Goal: Task Accomplishment & Management: Manage account settings

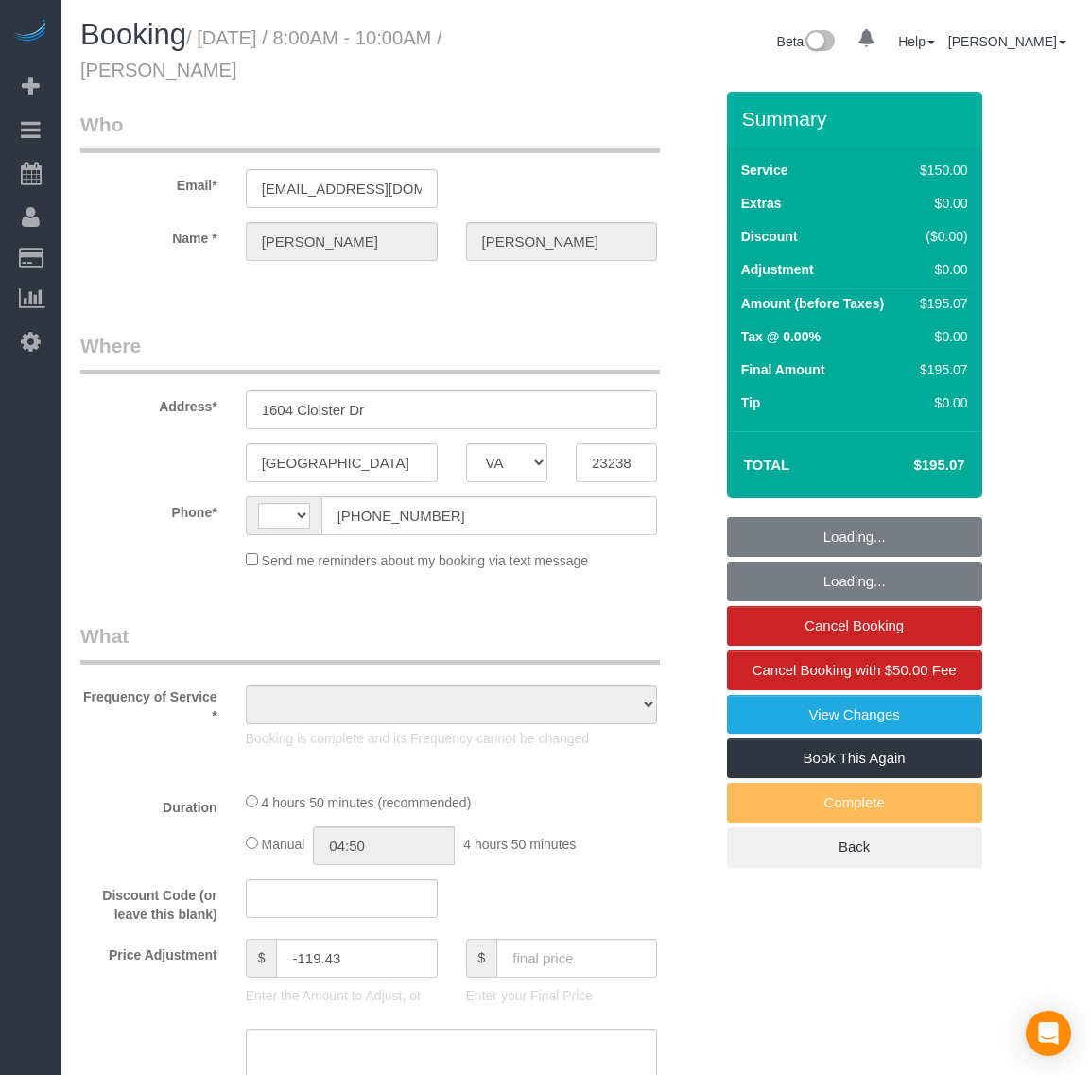
select select "VA"
select select "object:373"
select select "string:fspay-9f32170a-b36f-4253-84dd-320aa88c4fdd"
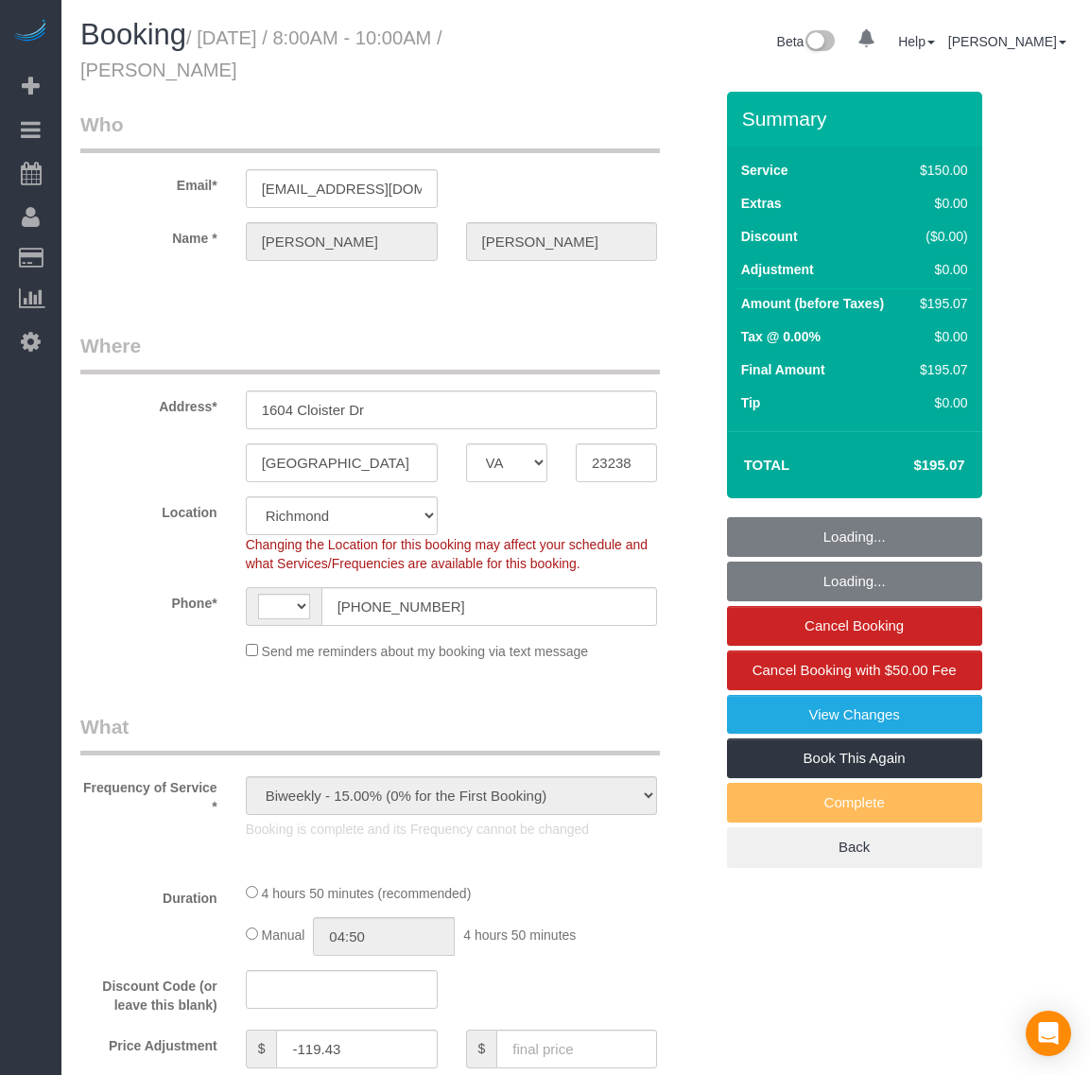
select select "object:586"
select select "string:US"
select select "2001"
select select "2"
select select "1"
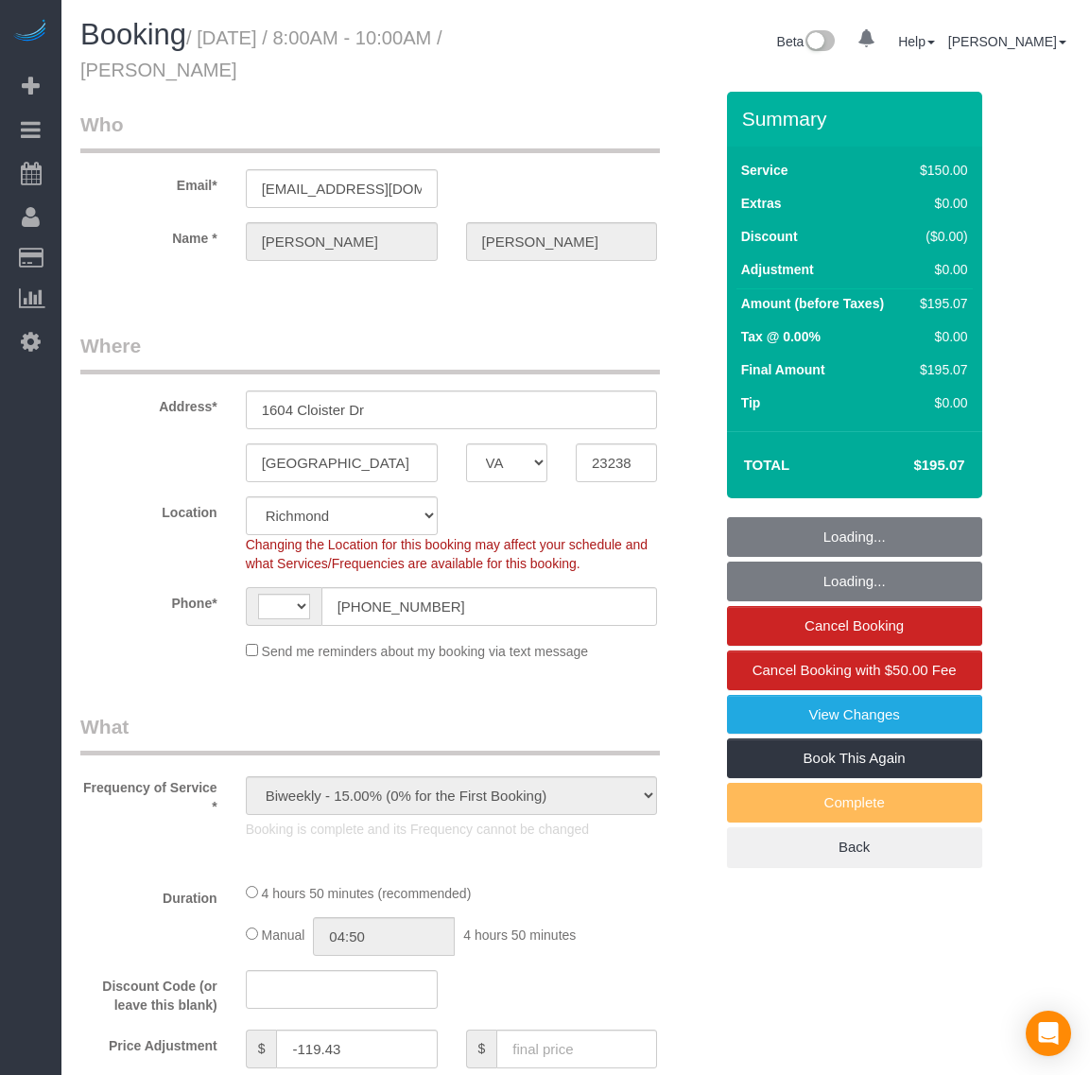
select select "spot1"
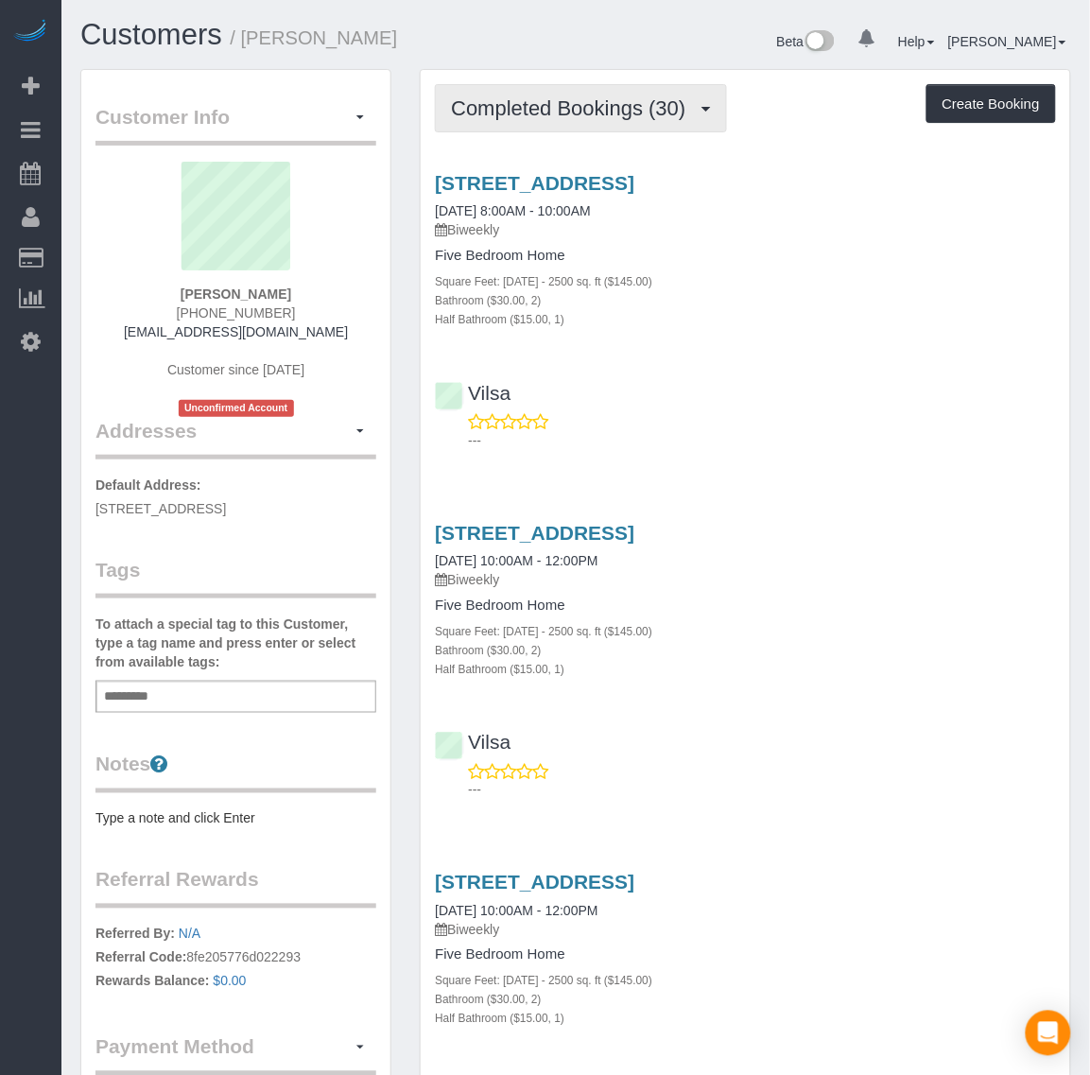
click at [587, 96] on span "Completed Bookings (30)" at bounding box center [573, 108] width 244 height 24
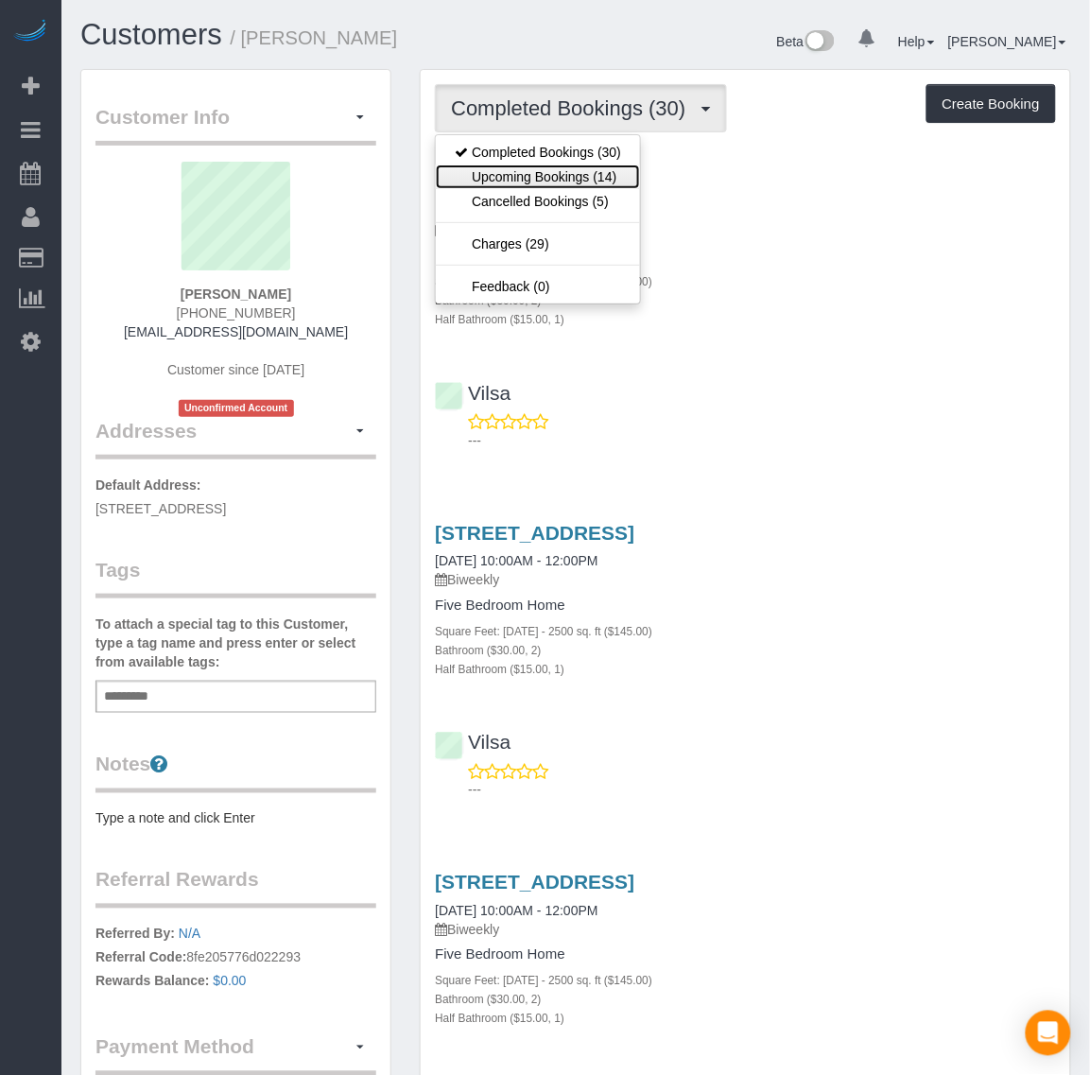
click at [580, 178] on link "Upcoming Bookings (14)" at bounding box center [538, 177] width 204 height 25
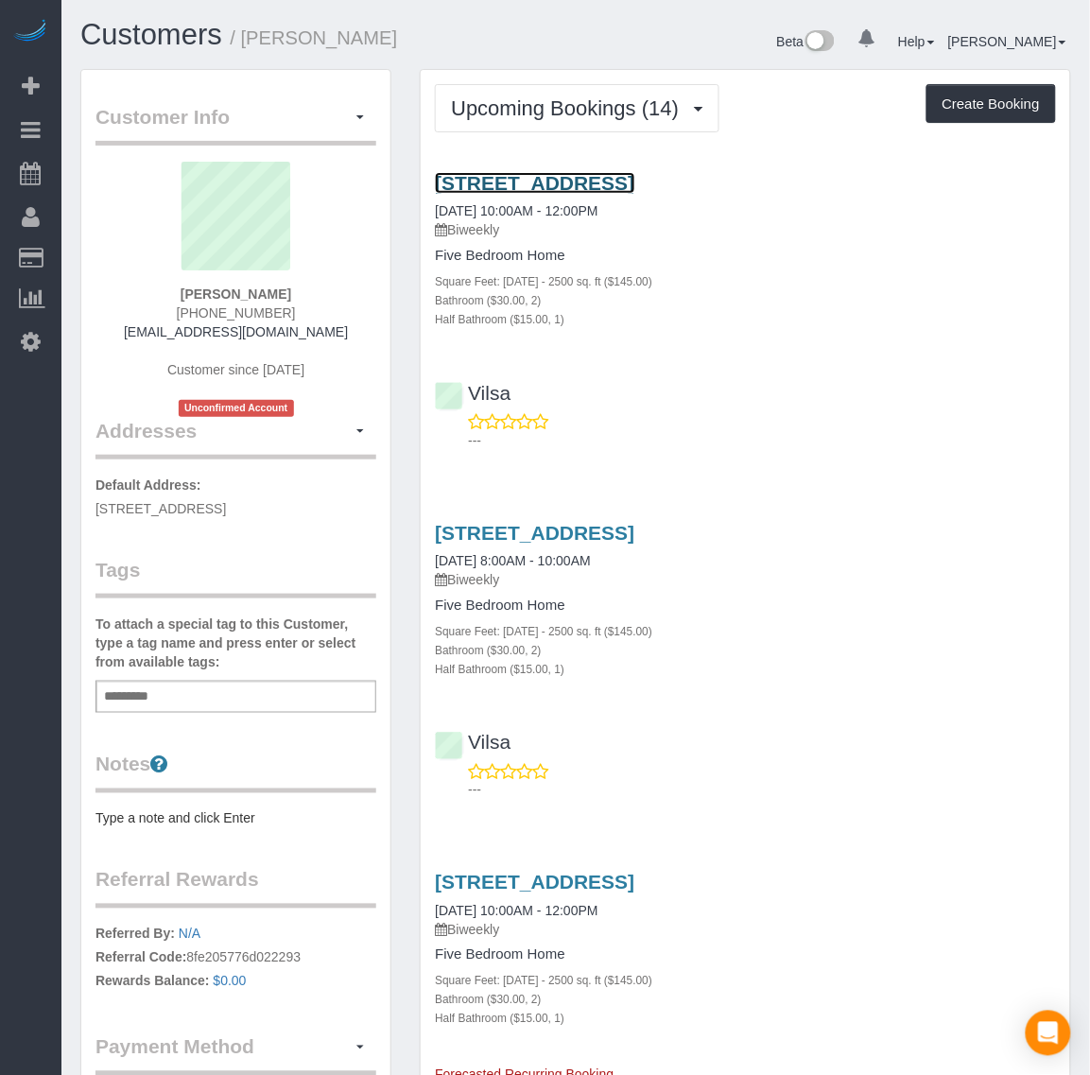
click at [625, 172] on link "[STREET_ADDRESS]" at bounding box center [535, 183] width 200 height 22
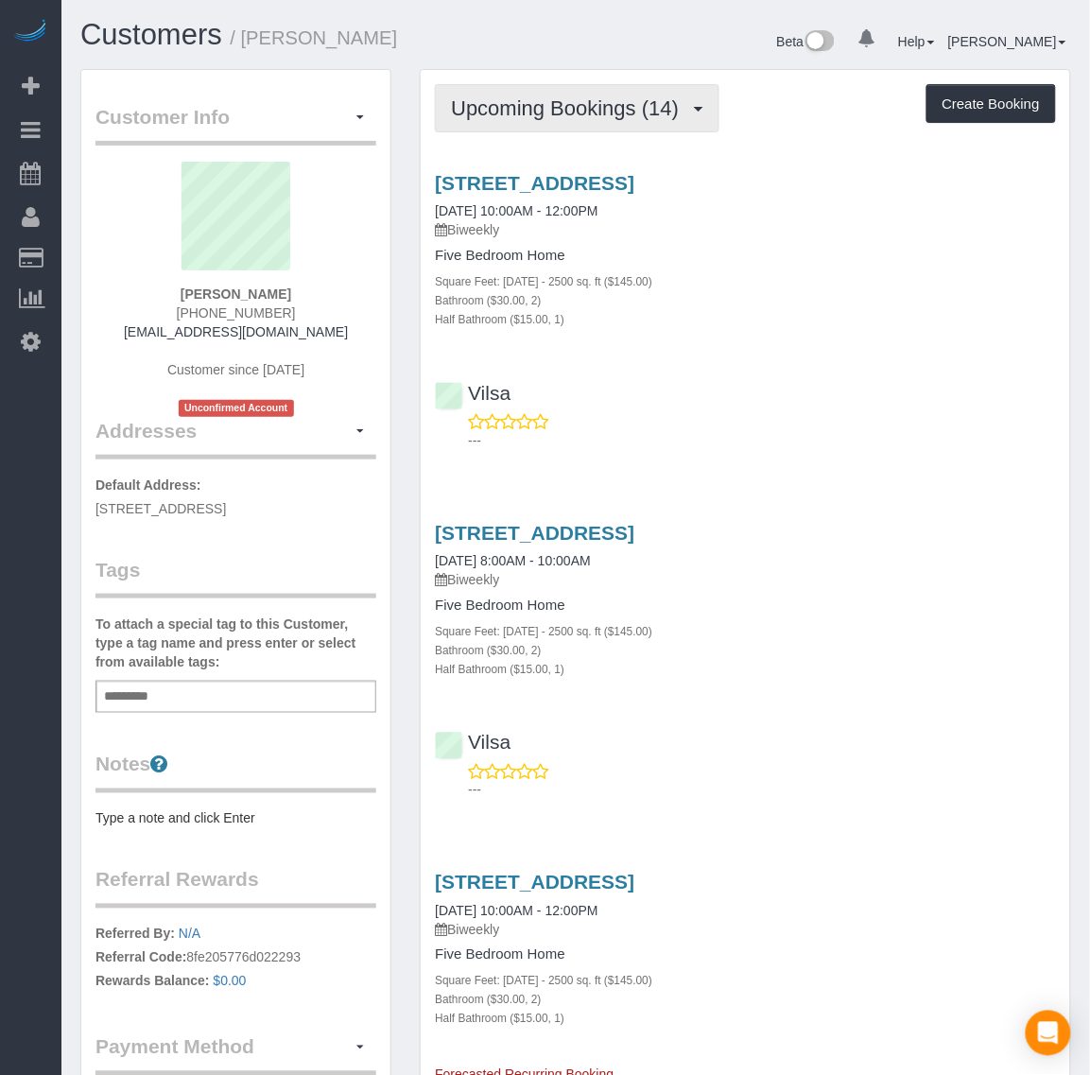
click at [627, 120] on button "Upcoming Bookings (14)" at bounding box center [577, 108] width 285 height 48
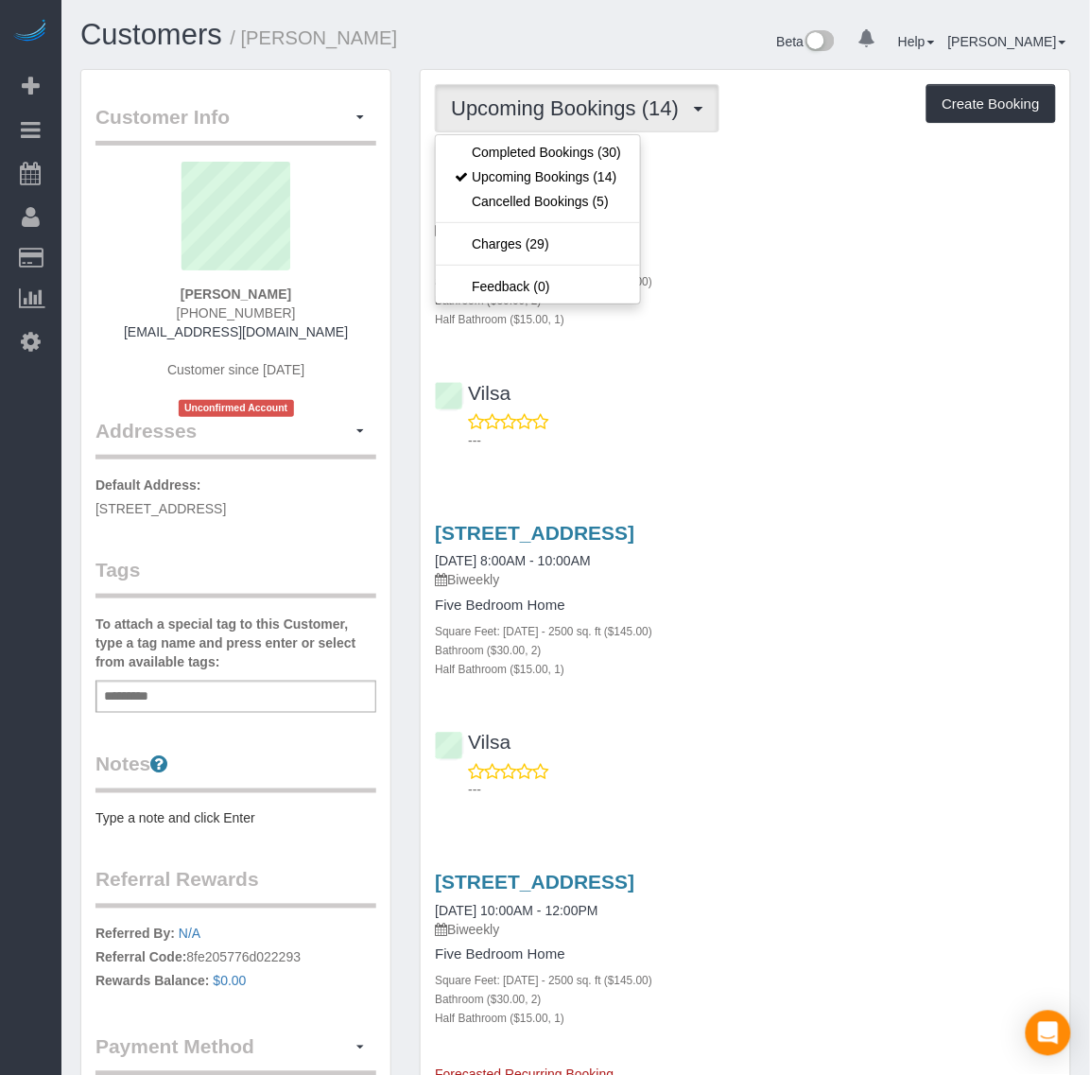
click at [540, 28] on h1 "Customers / Dawn Diaz" at bounding box center [320, 35] width 481 height 32
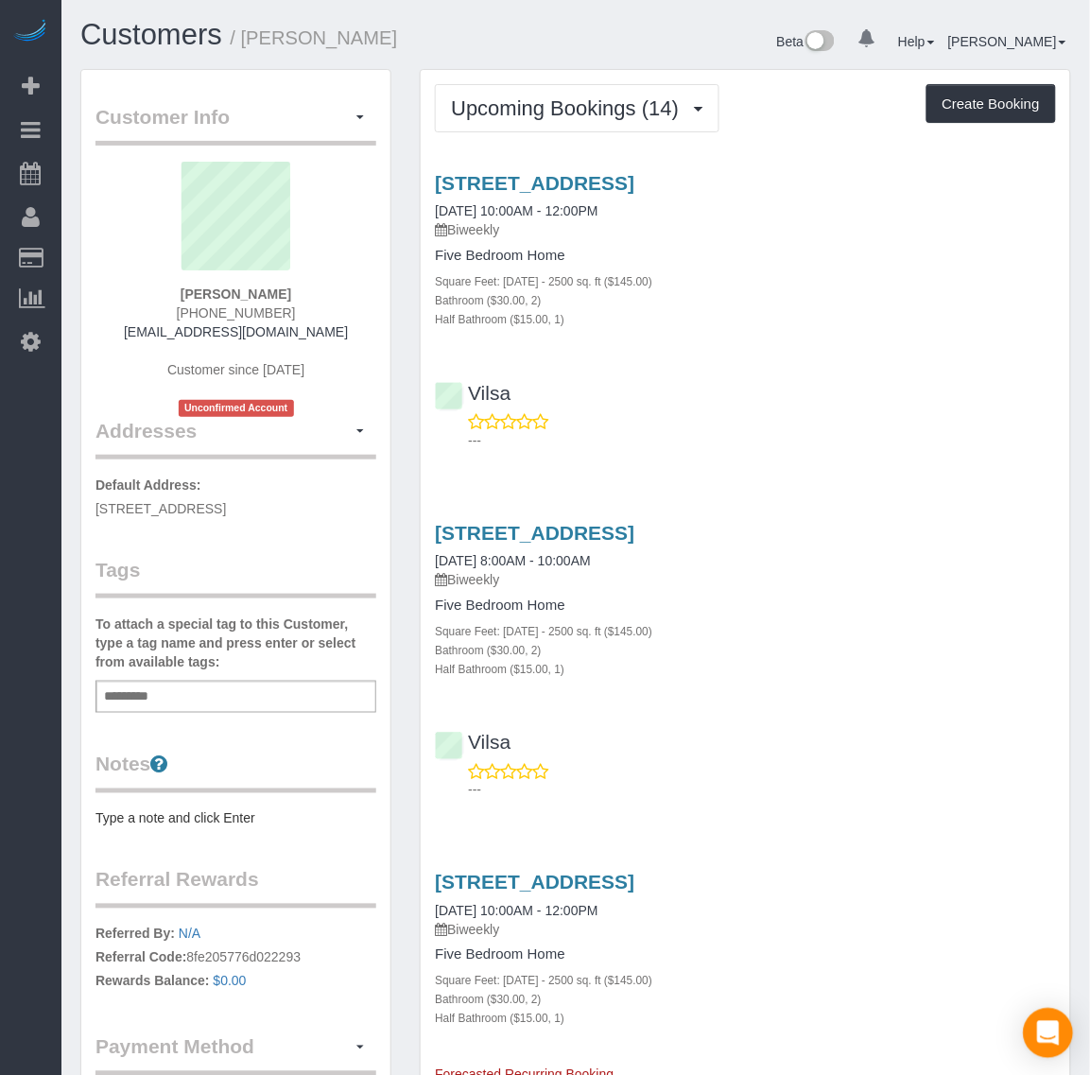
click at [1035, 1031] on div "Open Intercom Messenger" at bounding box center [1049, 1034] width 50 height 50
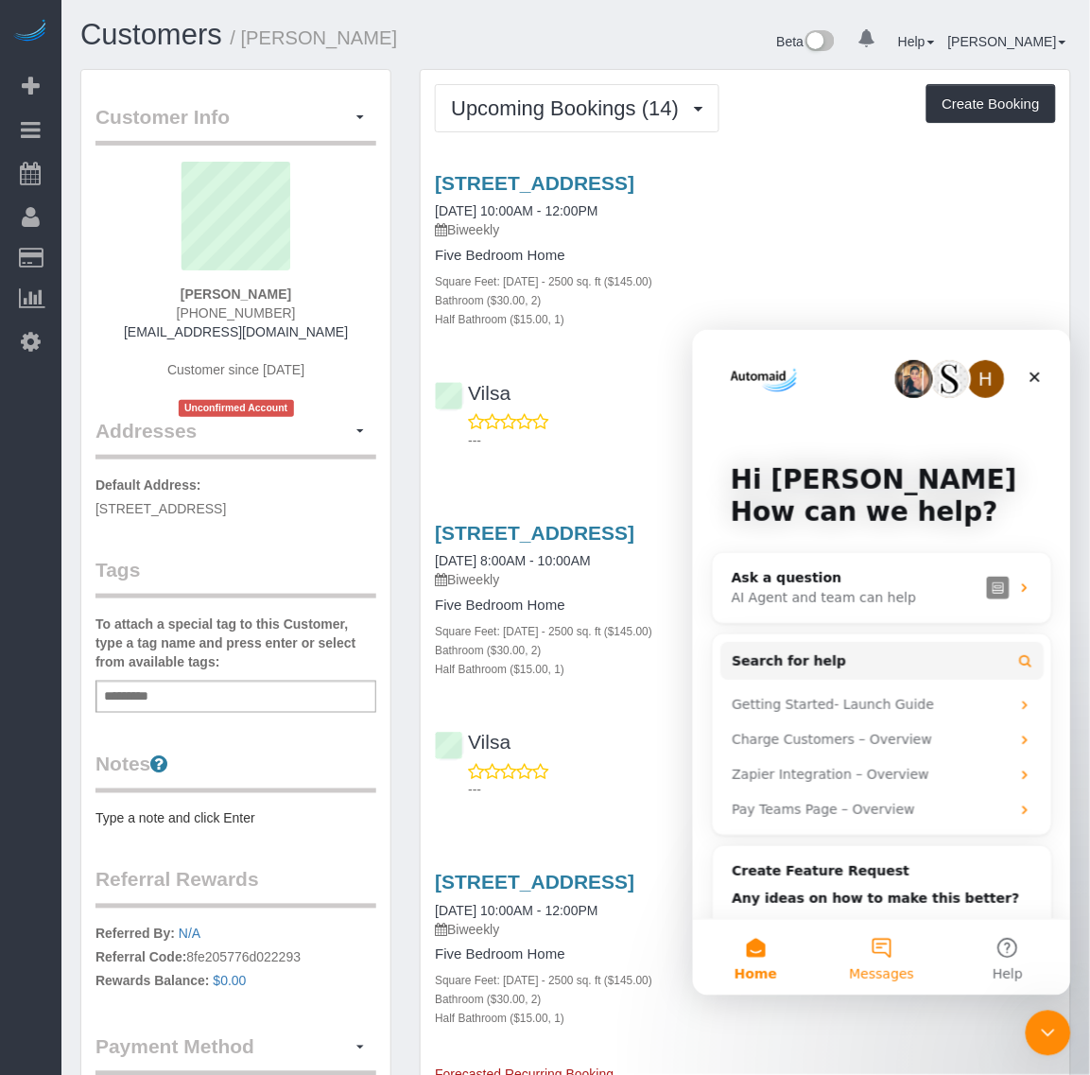
click at [900, 945] on button "Messages" at bounding box center [881, 957] width 126 height 76
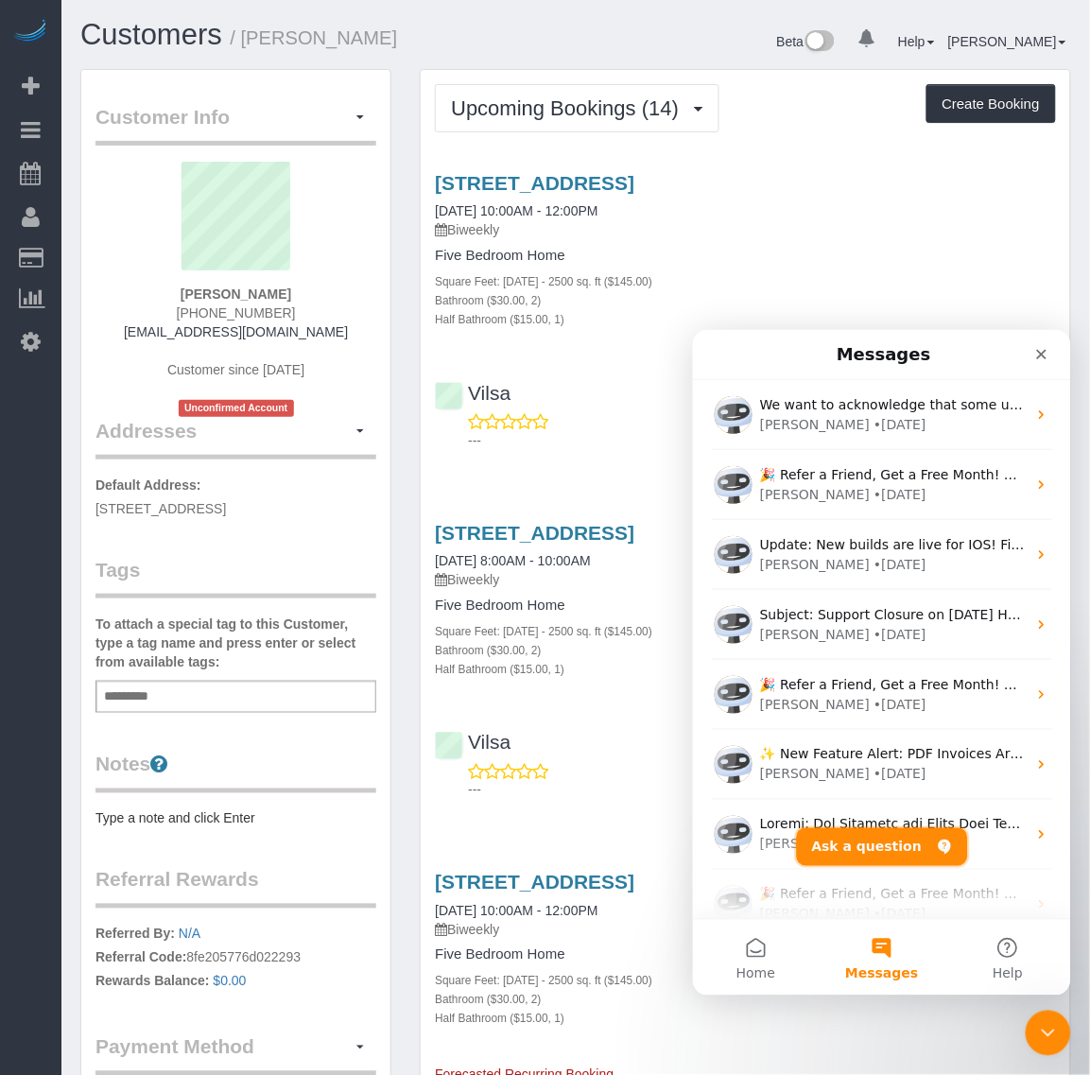
click at [897, 859] on button "Ask a question" at bounding box center [881, 846] width 171 height 38
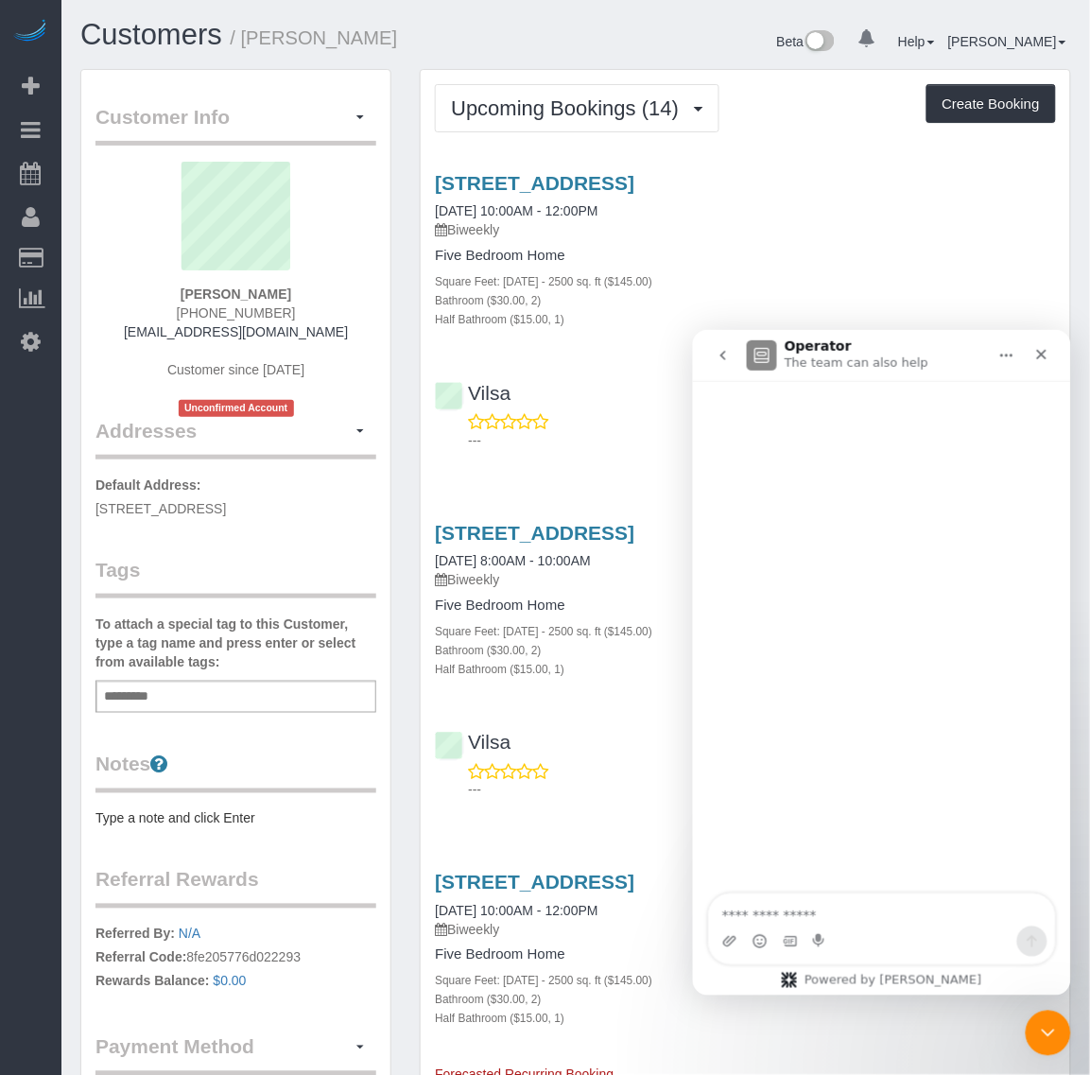
click at [794, 919] on textarea "Ask a question…" at bounding box center [881, 910] width 346 height 32
type textarea "*****"
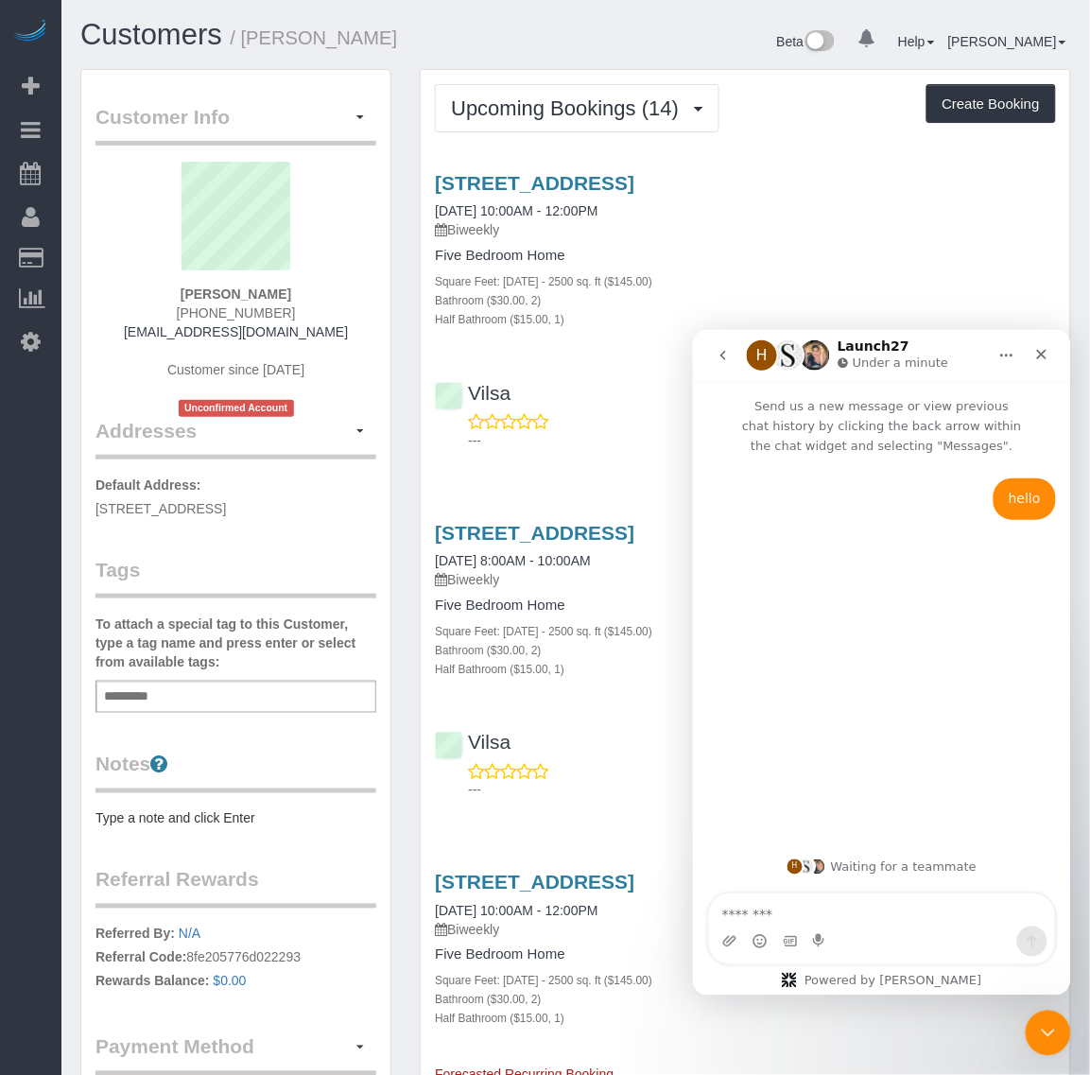
click at [1007, 366] on button "Home" at bounding box center [1006, 355] width 36 height 36
click at [364, 104] on button "button" at bounding box center [360, 117] width 32 height 29
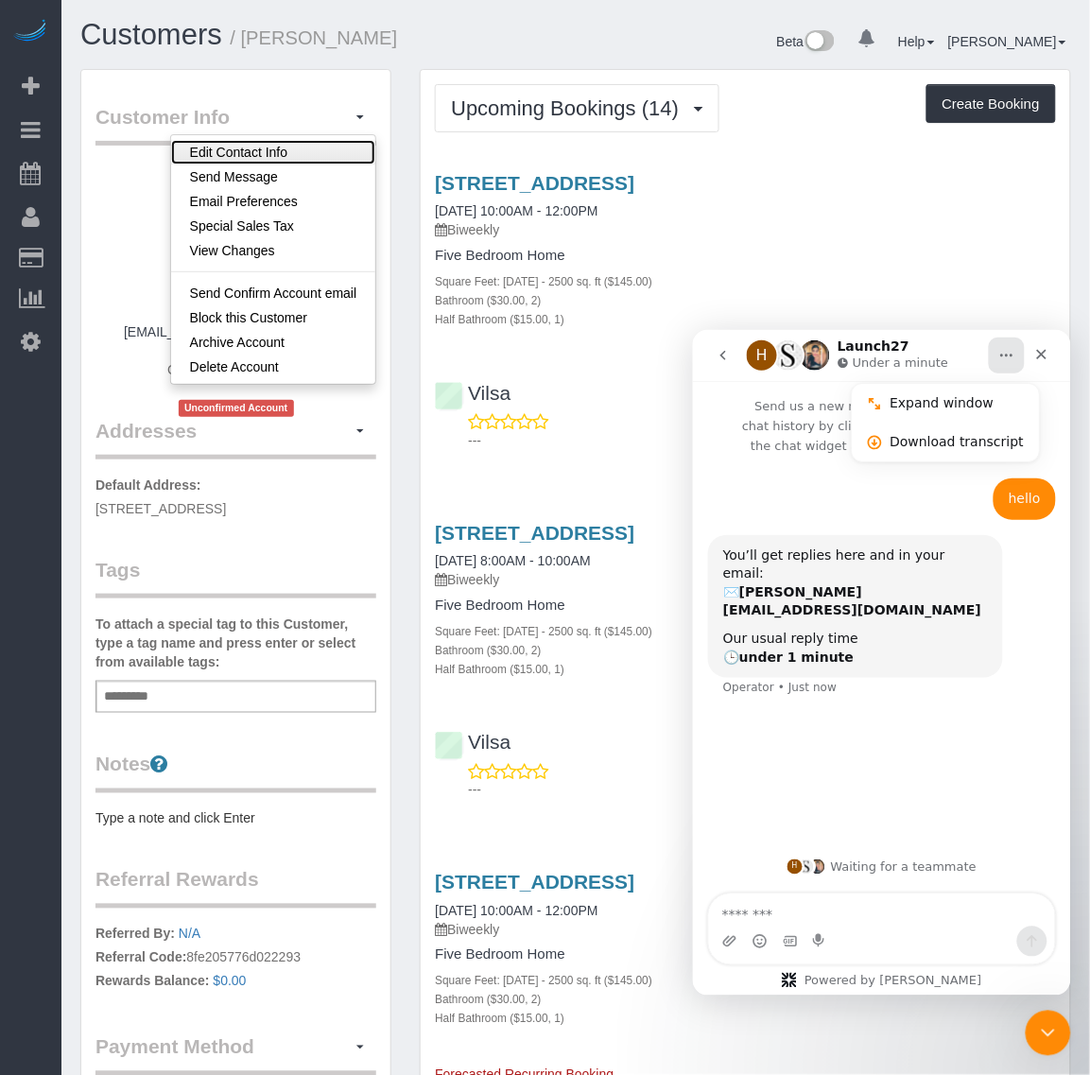
click at [331, 149] on link "Edit Contact Info" at bounding box center [273, 152] width 205 height 25
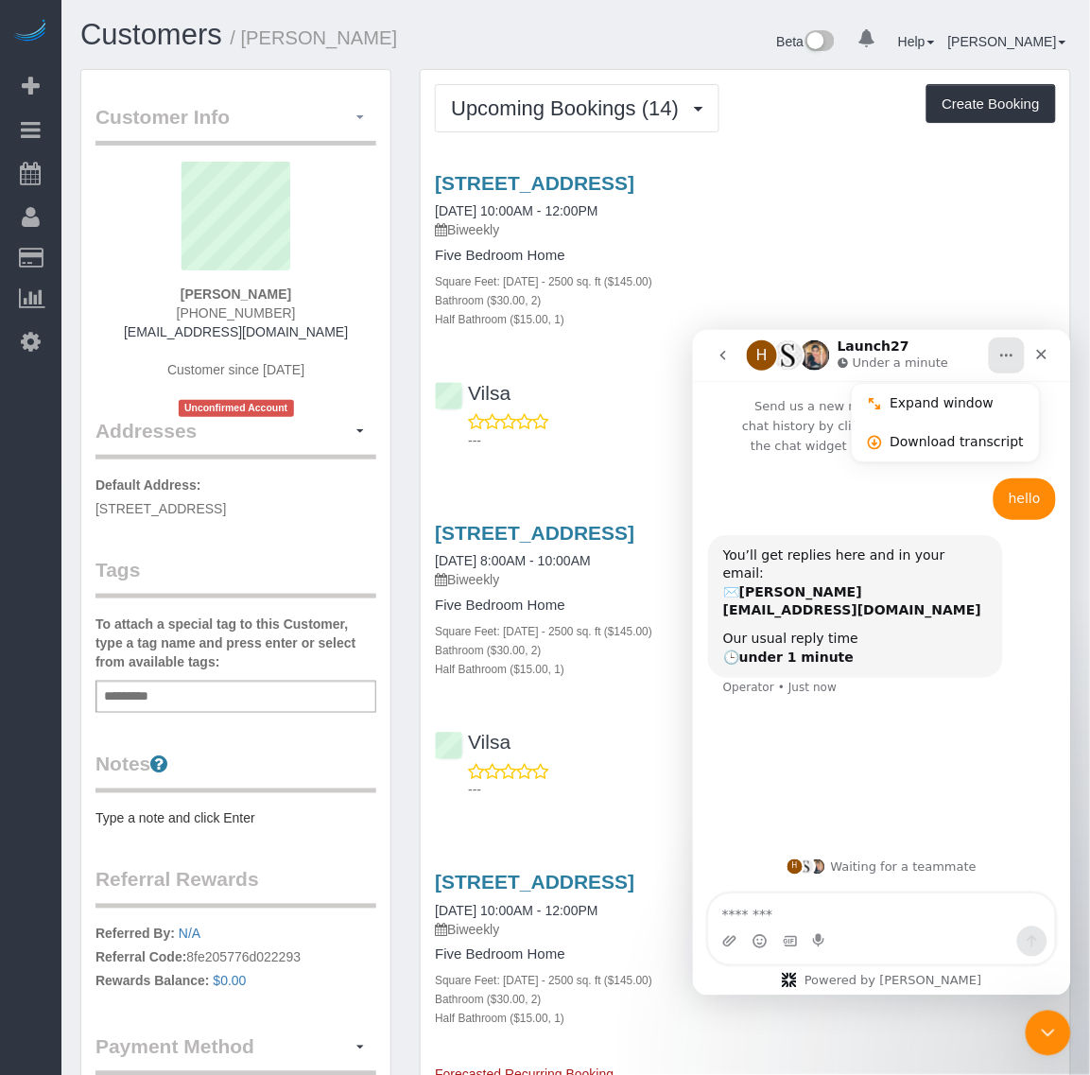
click at [351, 118] on button "button" at bounding box center [360, 117] width 32 height 29
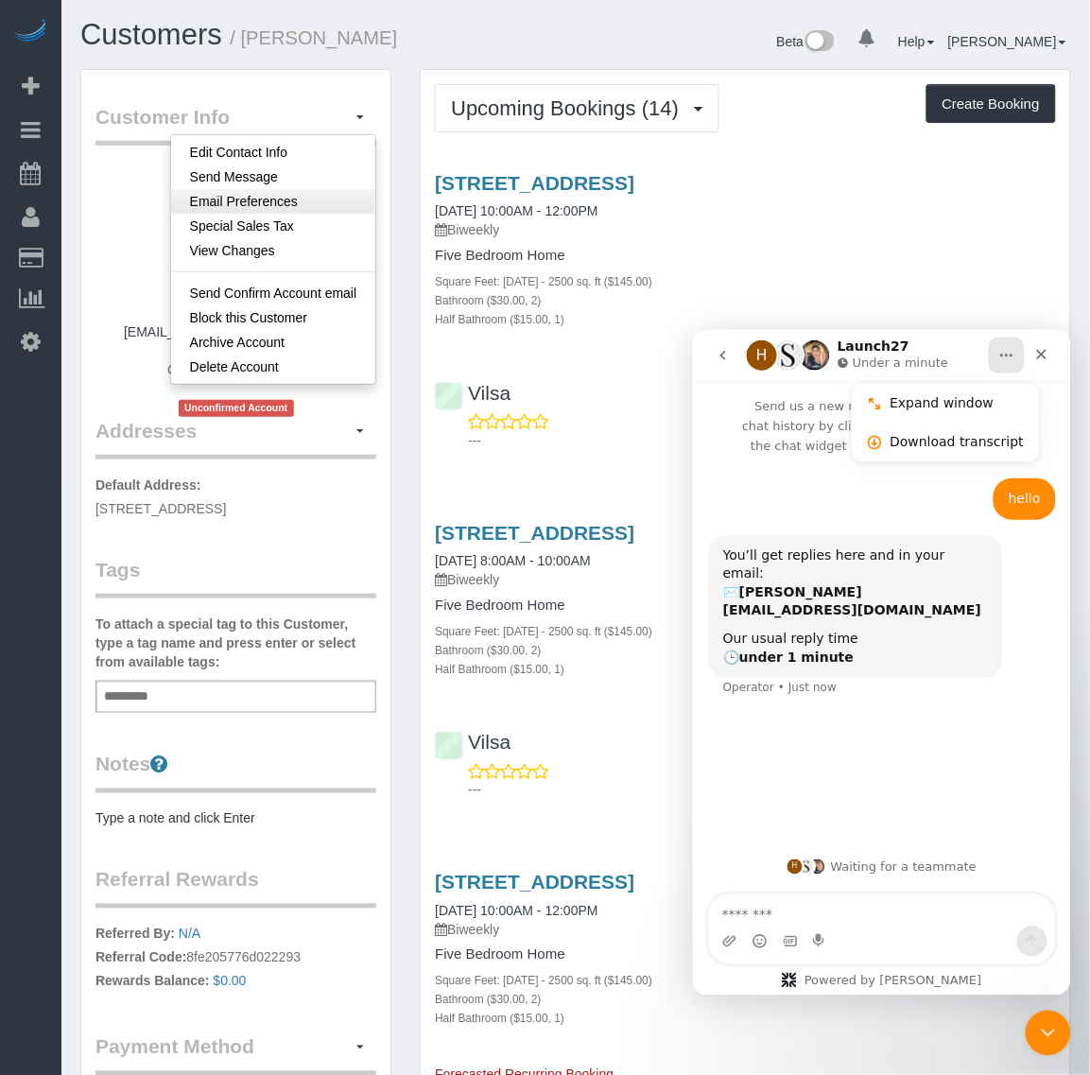
select select "VA"
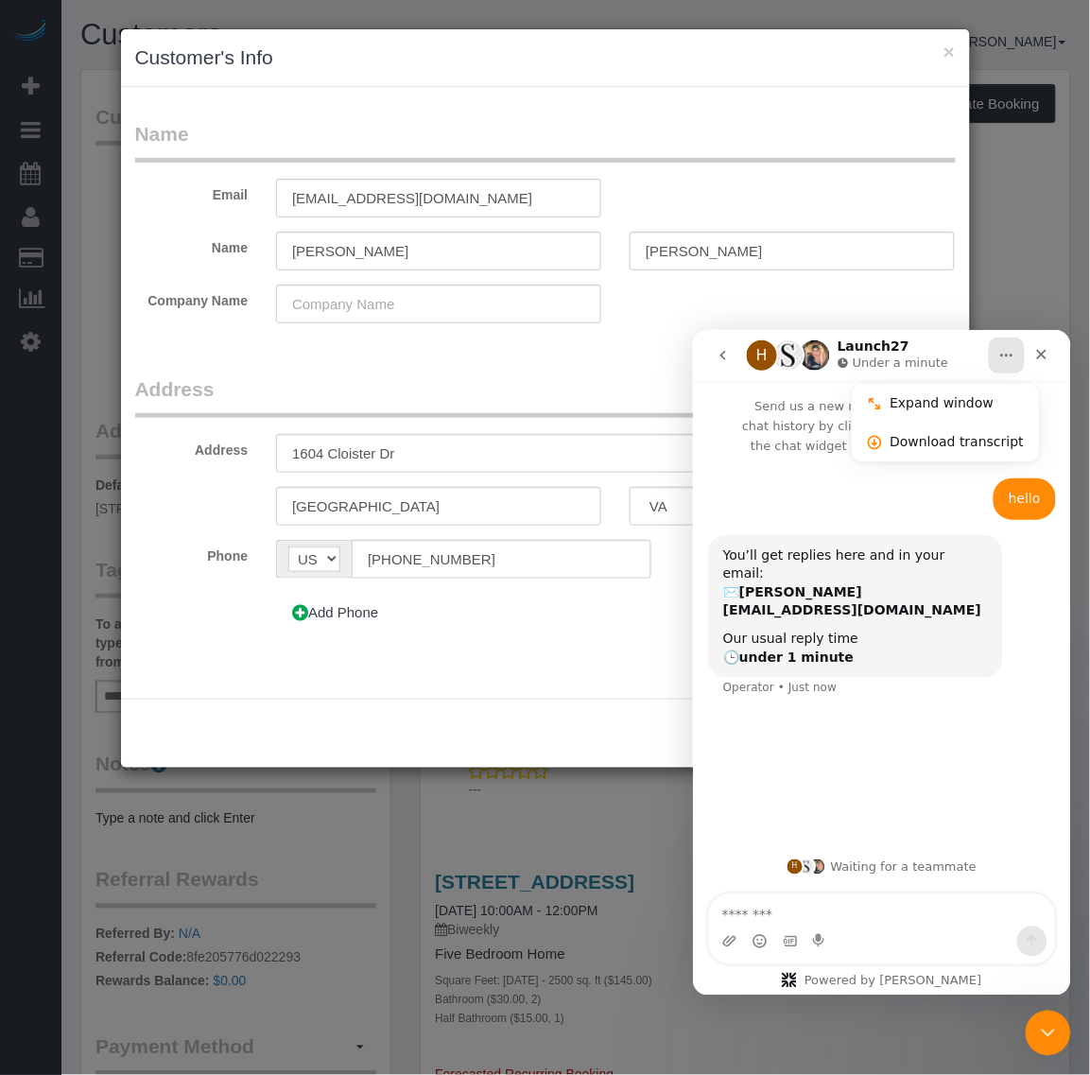
click at [271, 190] on div "Name Email ddiaz1@nj.rr.com Name Dawn Diaz Company Name Address Address 1604 Cl…" at bounding box center [545, 393] width 849 height 612
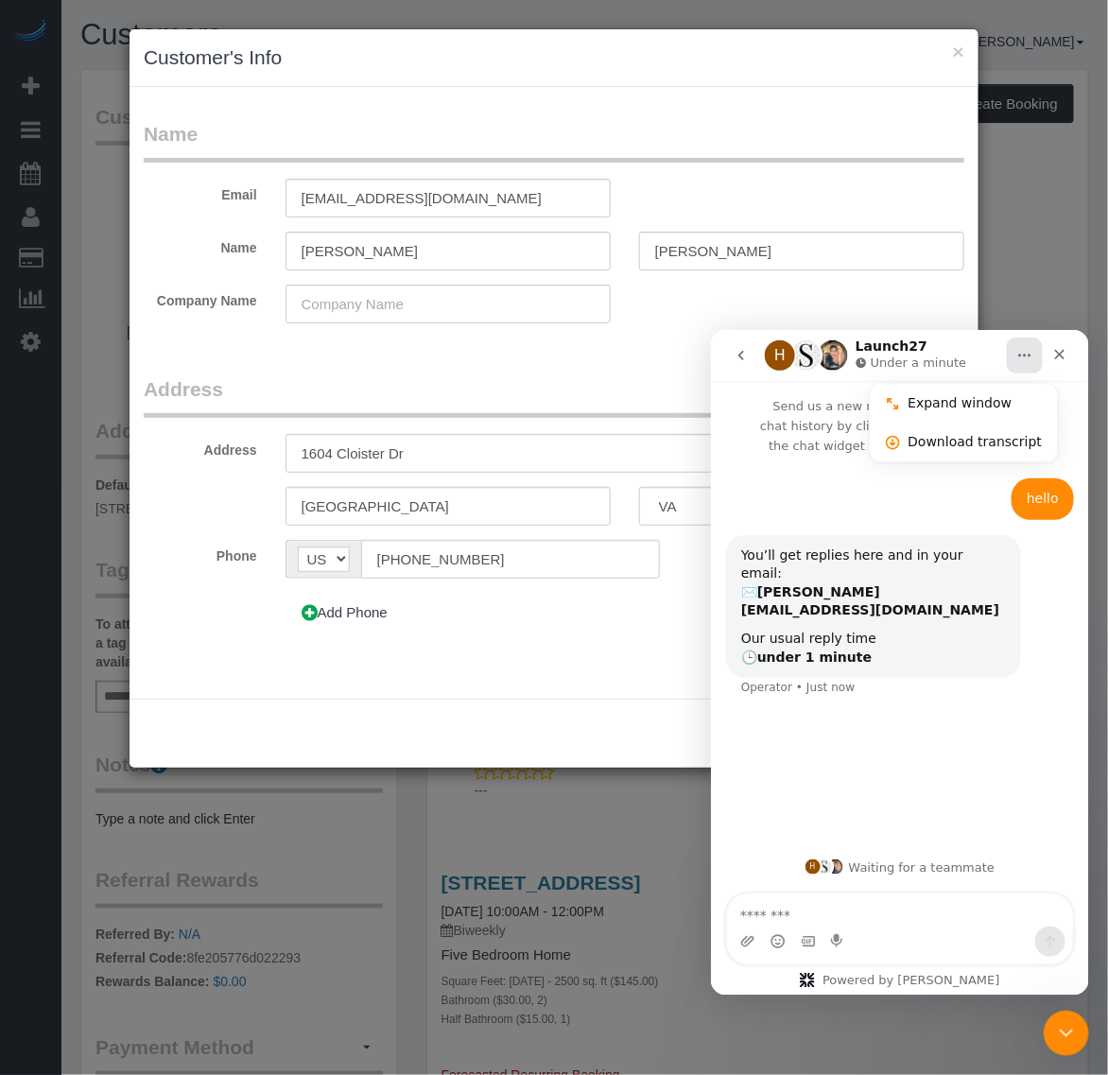
click at [1024, 354] on icon "Home" at bounding box center [1024, 355] width 12 height 3
click at [1062, 251] on div "× Customer's Info Name Email ddiaz1@nj.rr.com Name Dawn Diaz Company Name Addre…" at bounding box center [554, 537] width 1108 height 1075
click at [1075, 1040] on div "Close Intercom Messenger" at bounding box center [1063, 1030] width 45 height 45
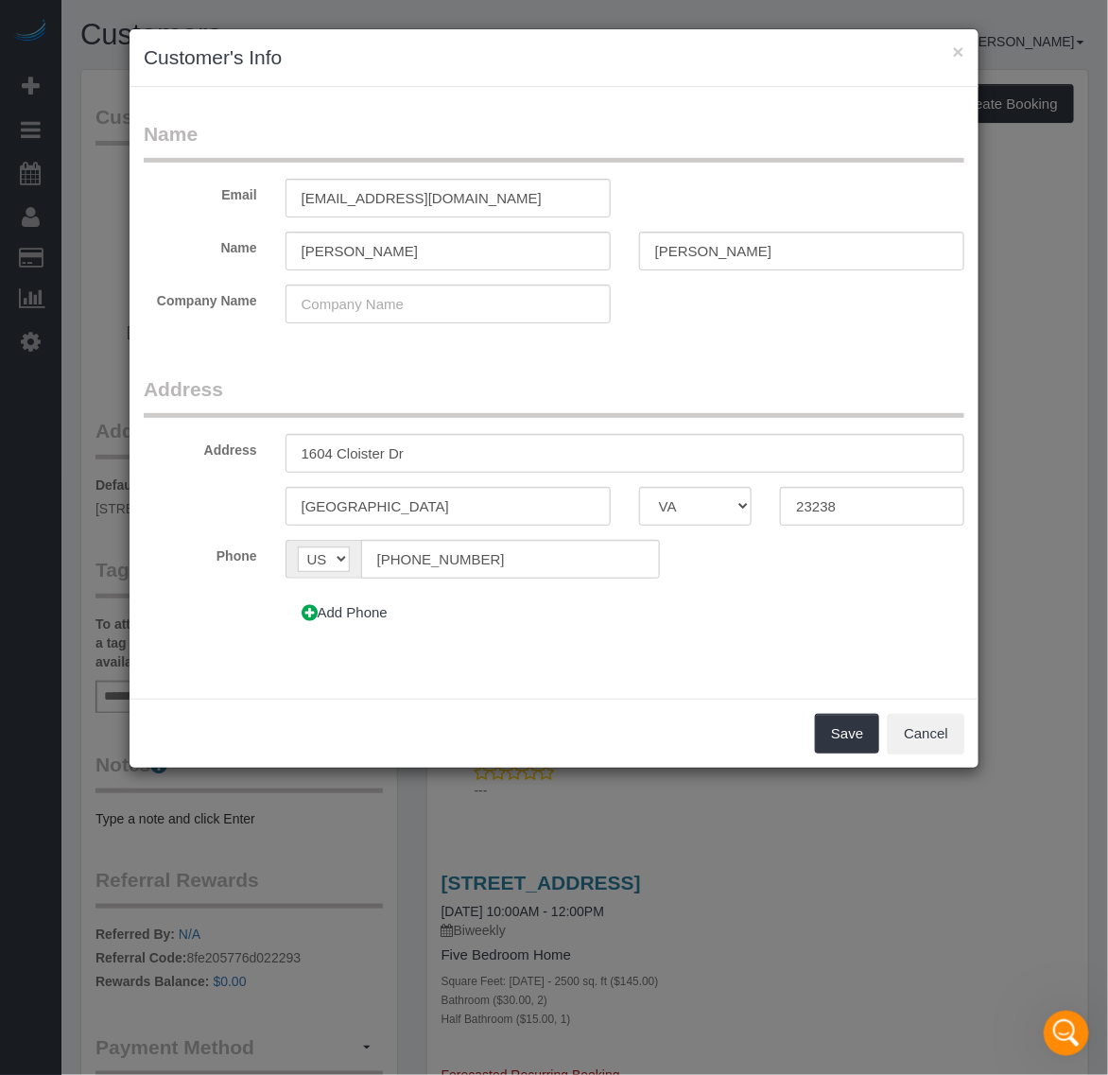
click at [967, 59] on div "× Customer's Info" at bounding box center [554, 58] width 849 height 58
click at [958, 52] on button "×" at bounding box center [958, 52] width 11 height 20
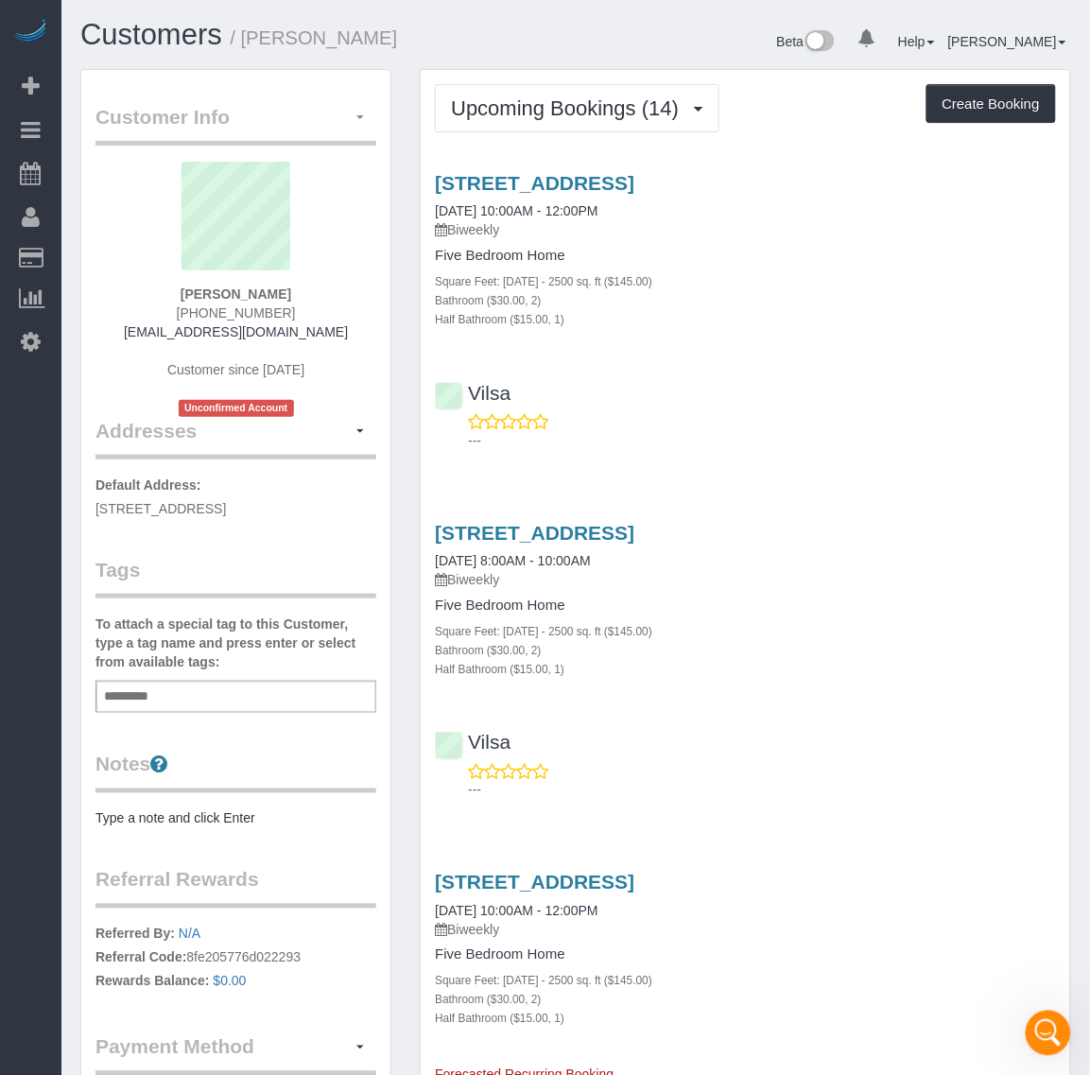
click at [367, 120] on button "button" at bounding box center [360, 117] width 32 height 29
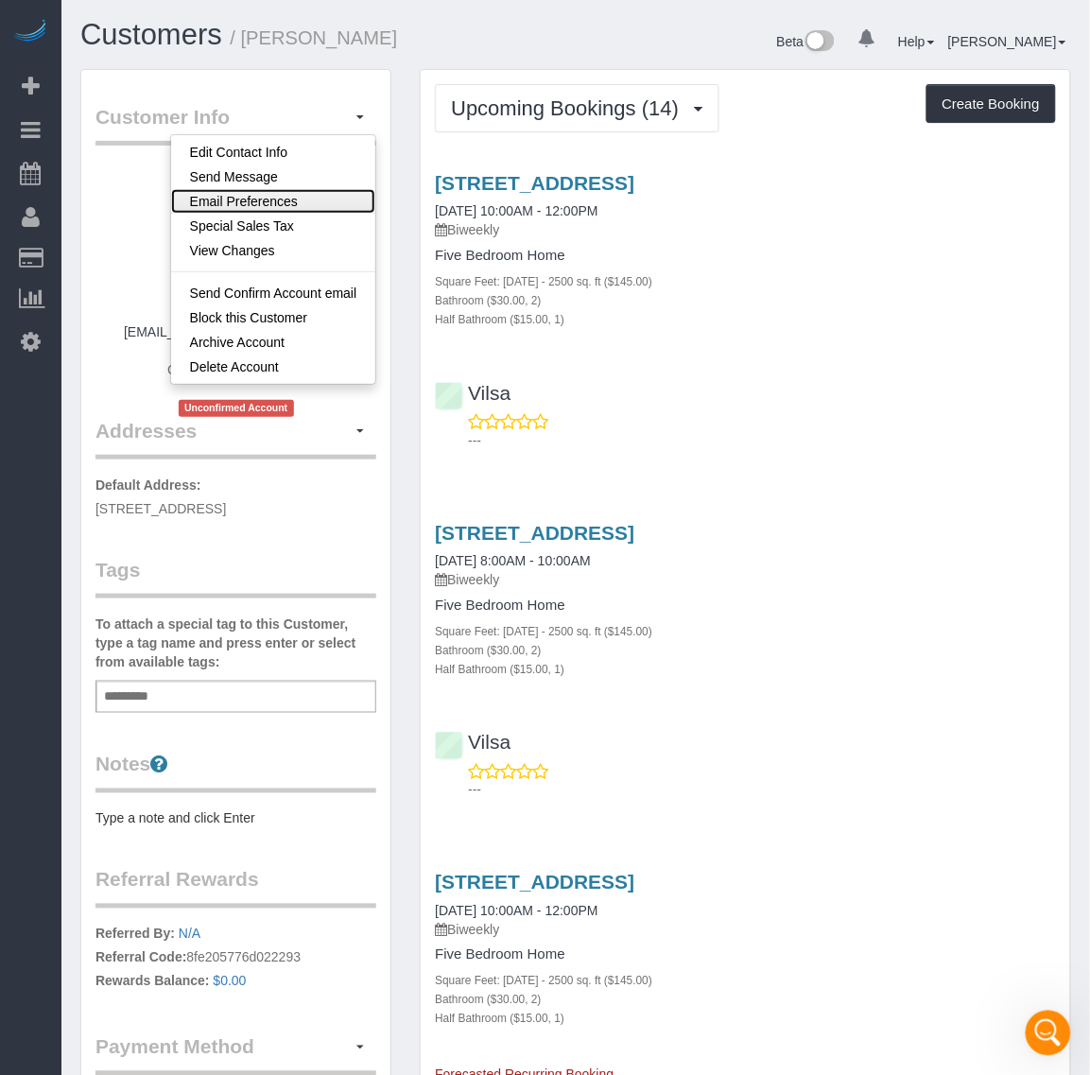
click at [293, 199] on link "Email Preferences" at bounding box center [273, 201] width 205 height 25
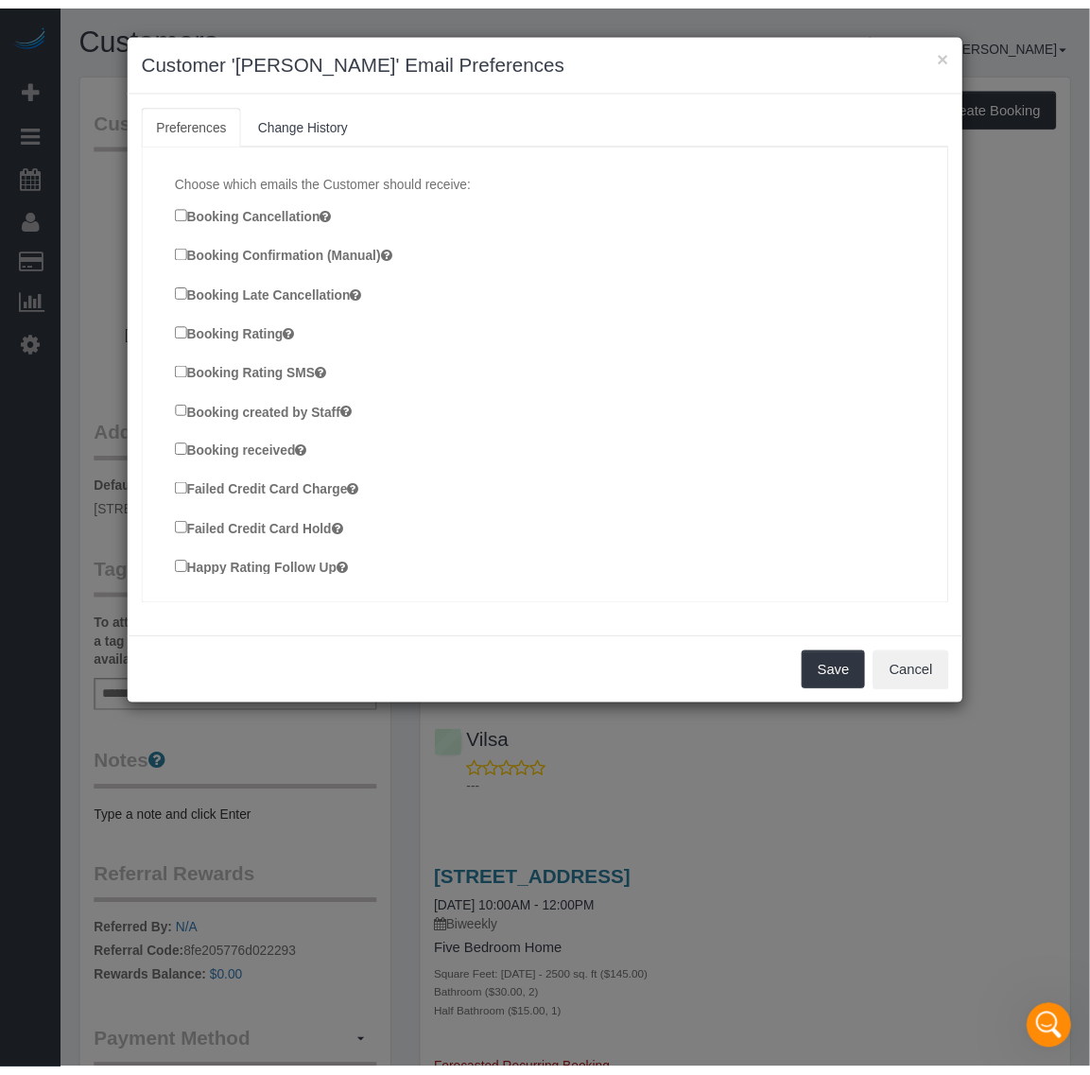
scroll to position [118, 0]
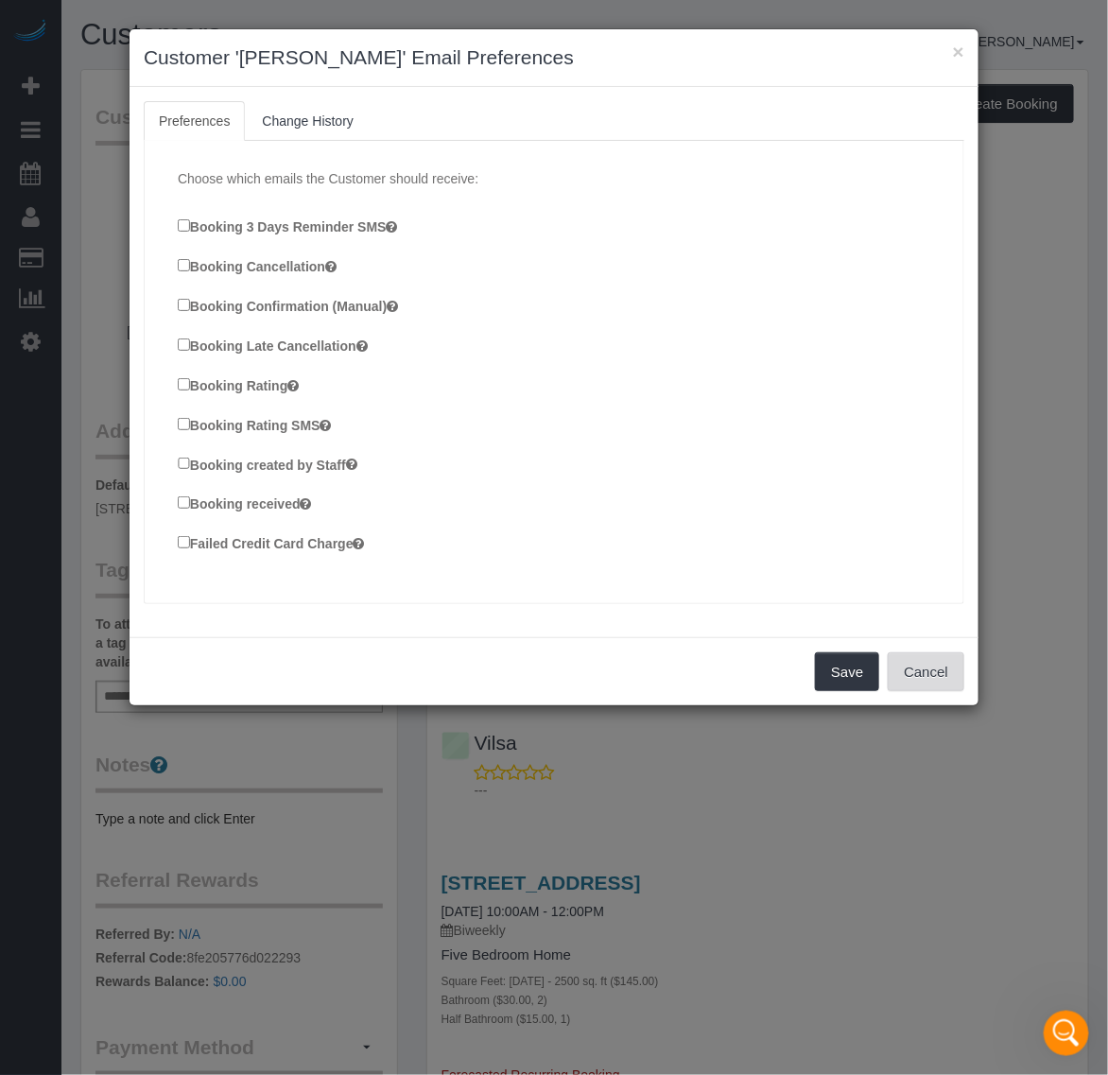
click at [946, 677] on button "Cancel" at bounding box center [926, 672] width 77 height 40
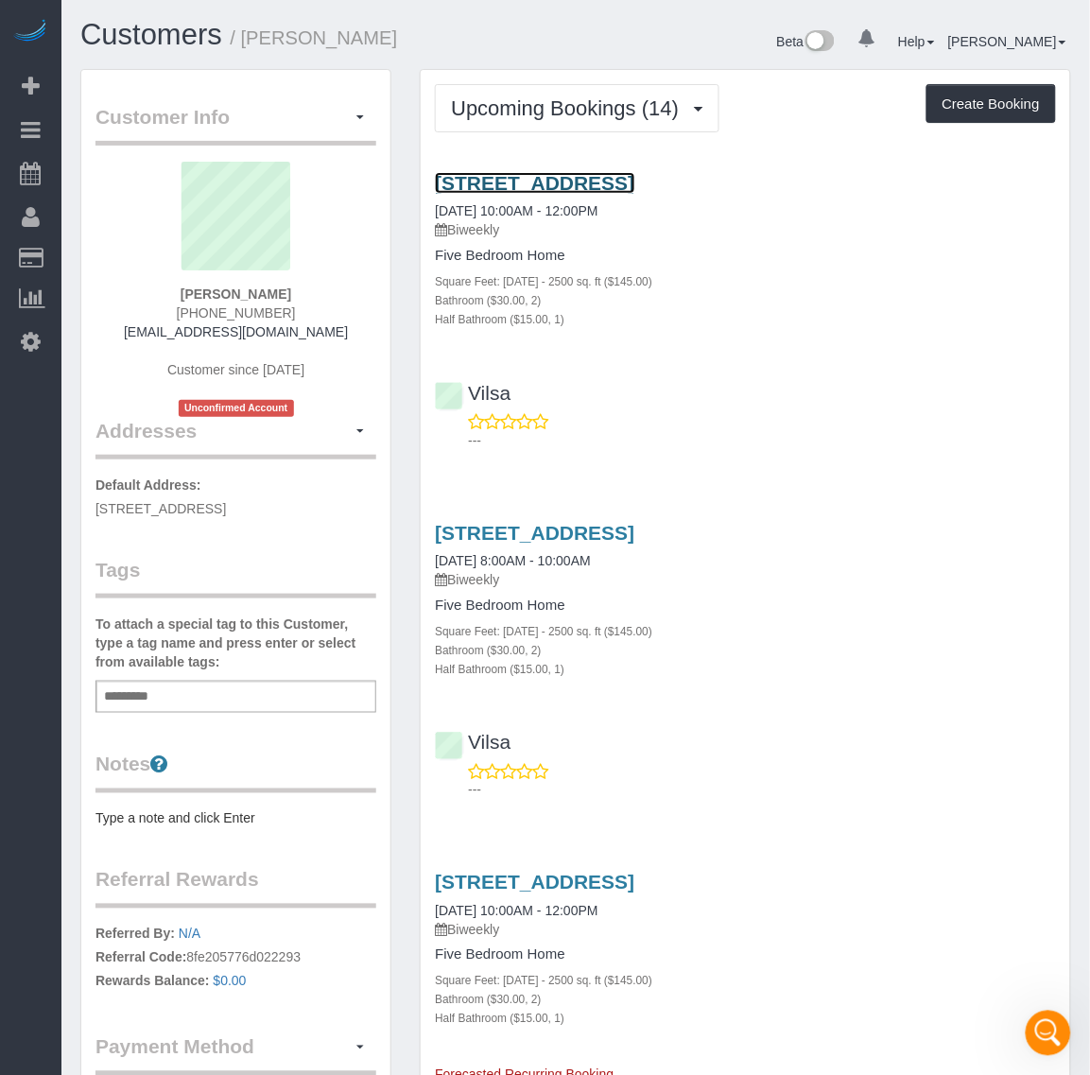
click at [545, 173] on link "1604 Cloister Dr, Richmond, VA 23238" at bounding box center [535, 183] width 200 height 22
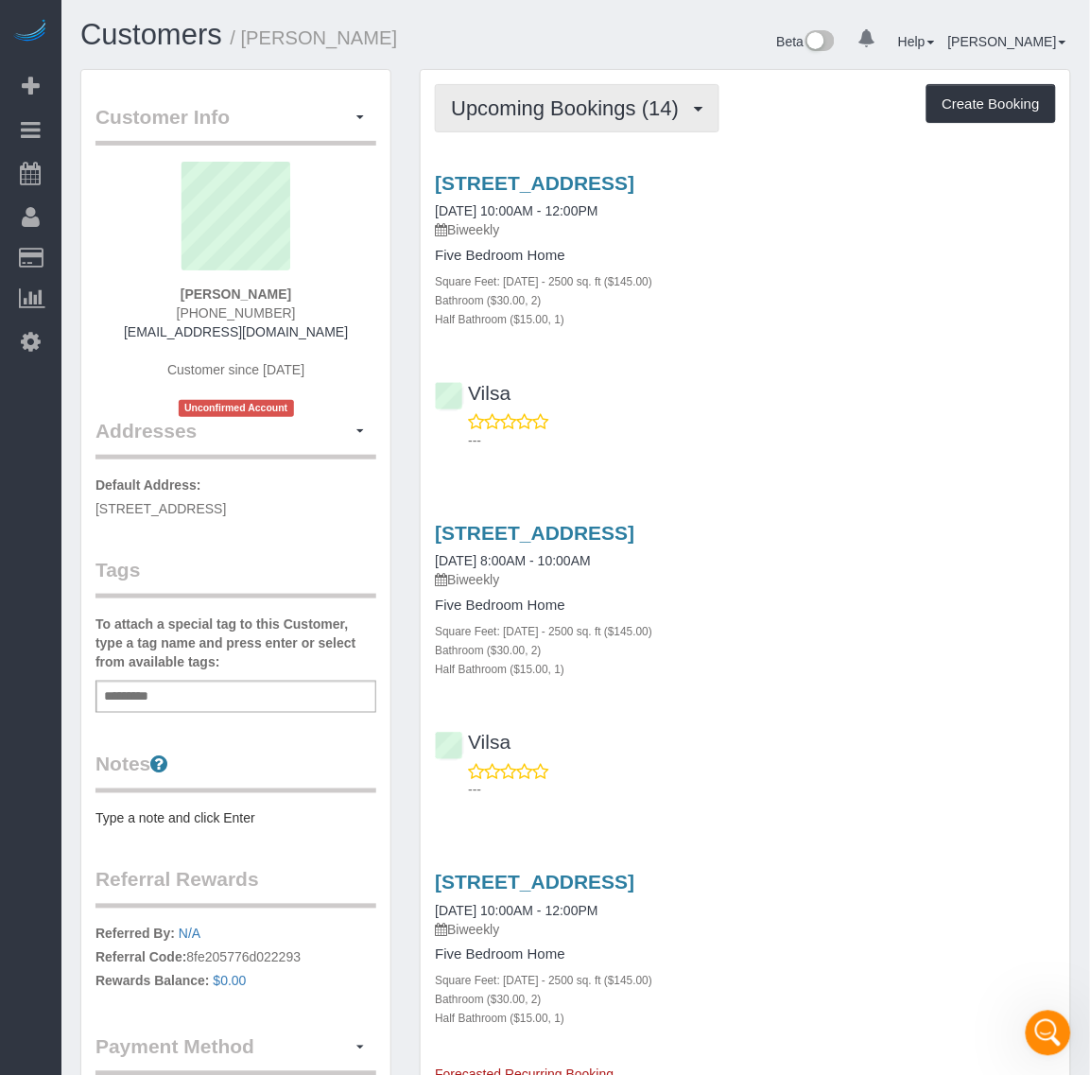
click at [569, 110] on span "Upcoming Bookings (14)" at bounding box center [569, 108] width 237 height 24
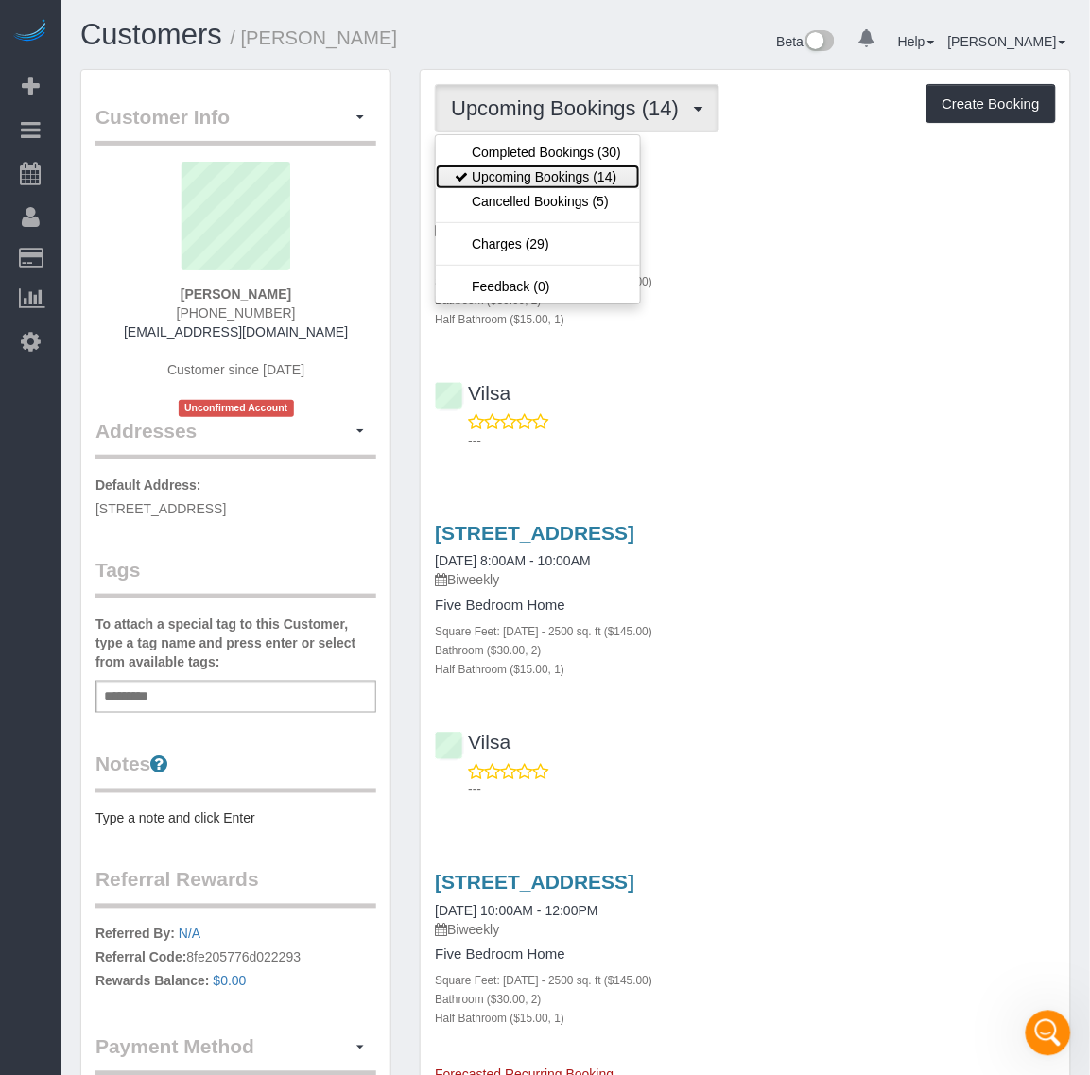
click at [548, 165] on link "Upcoming Bookings (14)" at bounding box center [538, 177] width 204 height 25
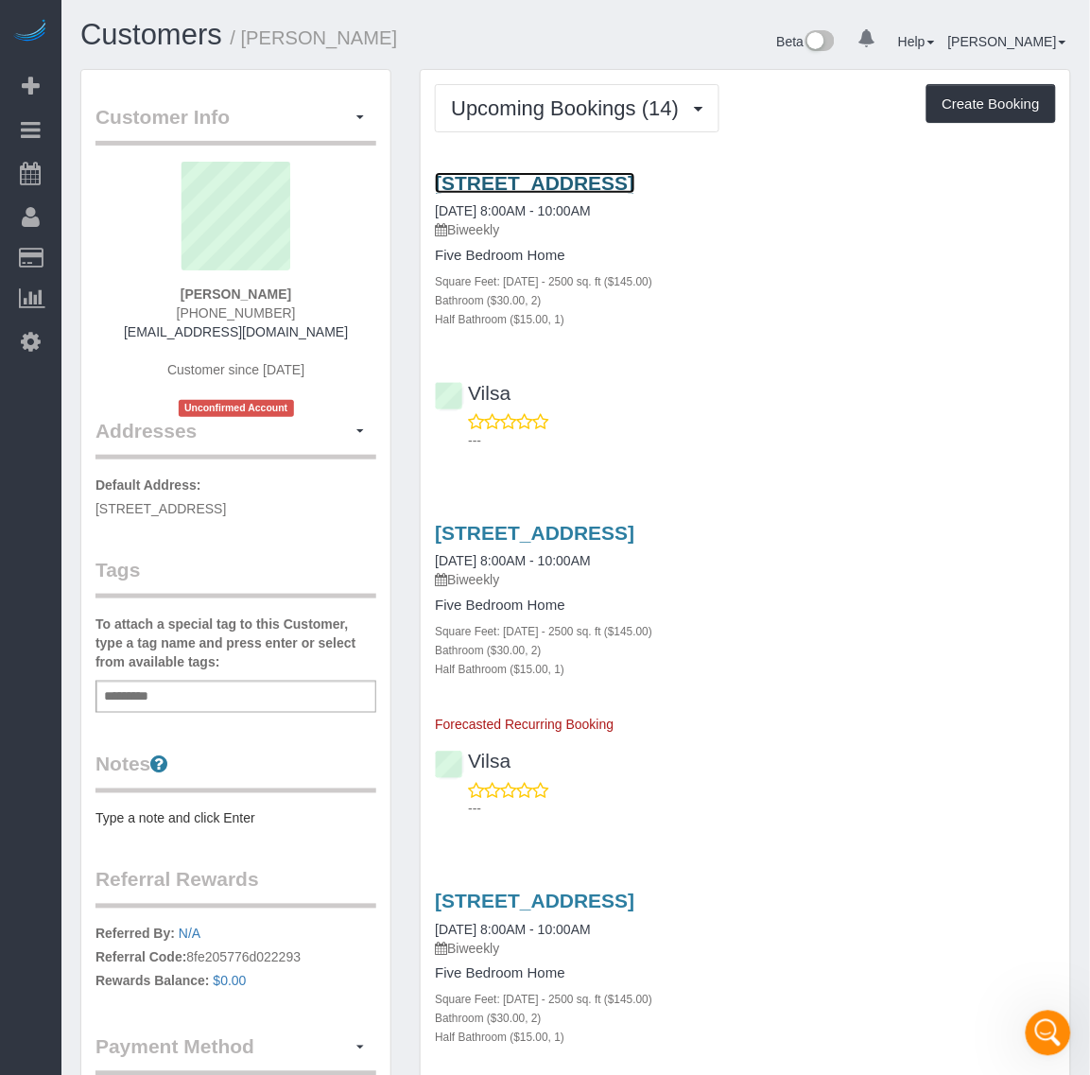
click at [573, 172] on link "[STREET_ADDRESS]" at bounding box center [535, 183] width 200 height 22
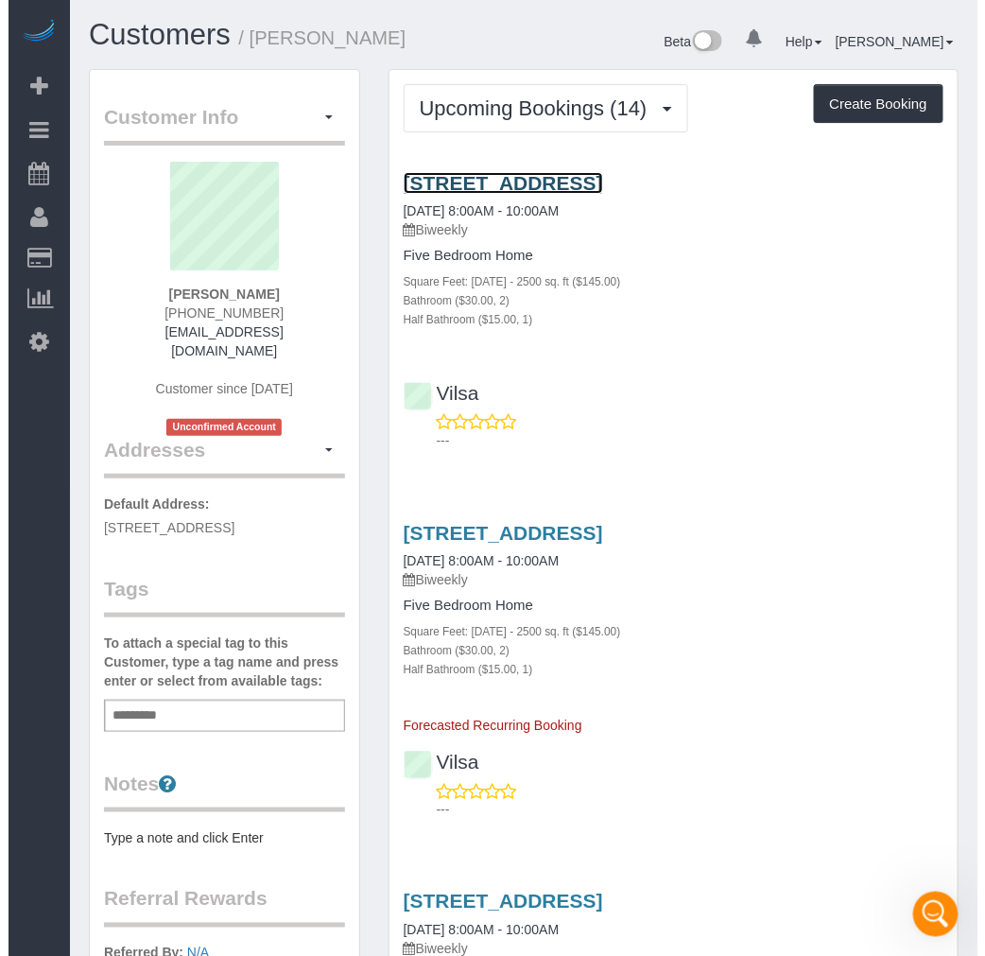
scroll to position [1732, 0]
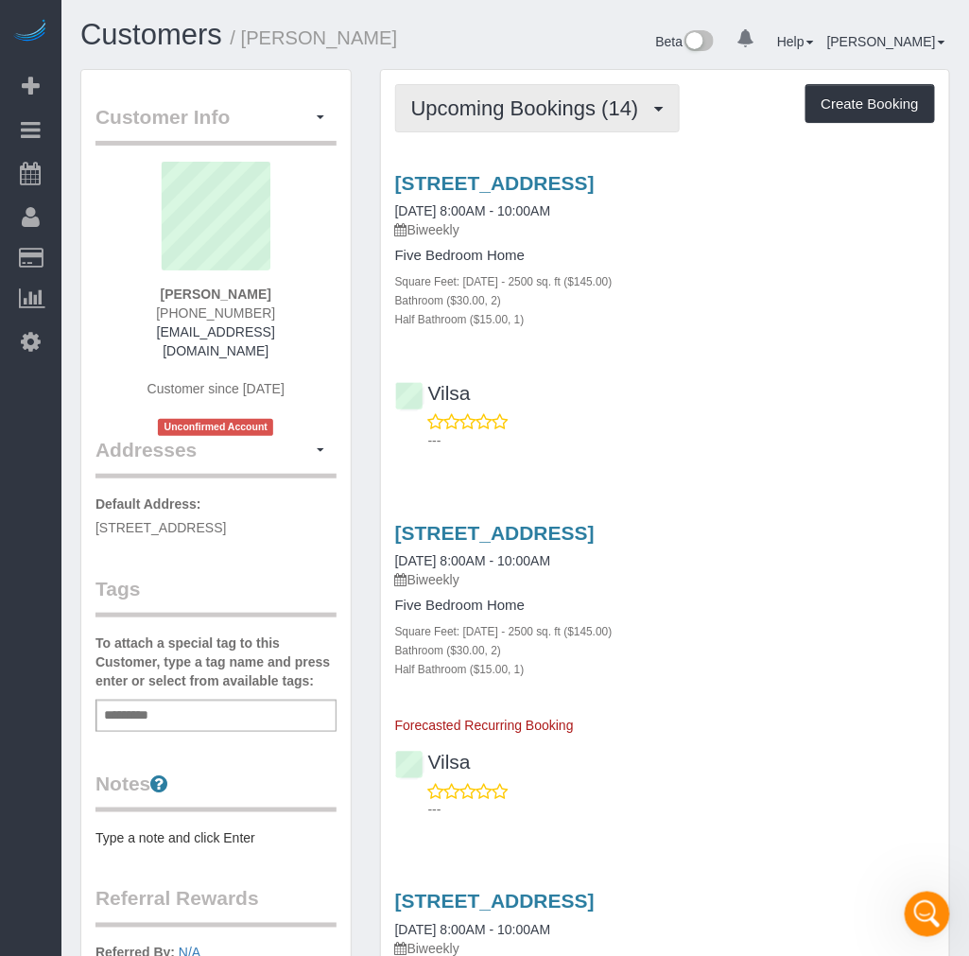
click at [515, 108] on span "Upcoming Bookings (14)" at bounding box center [529, 108] width 237 height 24
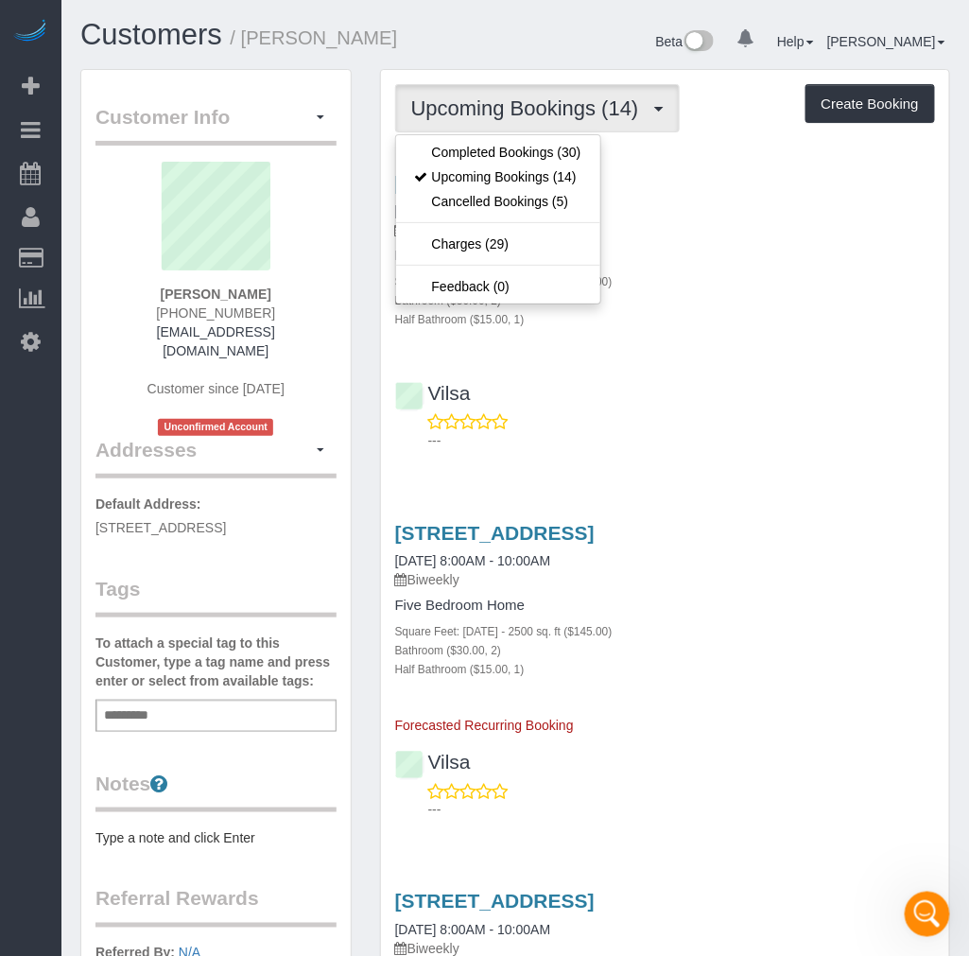
click at [779, 338] on div "1604 Cloister Dr, Richmond, VA 23238 10/13/2025 8:00AM - 10:00AM Biweekly Five …" at bounding box center [665, 307] width 568 height 303
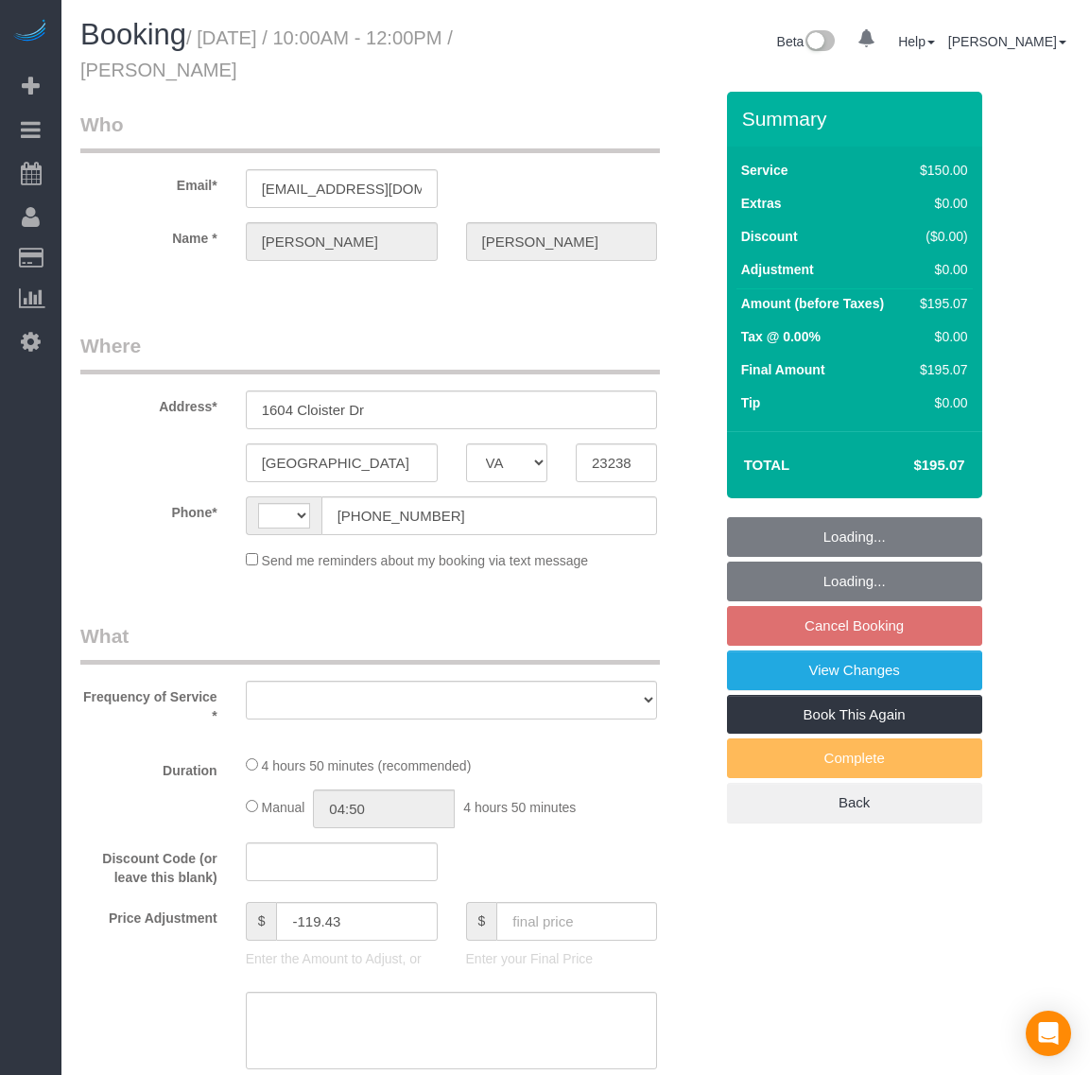
select select "VA"
select select "object:525"
select select "string:fspay-9f32170a-b36f-4253-84dd-320aa88c4fdd"
select select "number:4"
select select "number:42"
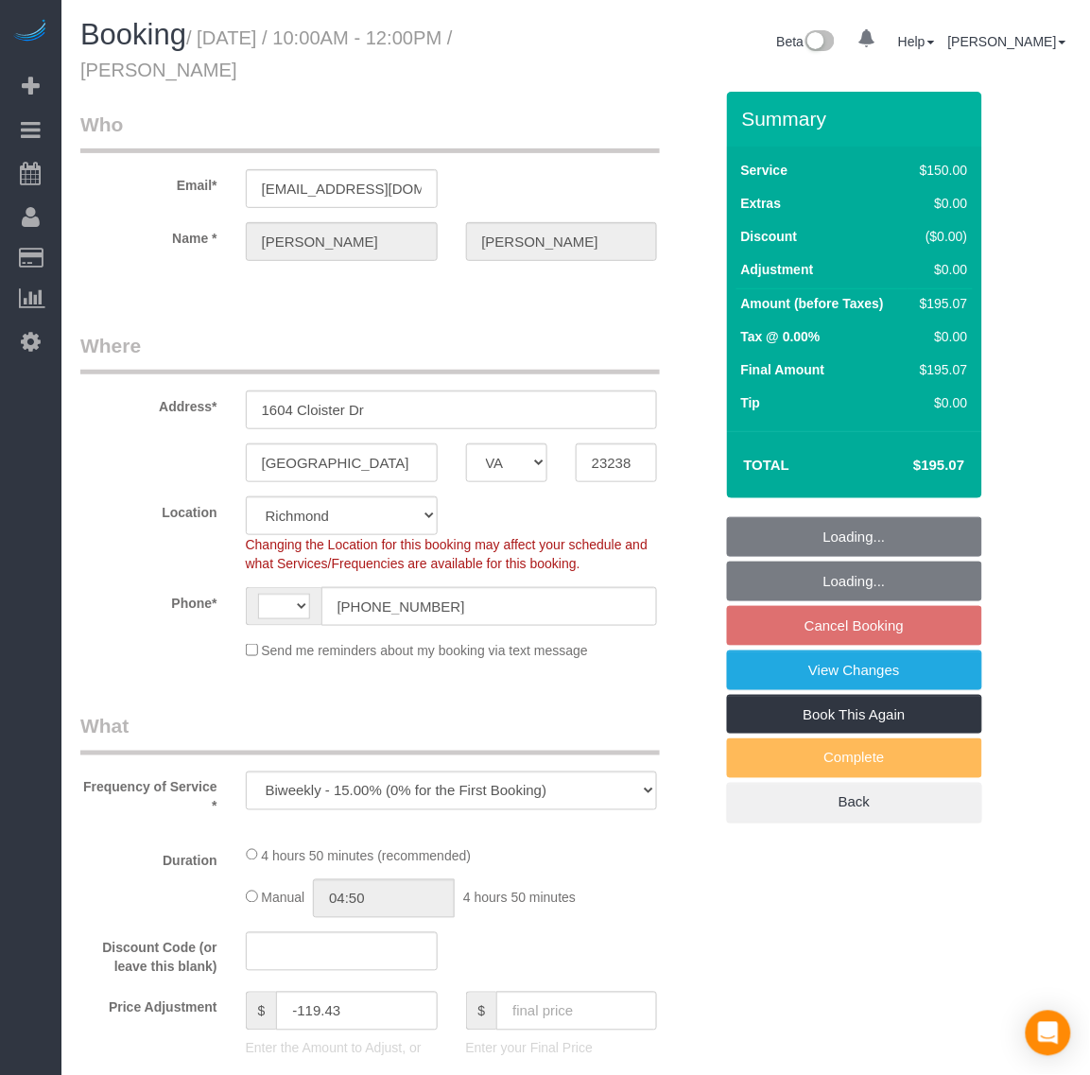
select select "object:691"
select select "string:US"
select select "2001"
select select "2"
select select "1"
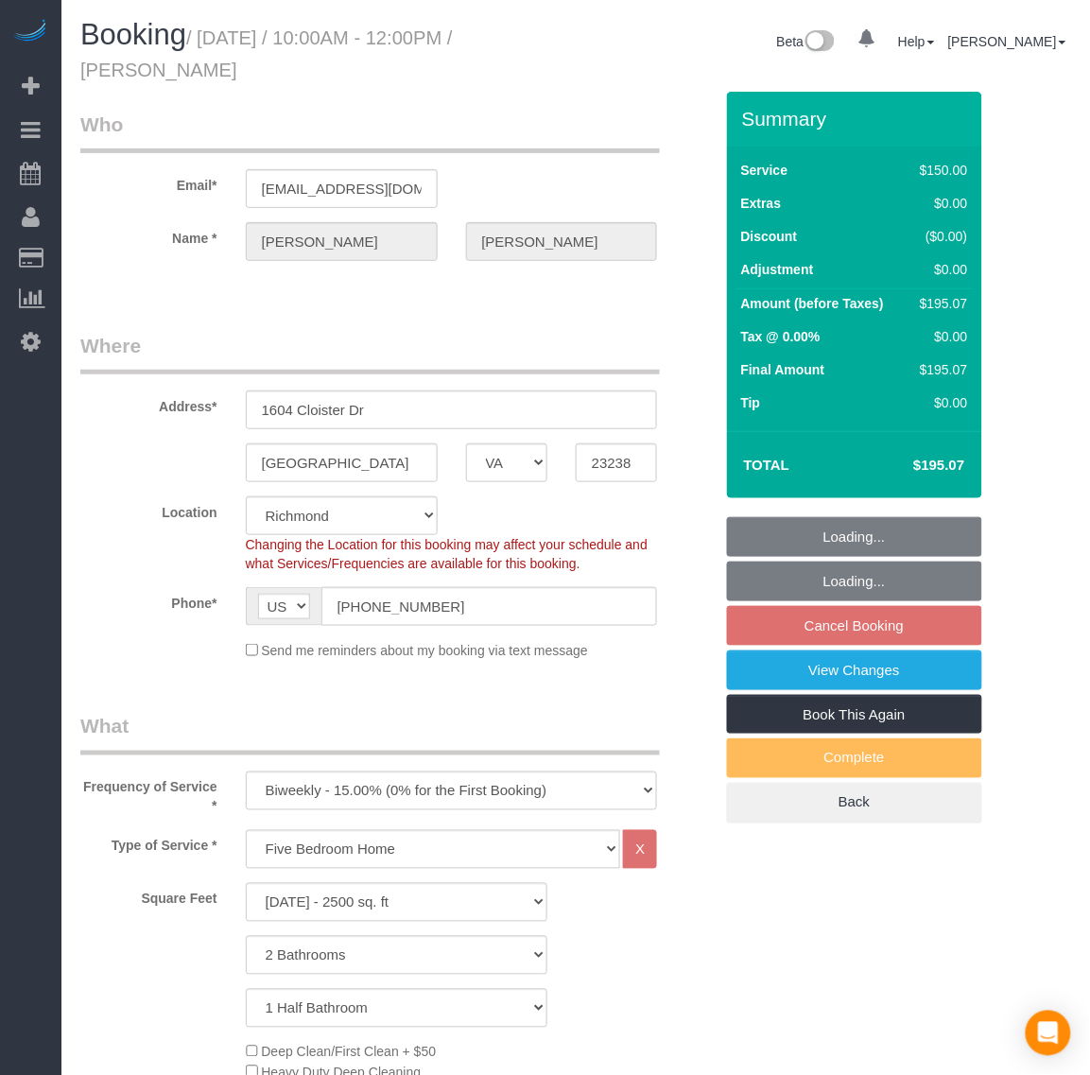
select select "spot2"
select select "2001"
select select "2"
select select "1"
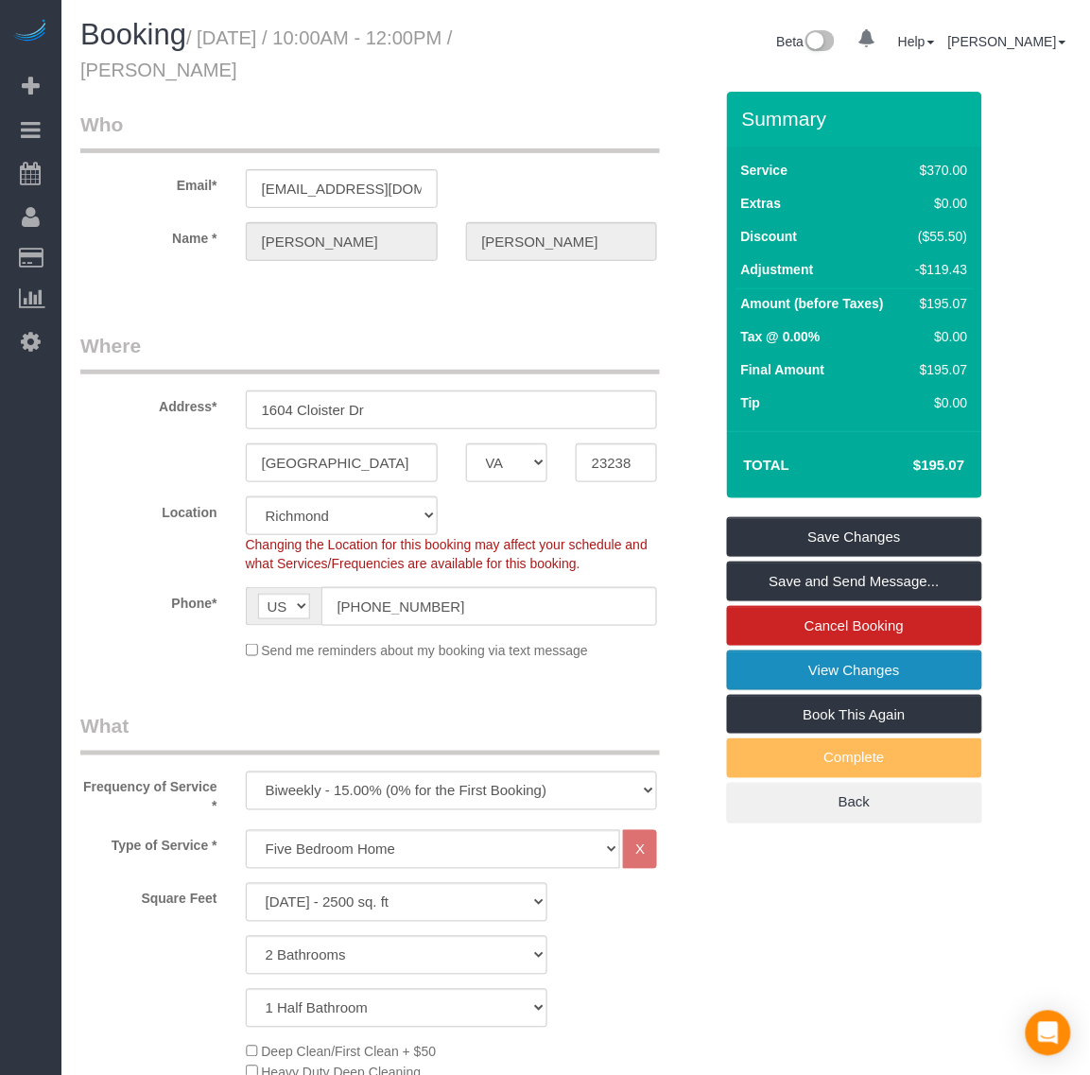
click at [782, 678] on link "View Changes" at bounding box center [854, 671] width 255 height 40
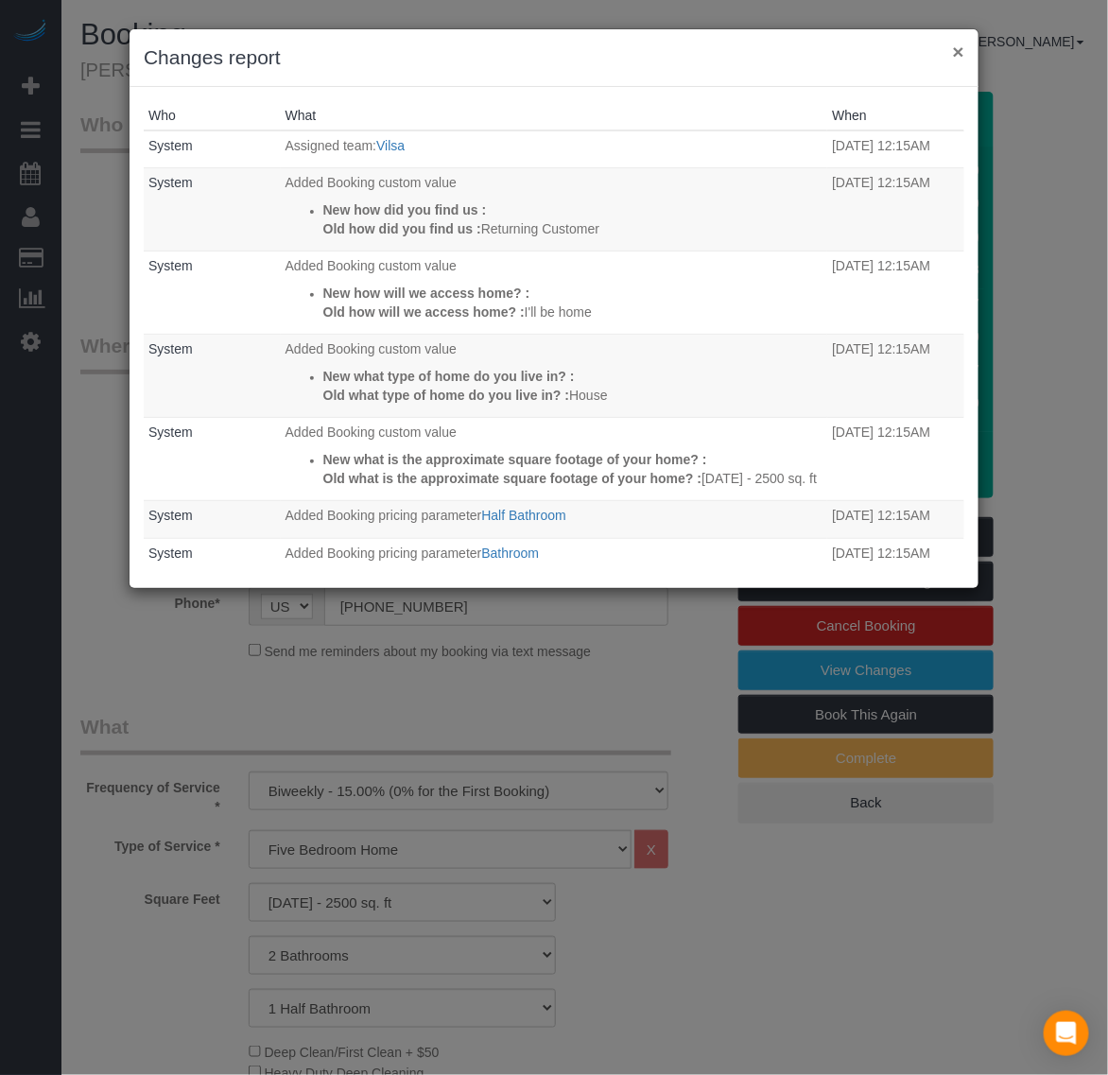
drag, startPoint x: 958, startPoint y: 50, endPoint x: 944, endPoint y: 62, distance: 18.8
click at [960, 49] on button "×" at bounding box center [958, 52] width 11 height 20
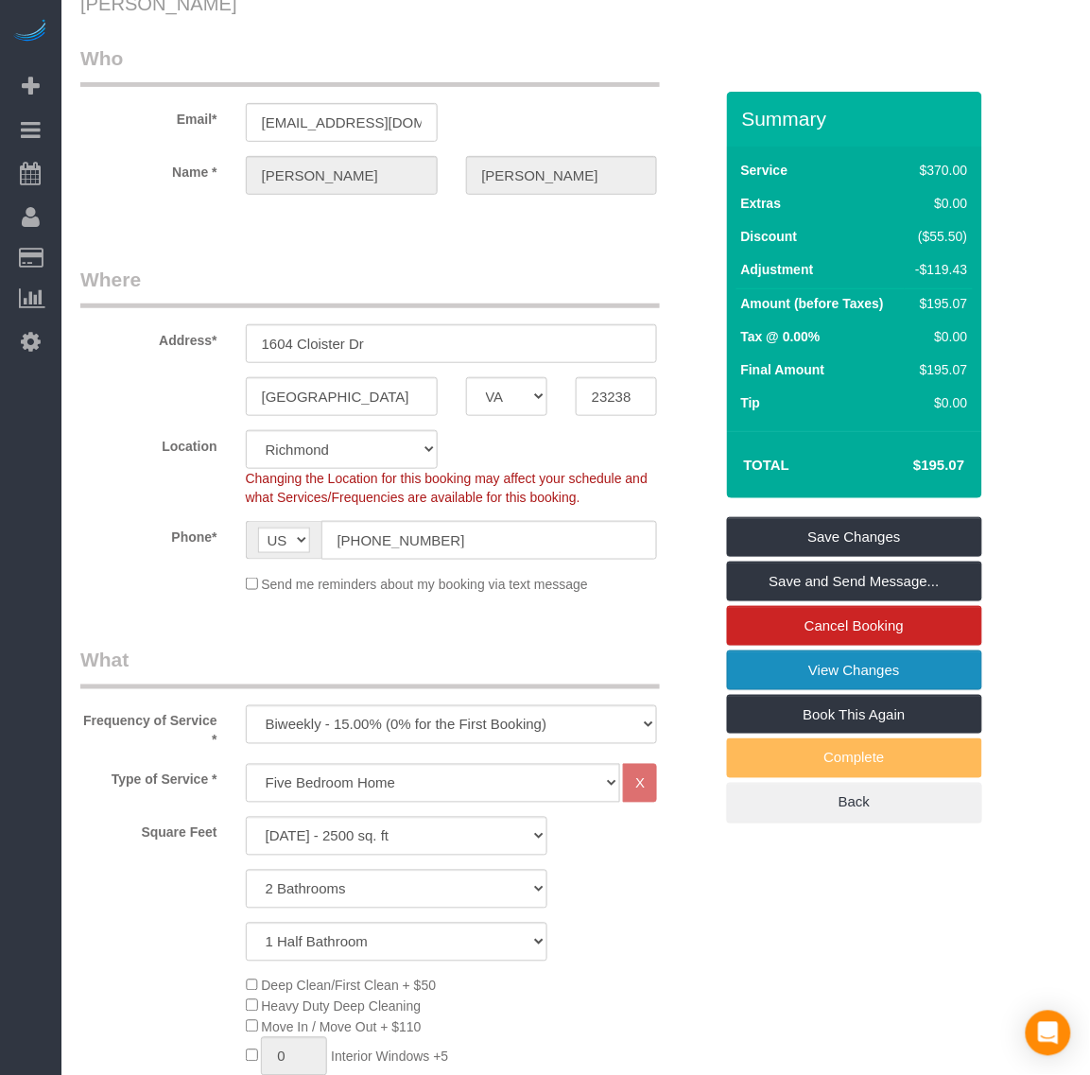
scroll to position [355, 0]
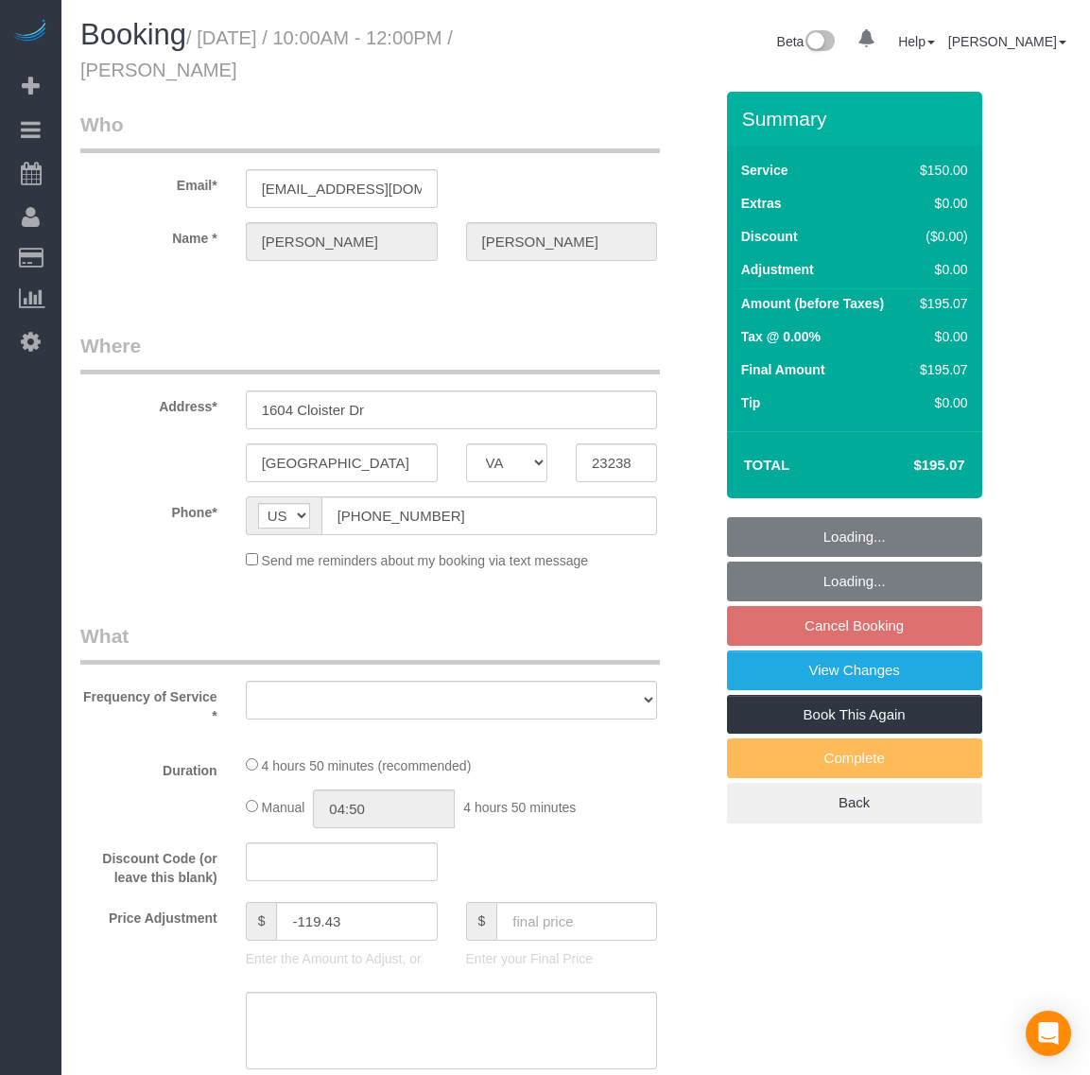
select select "VA"
select select "object:611"
select select "string:fspay-9f32170a-b36f-4253-84dd-320aa88c4fdd"
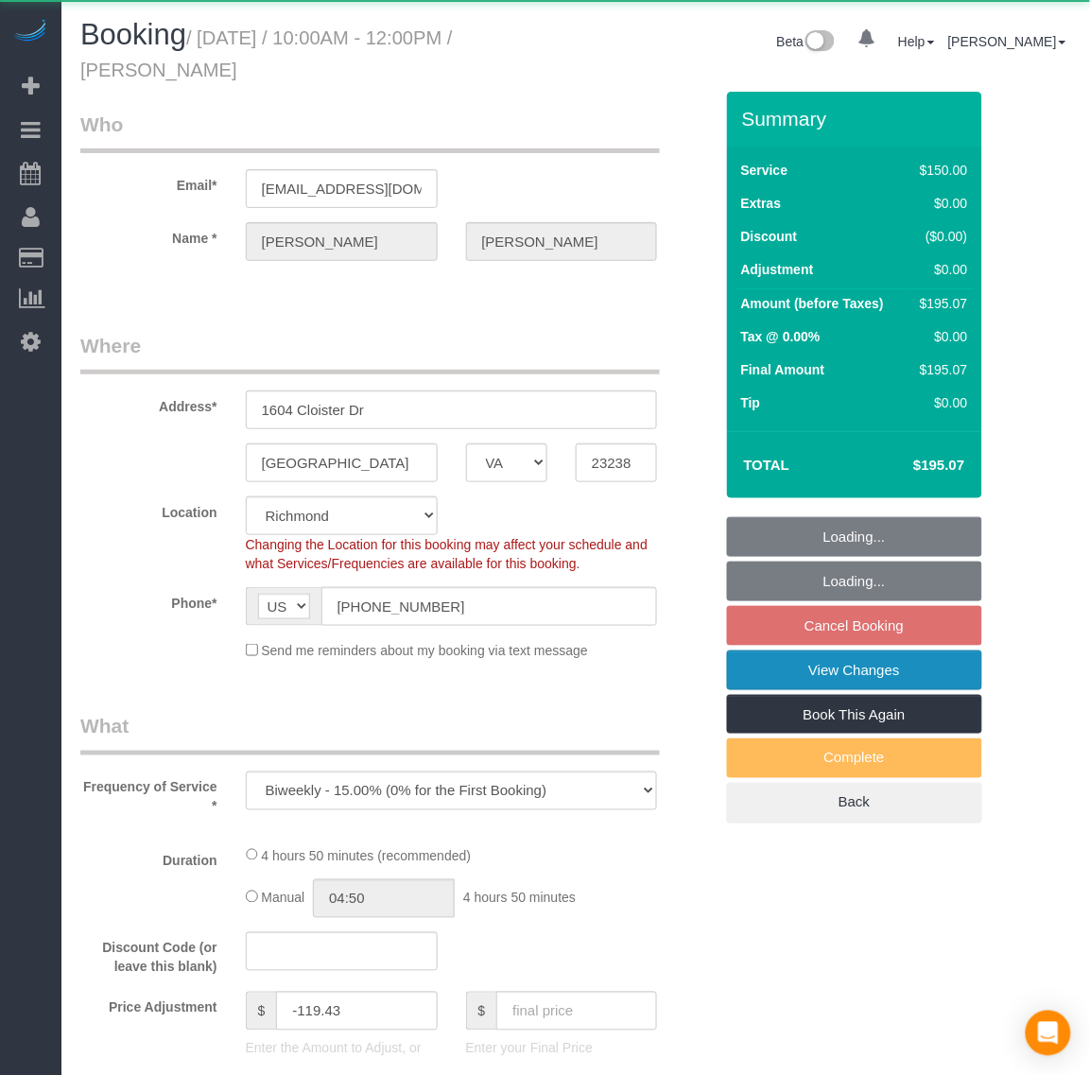
select select "number:4"
select select "number:42"
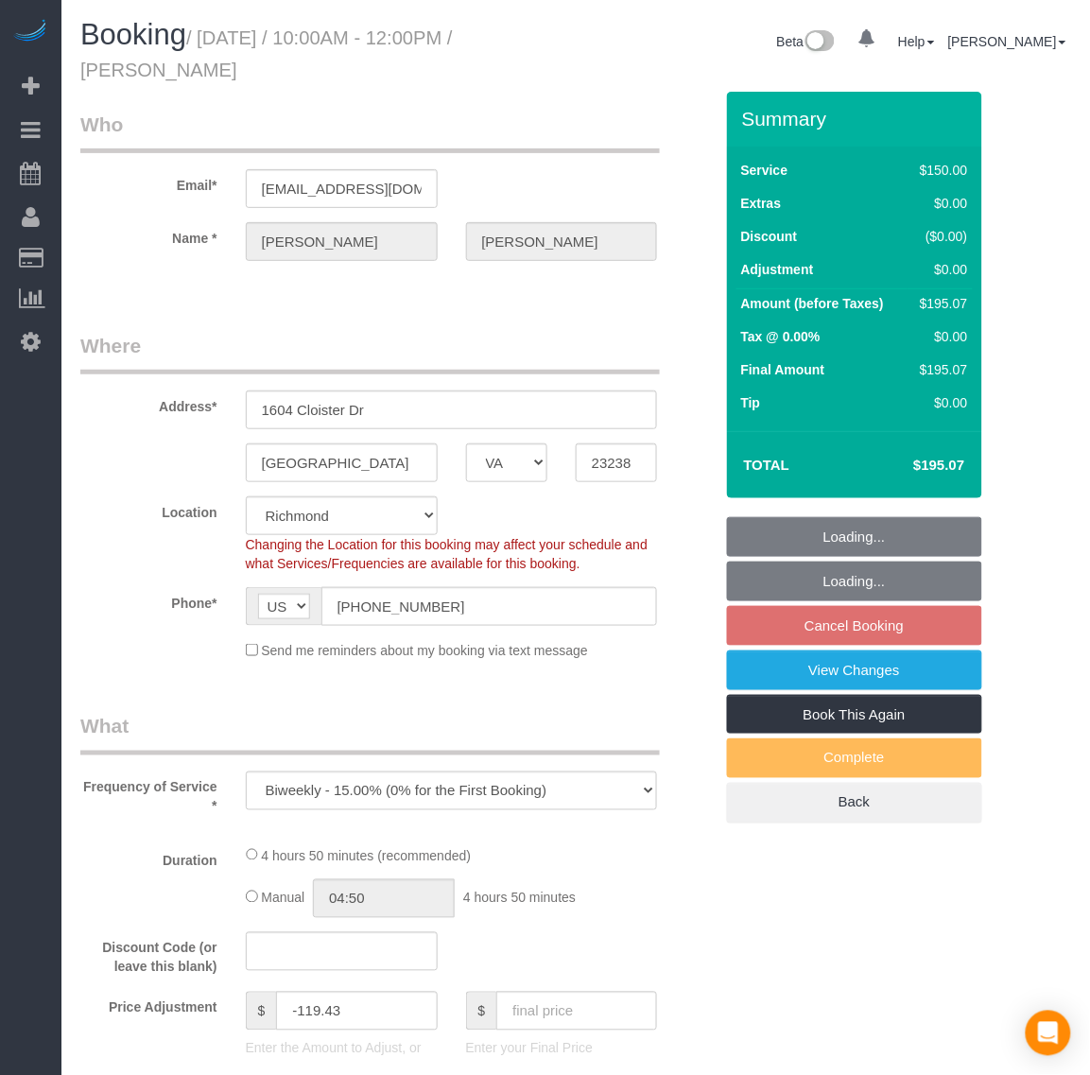
select select "object:779"
select select "spot2"
select select "2001"
select select "2"
select select "1"
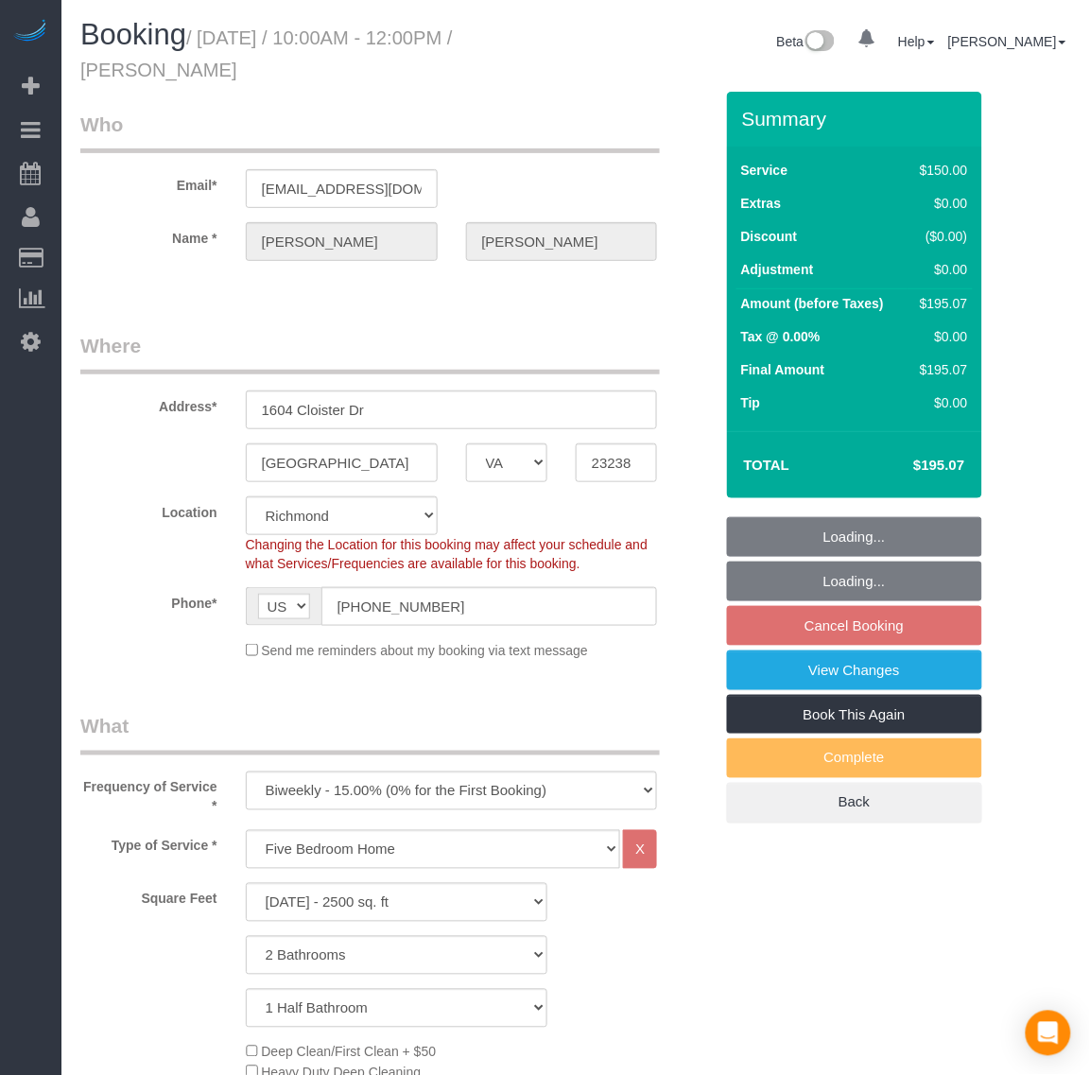
click at [848, 627] on fieldset "Loading... Loading... Cancel Booking View Changes Book This Again Complete Back" at bounding box center [854, 670] width 255 height 306
select select "2001"
select select "2"
select select "1"
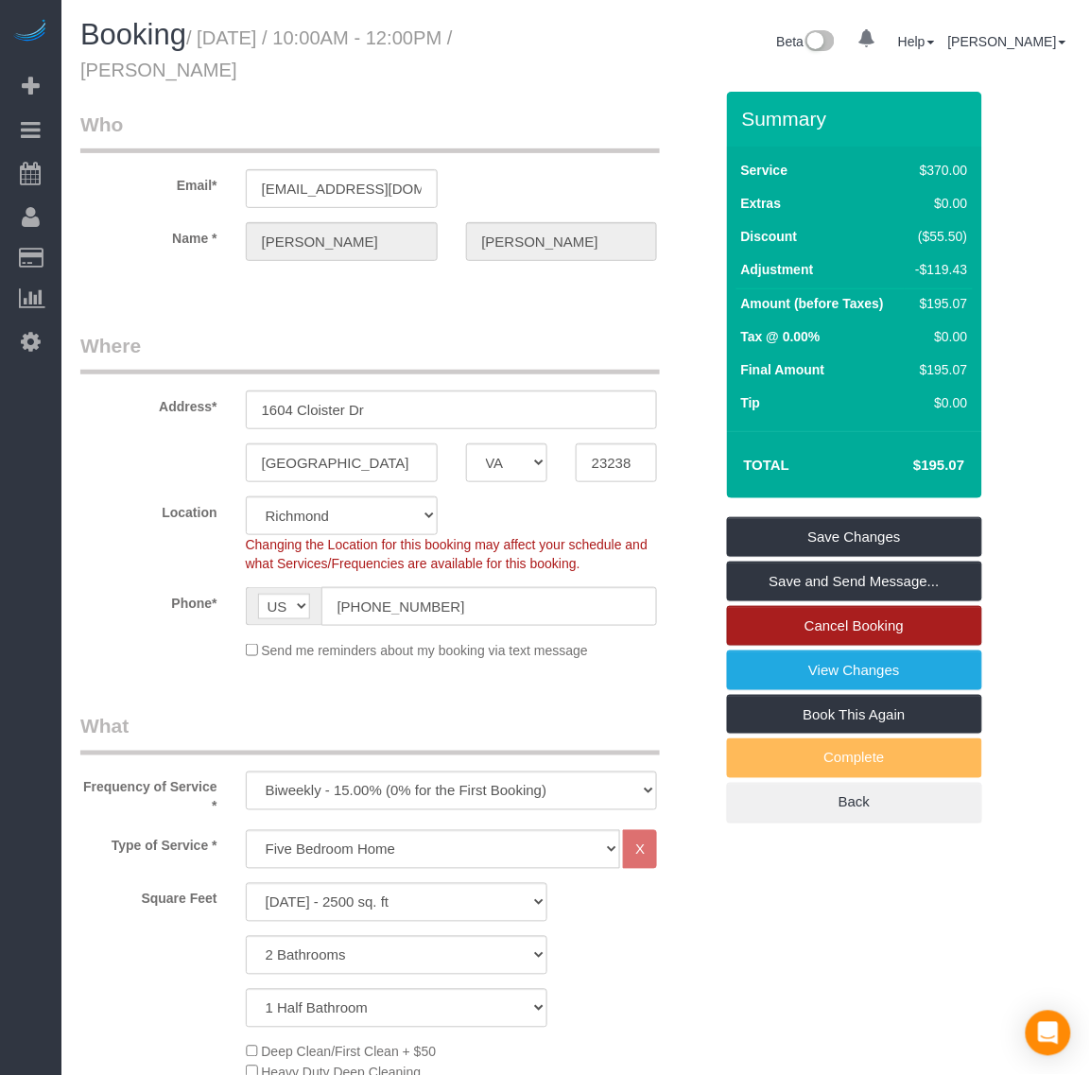
click at [852, 631] on link "Cancel Booking" at bounding box center [854, 626] width 255 height 40
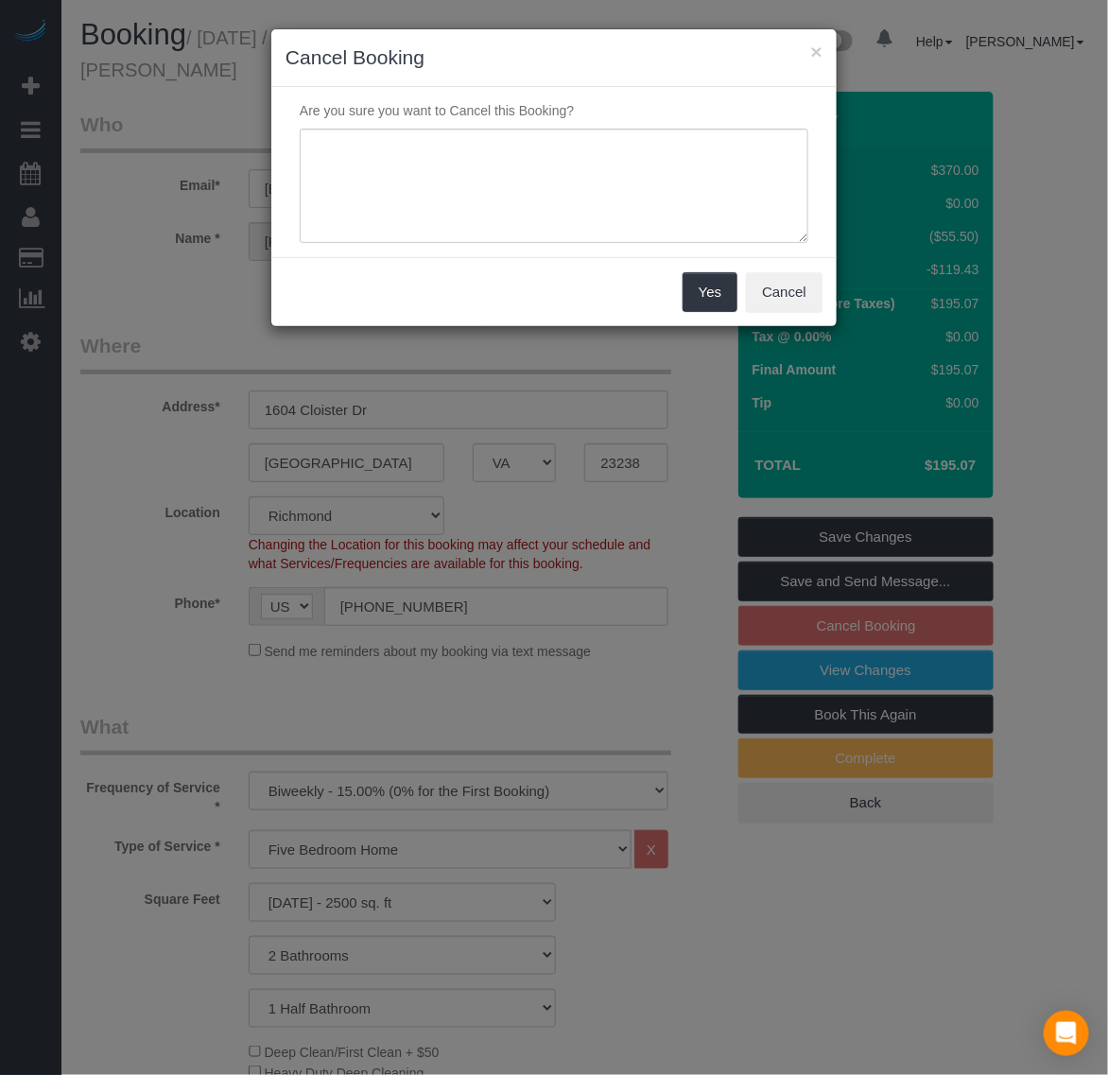
click at [413, 124] on div "Are you sure you want to Cancel this Booking?" at bounding box center [553, 172] width 565 height 170
click at [388, 147] on textarea at bounding box center [554, 186] width 509 height 115
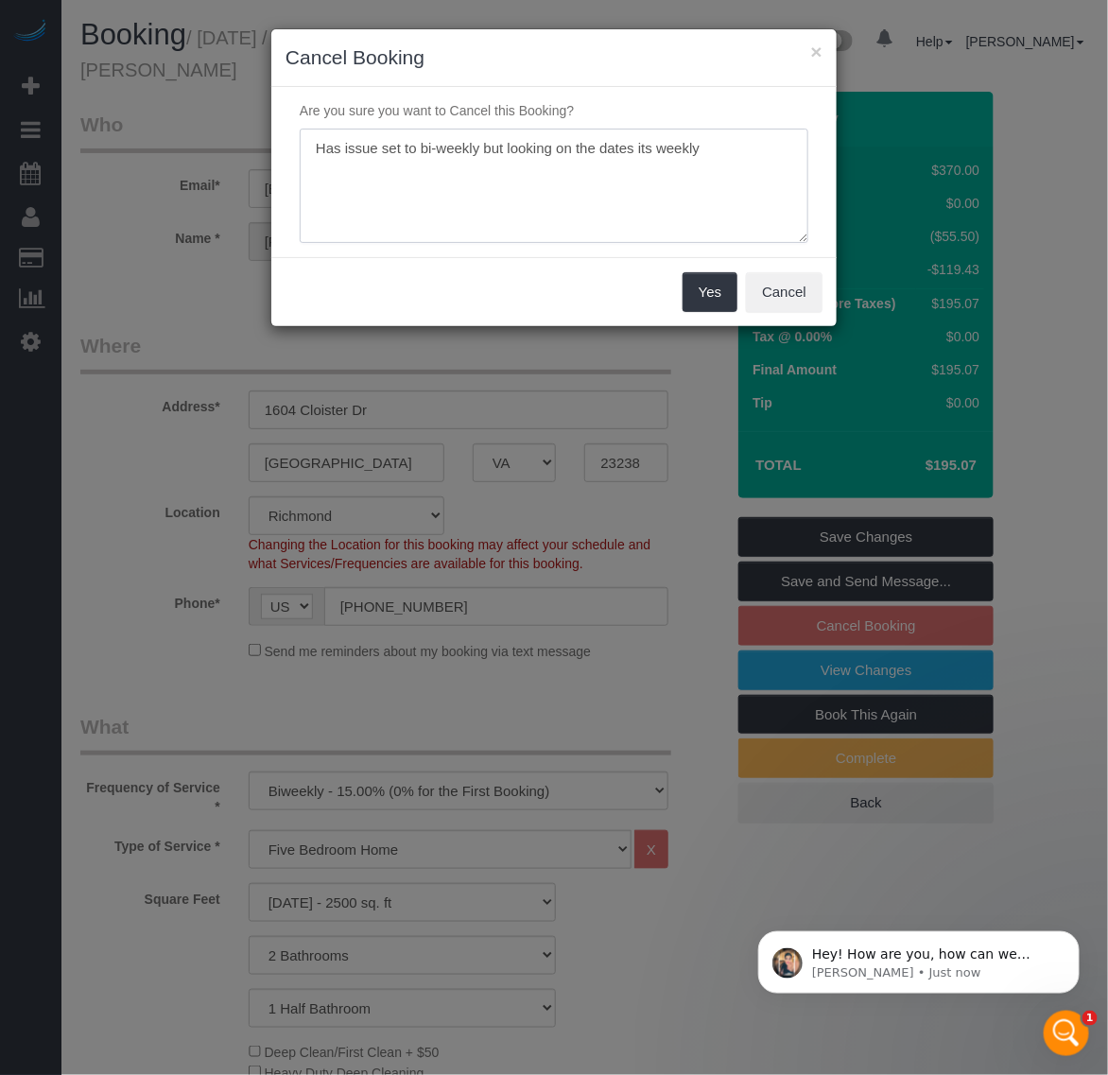
type textarea "Has issue set to bi-weekly but looking on the dates its weekly"
click at [687, 272] on div "Yes Cancel" at bounding box center [553, 291] width 565 height 69
click at [695, 276] on button "Yes" at bounding box center [710, 292] width 55 height 40
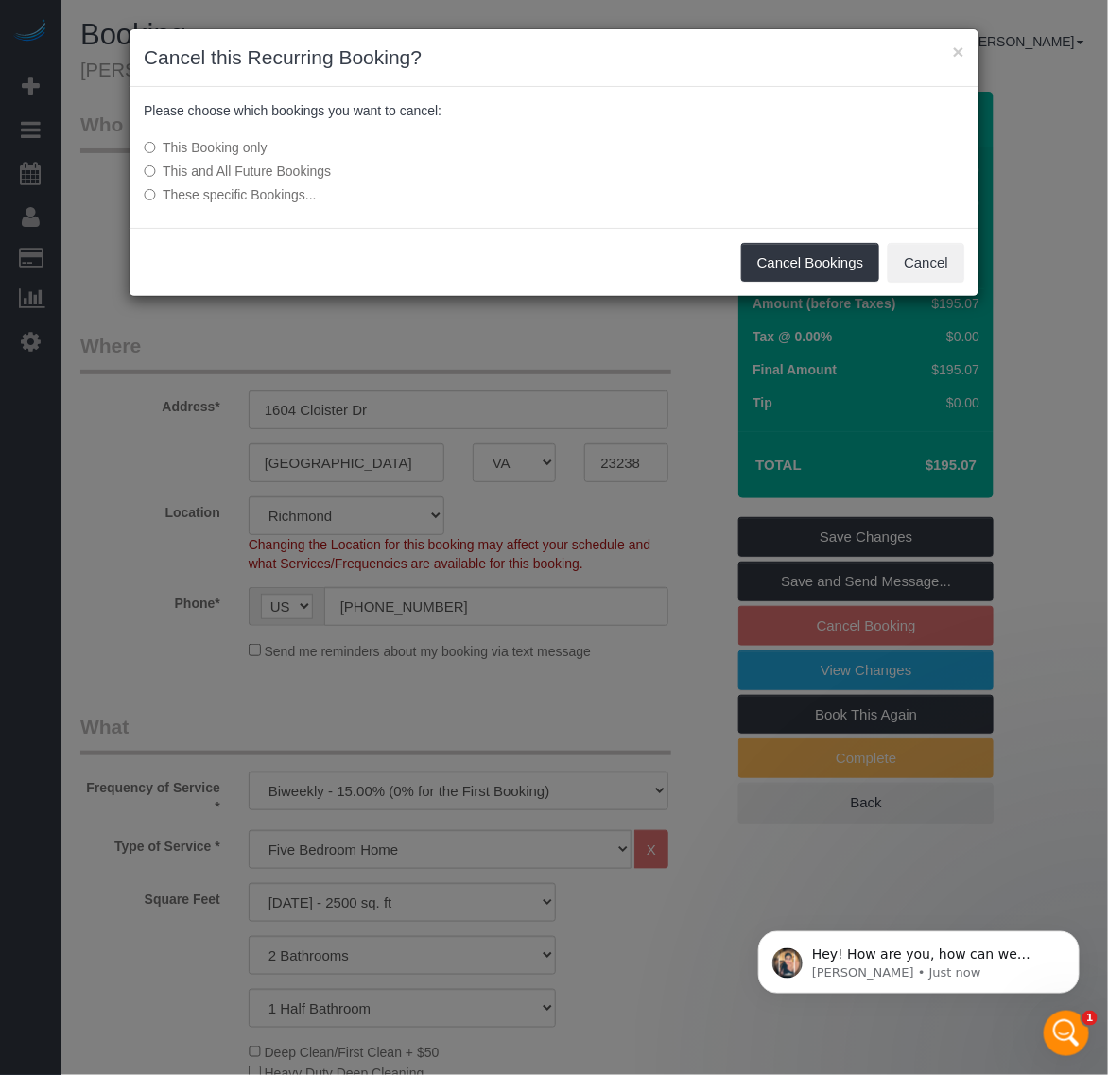
click at [274, 166] on label "This and All Future Bookings" at bounding box center [413, 171] width 538 height 19
drag, startPoint x: 790, startPoint y: 251, endPoint x: 608, endPoint y: 230, distance: 183.7
click at [791, 251] on button "Cancel Bookings" at bounding box center [810, 263] width 139 height 40
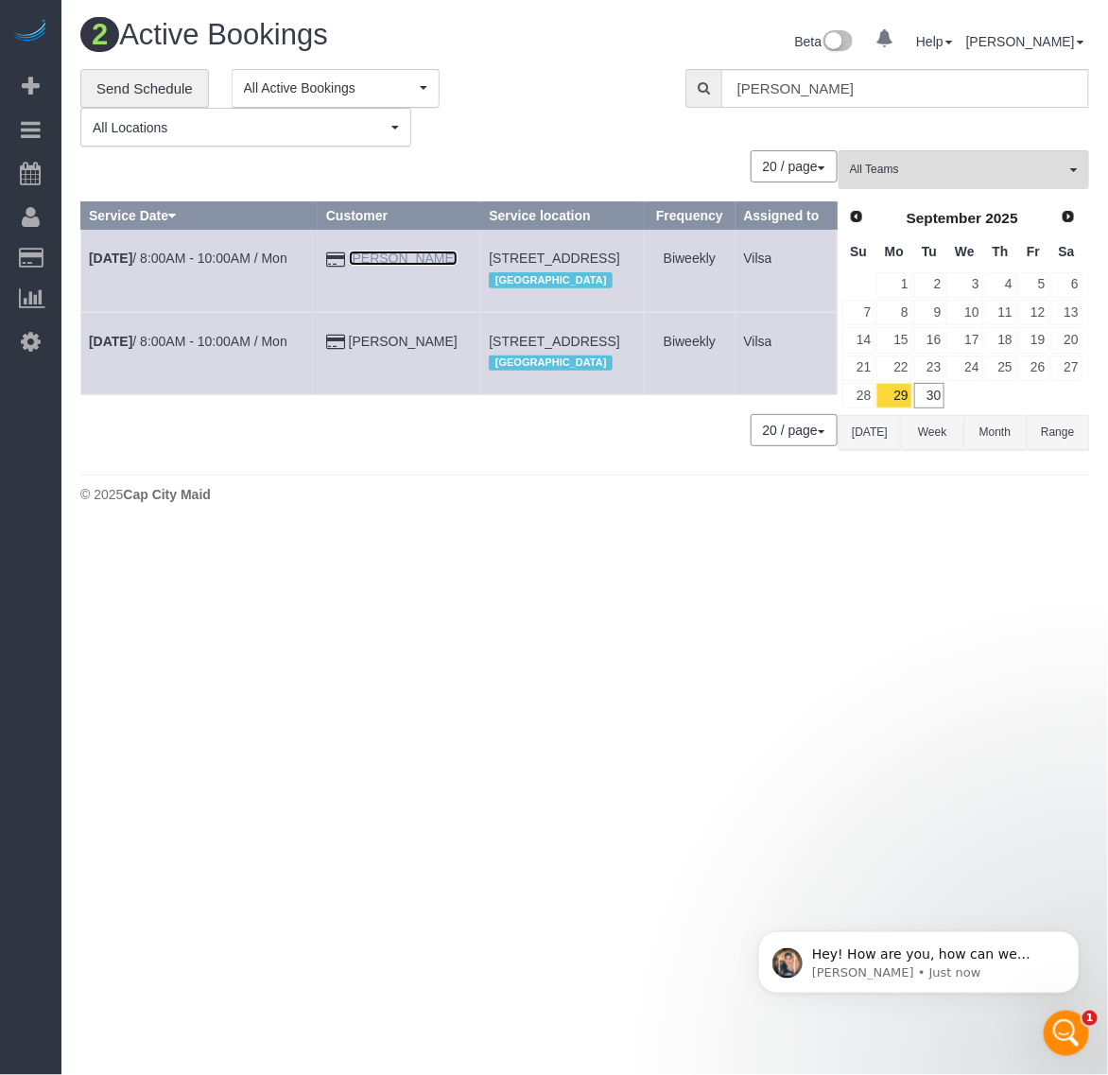
drag, startPoint x: 361, startPoint y: 253, endPoint x: 361, endPoint y: 241, distance: 12.3
click at [361, 253] on link "[PERSON_NAME]" at bounding box center [403, 258] width 109 height 15
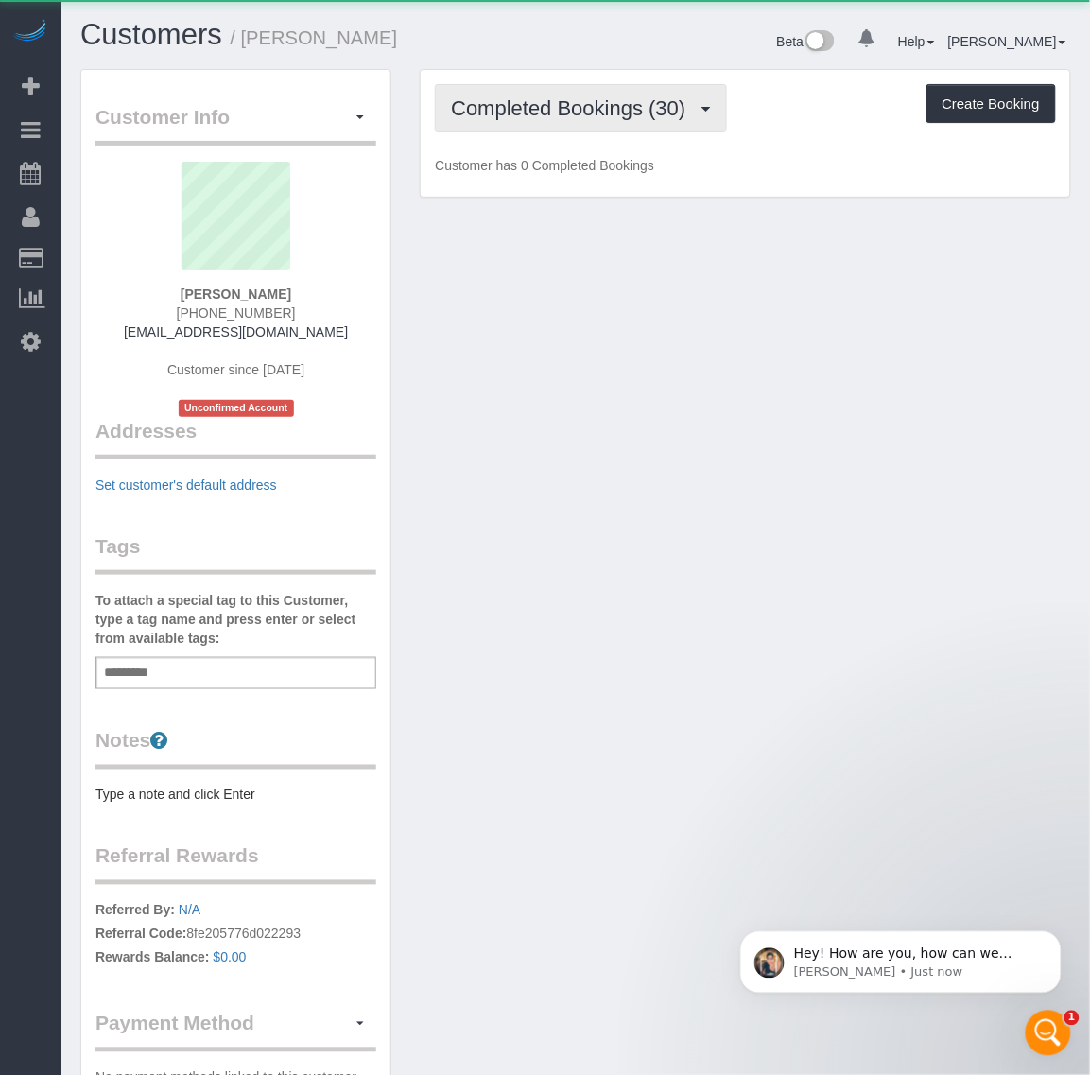
click at [594, 104] on span "Completed Bookings (30)" at bounding box center [573, 108] width 244 height 24
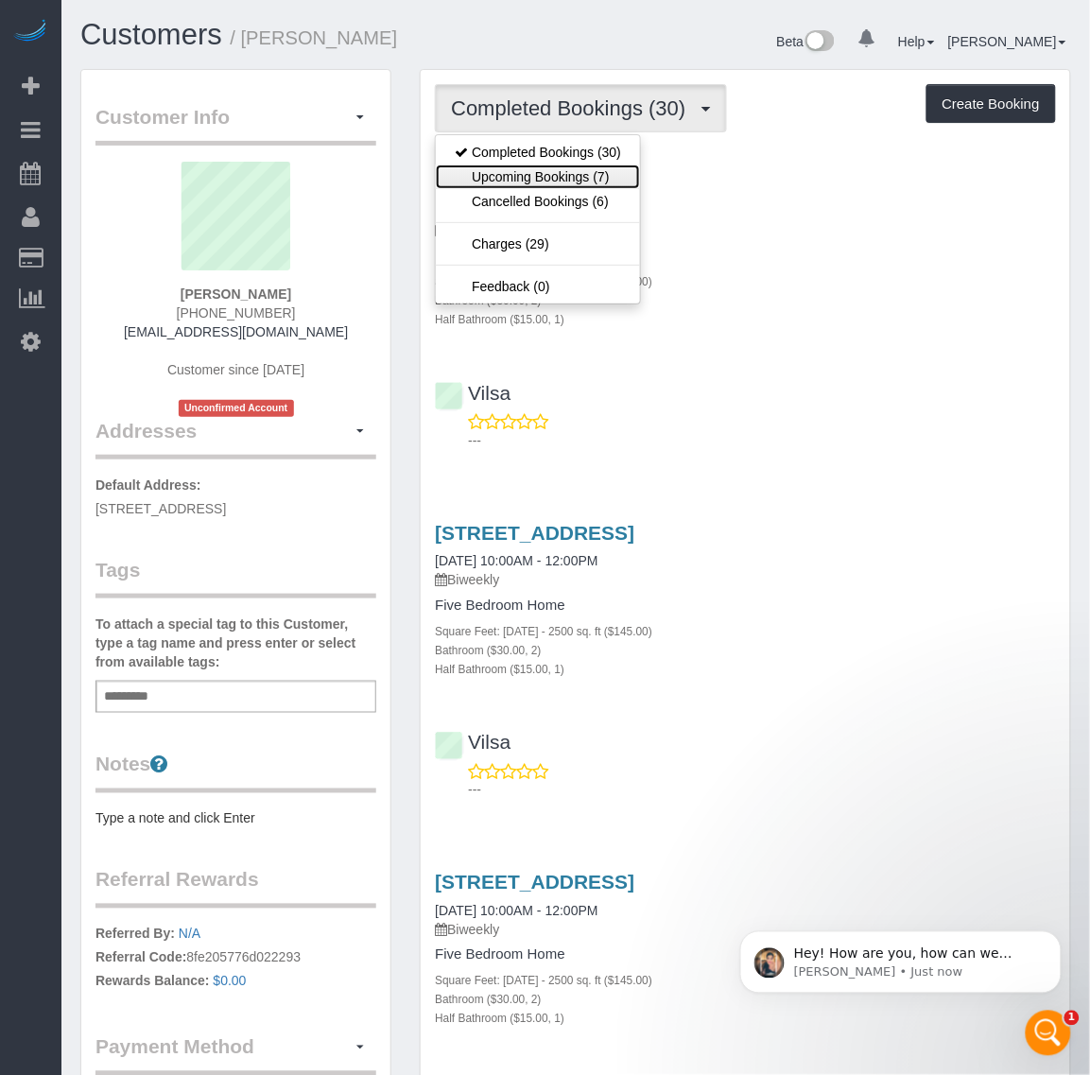
click at [594, 165] on link "Upcoming Bookings (7)" at bounding box center [538, 177] width 204 height 25
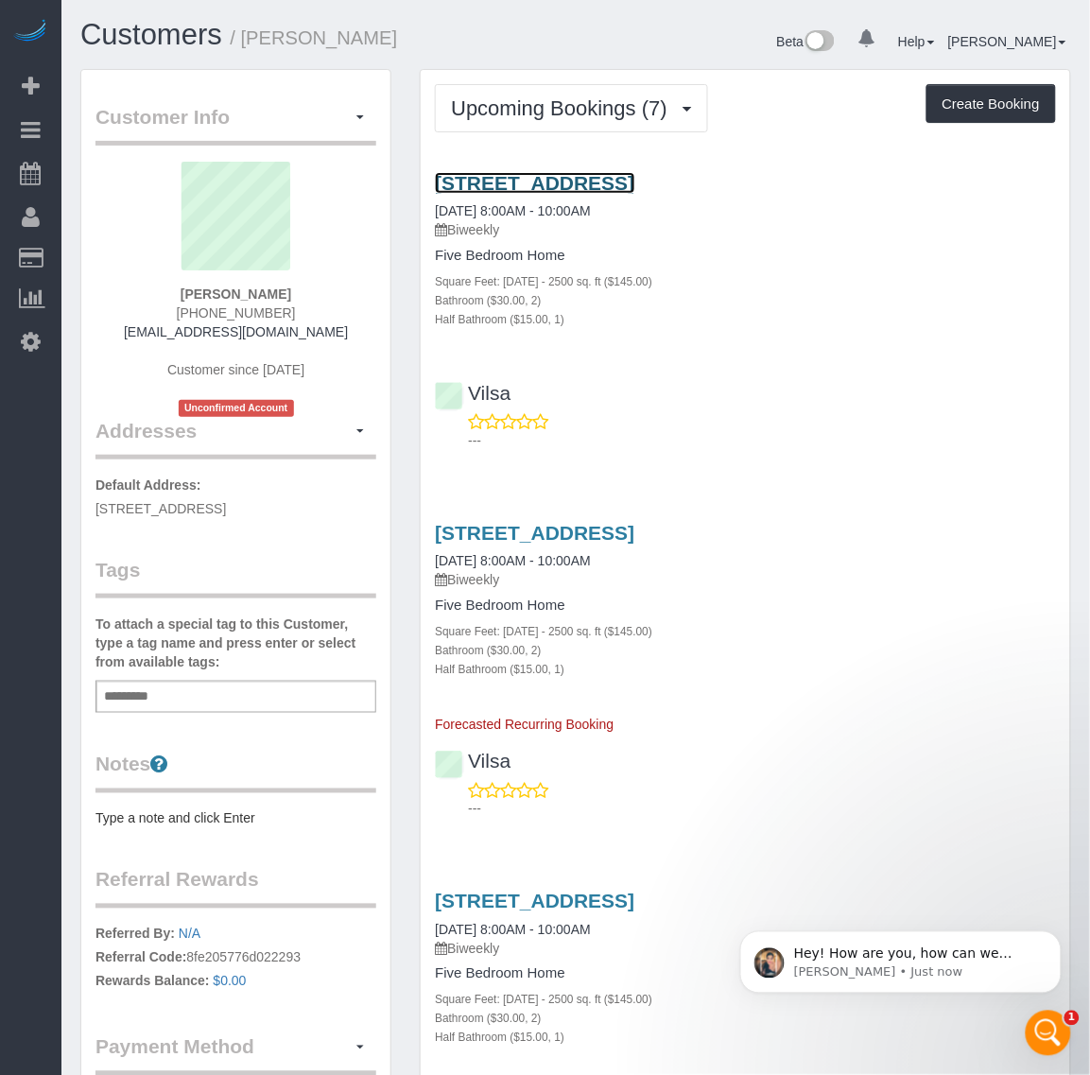
click at [589, 182] on link "[STREET_ADDRESS]" at bounding box center [535, 183] width 200 height 22
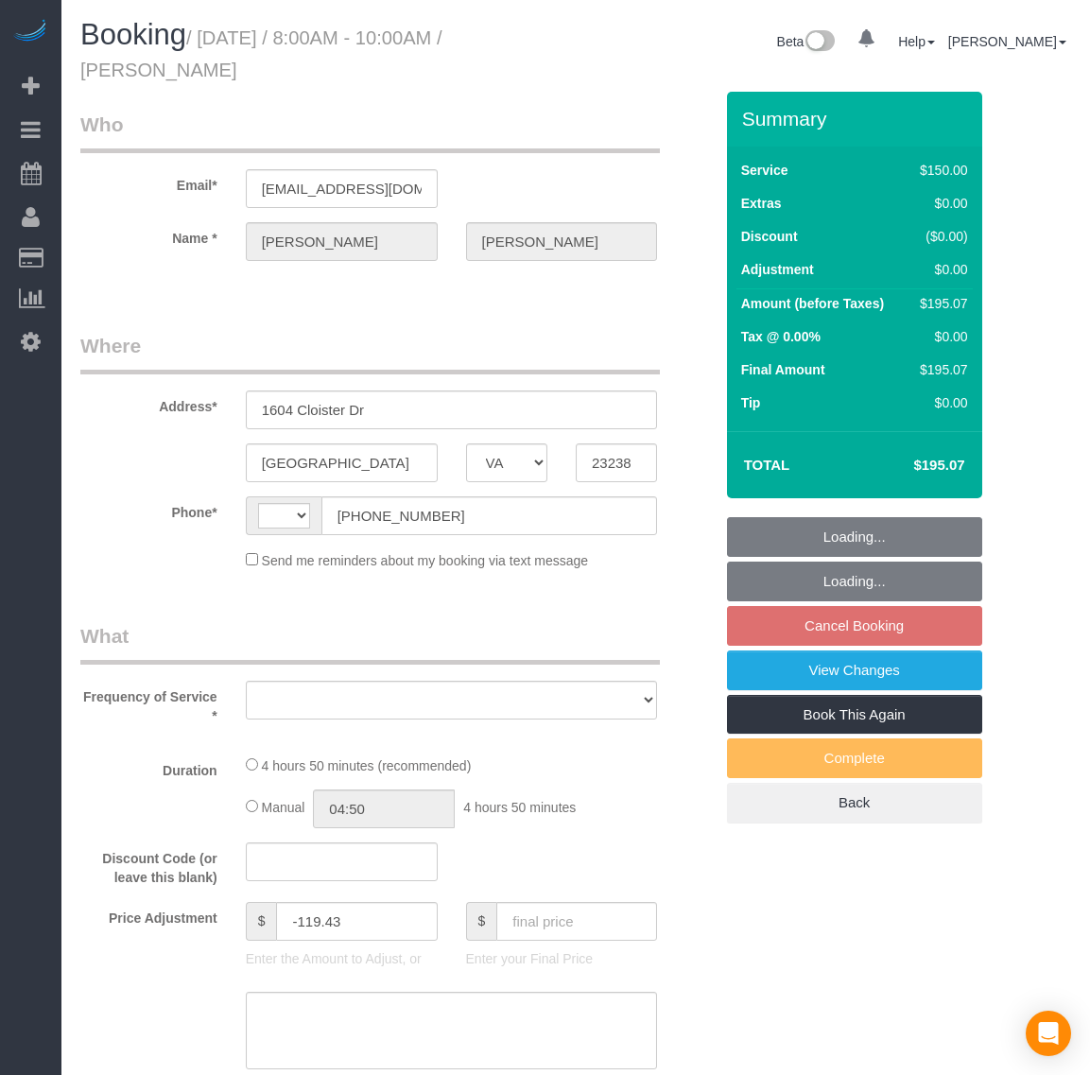
select select "VA"
select select "string:[GEOGRAPHIC_DATA]"
select select "string:fspay-9f32170a-b36f-4253-84dd-320aa88c4fdd"
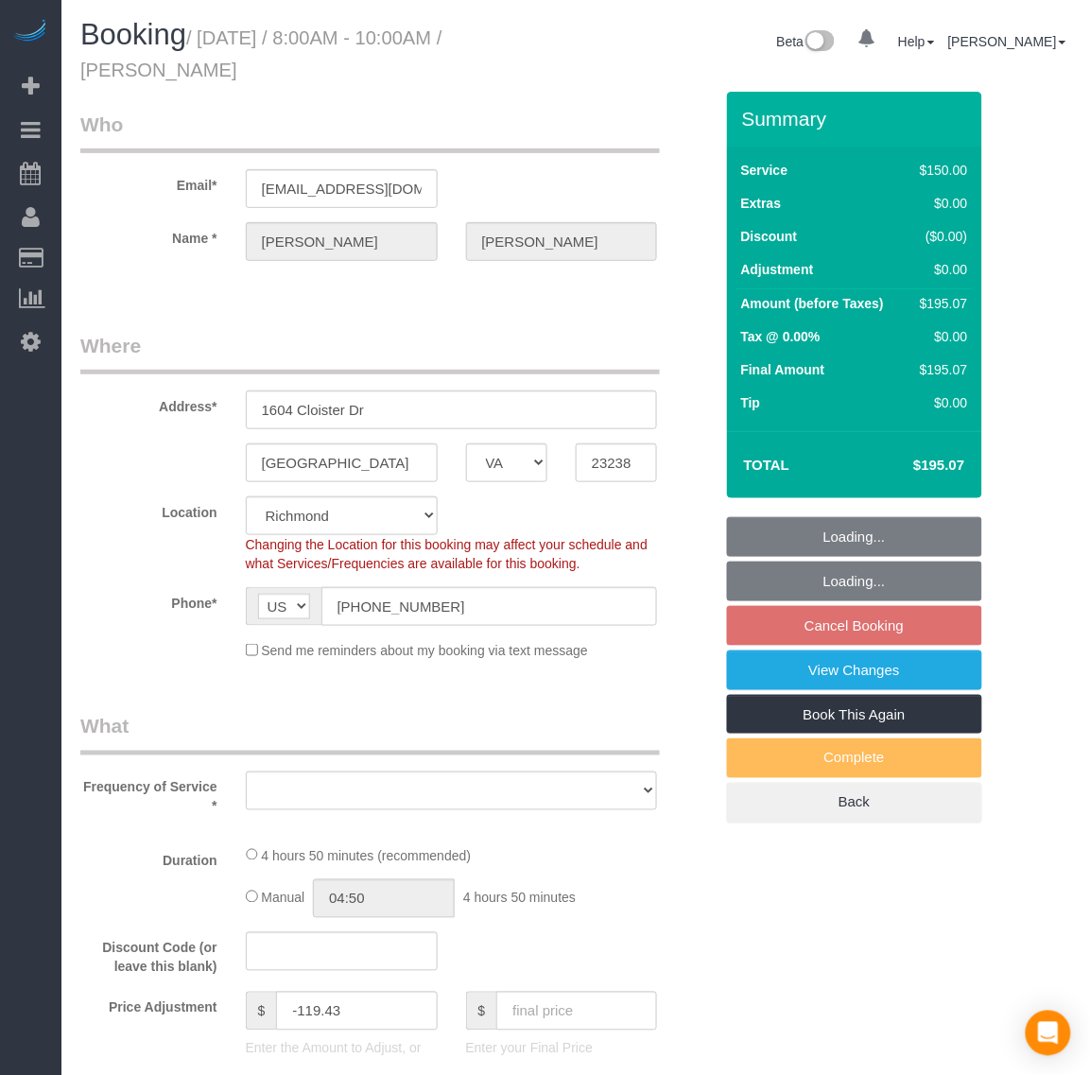
select select "object:611"
select select "spot1"
select select "number:4"
select select "number:23"
select select "object:861"
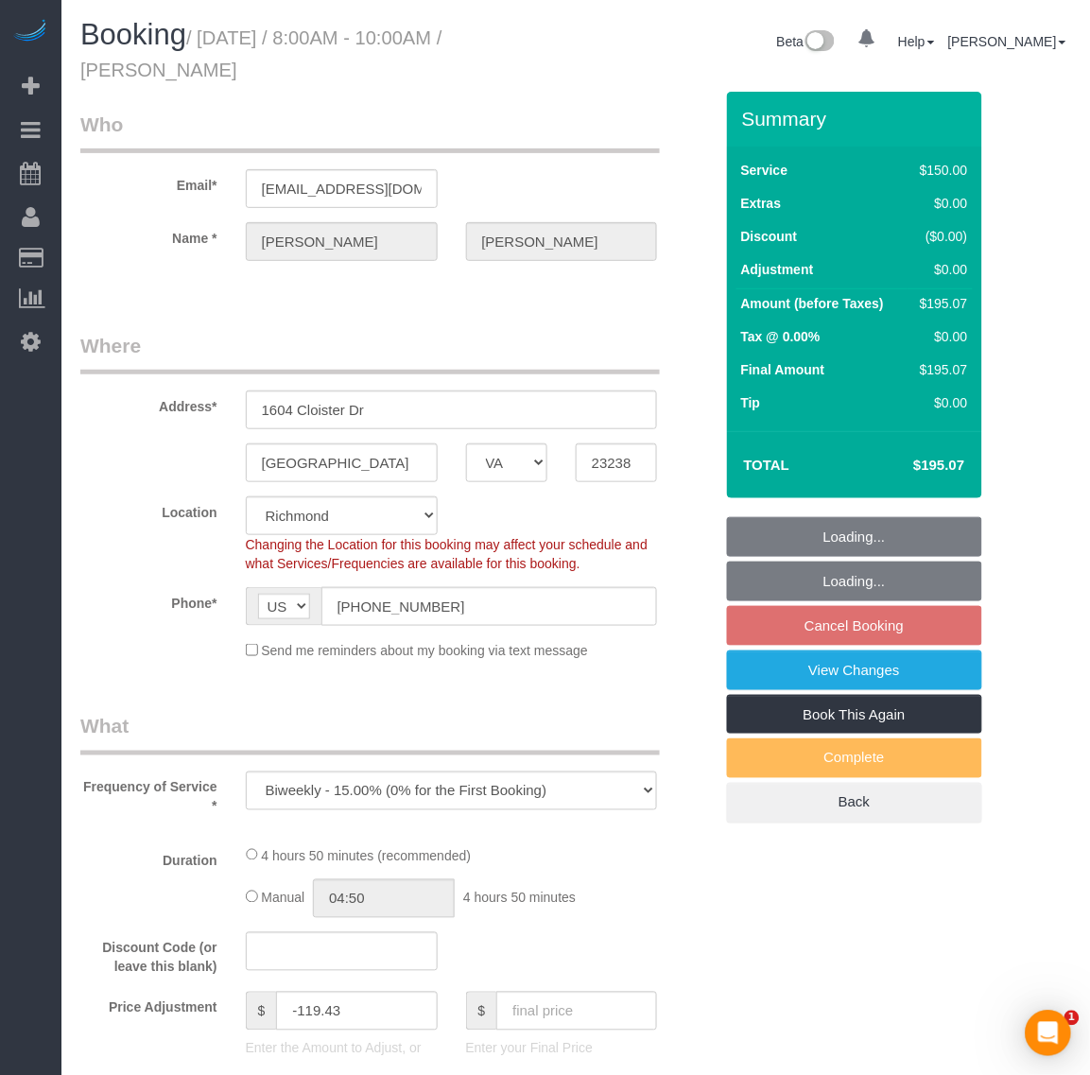
select select "2001"
select select "2"
select select "1"
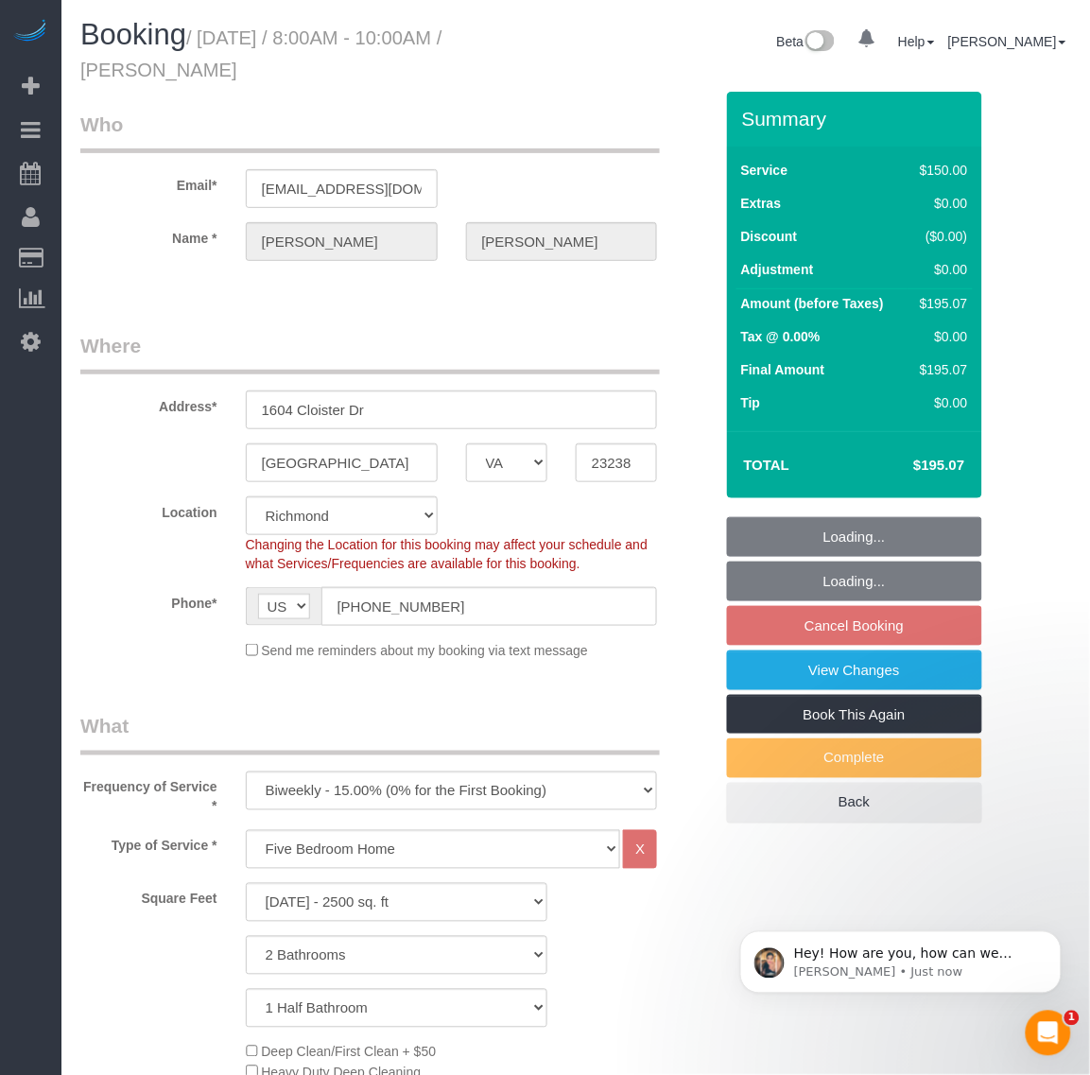
select select "2001"
select select "2"
select select "1"
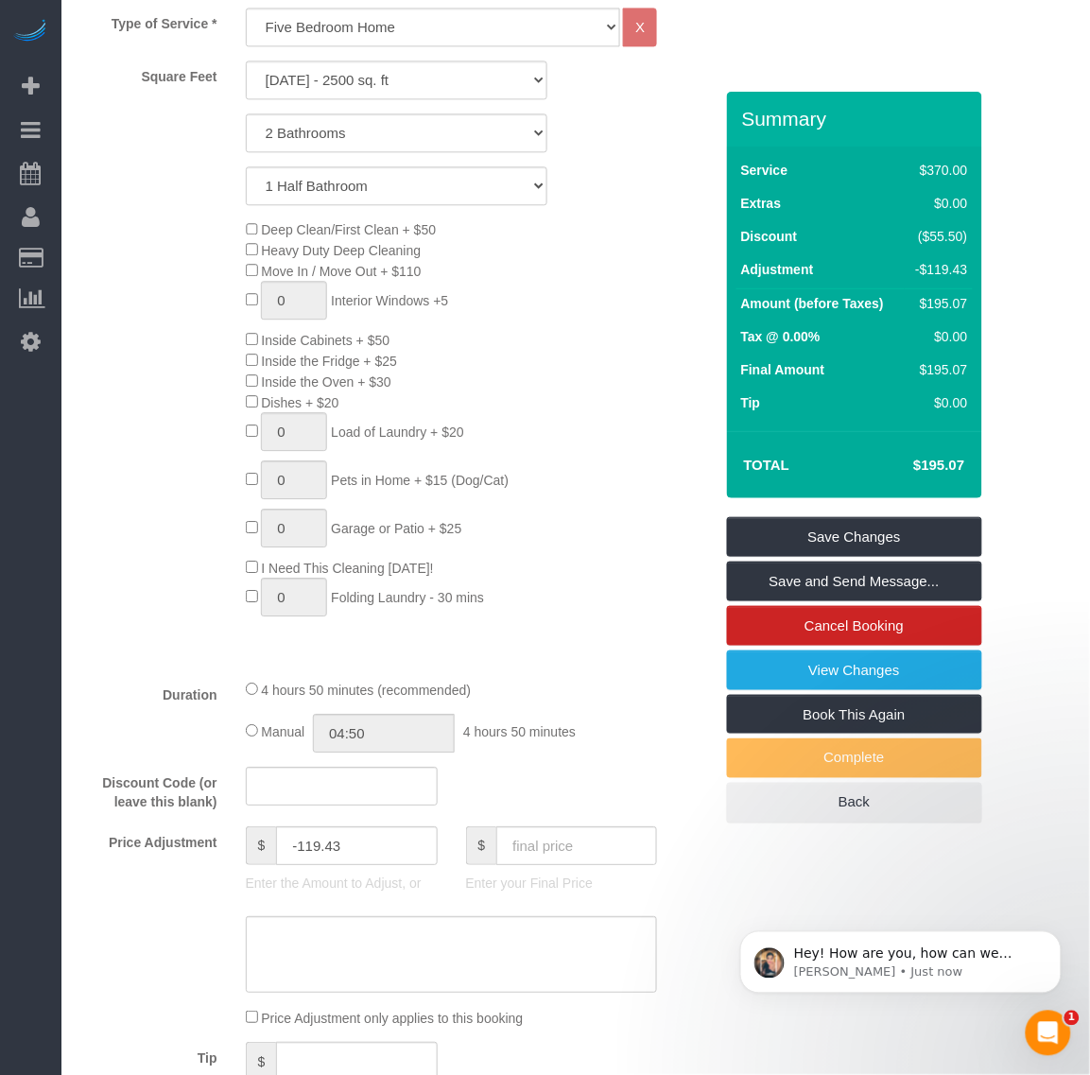
scroll to position [827, 0]
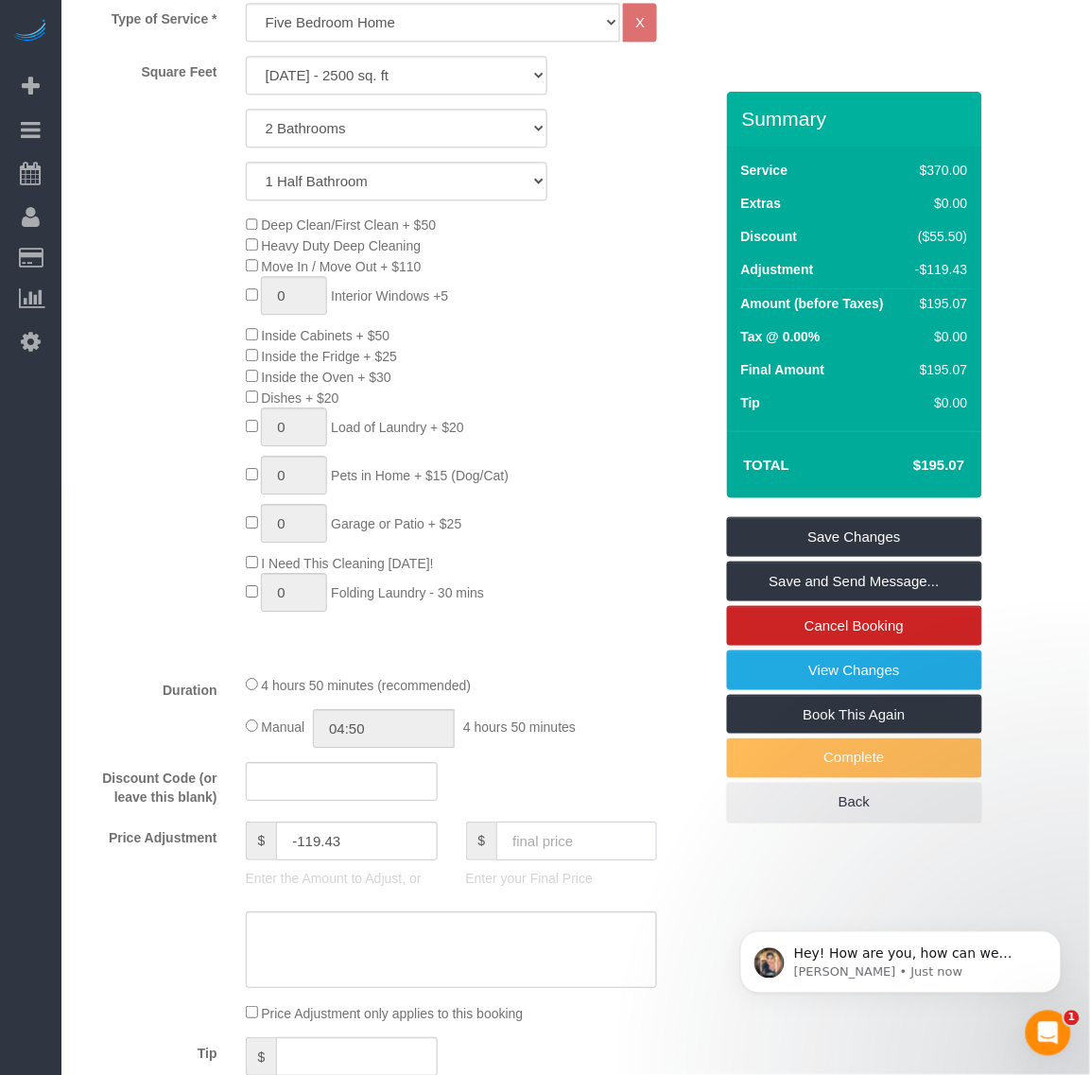
click at [581, 848] on input "text" at bounding box center [576, 841] width 161 height 39
type input "165.07"
drag, startPoint x: 875, startPoint y: 887, endPoint x: 865, endPoint y: 846, distance: 41.7
click at [876, 887] on div "Who Email* ddiaz1@nj.rr.com Name * Dawn Diaz Where Address* 1604 Cloister Dr Ri…" at bounding box center [575, 1064] width 991 height 3600
type input "-149.43"
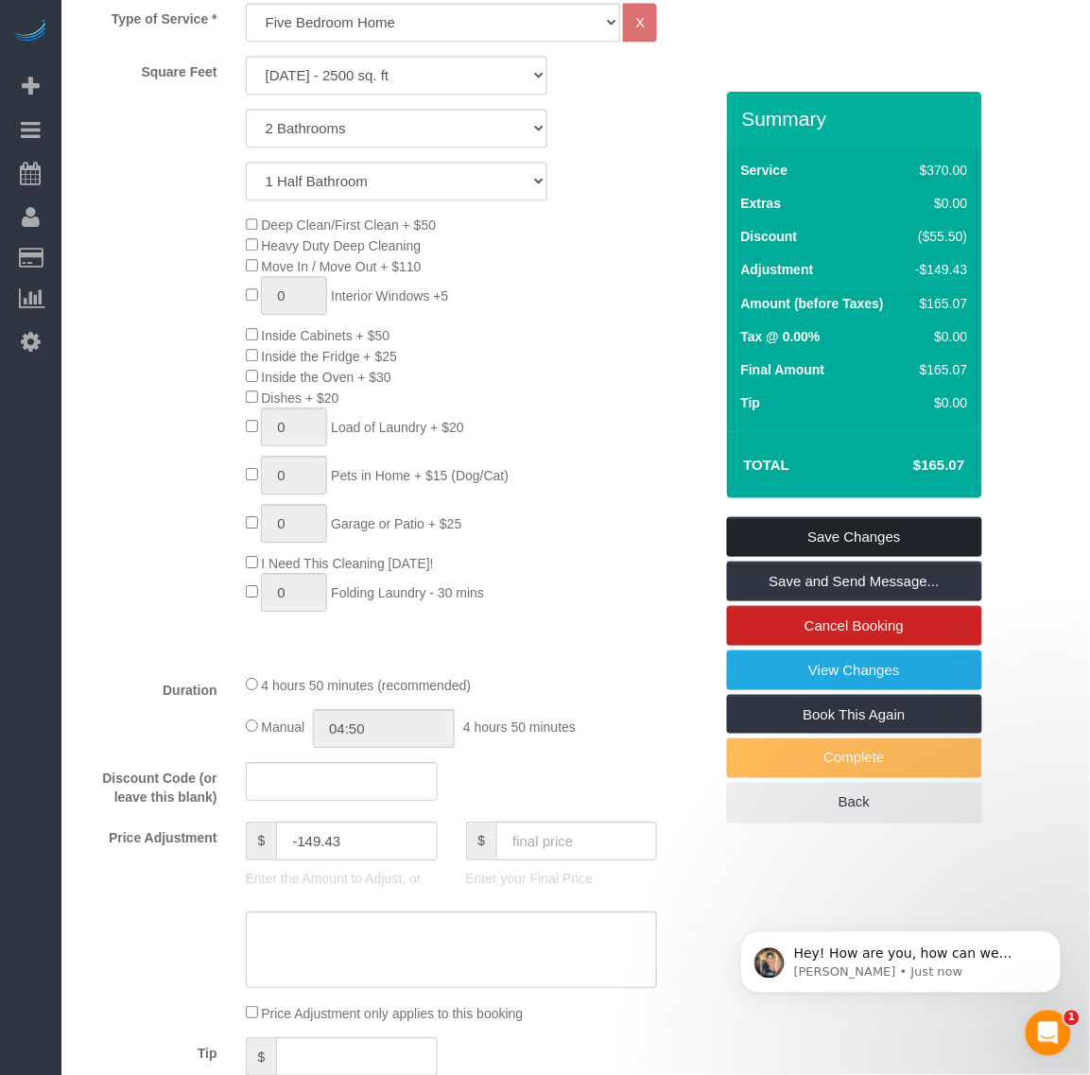
click at [830, 531] on link "Save Changes" at bounding box center [854, 537] width 255 height 40
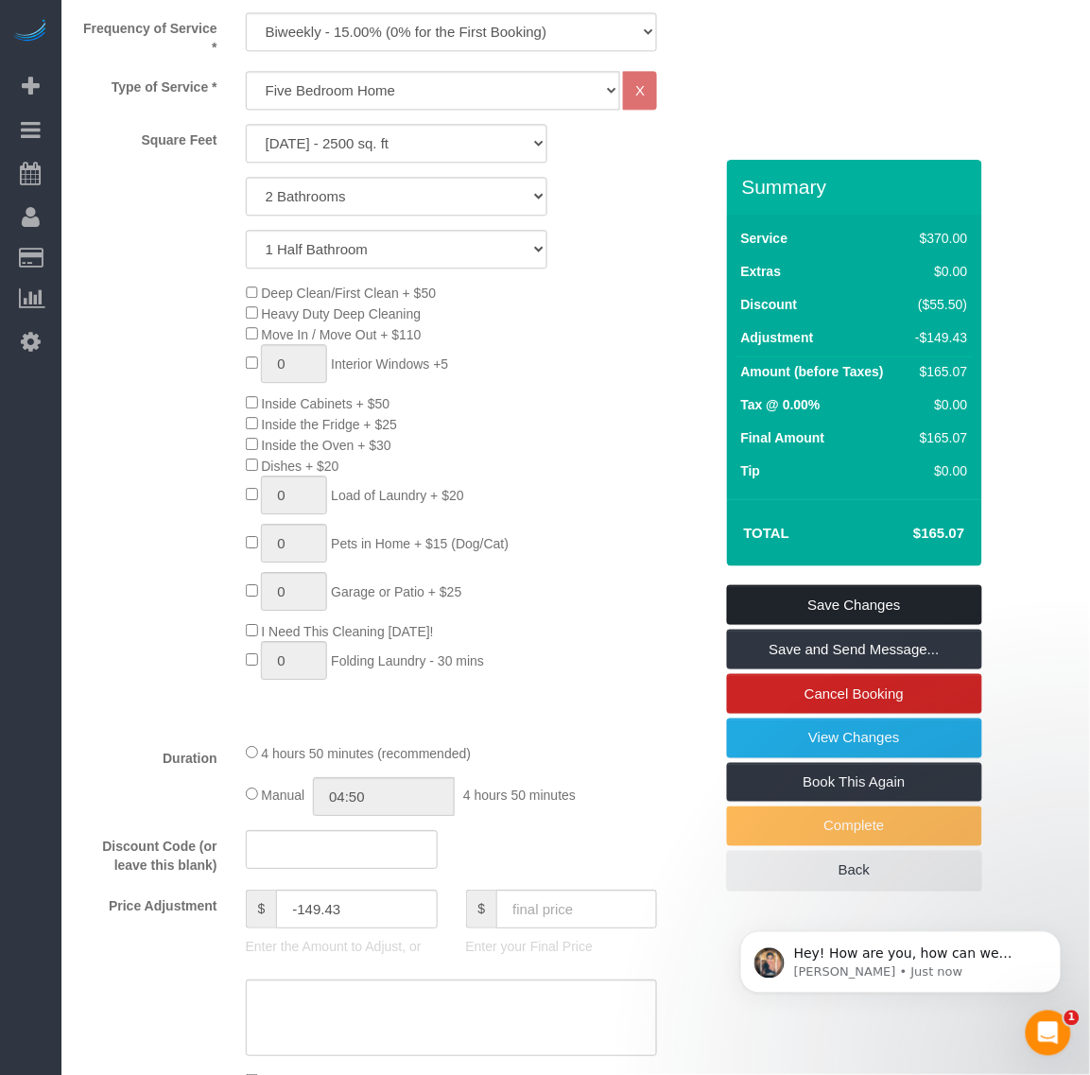
scroll to position [2275, 0]
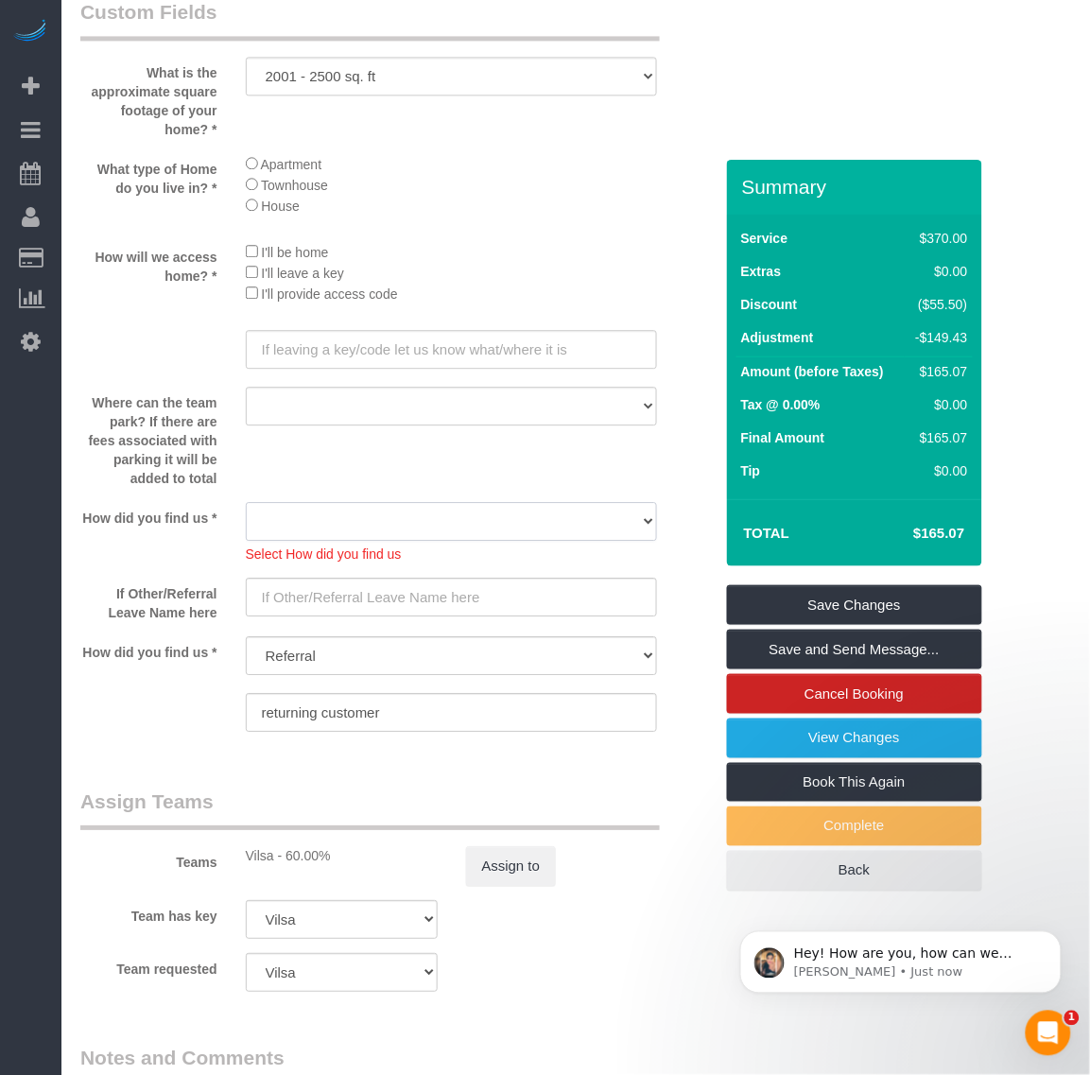
click at [473, 518] on select "Yelp Google Twitter Instagram Nextdoor Facebook Returning Customer Craigslist R…" at bounding box center [452, 521] width 412 height 39
click at [246, 504] on select "Yelp Google Twitter Instagram Nextdoor Facebook Returning Customer Craigslist R…" at bounding box center [452, 521] width 412 height 39
click at [400, 520] on select "Yelp Google Twitter Instagram Nextdoor Facebook Returning Customer Craigslist R…" at bounding box center [452, 521] width 412 height 39
select select "number:41"
click at [246, 504] on select "Yelp Google Twitter Instagram Nextdoor Facebook Returning Customer Craigslist R…" at bounding box center [452, 521] width 412 height 39
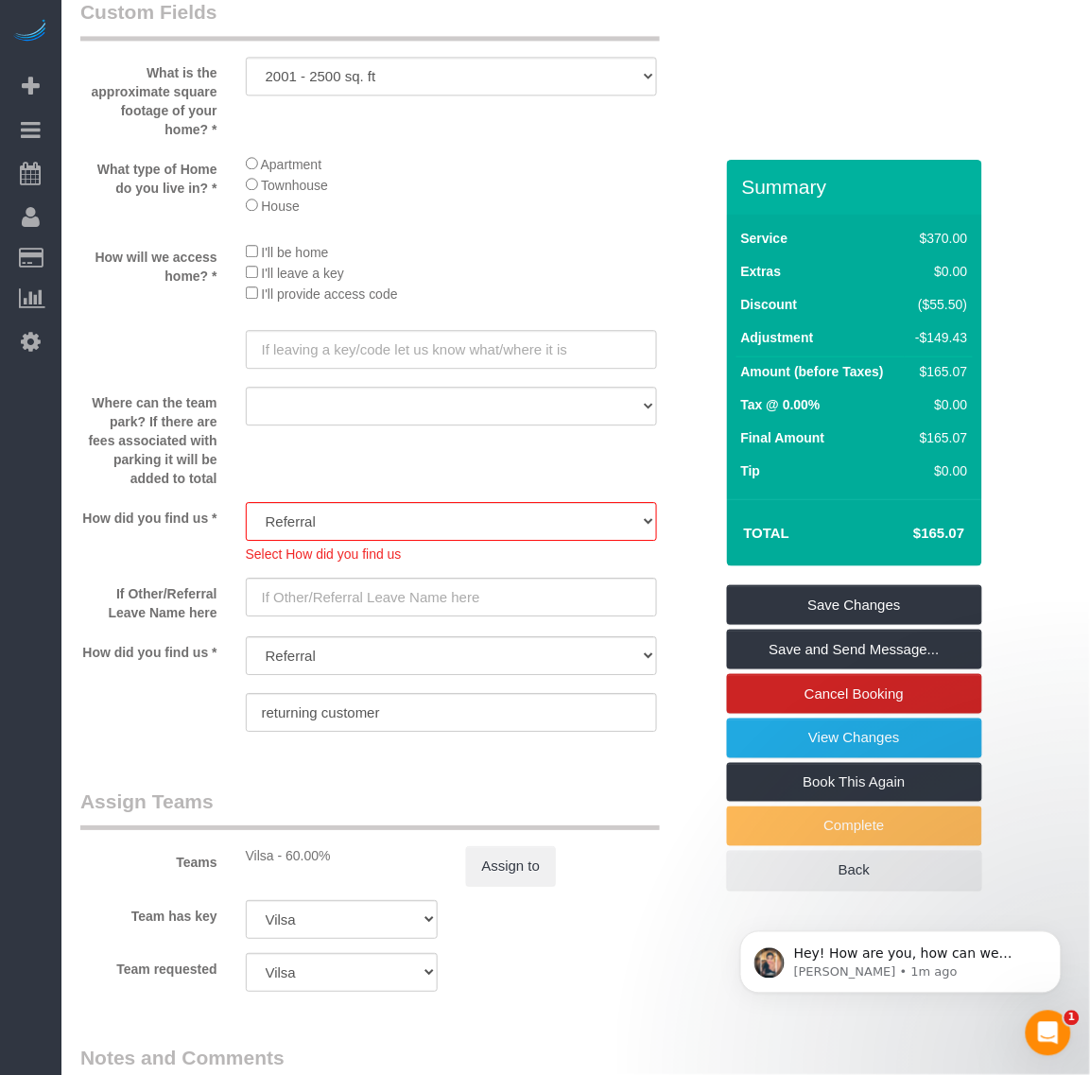
click at [374, 444] on div "Where can the team park? If there are fees associated with parking it will be a…" at bounding box center [396, 437] width 661 height 101
click at [1053, 1013] on div "Open Intercom Messenger" at bounding box center [1045, 1029] width 62 height 62
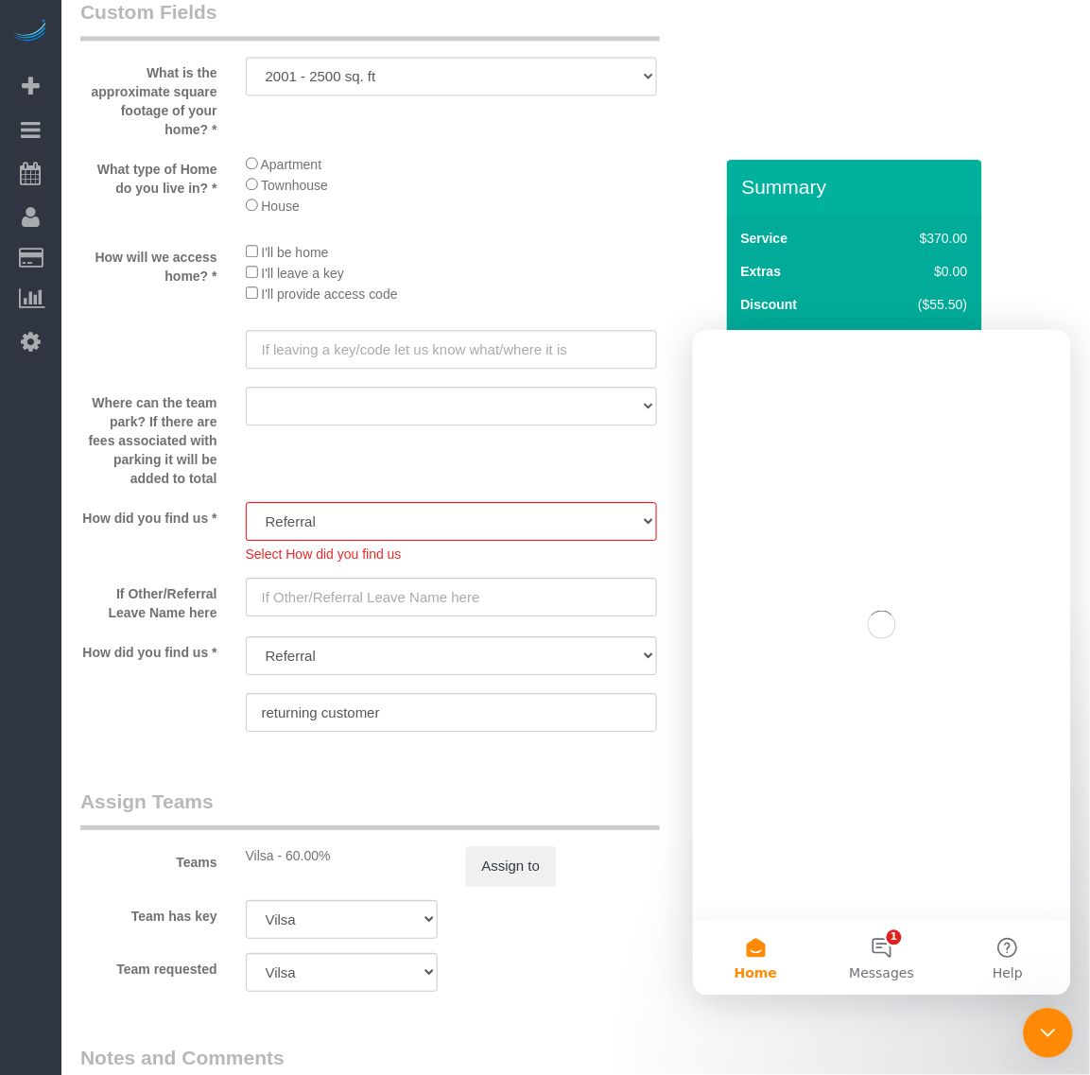
scroll to position [0, 0]
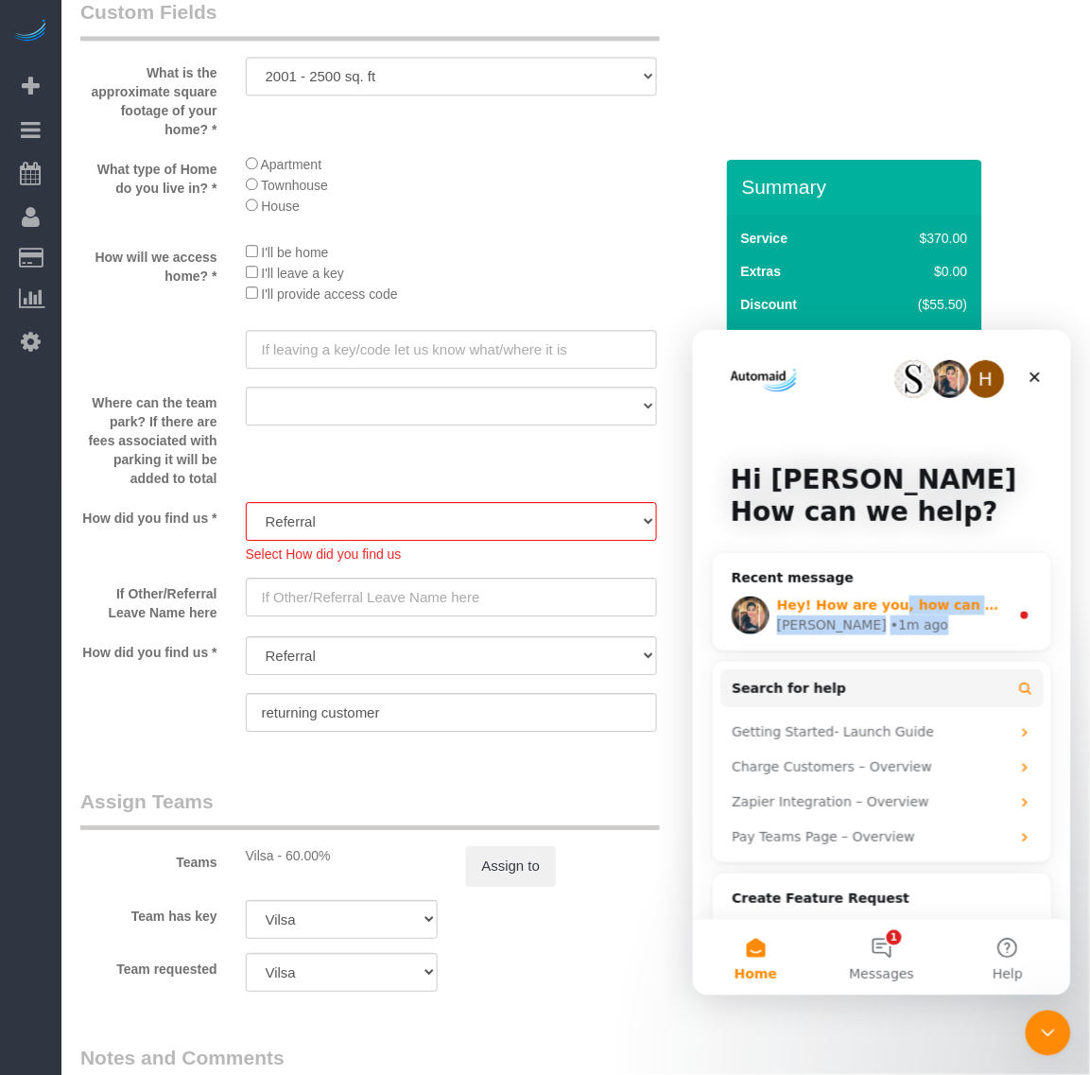
click at [881, 610] on div "Hey! How are you, how can we assist you today? Fabiana • 1m ago" at bounding box center [892, 615] width 233 height 40
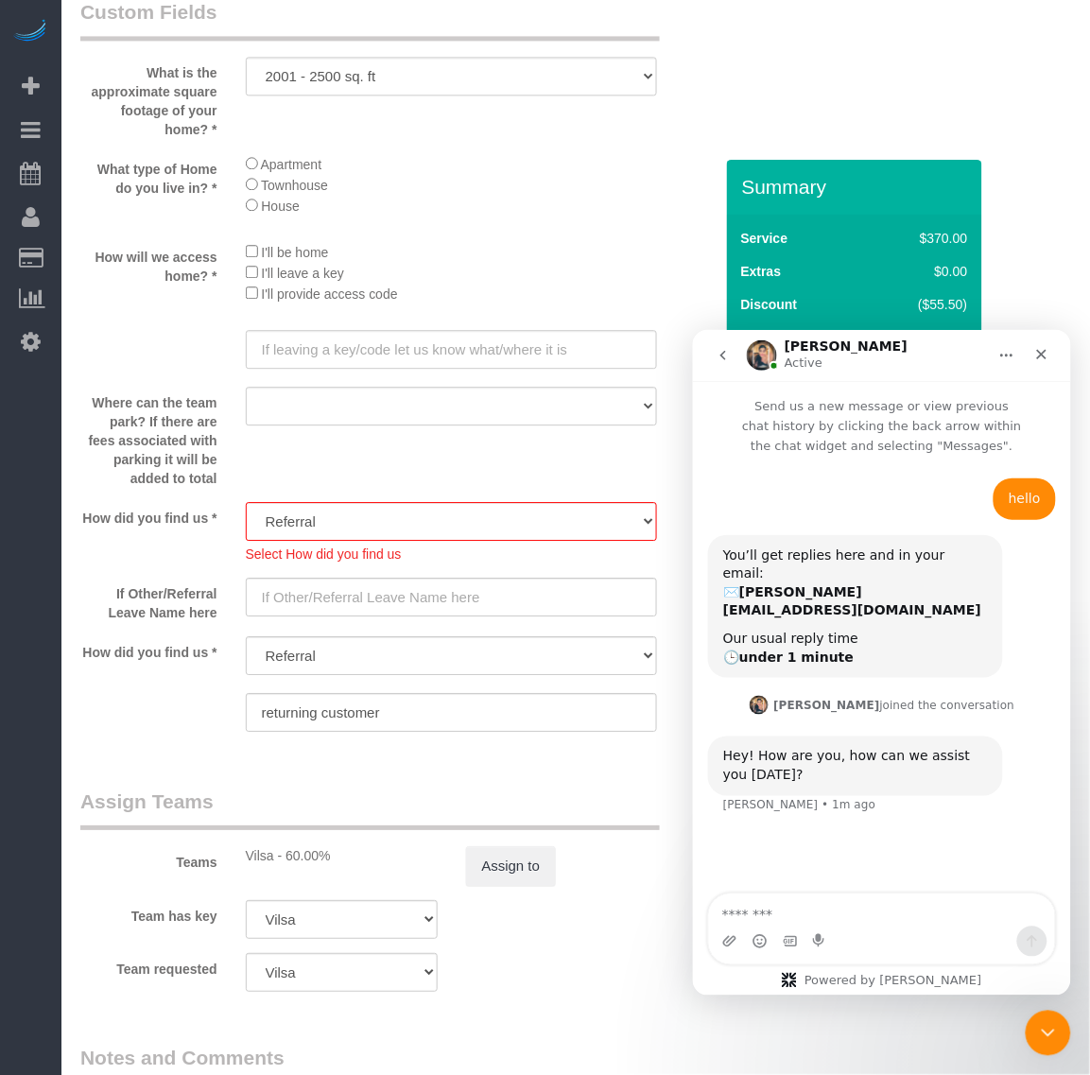
scroll to position [2, 0]
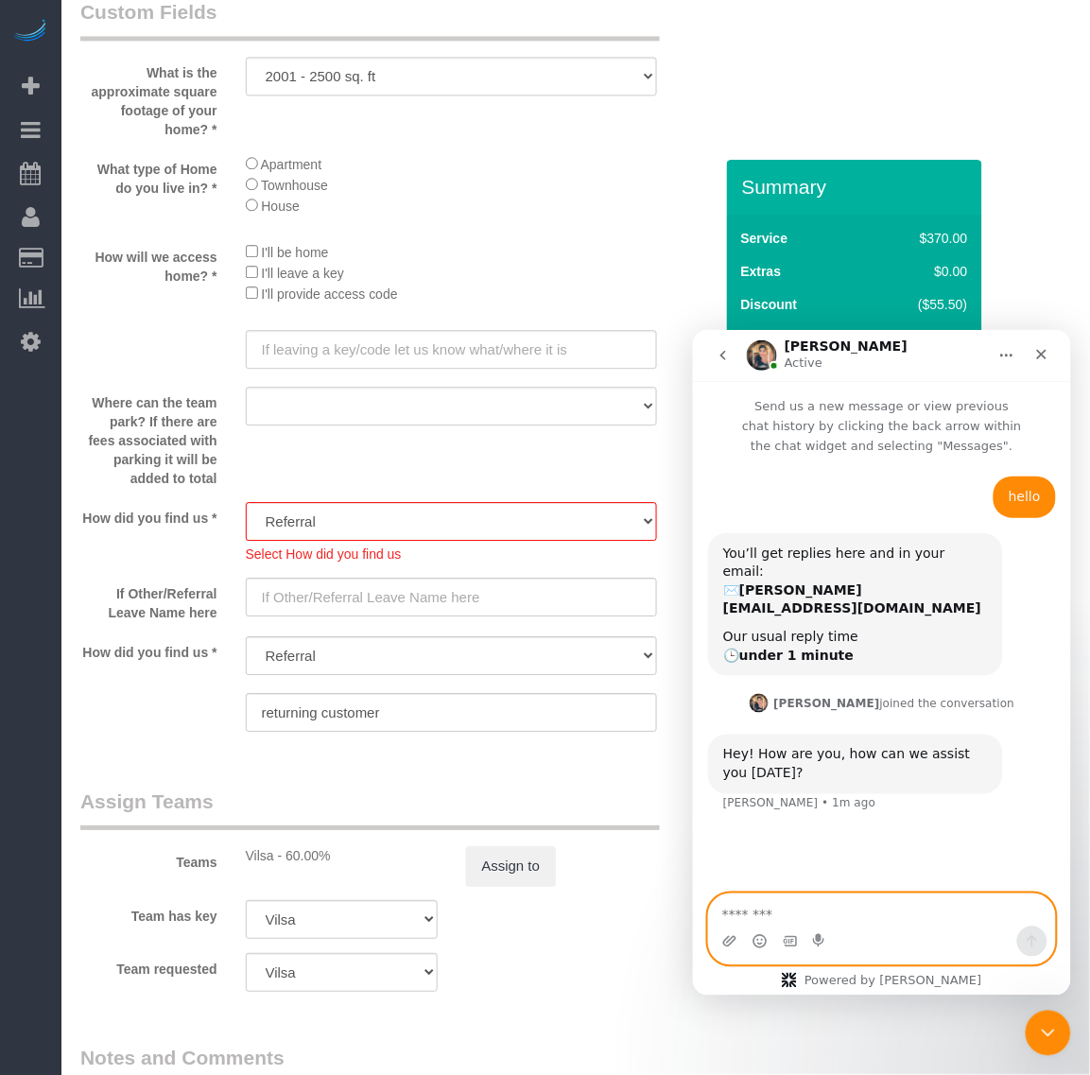
click at [862, 917] on textarea "Message…" at bounding box center [881, 910] width 346 height 32
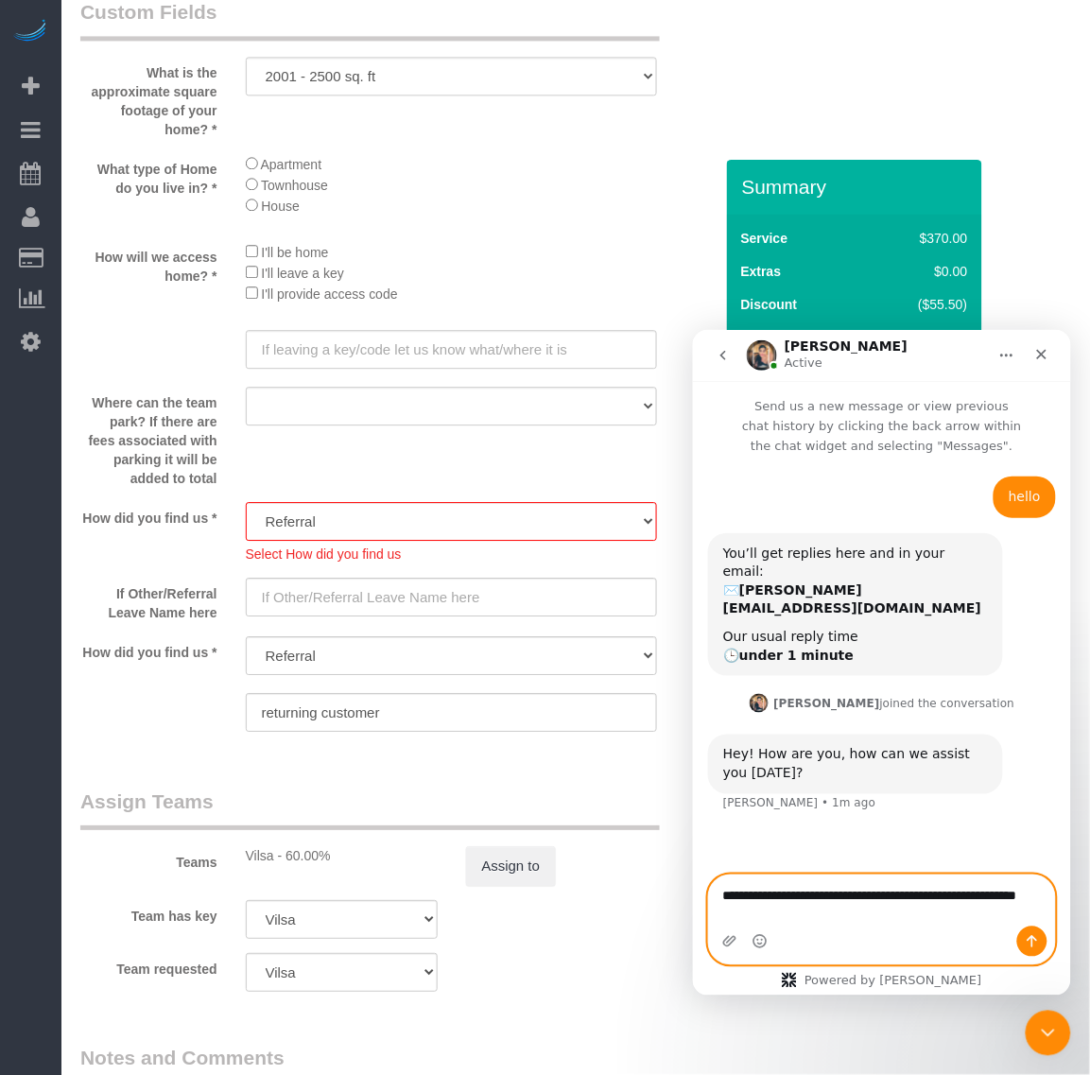
type textarea "**********"
click at [400, 673] on select "Yelp Google Twitter Instagram Nextdoor Facebook Craigslist Referral" at bounding box center [452, 655] width 412 height 39
click at [416, 662] on select "Yelp Google Twitter Instagram Nextdoor Facebook Craigslist Referral" at bounding box center [452, 655] width 412 height 39
click at [836, 917] on textarea "**********" at bounding box center [881, 900] width 346 height 51
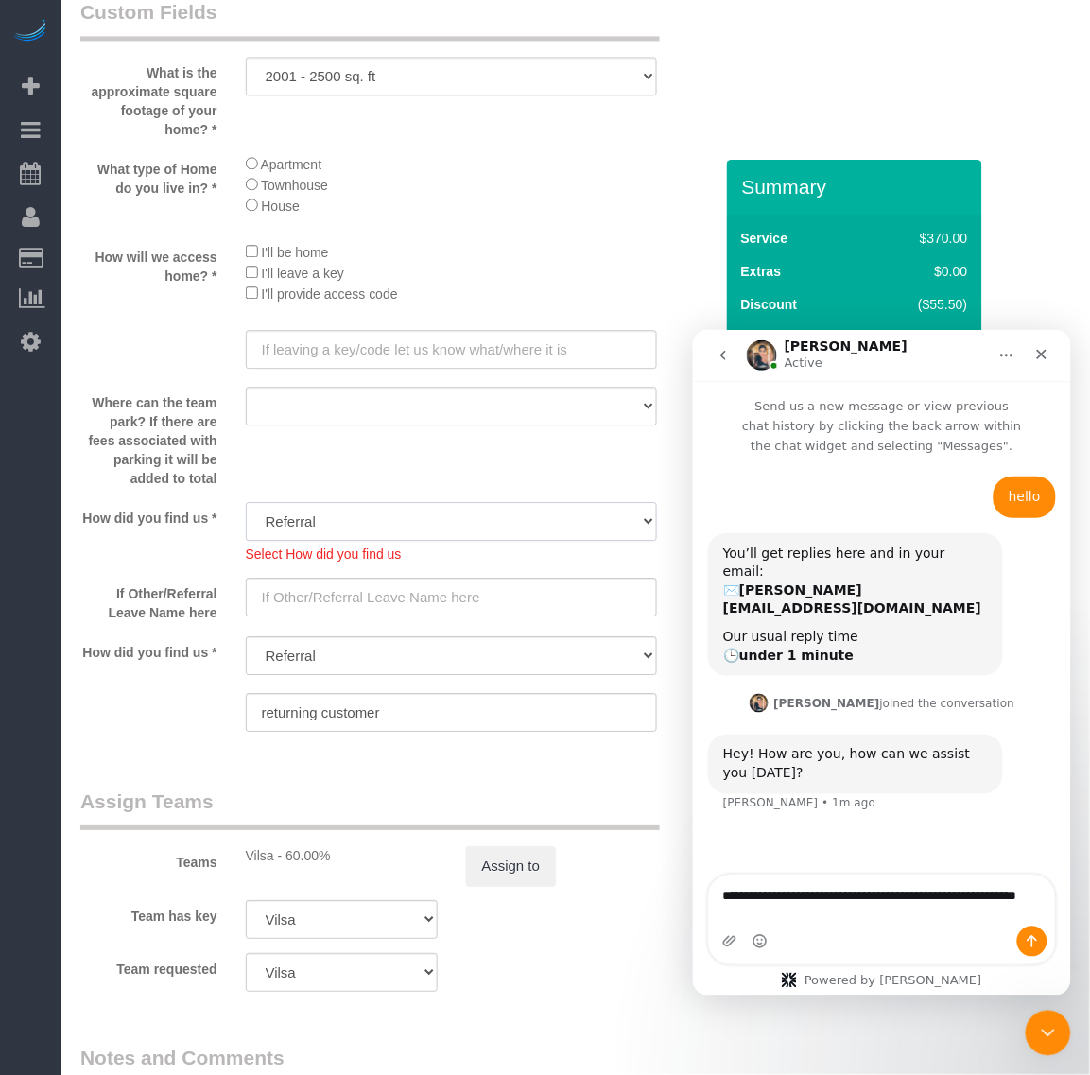
click at [390, 527] on select "Yelp Google Twitter Instagram Nextdoor Facebook Returning Customer Craigslist R…" at bounding box center [452, 521] width 412 height 39
click at [381, 523] on select "Yelp Google Twitter Instagram Nextdoor Facebook Returning Customer Craigslist R…" at bounding box center [452, 521] width 412 height 39
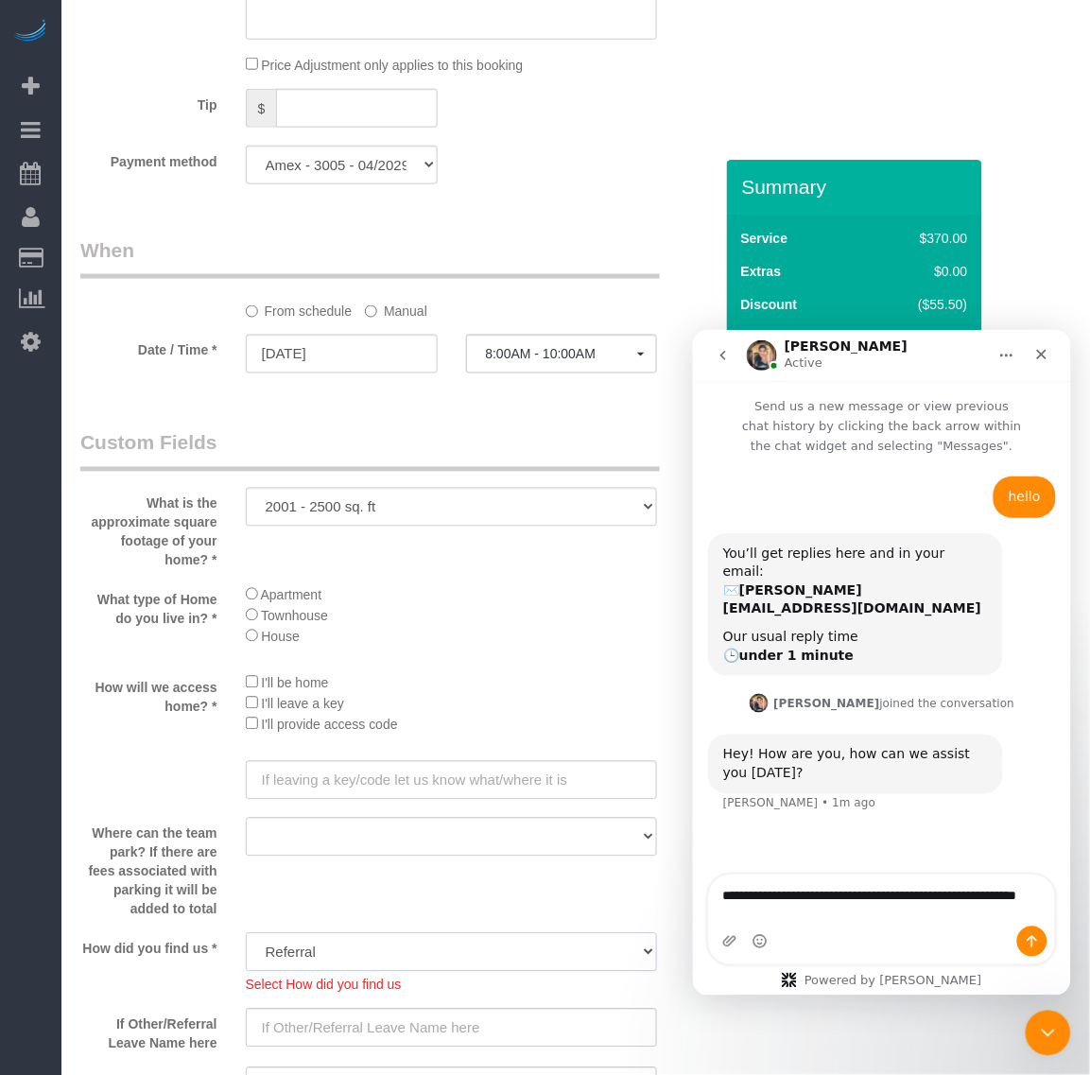
scroll to position [1802, 0]
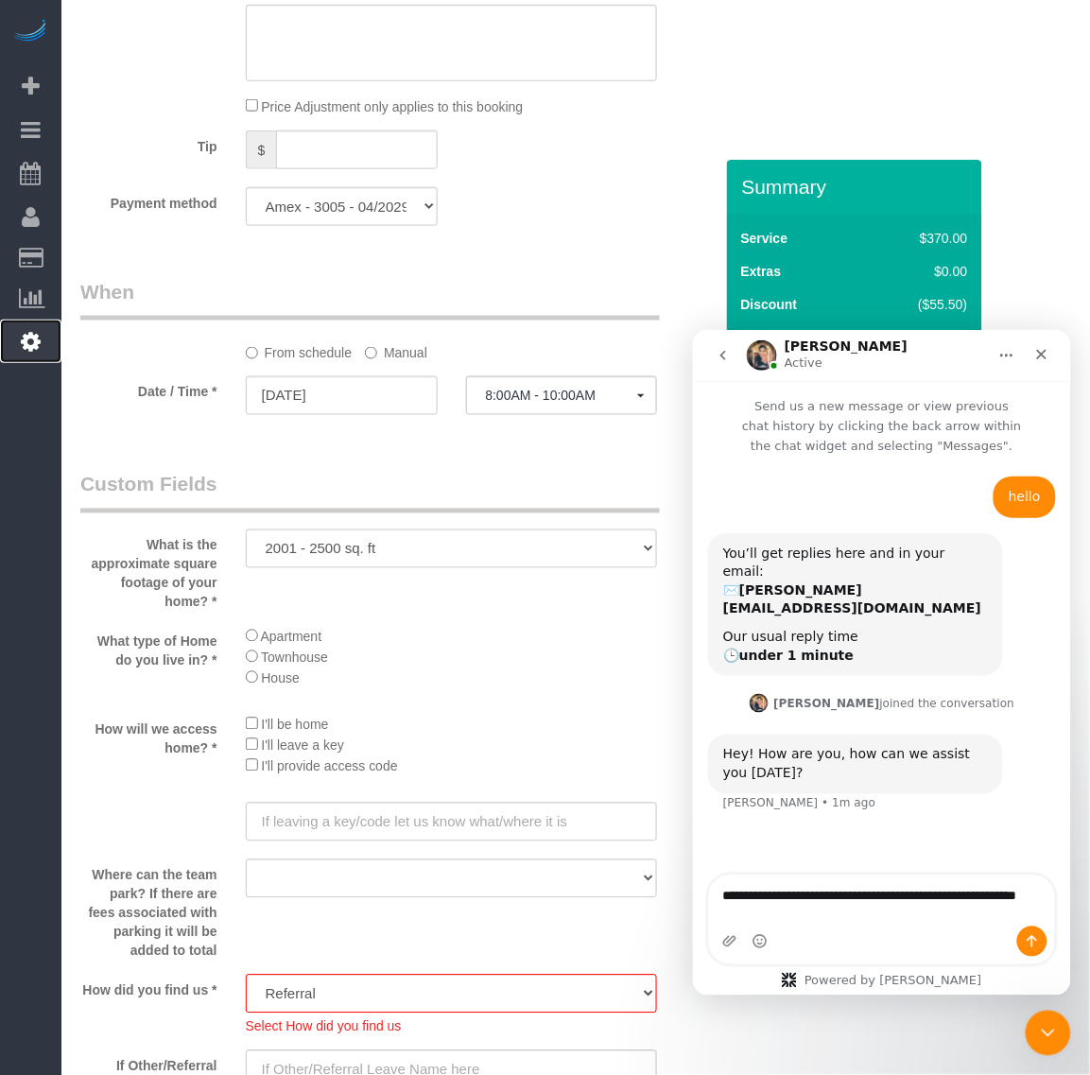
click at [25, 338] on icon at bounding box center [31, 341] width 20 height 23
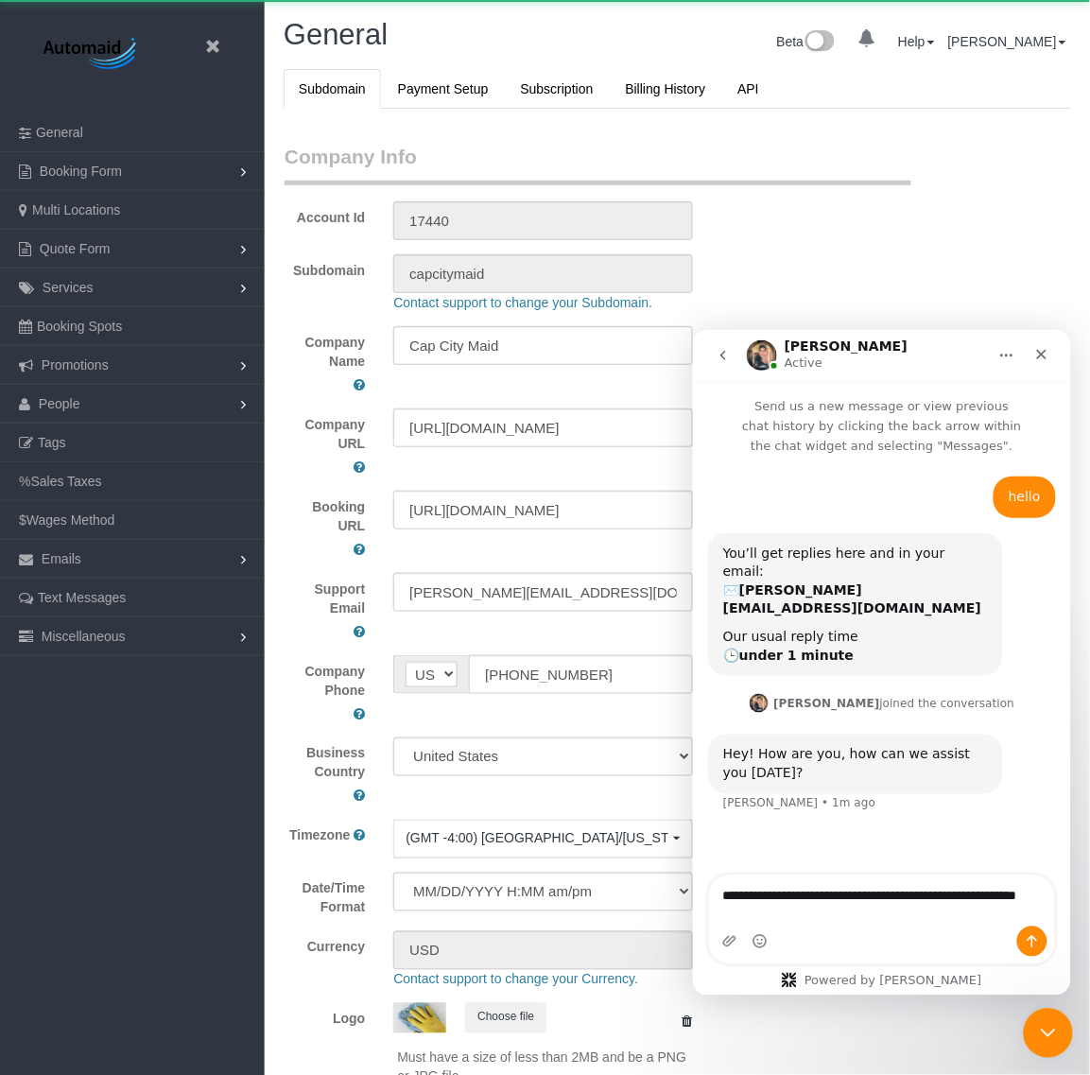
scroll to position [4275, 1090]
click at [1025, 1028] on div "Close Intercom Messenger" at bounding box center [1044, 1029] width 45 height 45
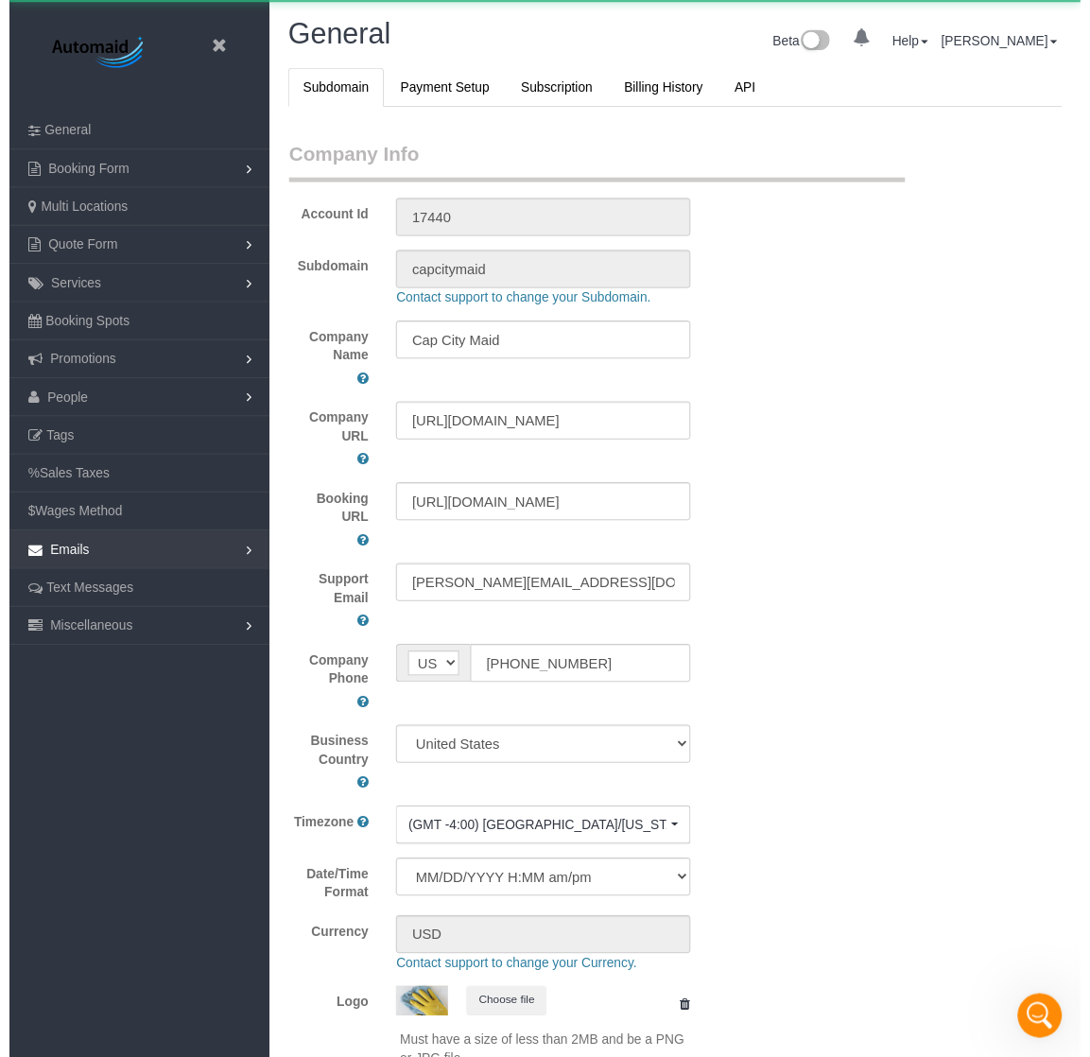
scroll to position [4276, 1090]
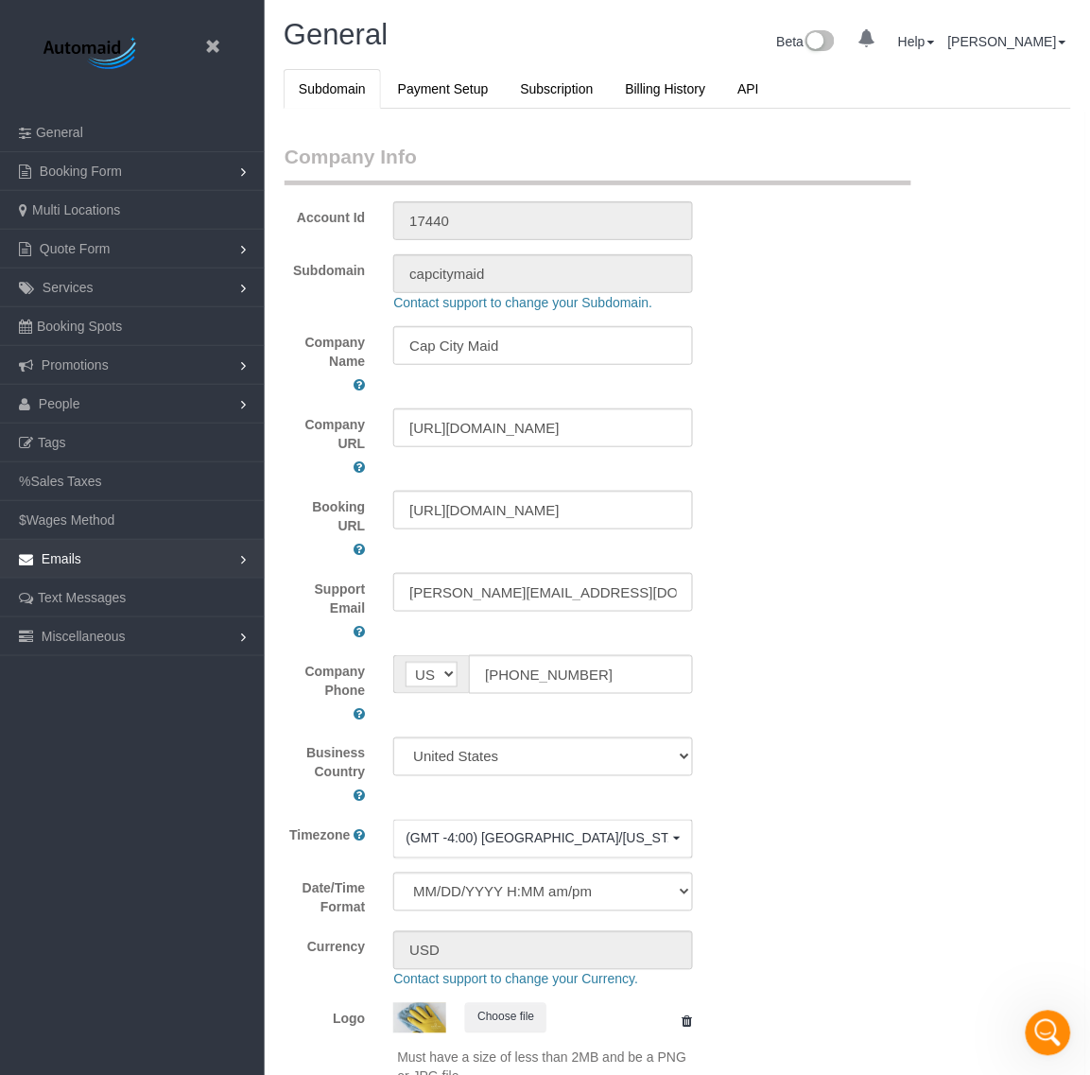
select select "1"
click at [100, 242] on span "Quote Form" at bounding box center [75, 248] width 71 height 15
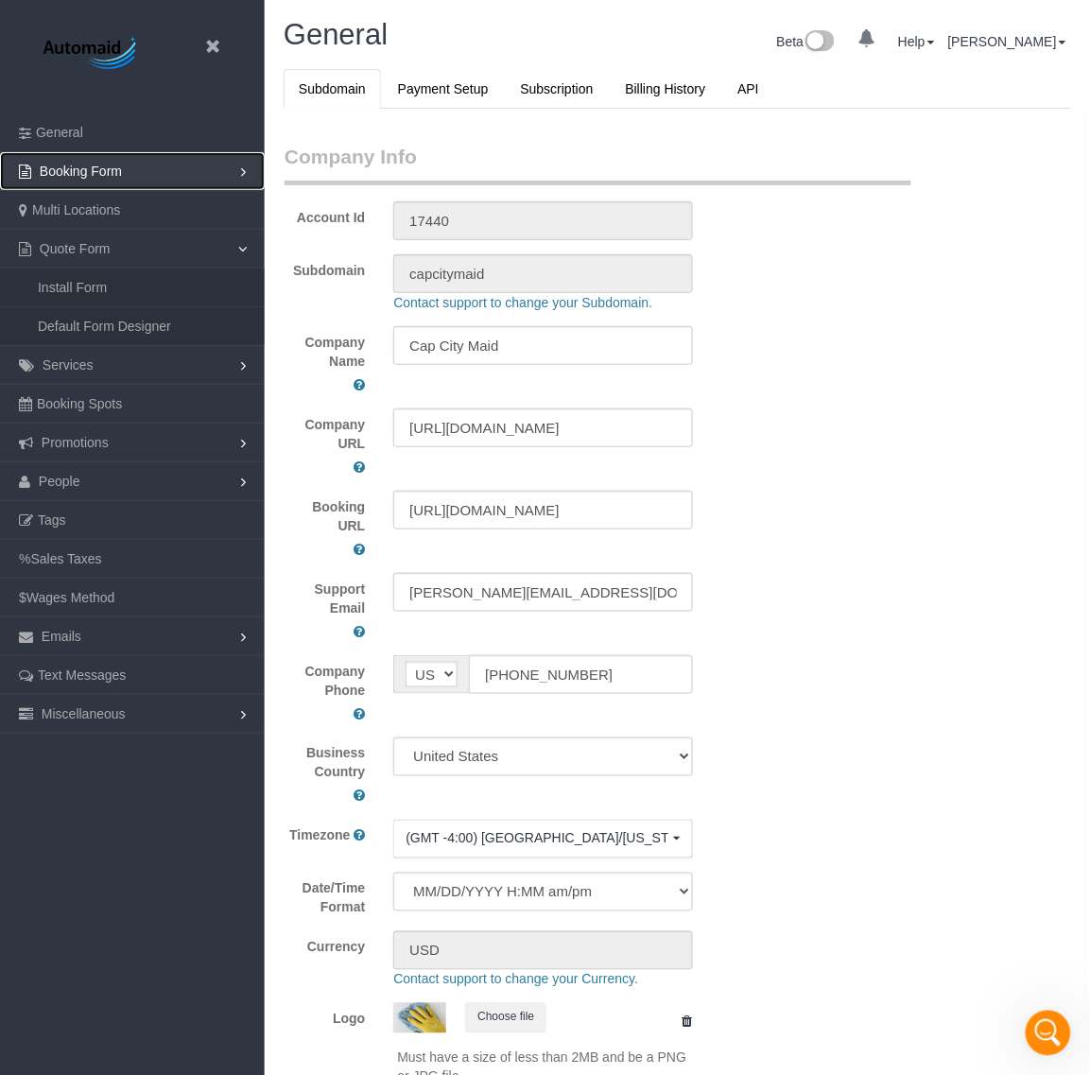
click at [134, 164] on link "Booking Form" at bounding box center [132, 171] width 265 height 38
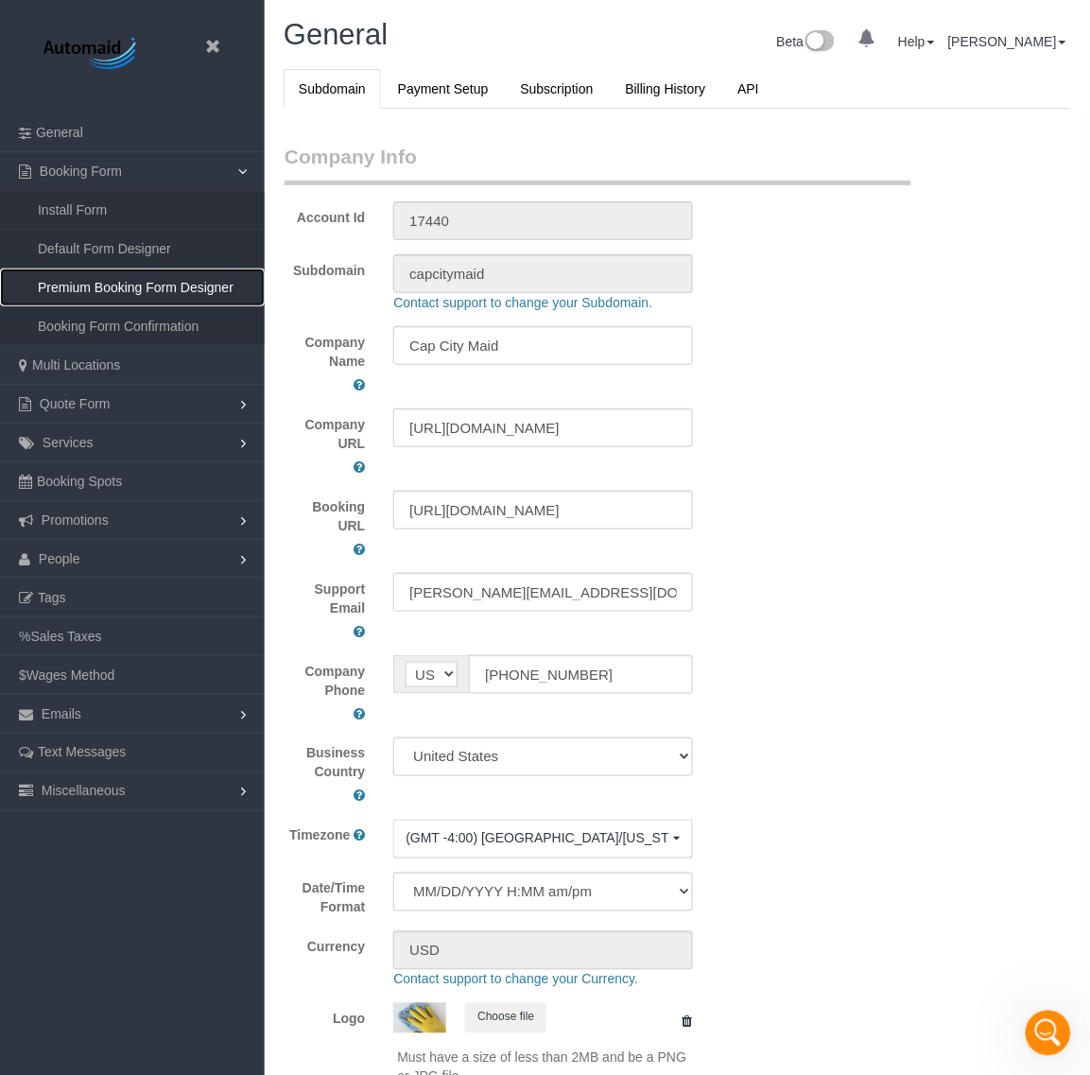
click at [189, 281] on link "Premium Booking Form Designer" at bounding box center [132, 288] width 265 height 38
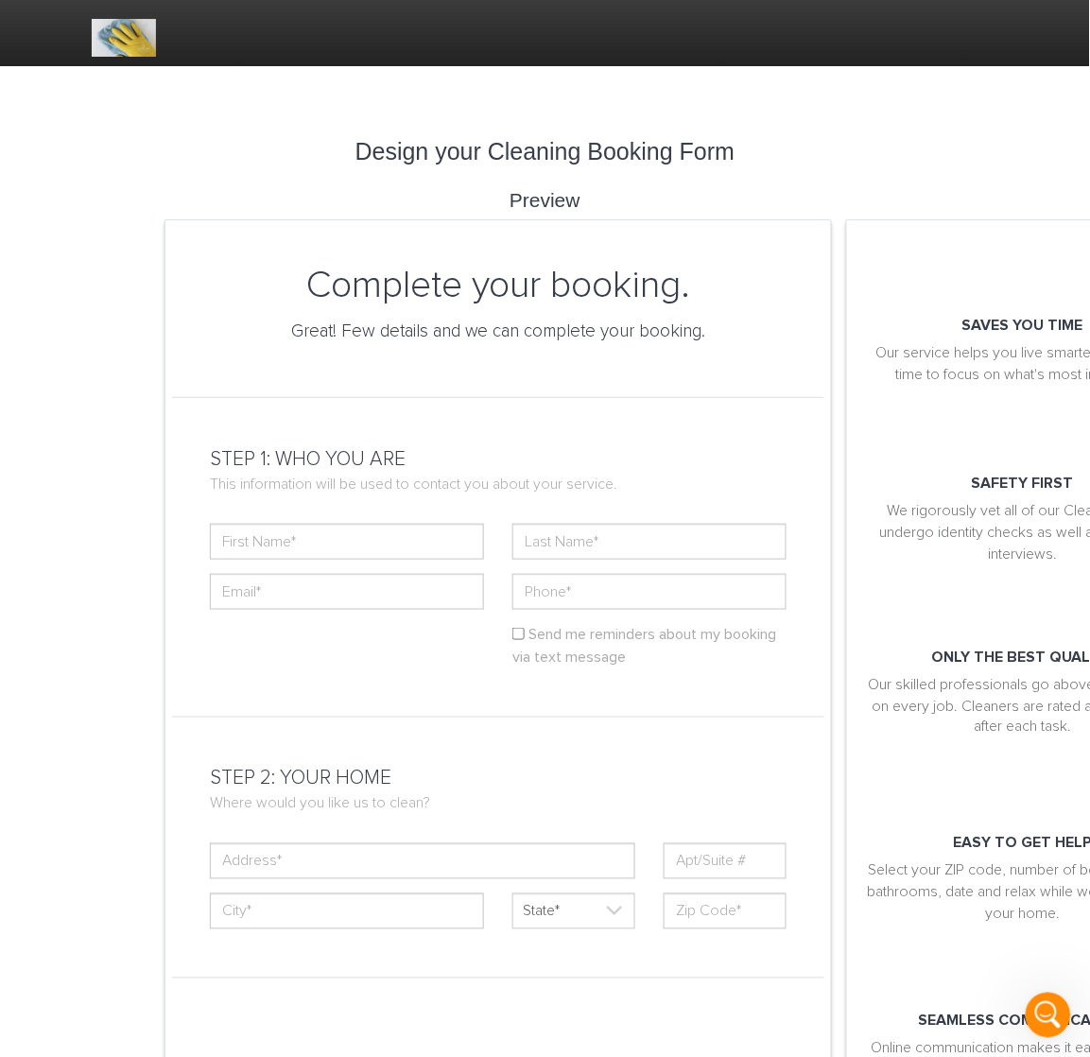
select select "transparent"
select select "proxima,arial"
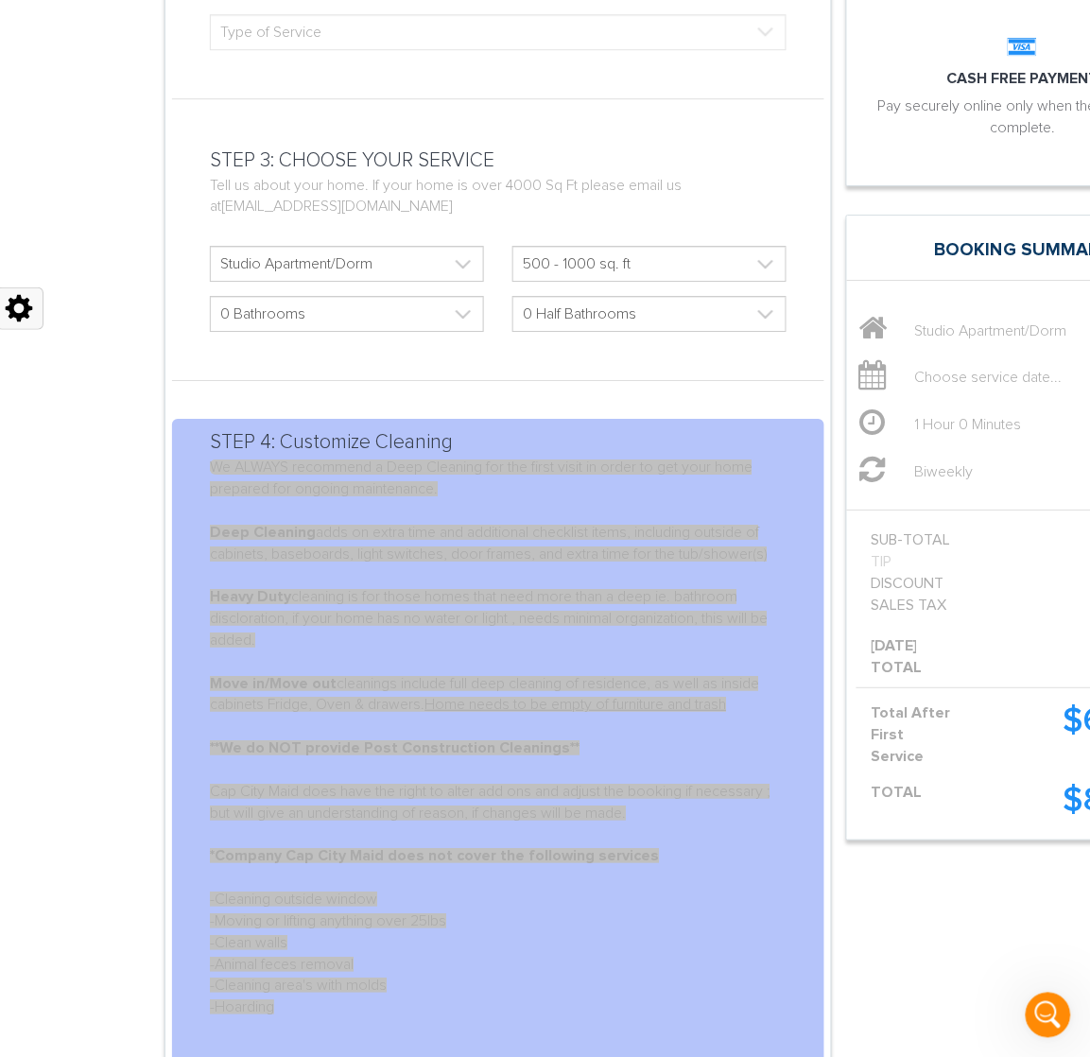
scroll to position [827, 0]
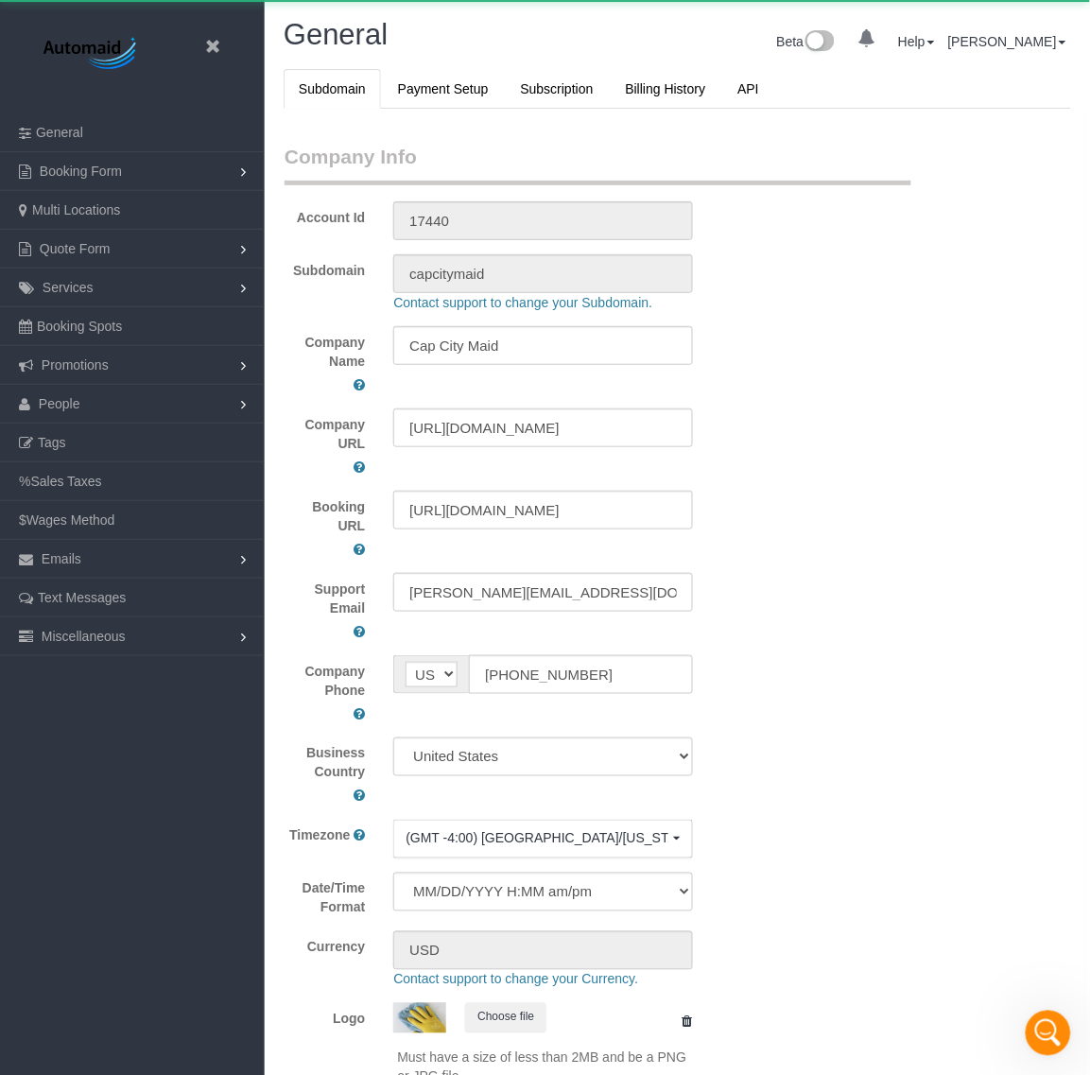
scroll to position [4276, 1090]
select select "1"
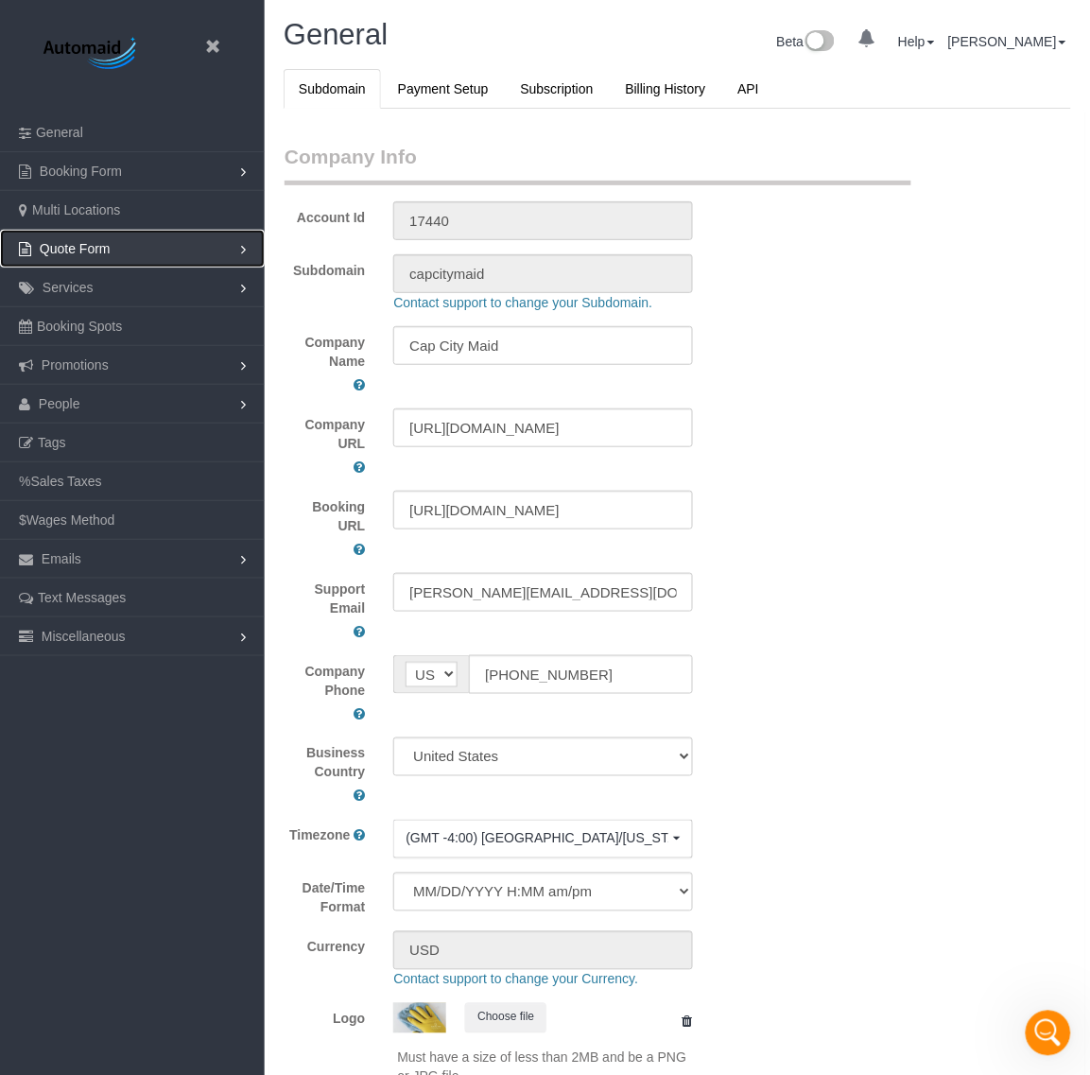
click at [129, 257] on link "Quote Form" at bounding box center [132, 249] width 265 height 38
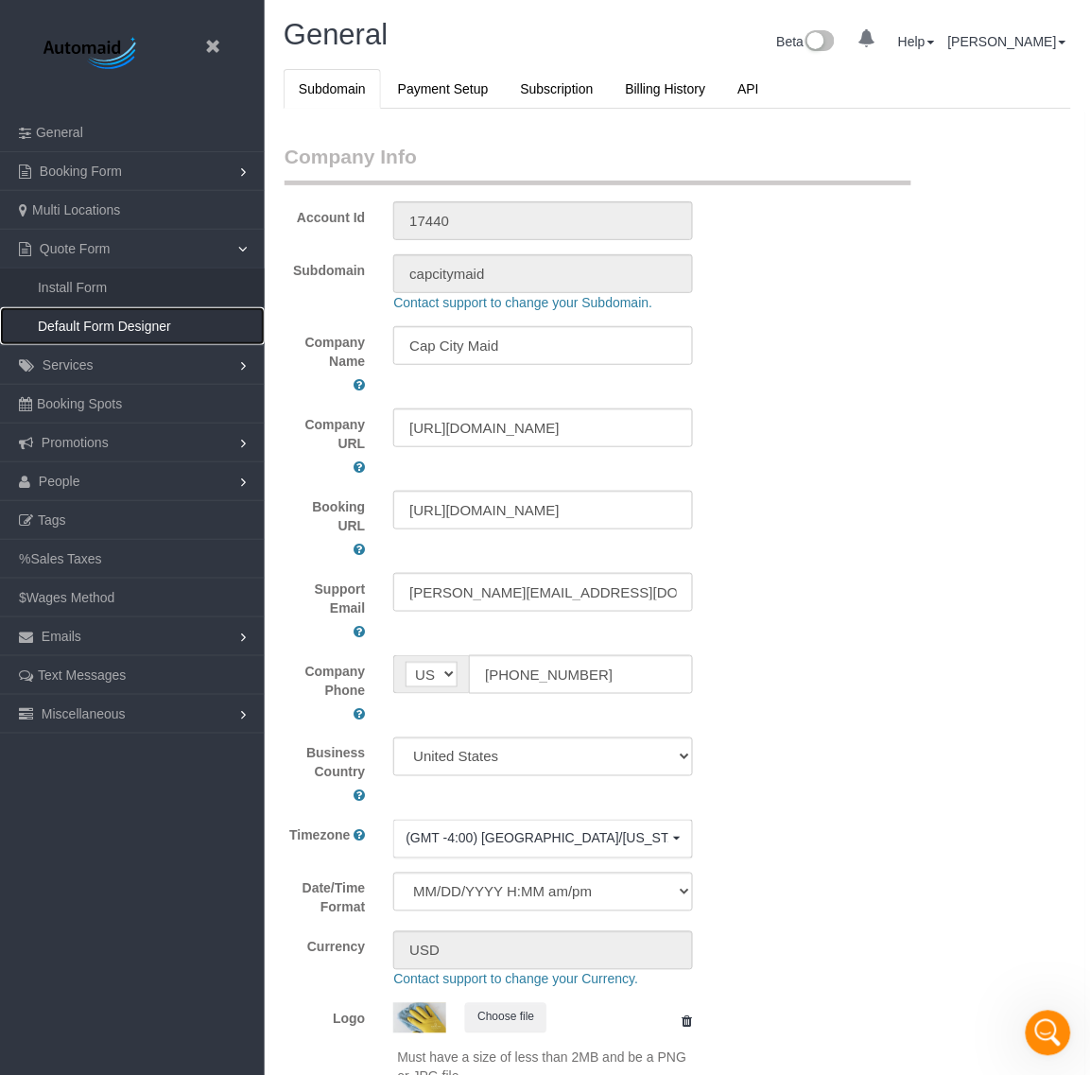
click at [128, 328] on link "Default Form Designer" at bounding box center [132, 326] width 265 height 38
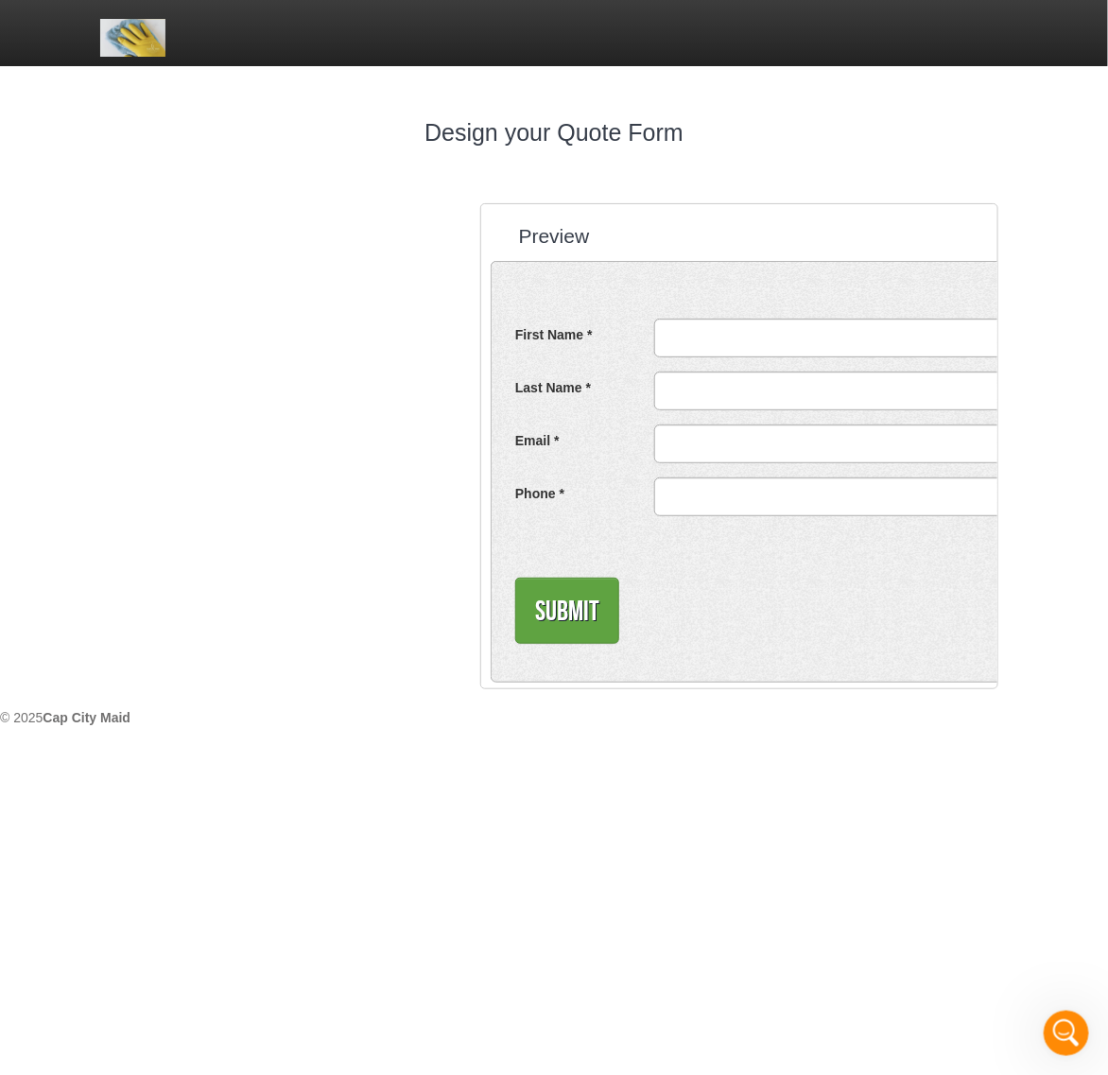
select select "Arial,Helvetica,sans-serif"
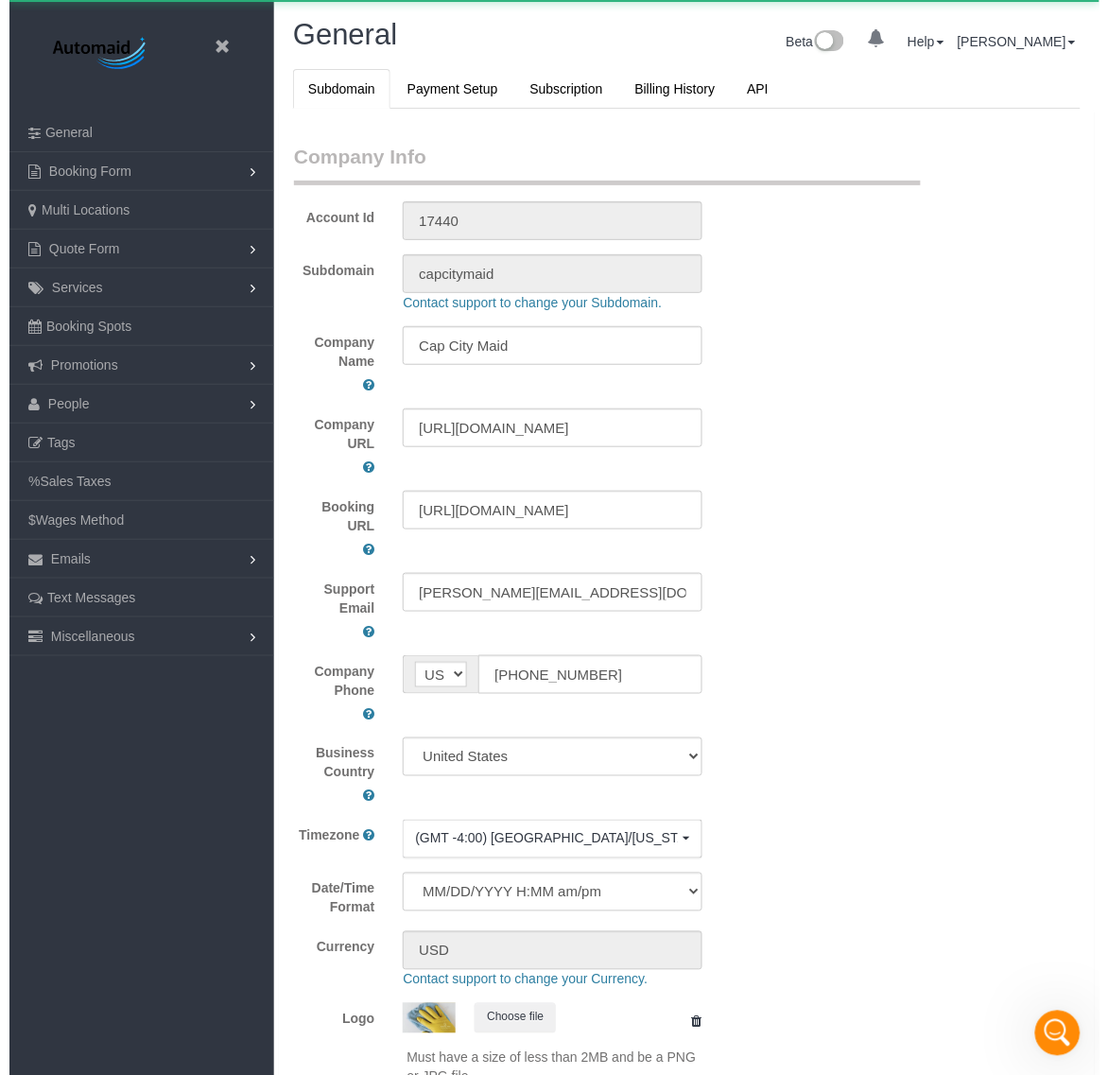
scroll to position [4276, 1090]
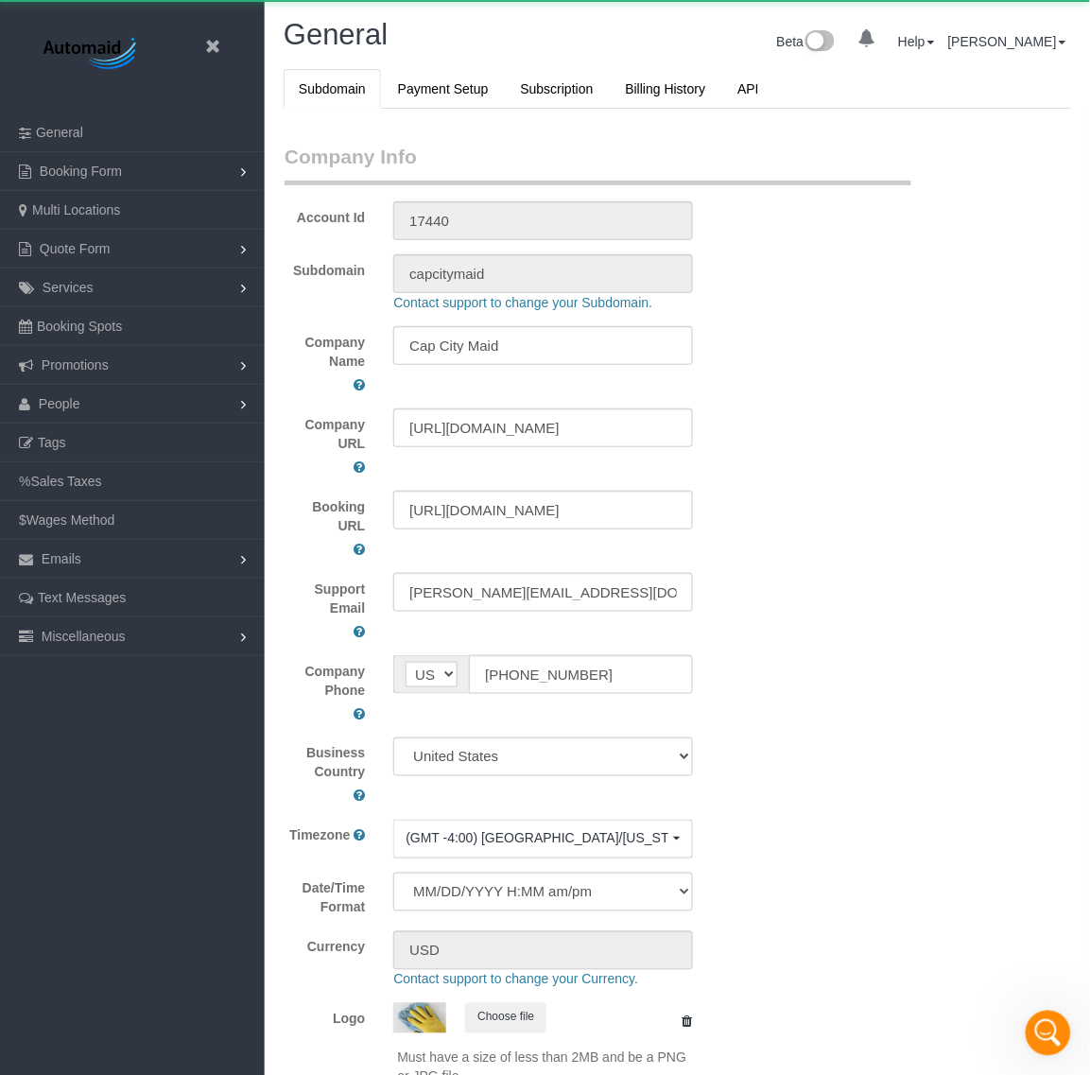
select select "1"
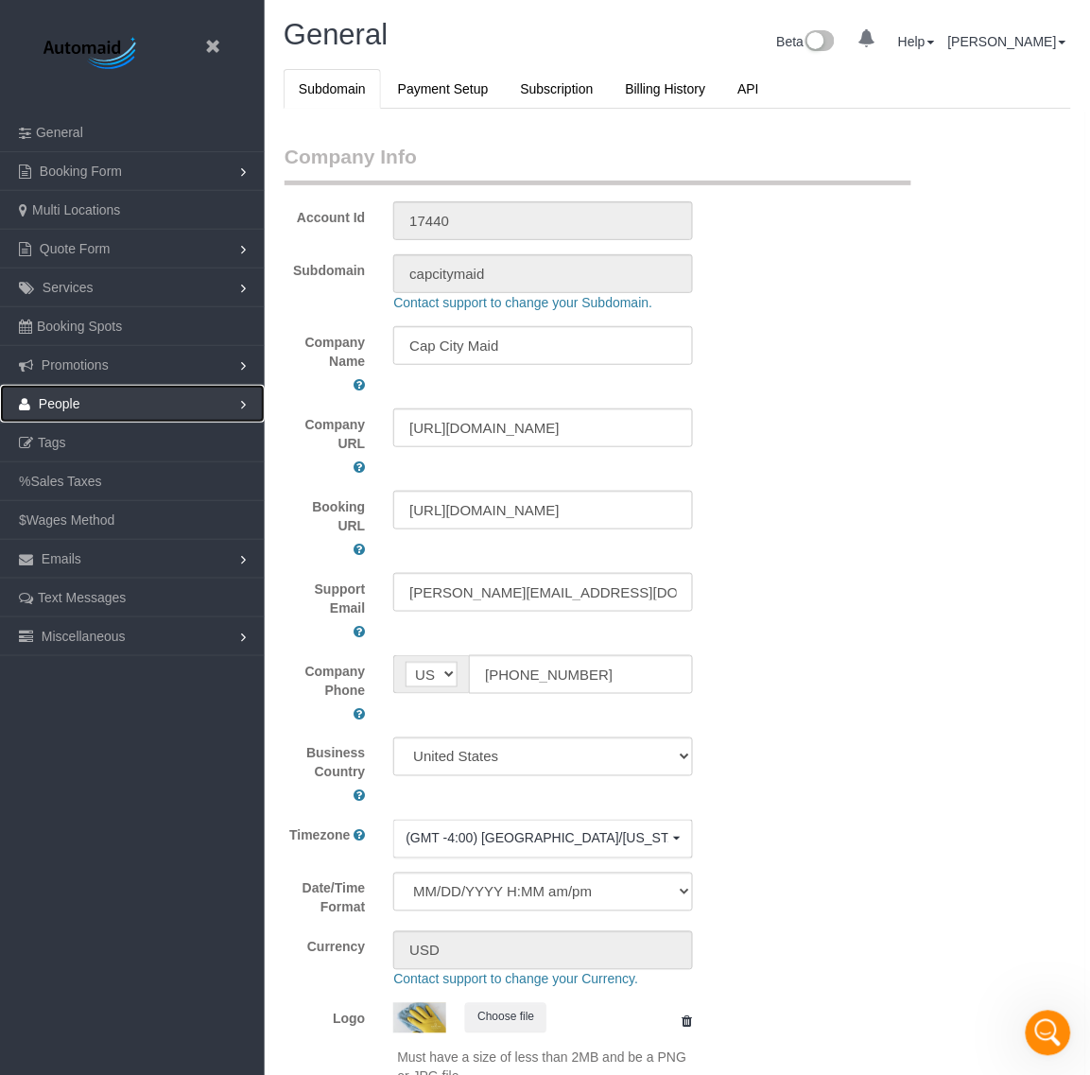
click at [166, 398] on link "People" at bounding box center [132, 404] width 265 height 38
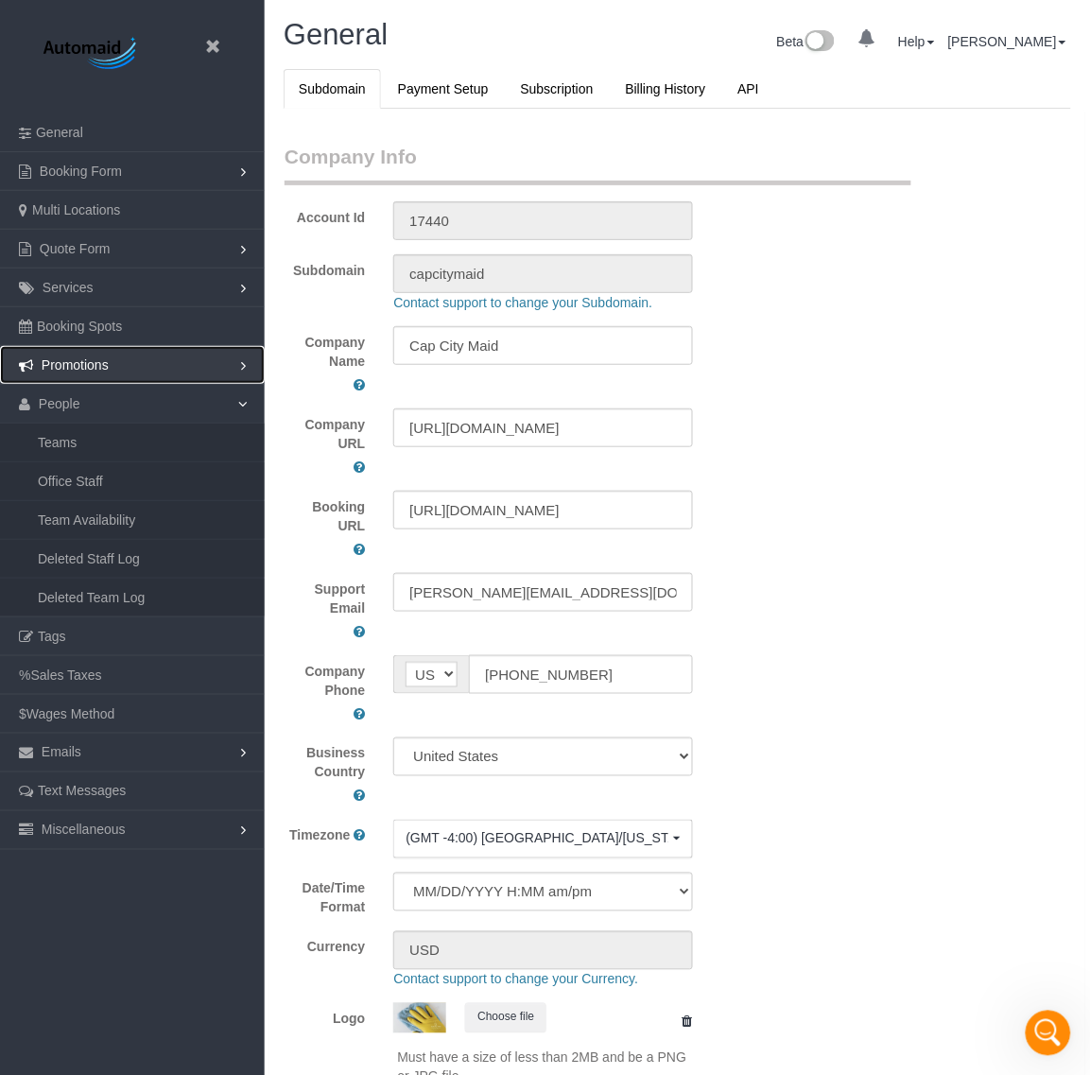
click at [106, 359] on span "Promotions" at bounding box center [75, 364] width 67 height 15
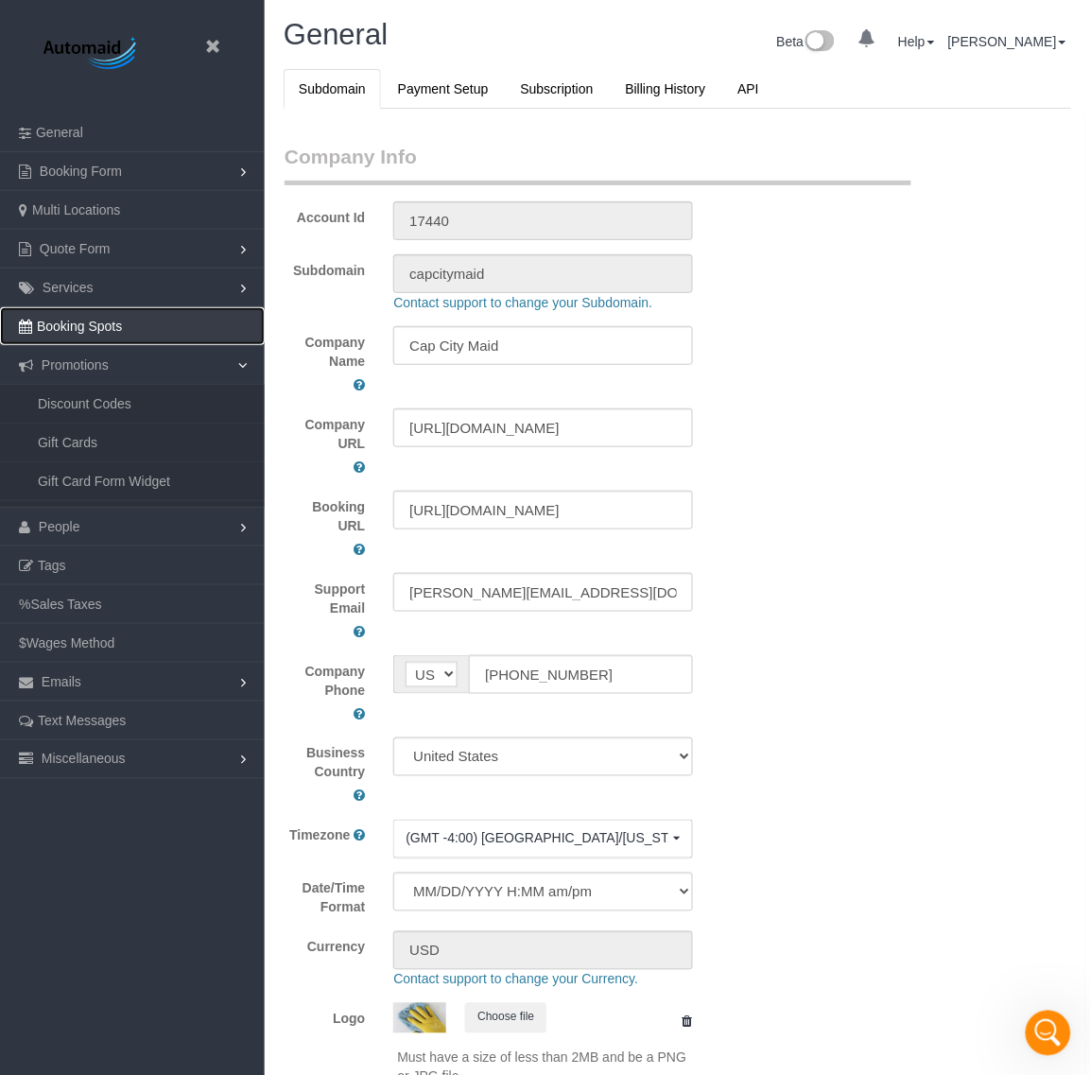
click at [110, 326] on span "Booking Spots" at bounding box center [79, 326] width 85 height 15
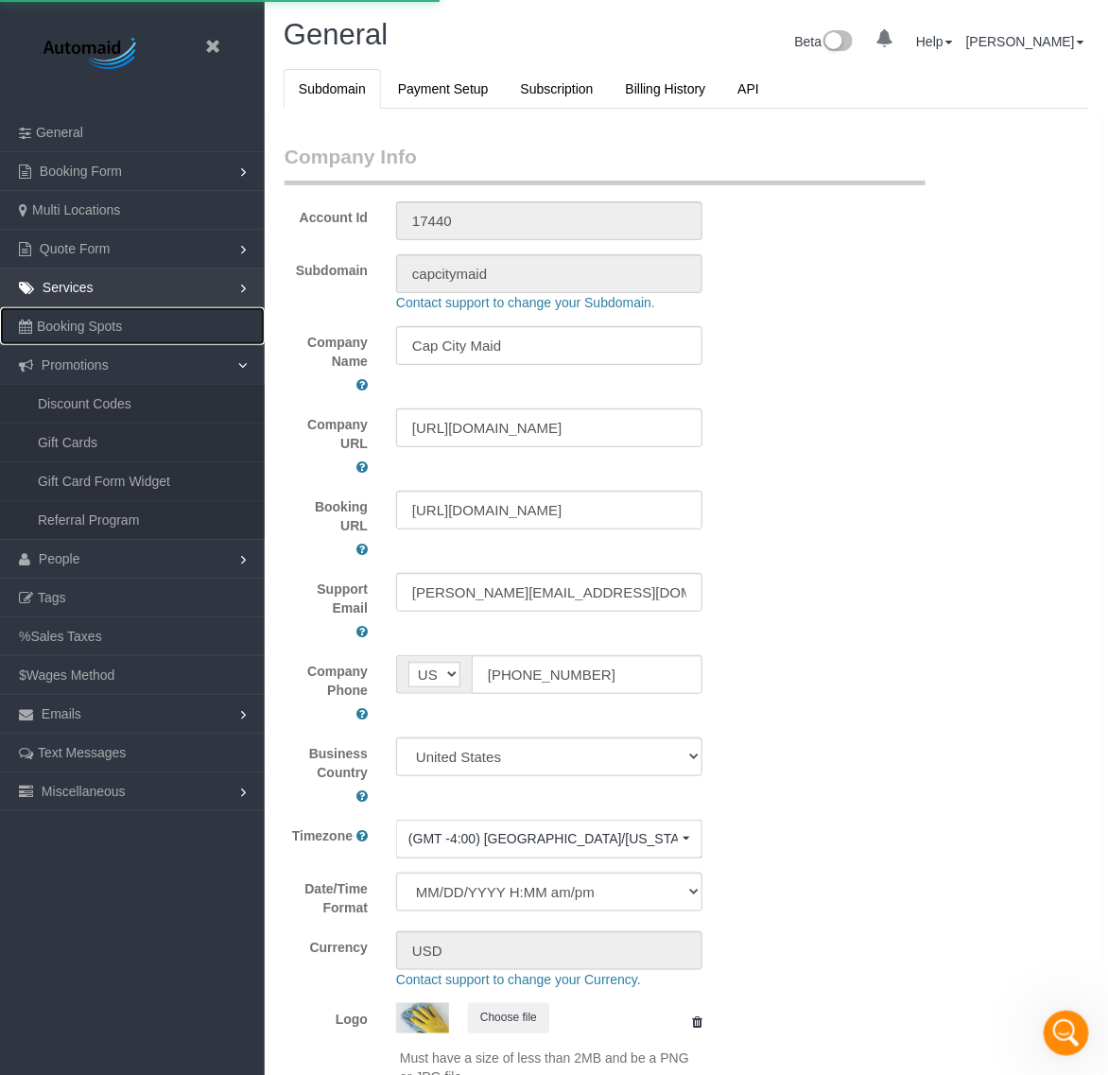
scroll to position [345, 1108]
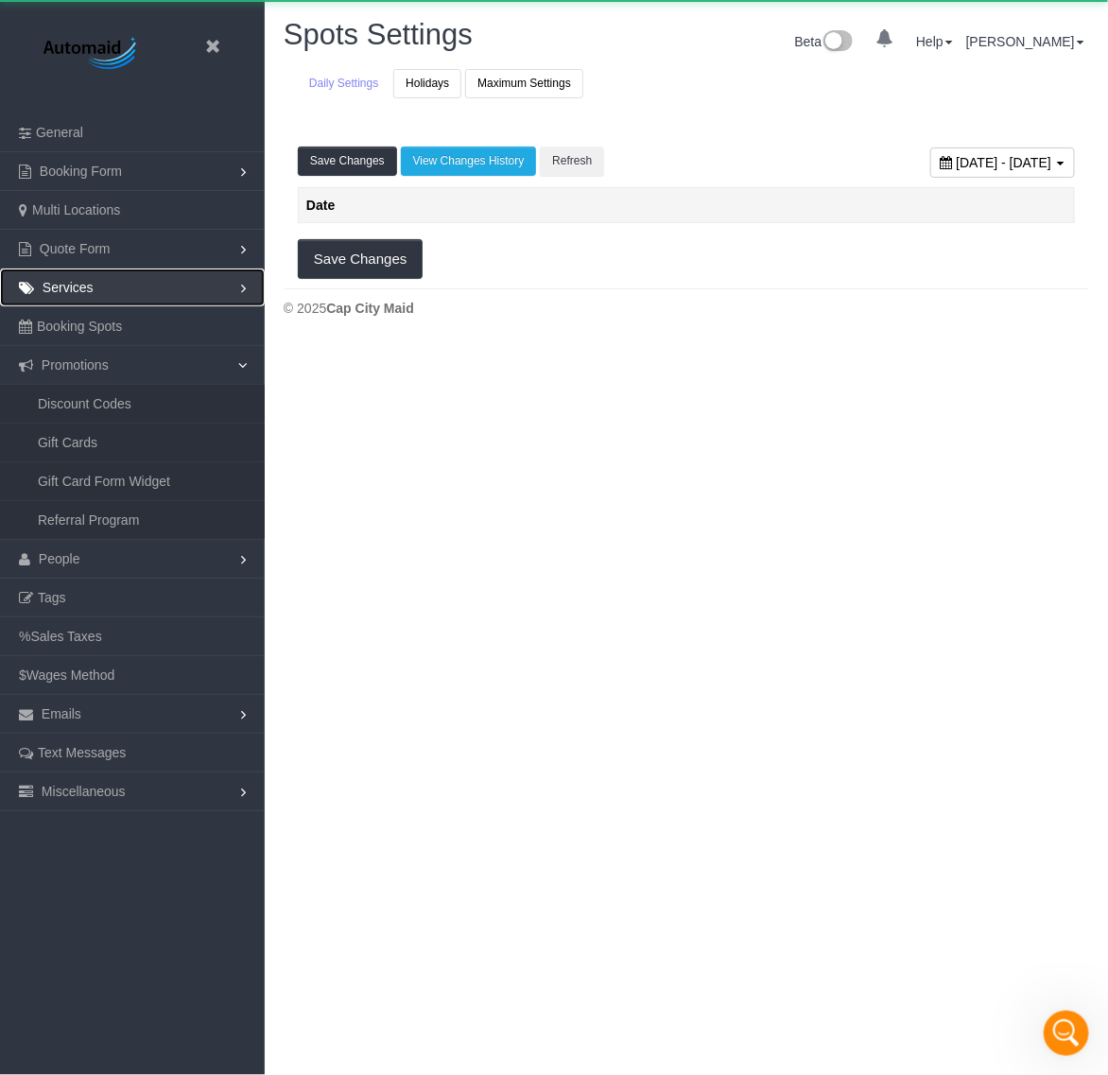
click at [86, 295] on link "Services" at bounding box center [132, 288] width 265 height 38
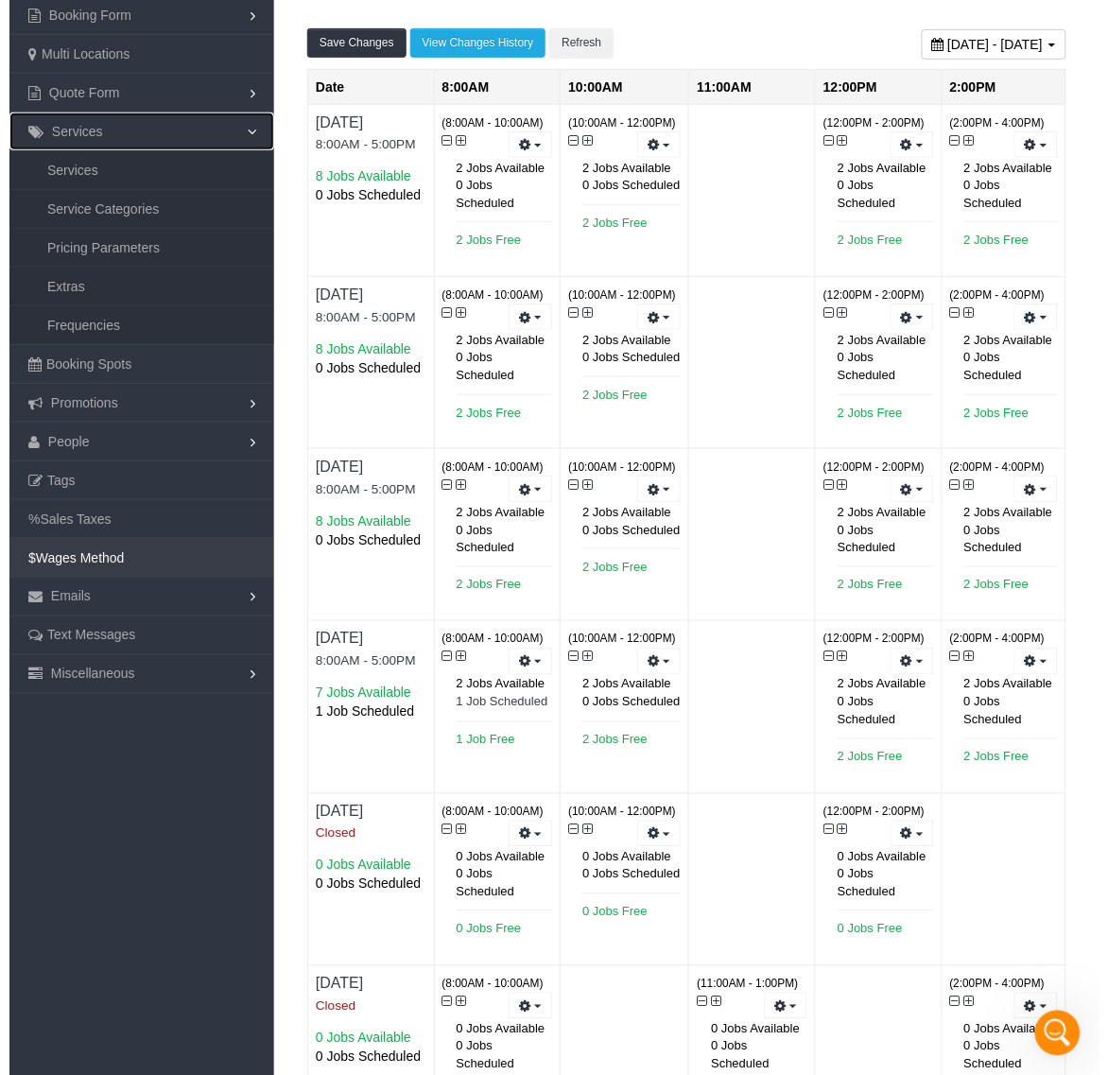
scroll to position [0, 0]
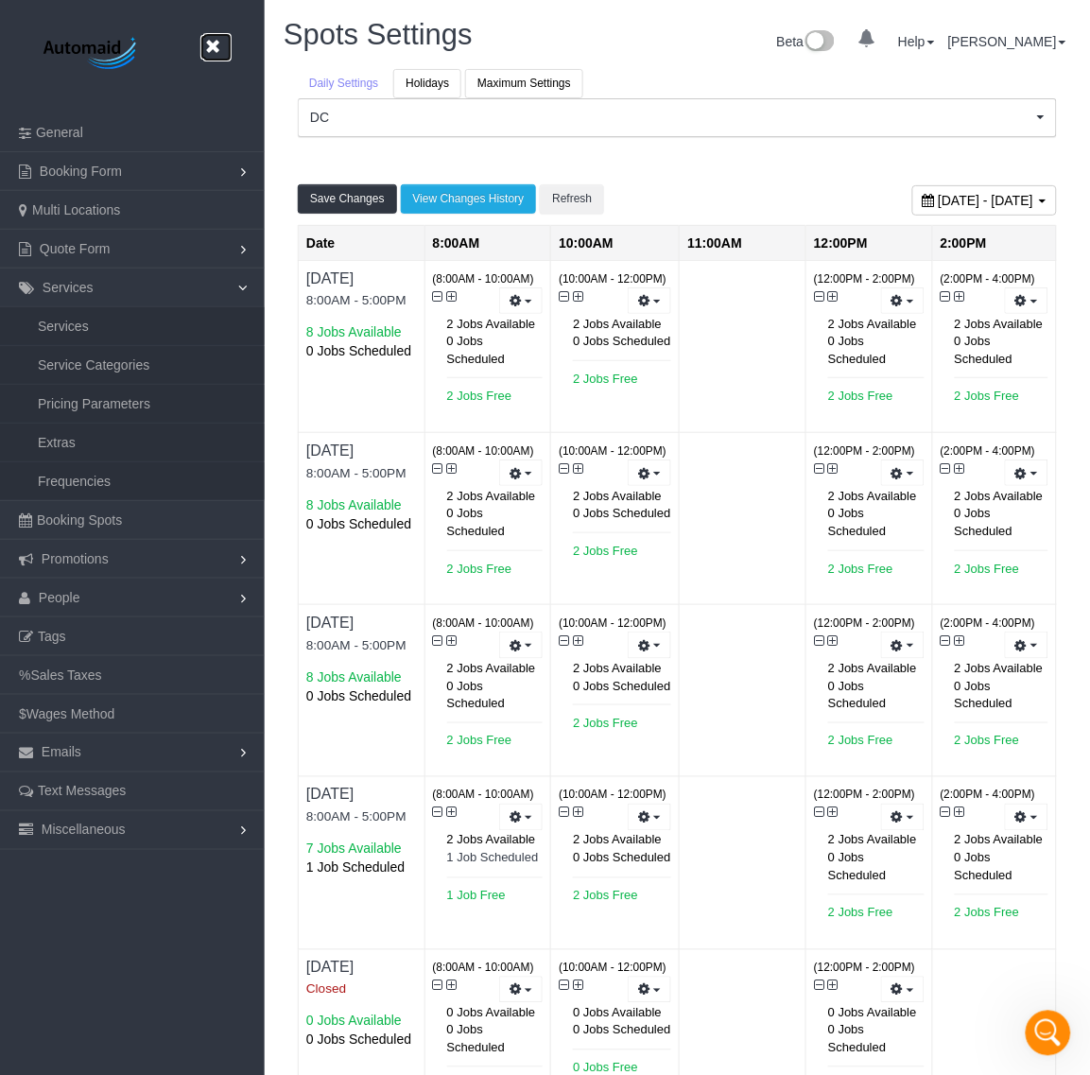
click at [209, 43] on icon at bounding box center [212, 47] width 24 height 24
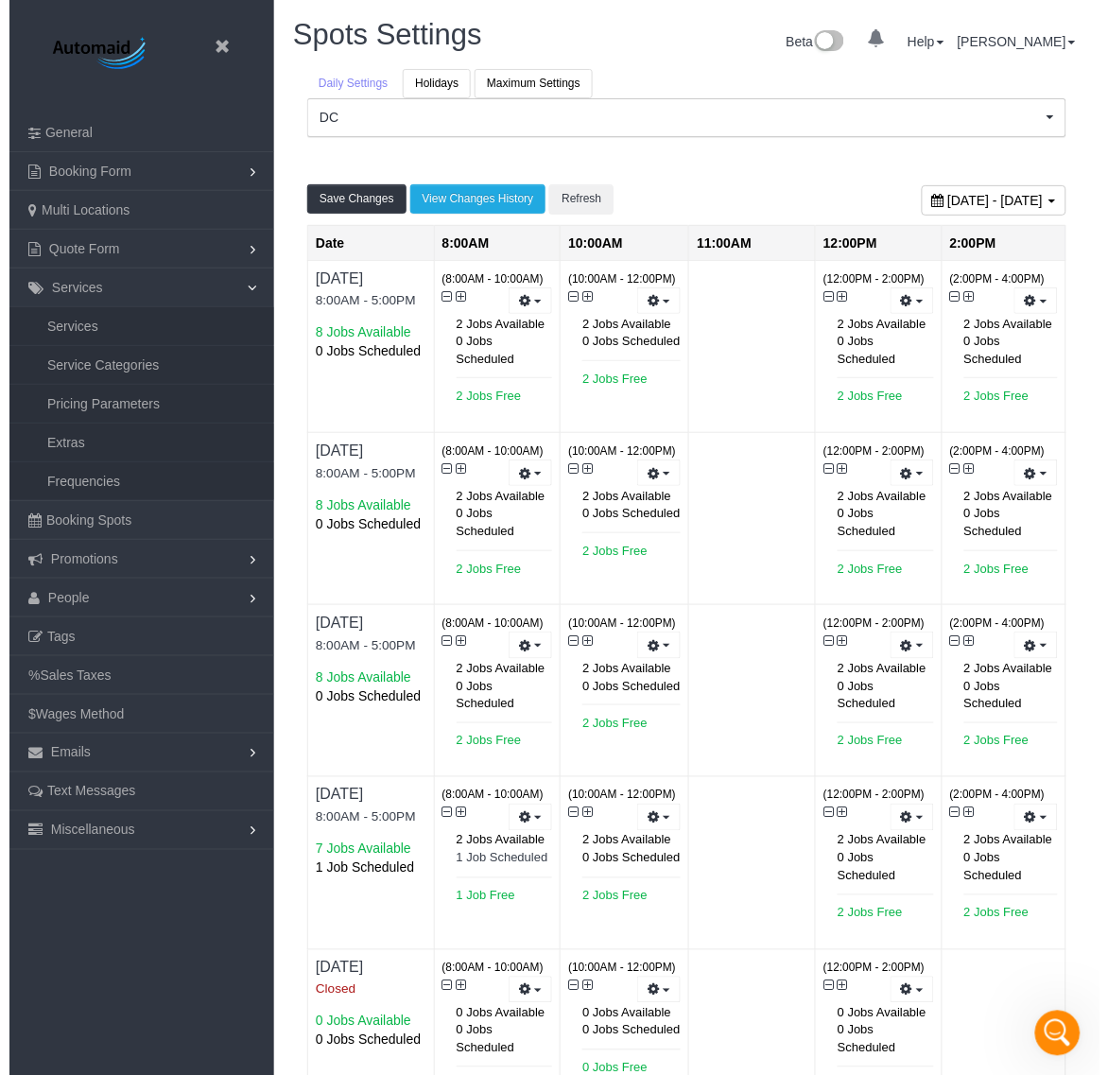
scroll to position [94415, 93441]
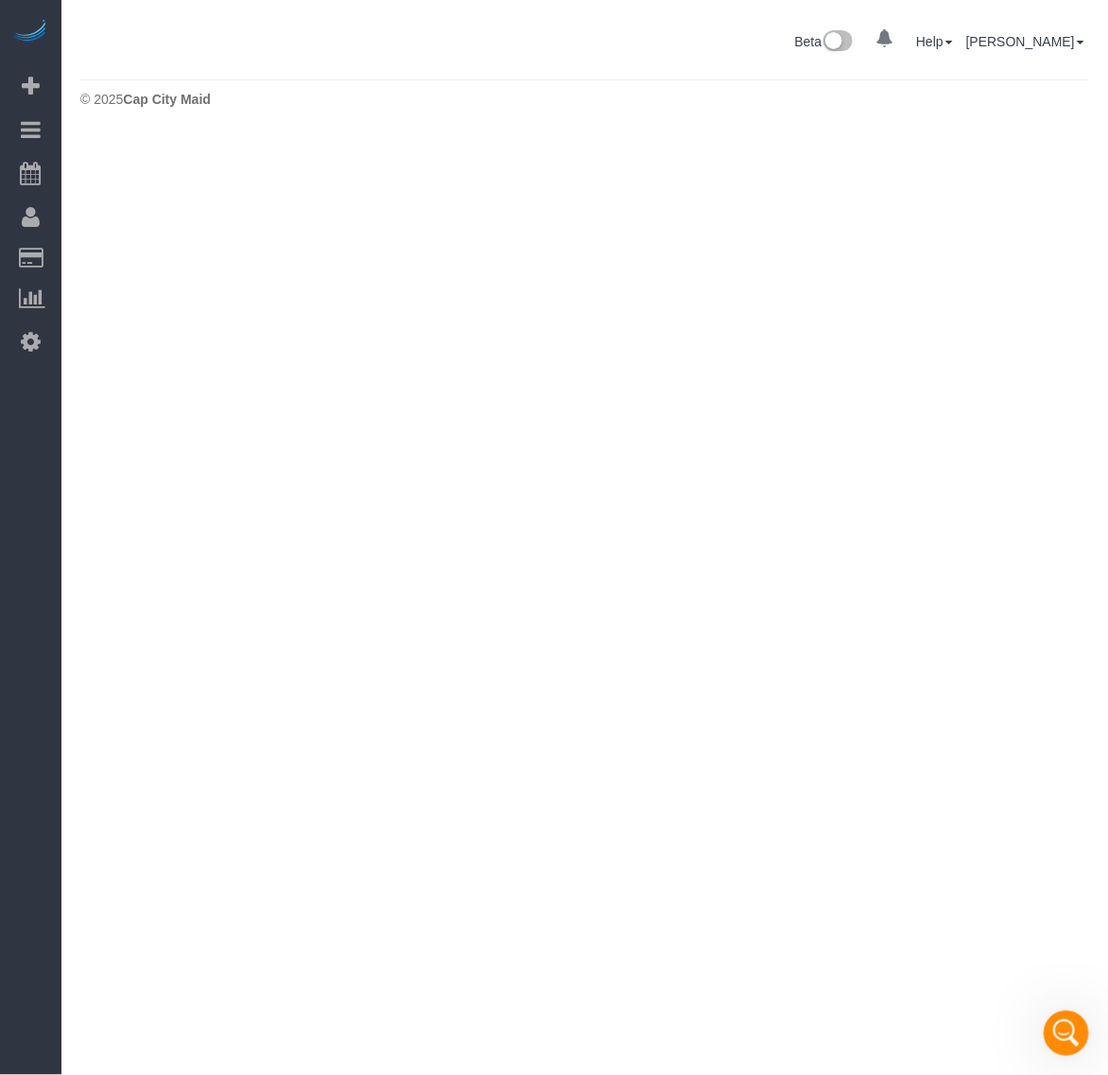
click at [1067, 1005] on body "0 Beta Your Notifications You have 0 alerts Add Booking Bookings Active Booking…" at bounding box center [554, 537] width 1108 height 1075
click at [1067, 1040] on icon "Open Intercom Messenger" at bounding box center [1064, 1030] width 31 height 31
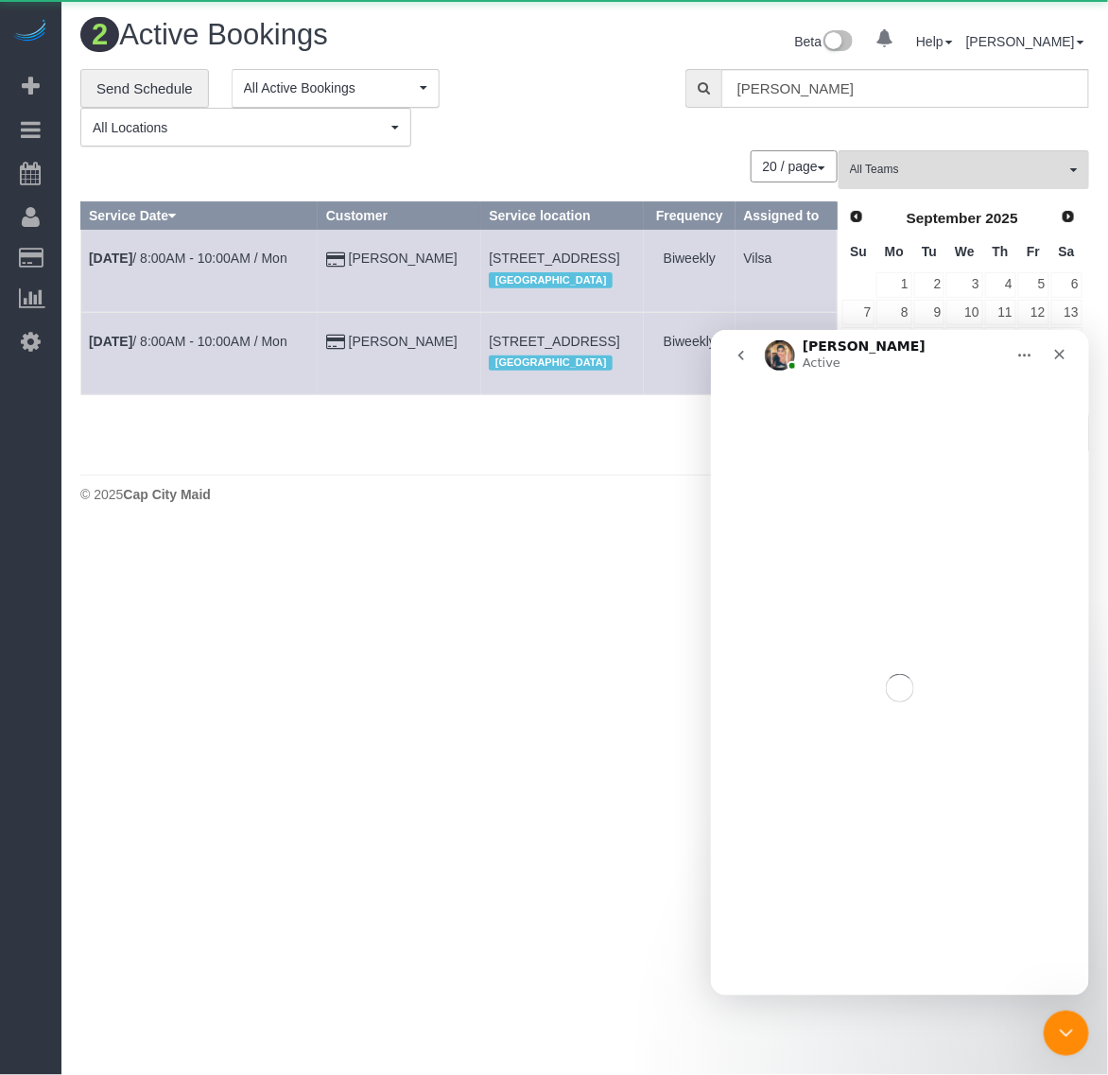
scroll to position [569, 1108]
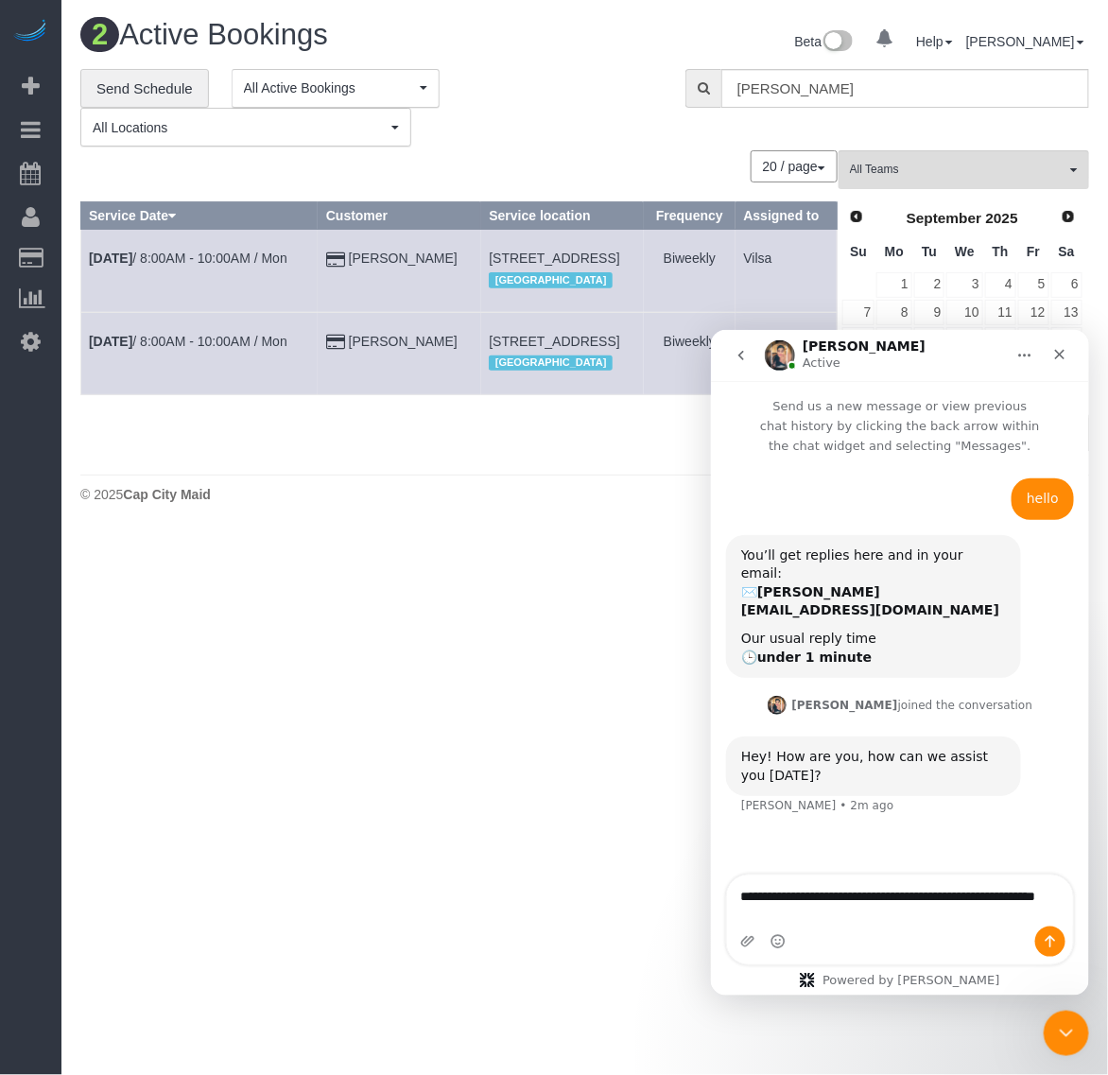
click at [901, 919] on textarea "**********" at bounding box center [899, 900] width 346 height 51
type textarea "**********"
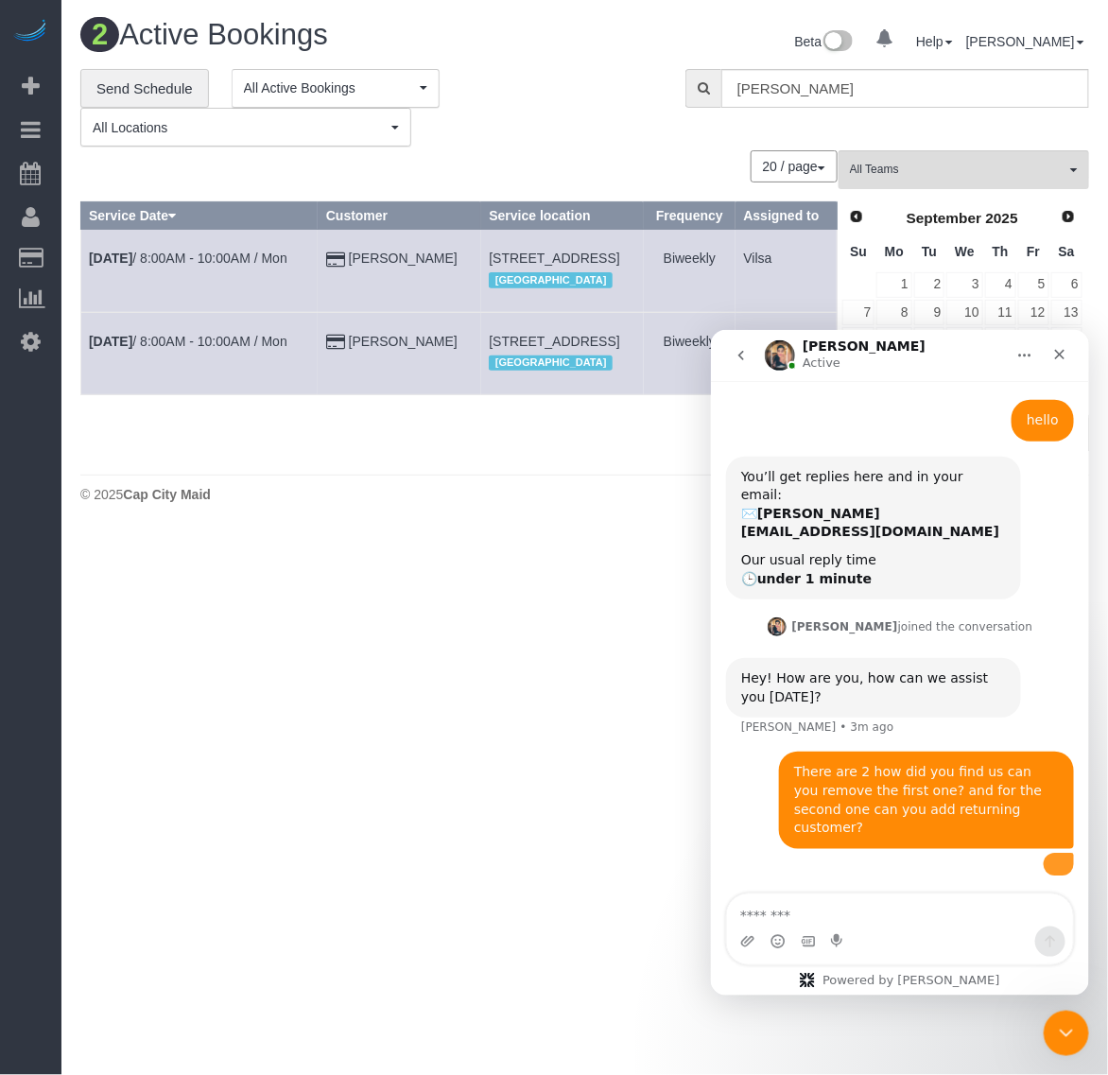
scroll to position [210, 0]
click at [1058, 861] on img "user says…" at bounding box center [1058, 861] width 0 height 0
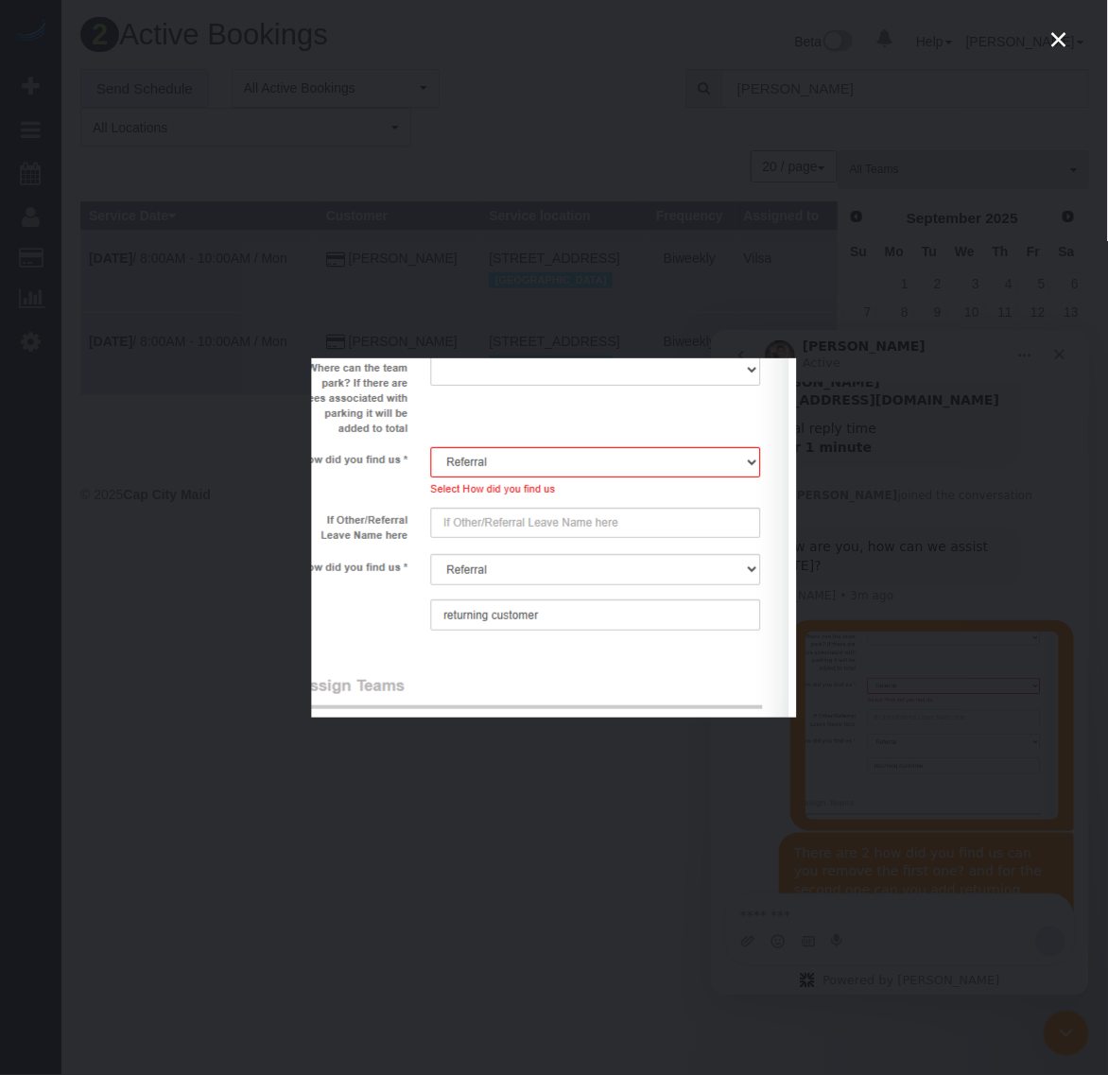
click at [658, 842] on div "Intercom messenger" at bounding box center [554, 537] width 1108 height 1075
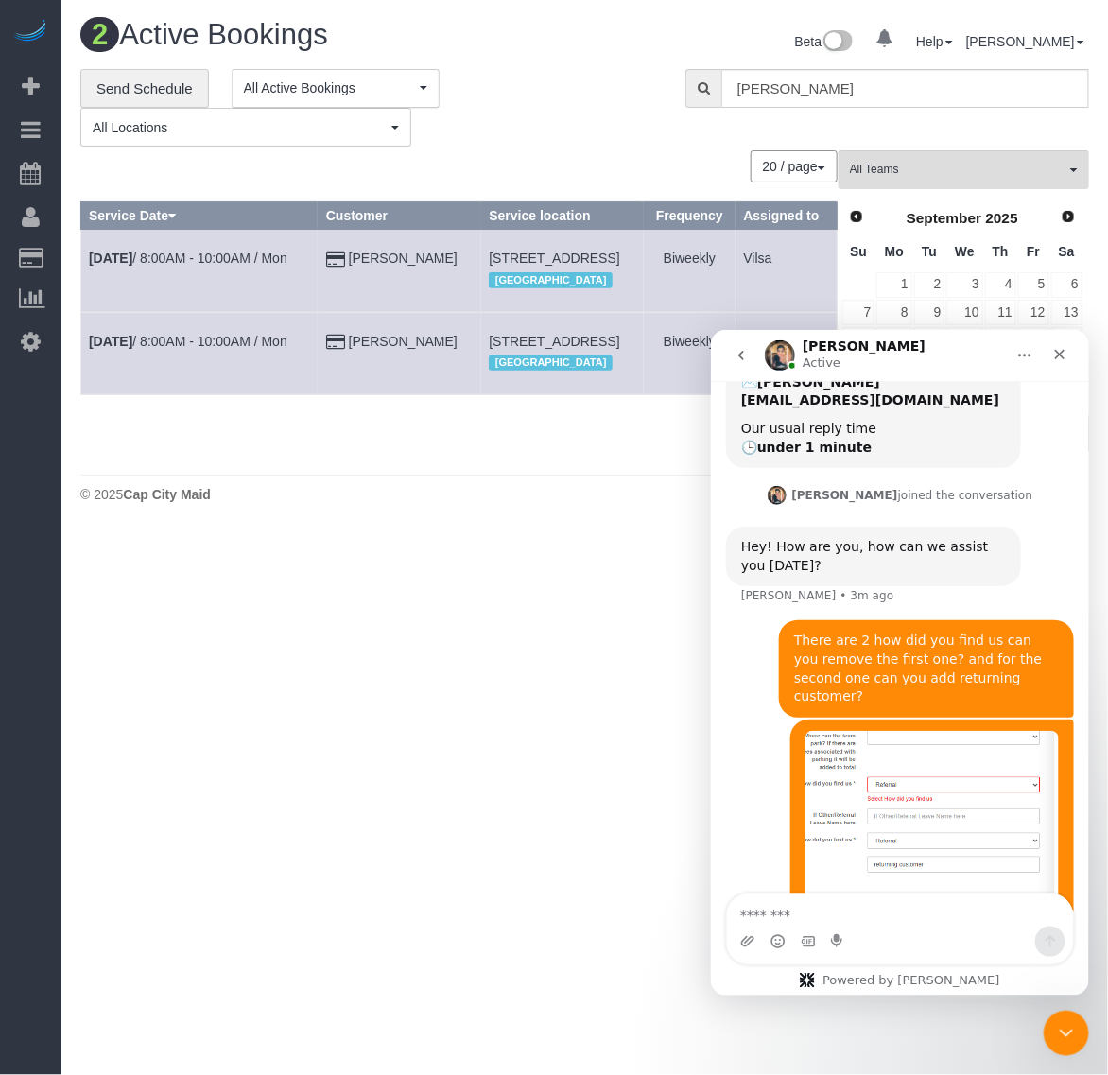
click at [956, 811] on img "Samantha says…" at bounding box center [931, 824] width 253 height 188
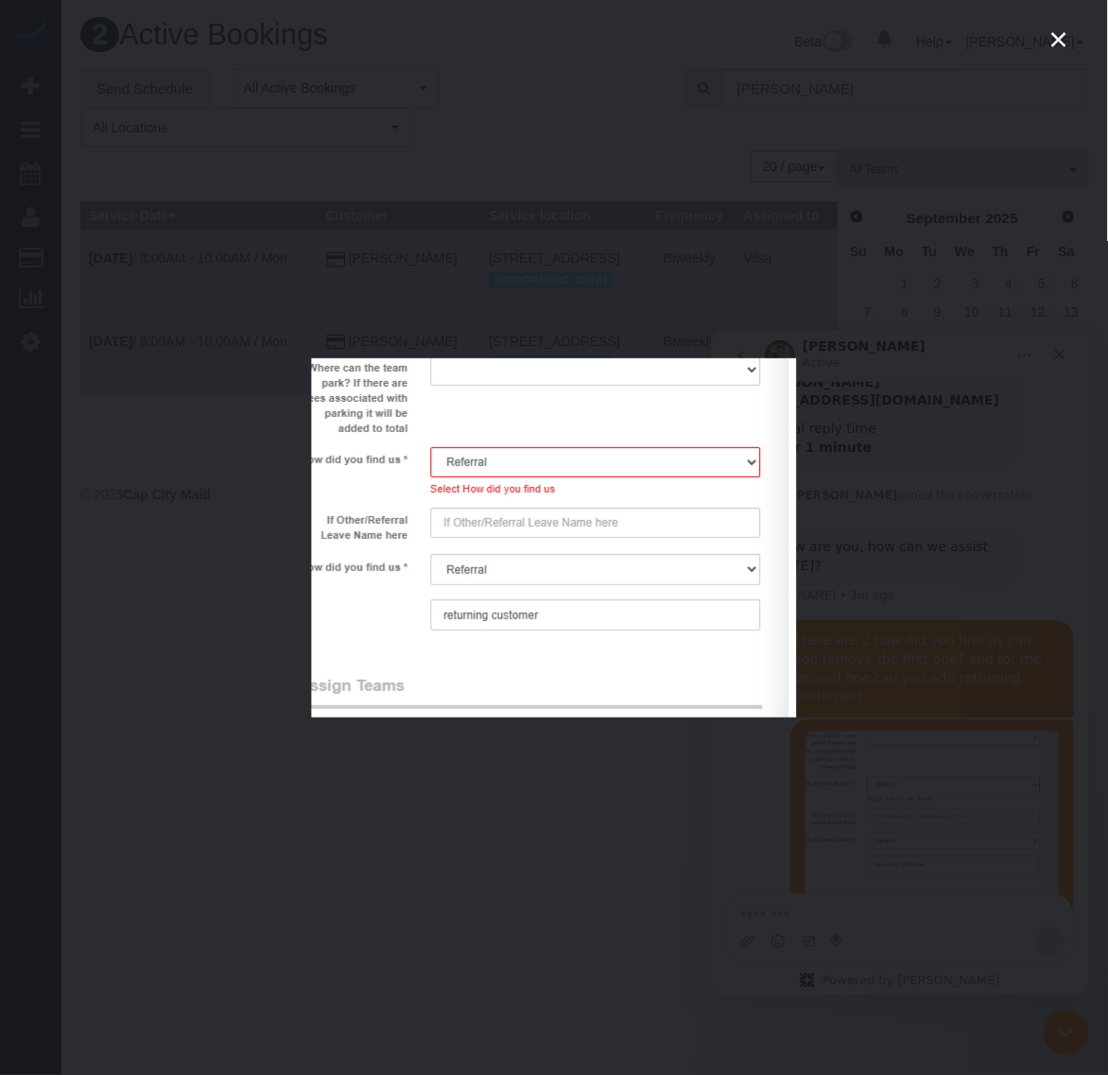
click at [896, 810] on div "Intercom messenger" at bounding box center [554, 537] width 1108 height 1075
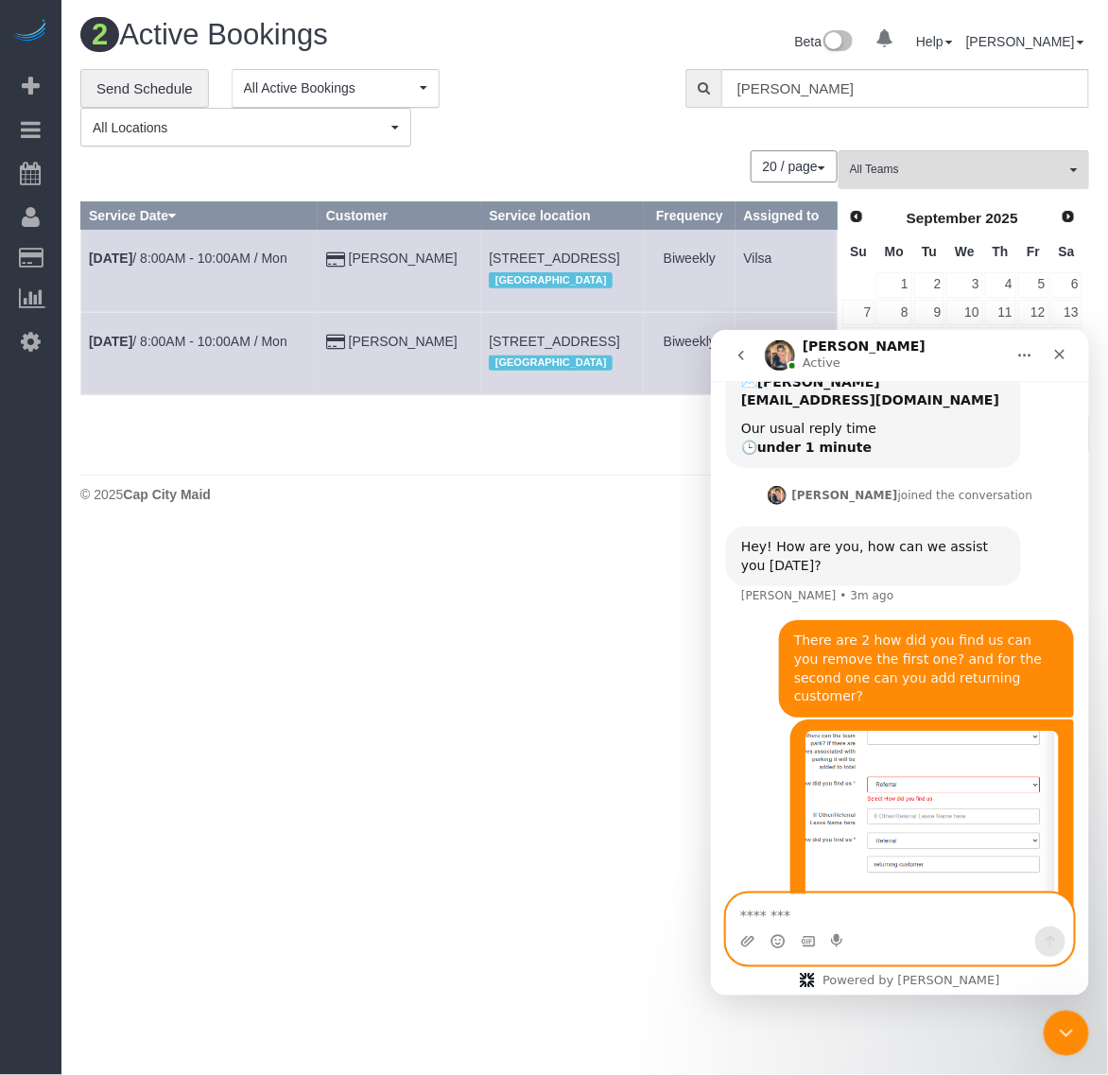
click at [878, 915] on textarea "Message…" at bounding box center [899, 910] width 346 height 32
type textarea "**********"
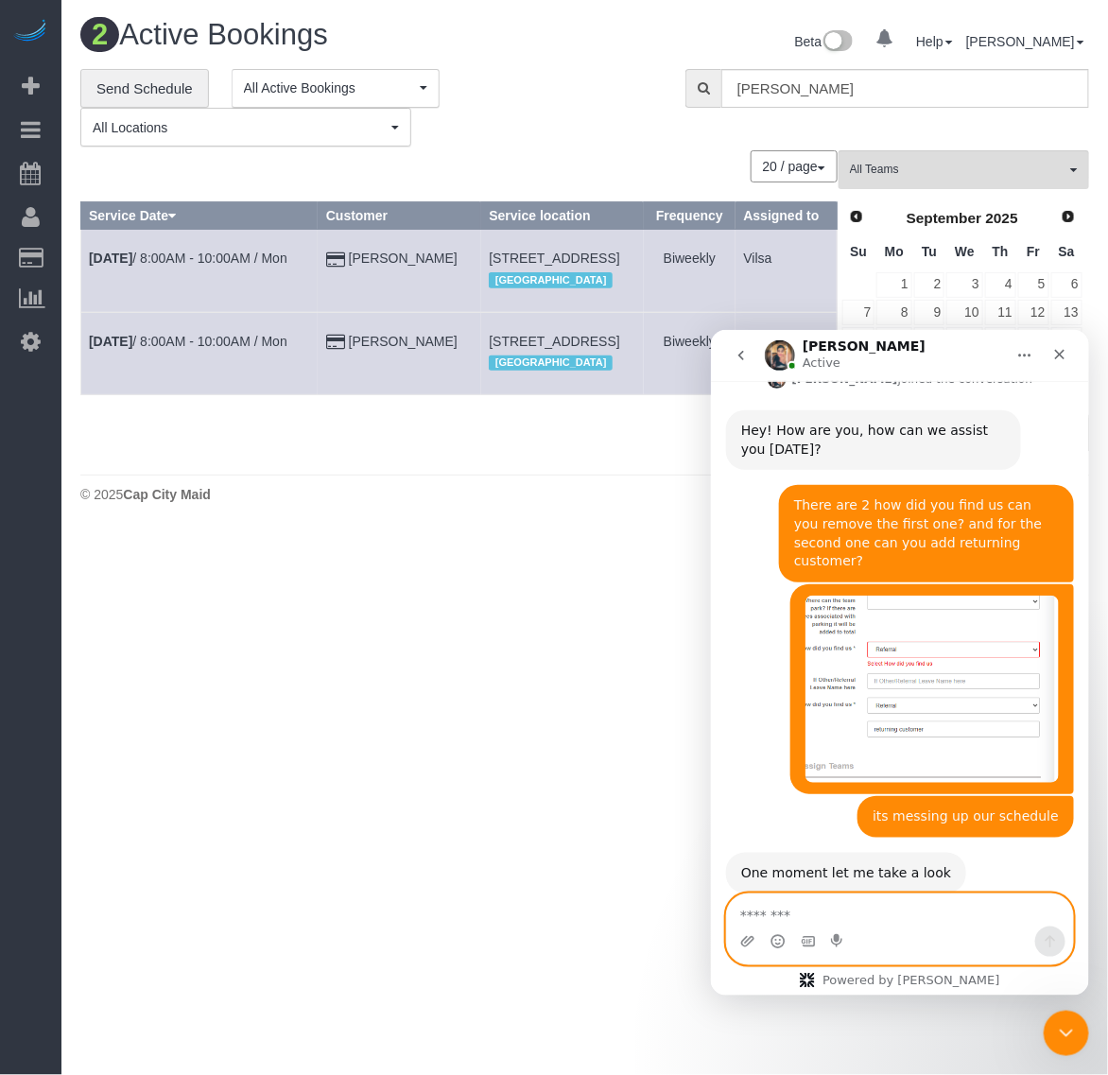
scroll to position [383, 0]
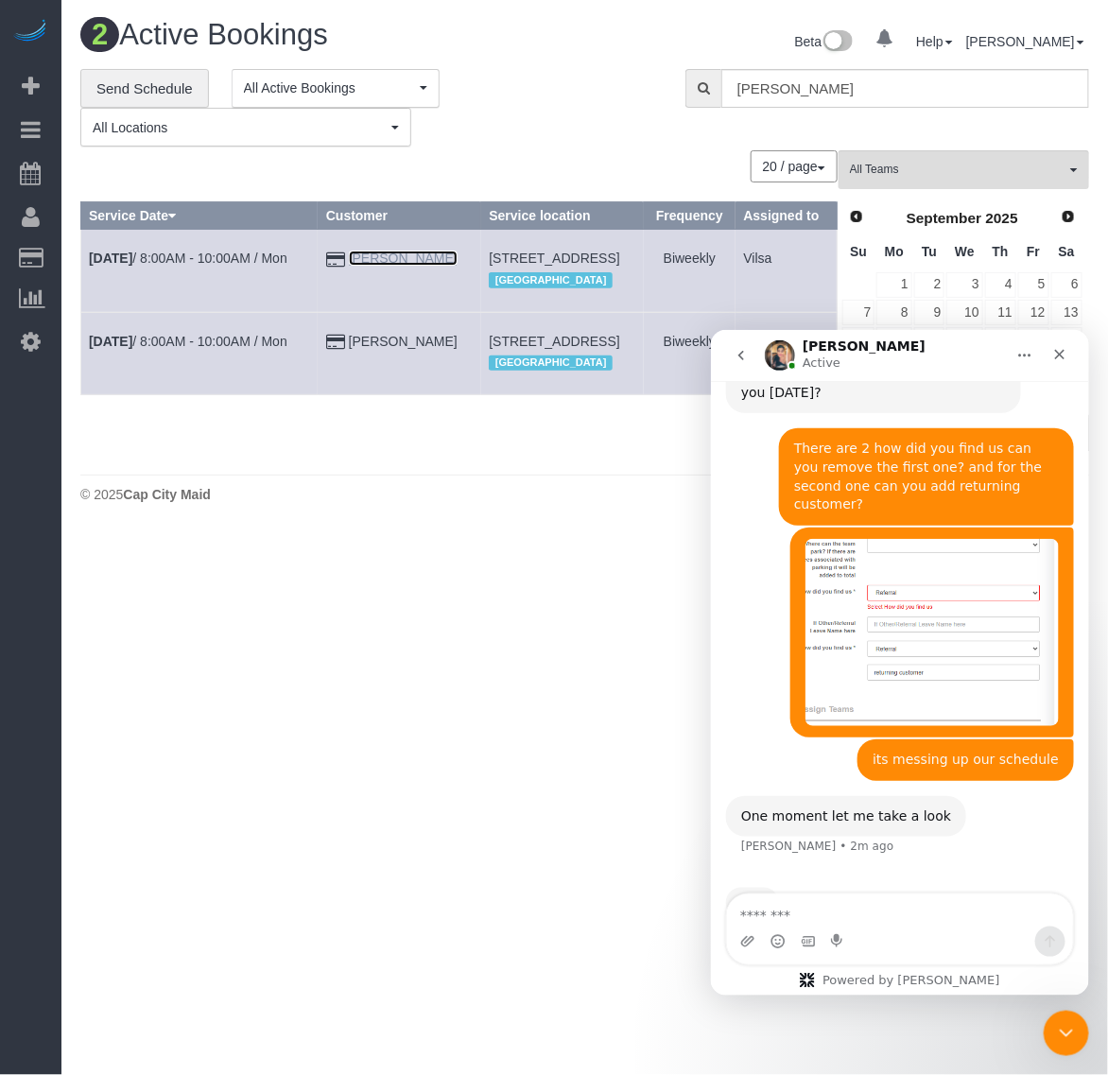
click at [394, 253] on link "Dawn Diaz" at bounding box center [403, 258] width 109 height 15
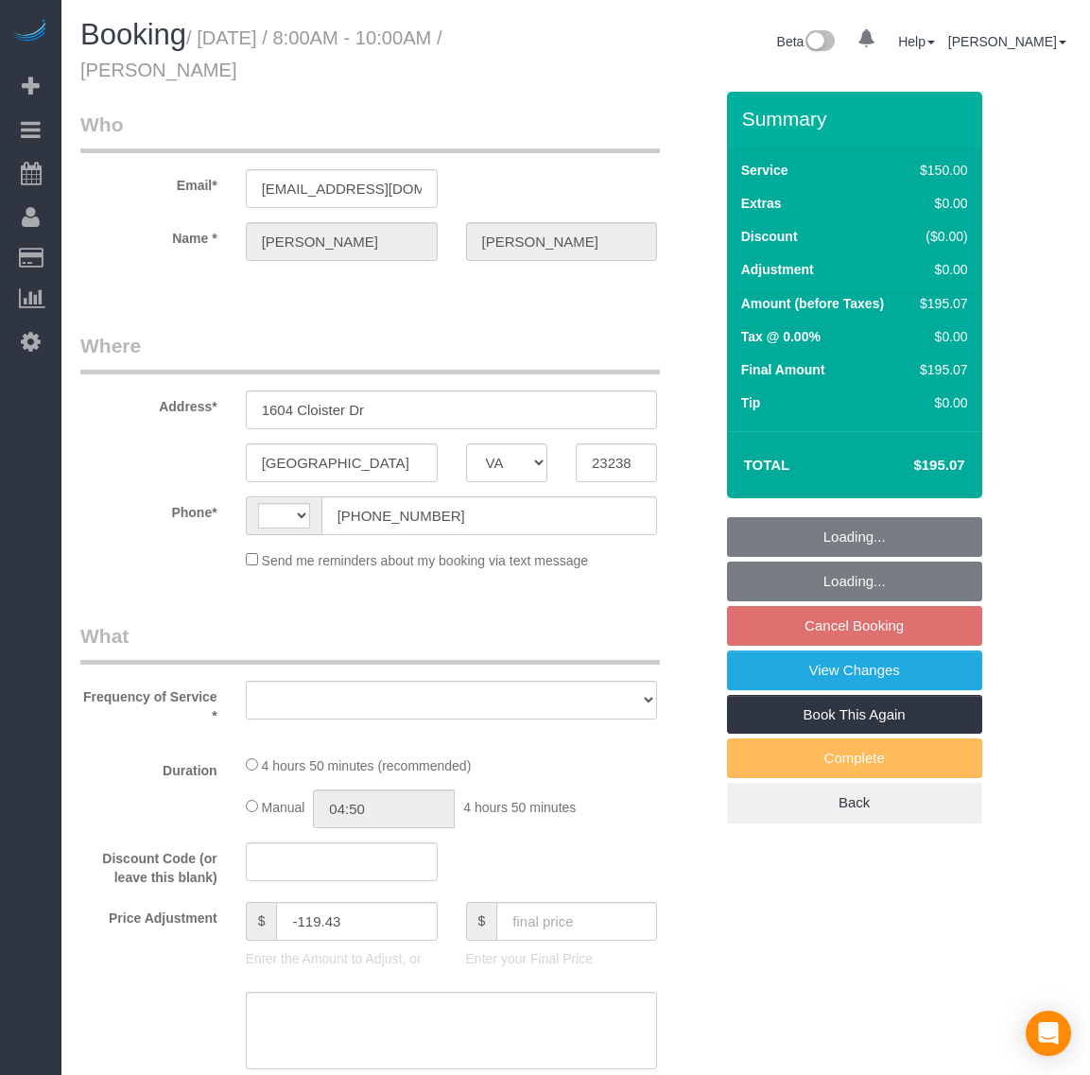
select select "VA"
select select "string:fspay-9f32170a-b36f-4253-84dd-320aa88c4fdd"
select select "number:4"
select select "number:23"
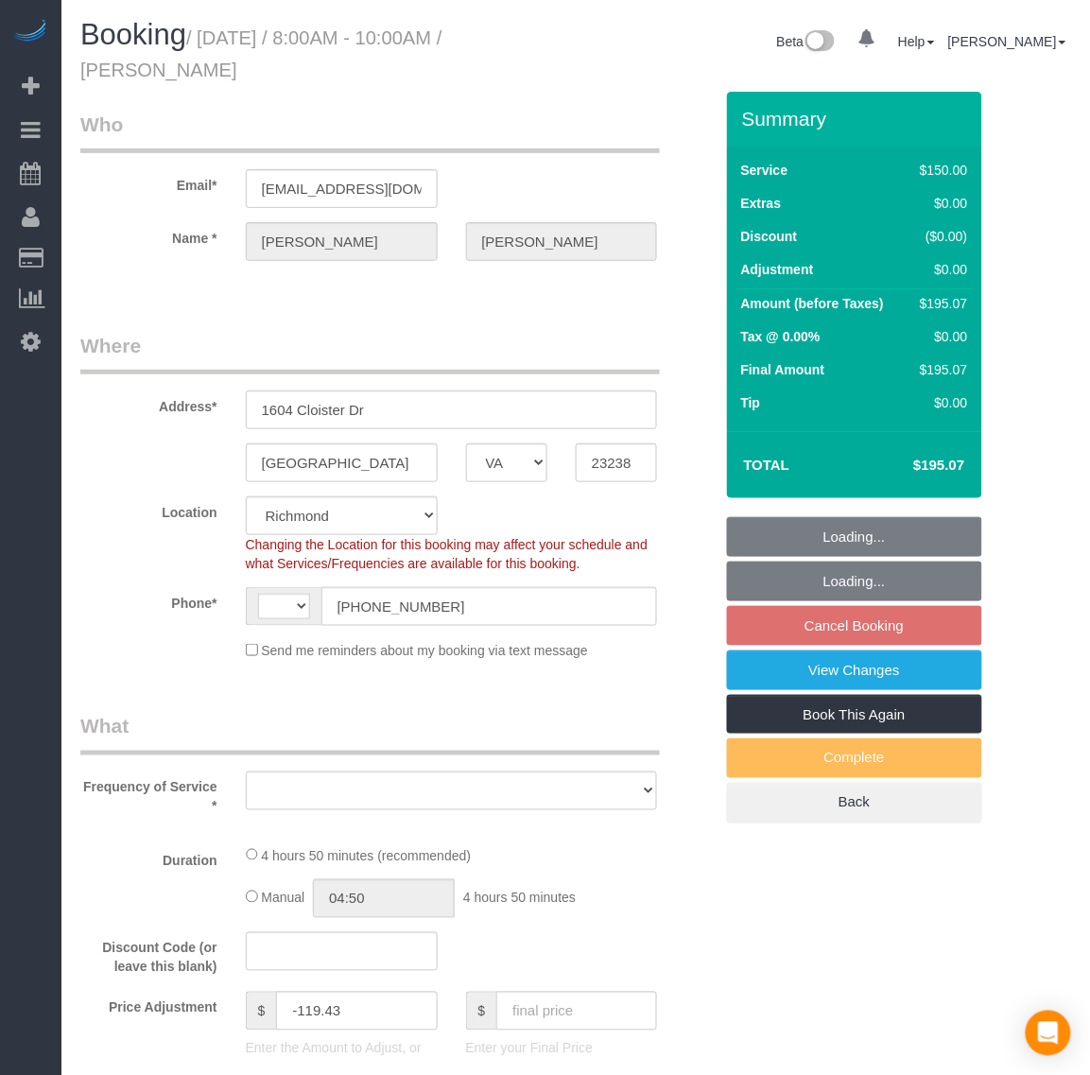
select select "string:[GEOGRAPHIC_DATA]"
select select "object:815"
select select "spot1"
select select "object:861"
select select "2001"
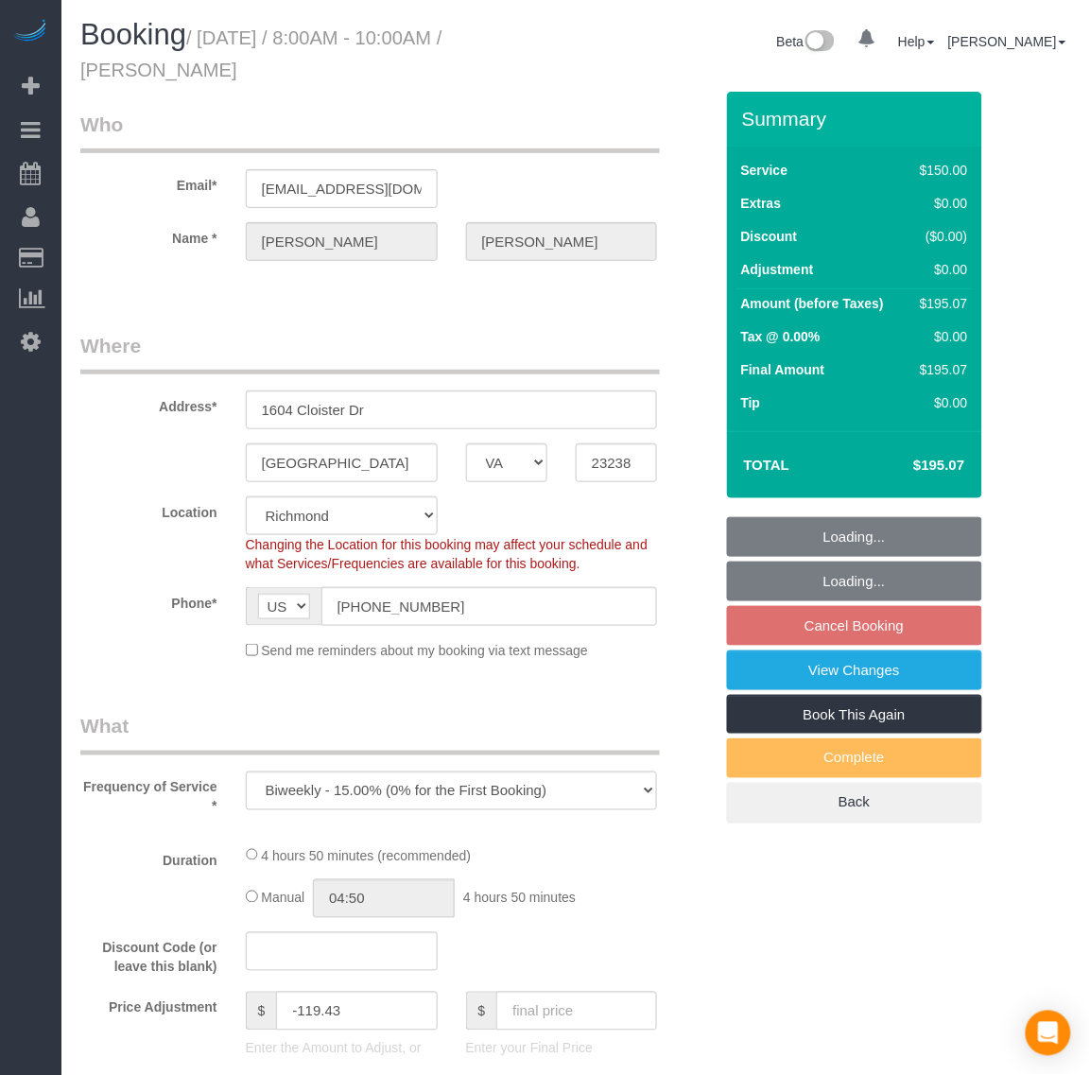
select select "2"
select select "1"
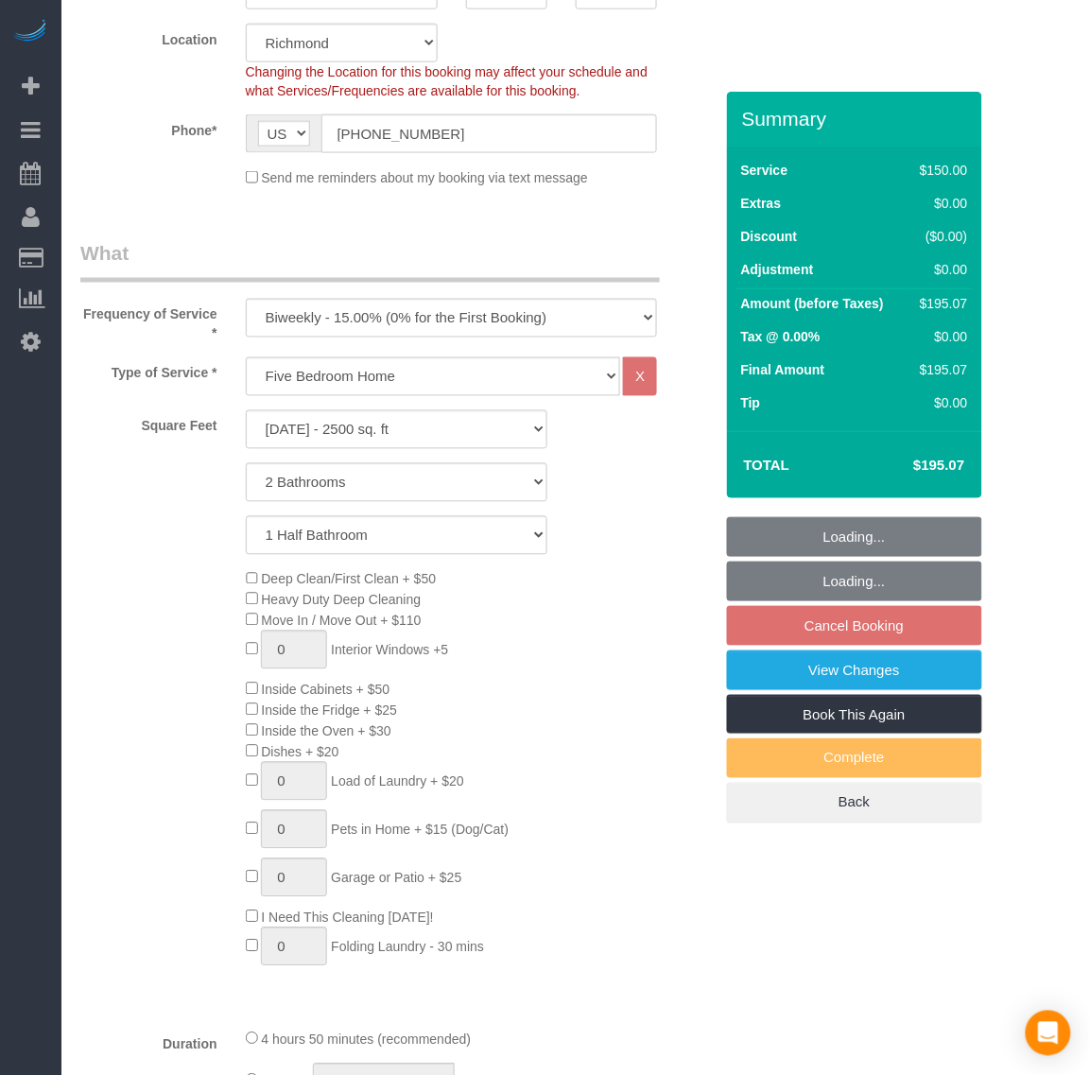
select select "2001"
select select "2"
select select "1"
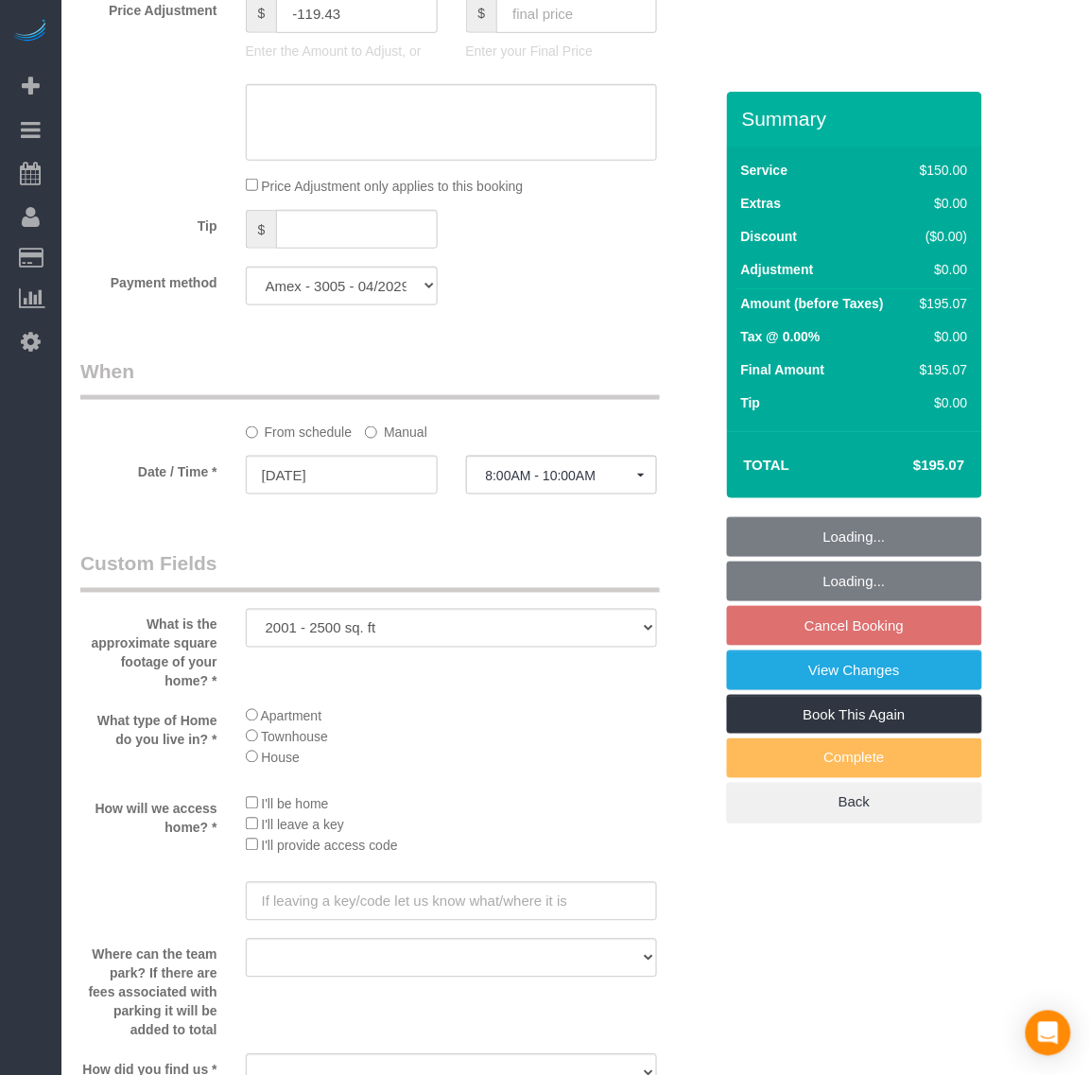
scroll to position [2246, 0]
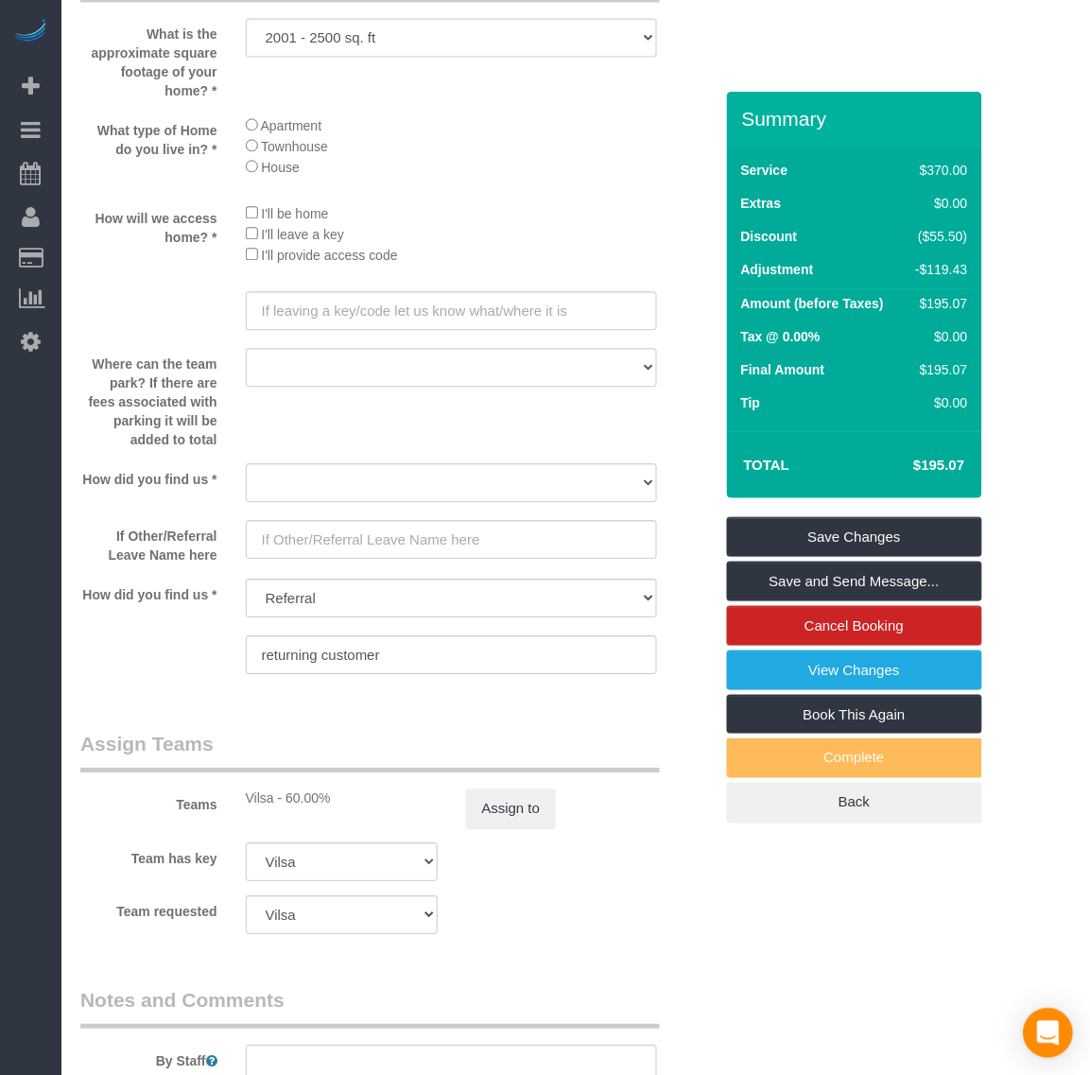
drag, startPoint x: 1057, startPoint y: 1029, endPoint x: 1054, endPoint y: 1009, distance: 20.1
click at [1057, 1029] on icon "Open Intercom Messenger" at bounding box center [1048, 1033] width 22 height 25
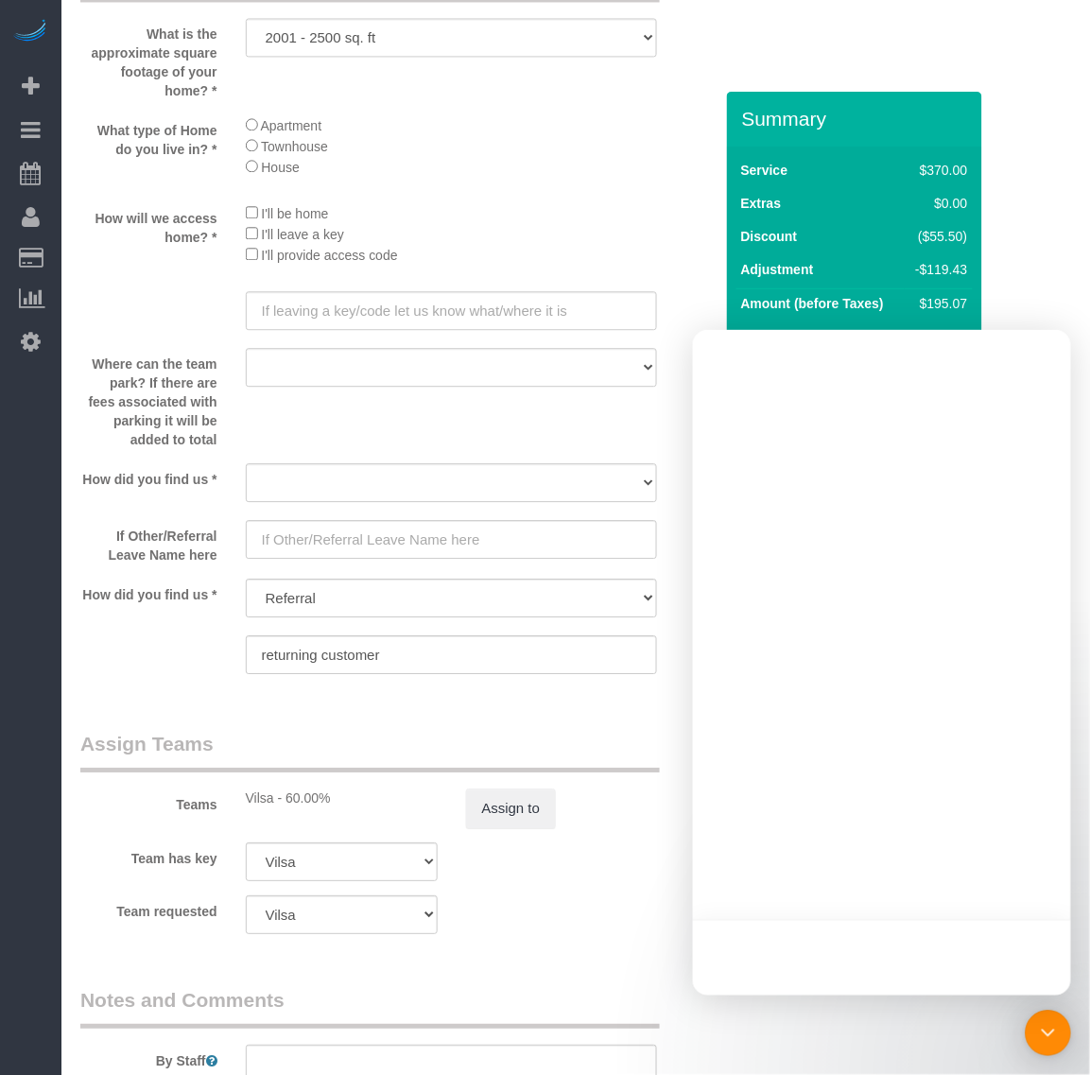
scroll to position [0, 0]
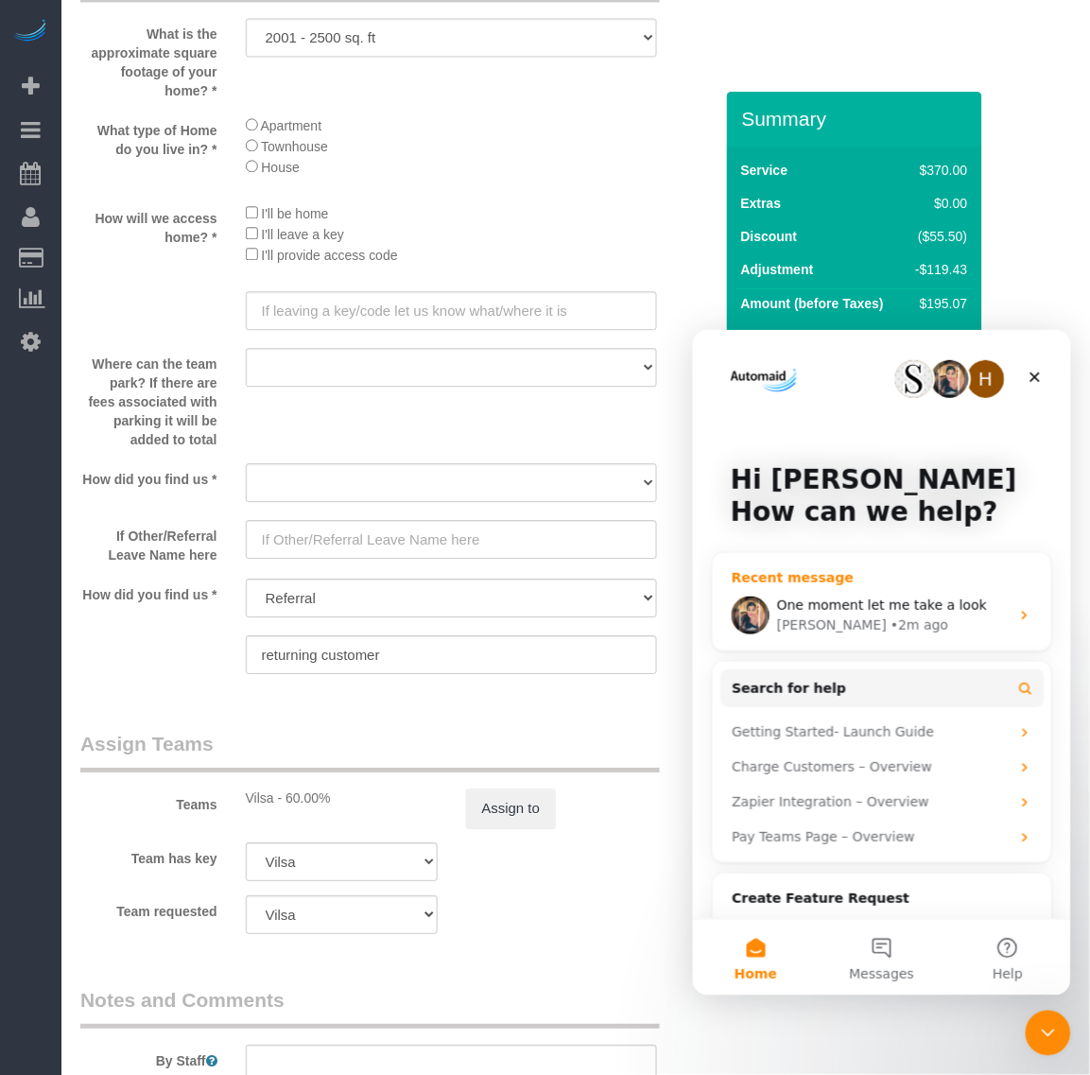
click at [867, 602] on span "One moment let me take a look" at bounding box center [881, 604] width 210 height 15
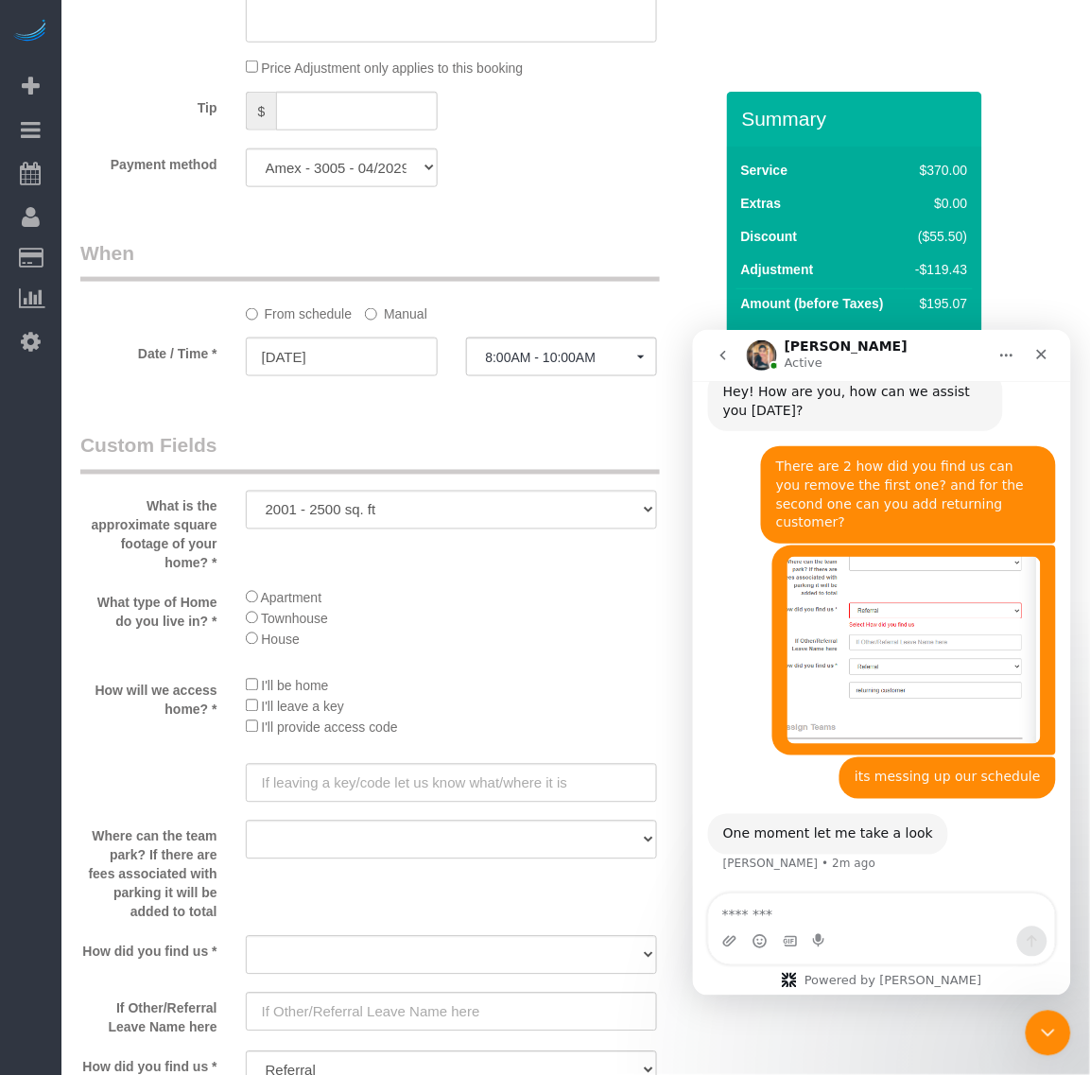
scroll to position [309, 0]
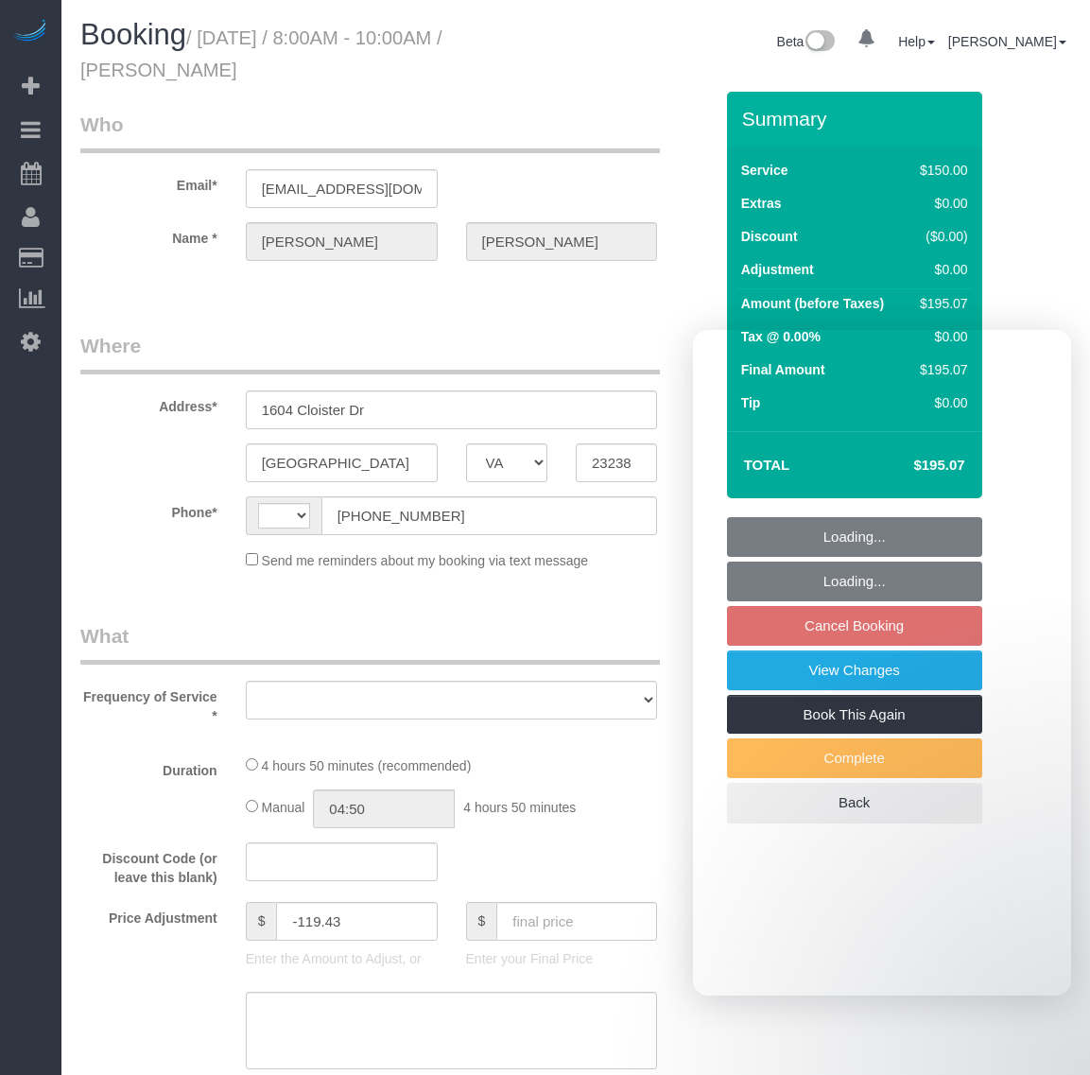
select select "VA"
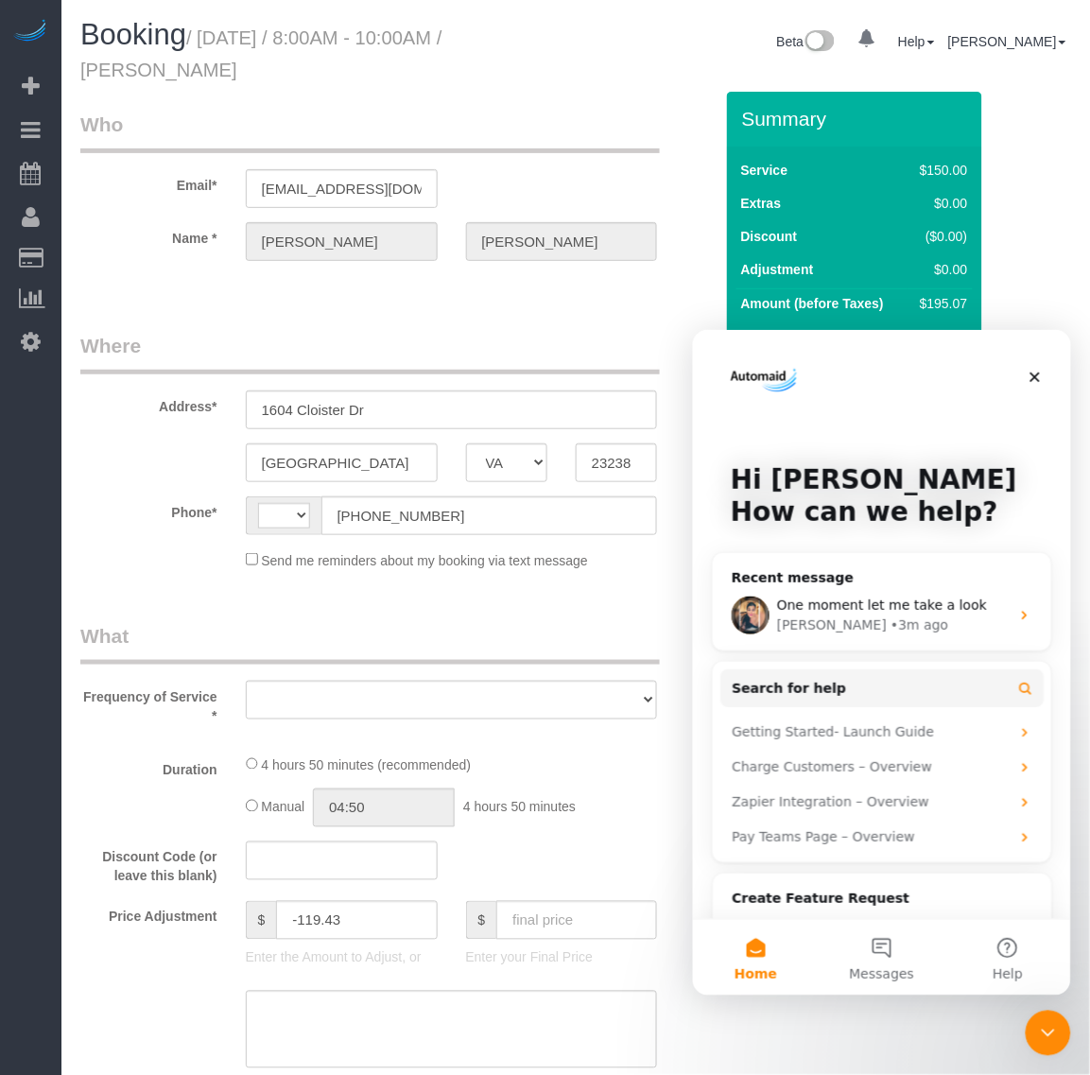
select select "string:fspay-9f32170a-b36f-4253-84dd-320aa88c4fdd"
select select "number:4"
select select "number:23"
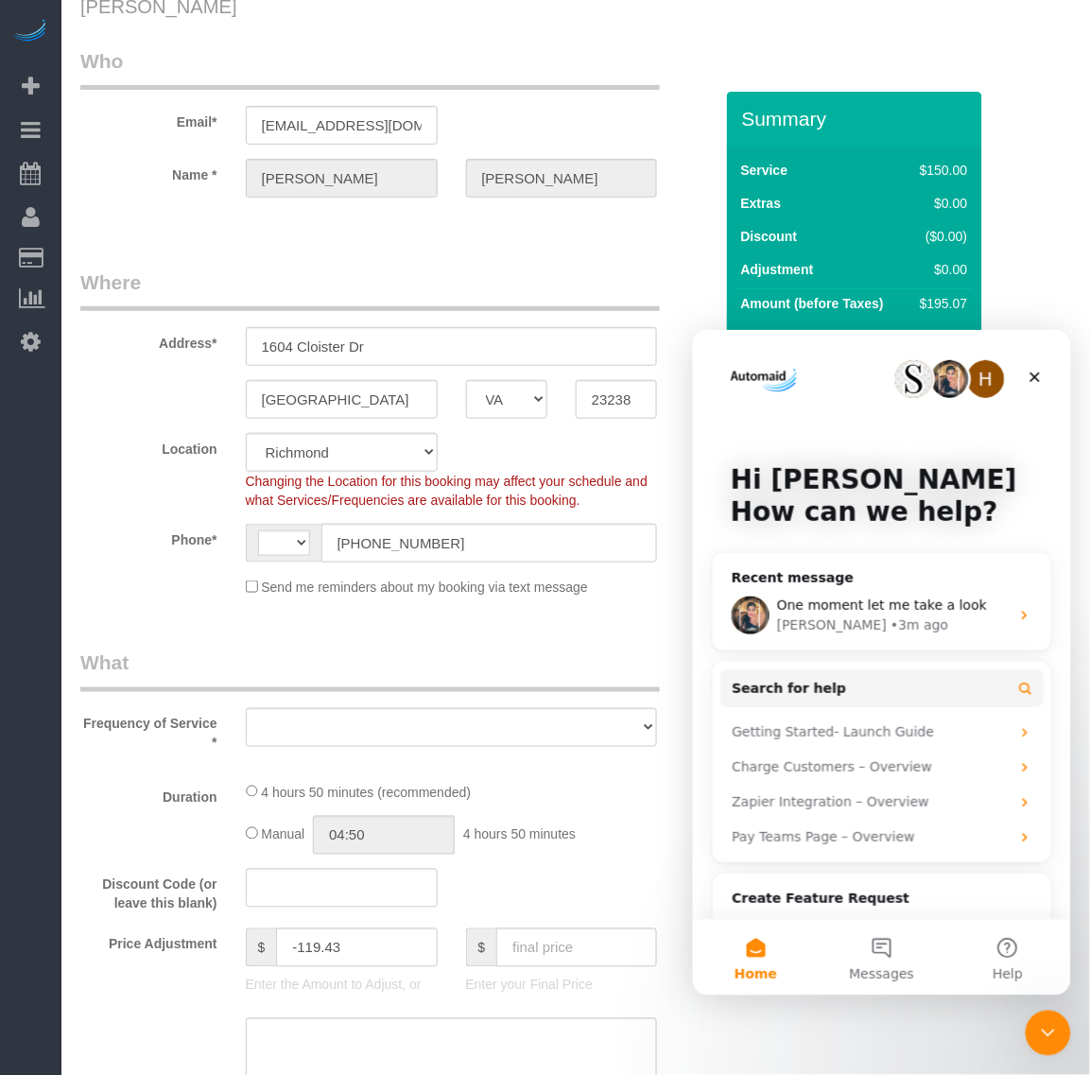
select select "string:[GEOGRAPHIC_DATA]"
select select "object:568"
select select "spot1"
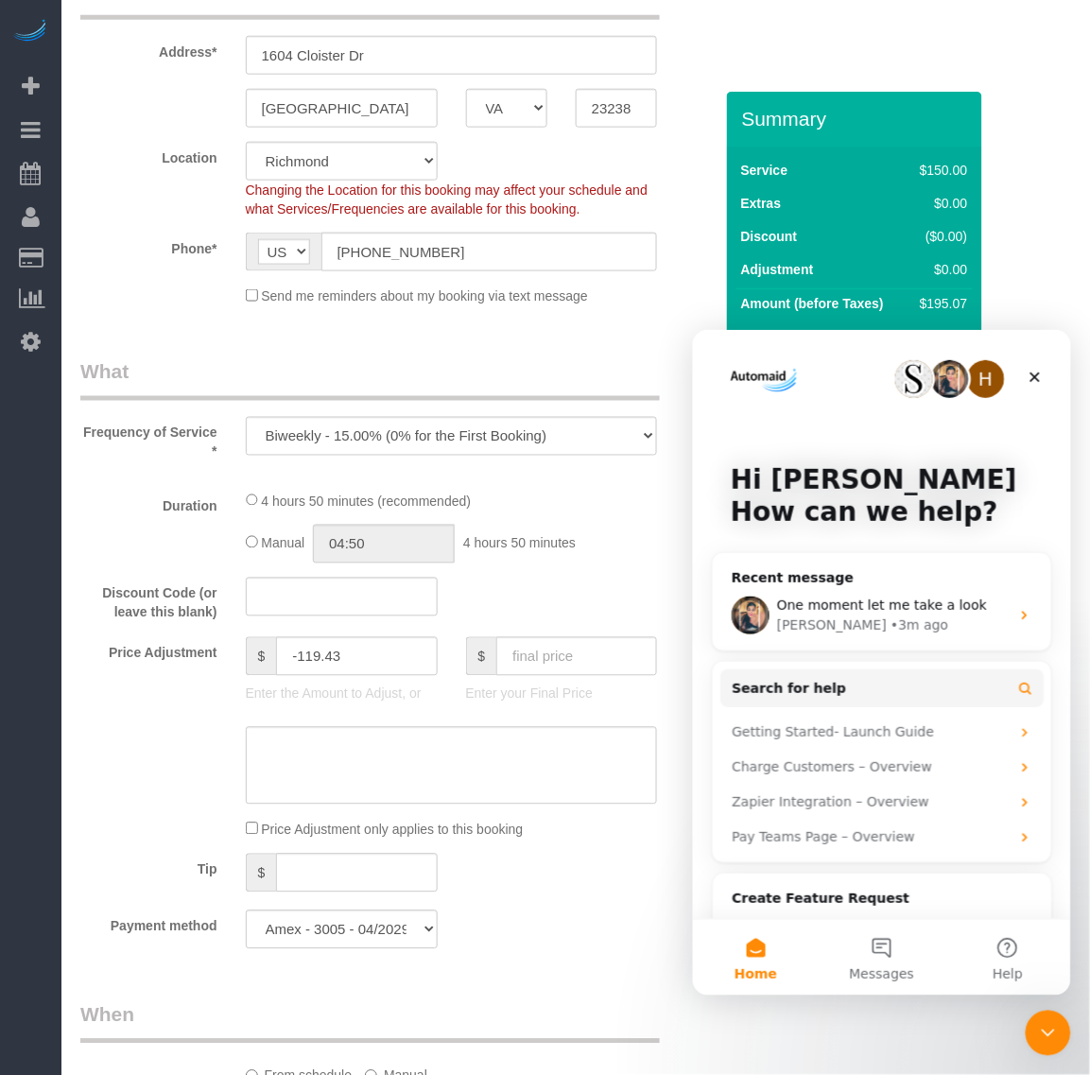
select select "object:1020"
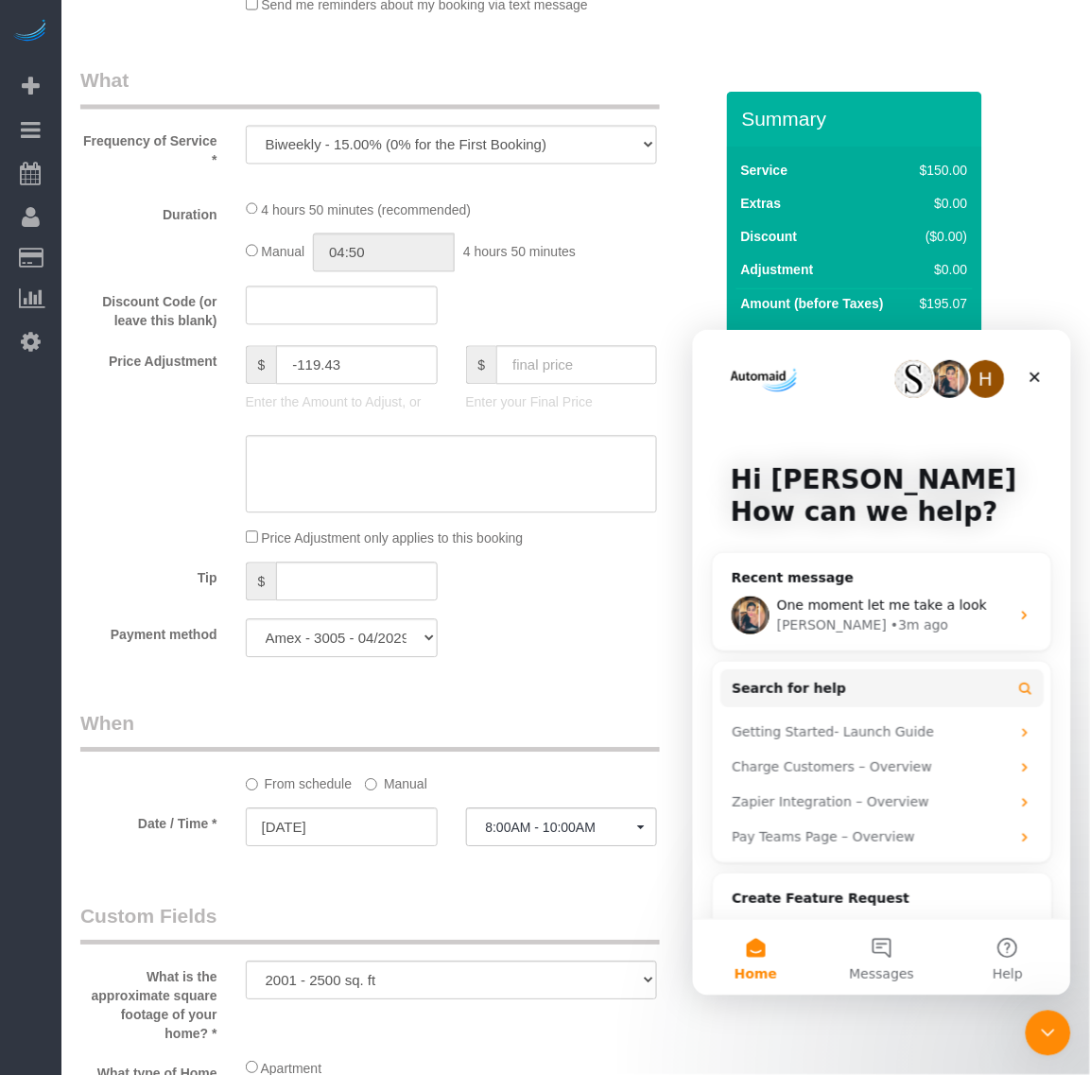
select select "2001"
select select "2"
select select "1"
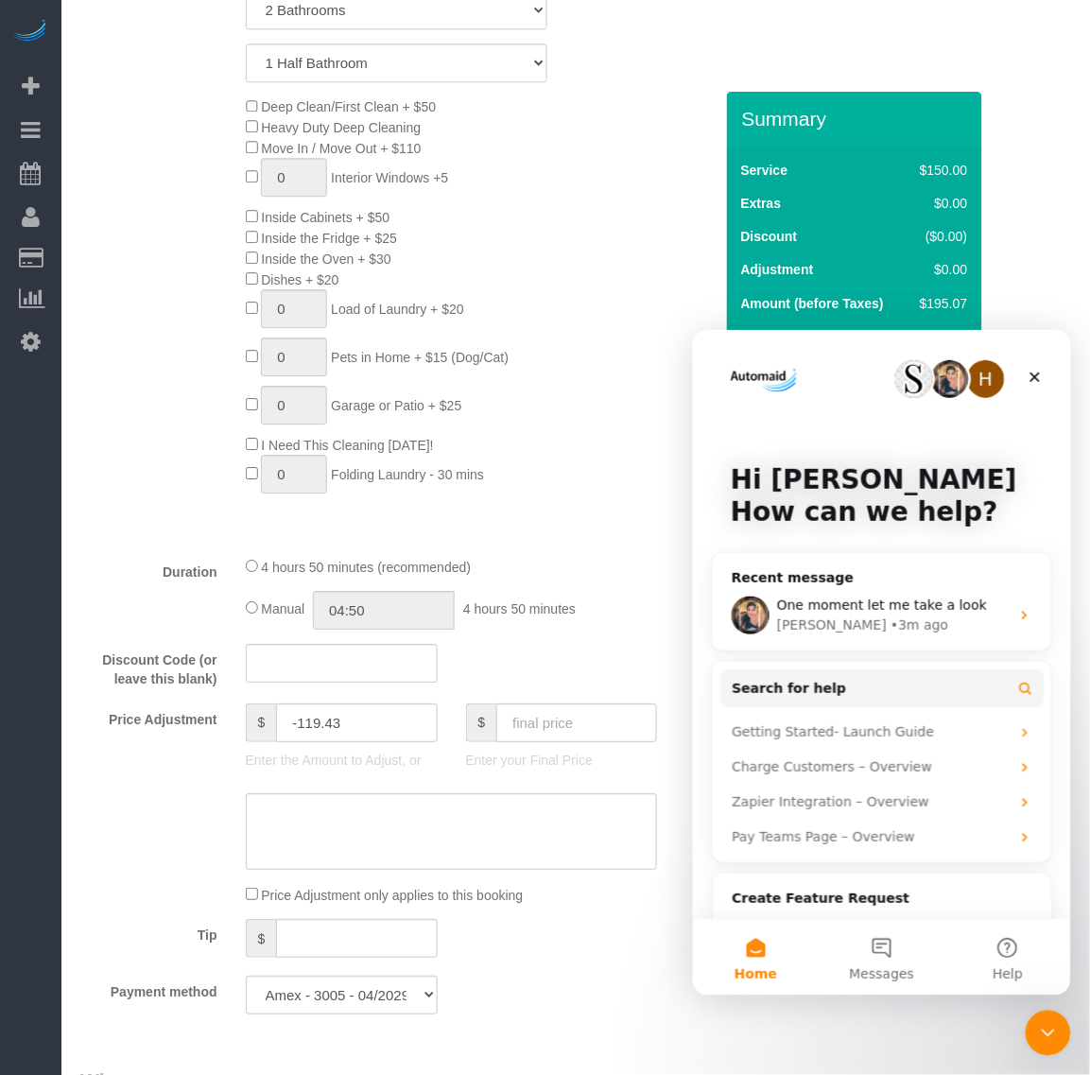
select select "2001"
select select "2"
select select "1"
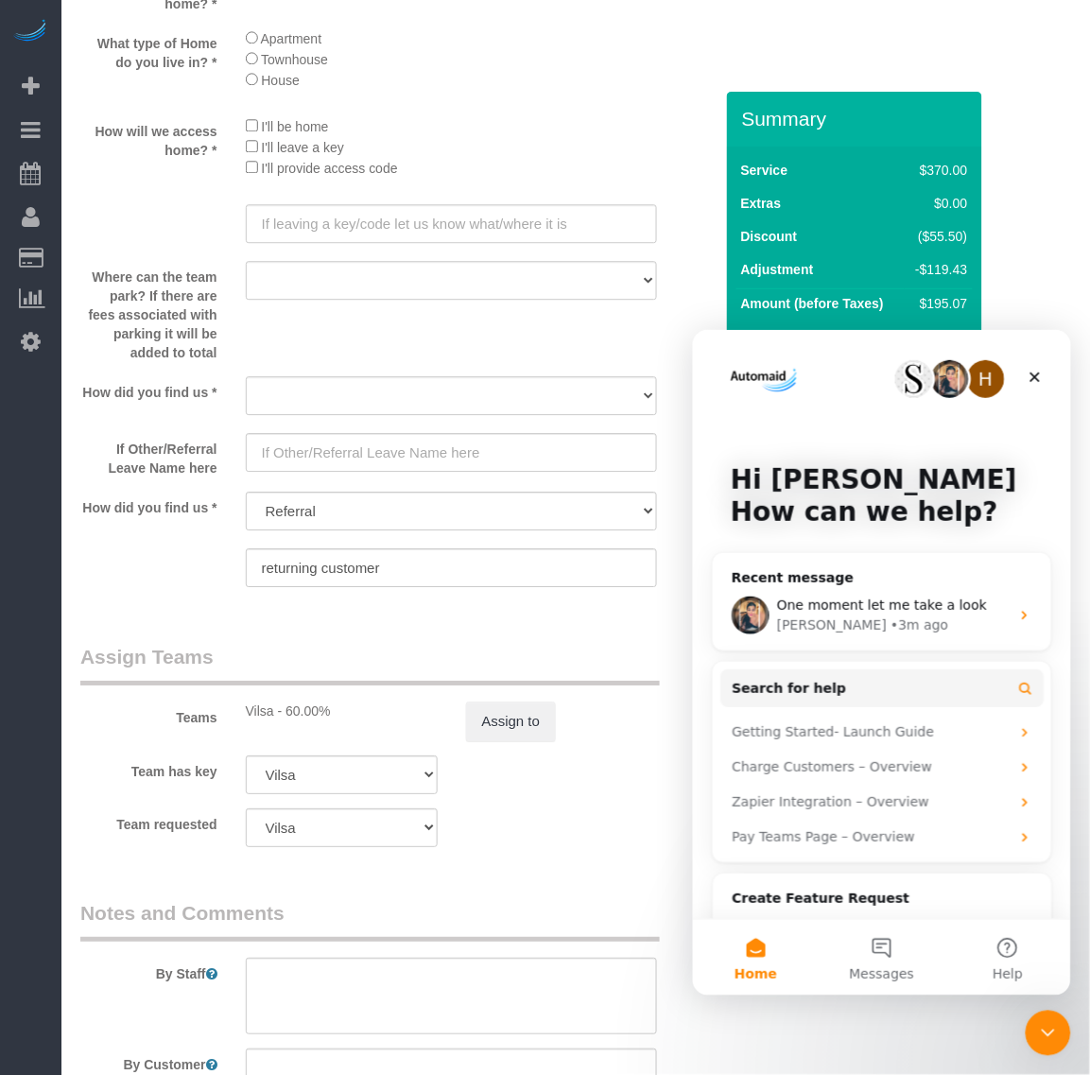
scroll to position [2364, 0]
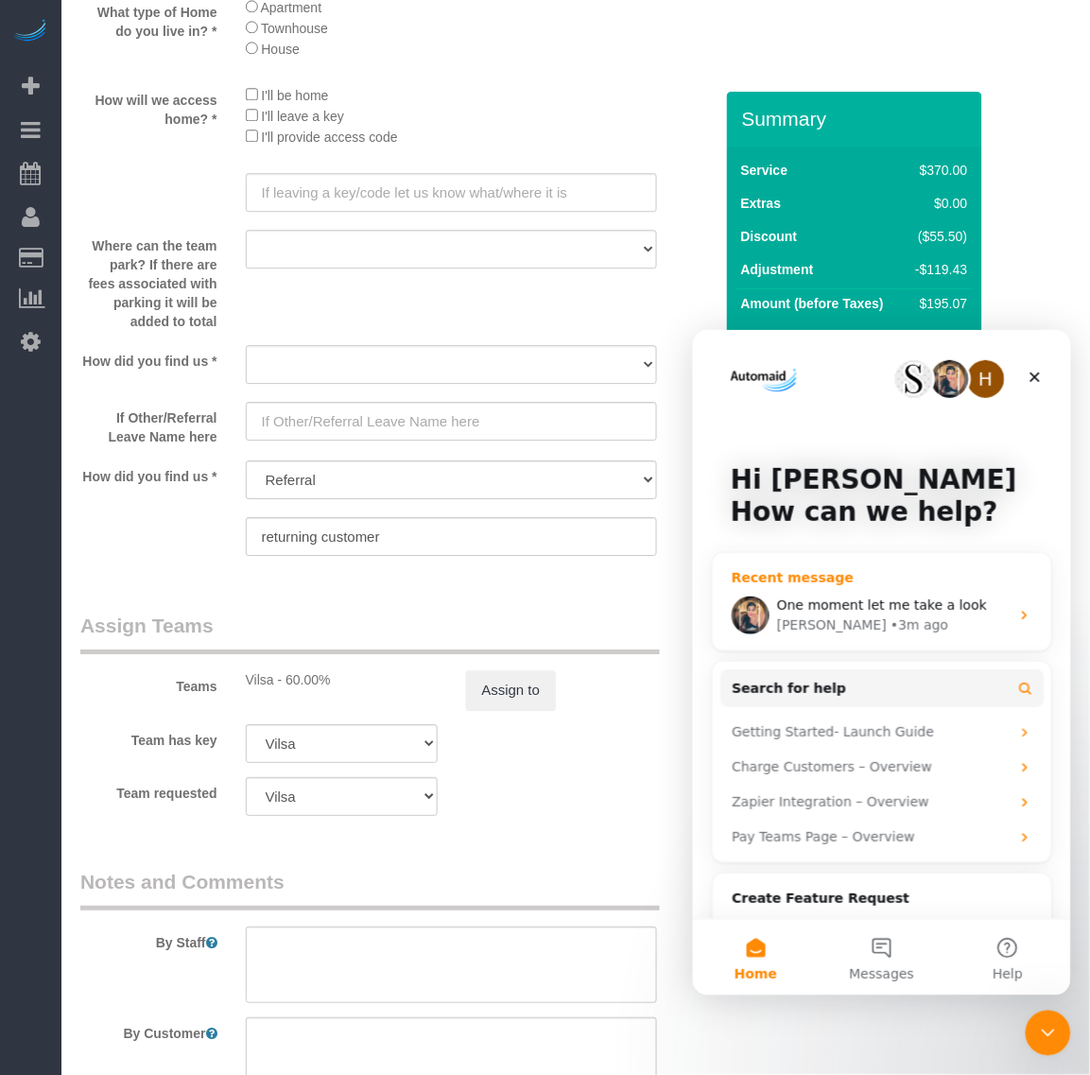
click at [890, 622] on div "• 3m ago" at bounding box center [919, 625] width 58 height 20
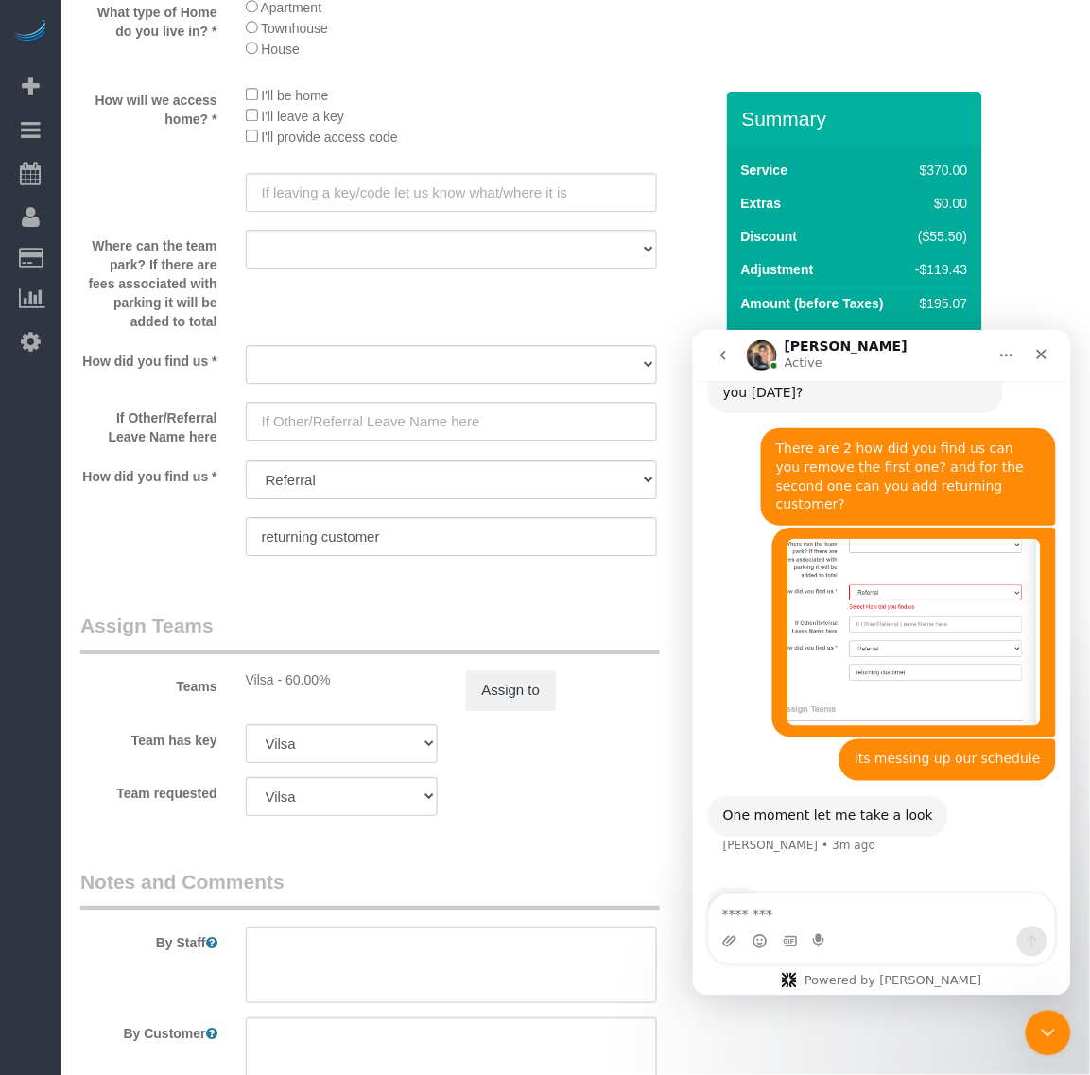
scroll to position [309, 0]
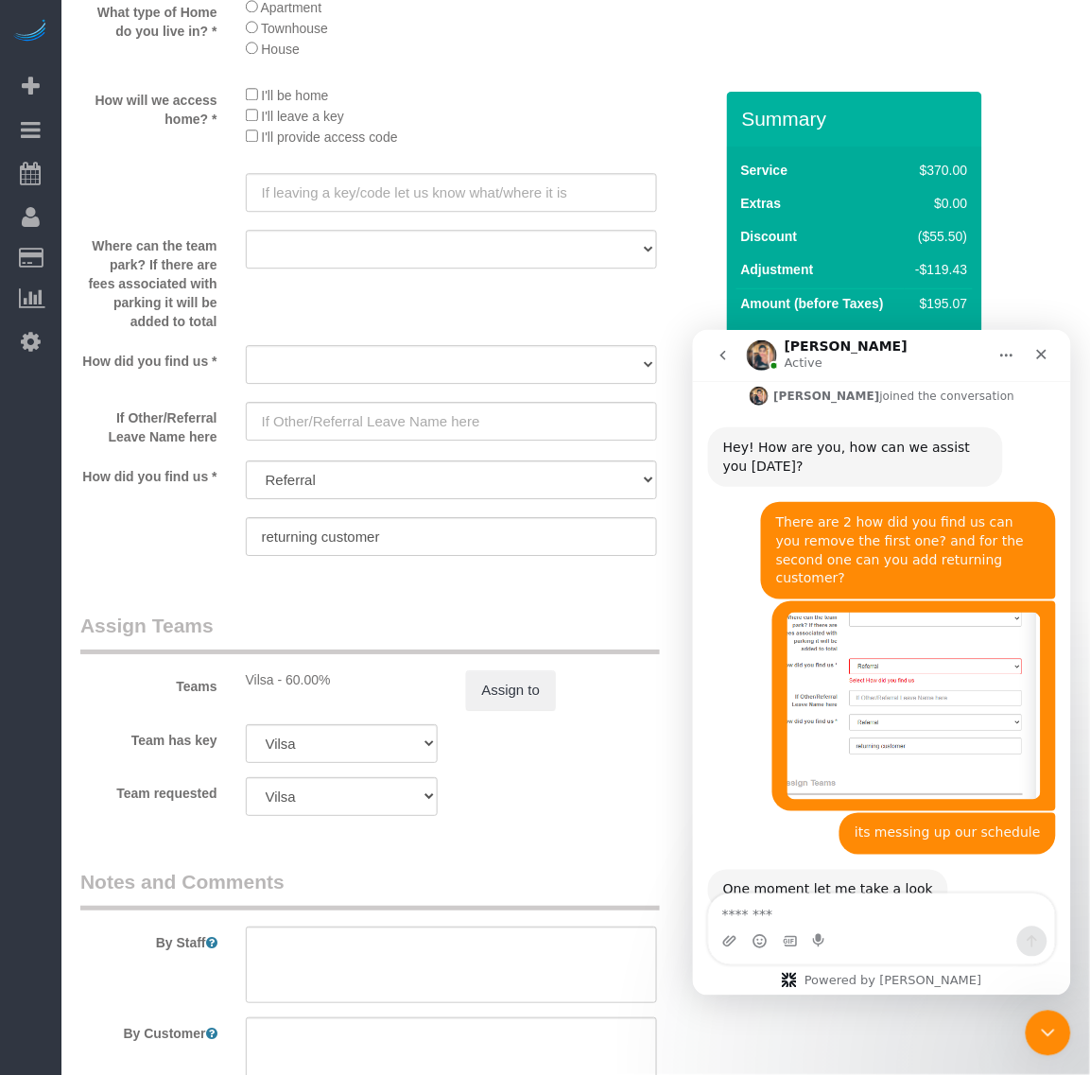
click at [822, 910] on textarea "Message…" at bounding box center [881, 910] width 346 height 32
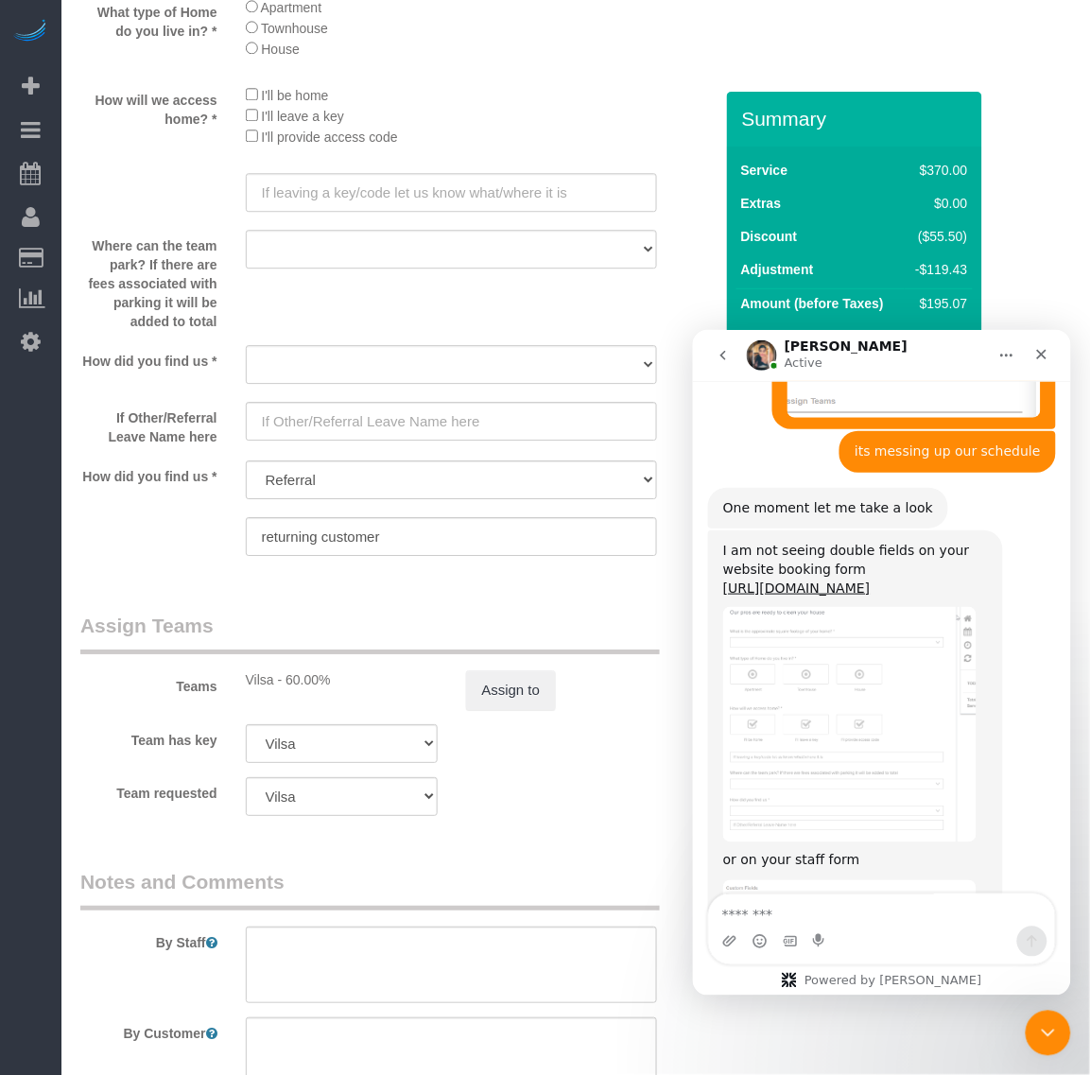
scroll to position [882, 0]
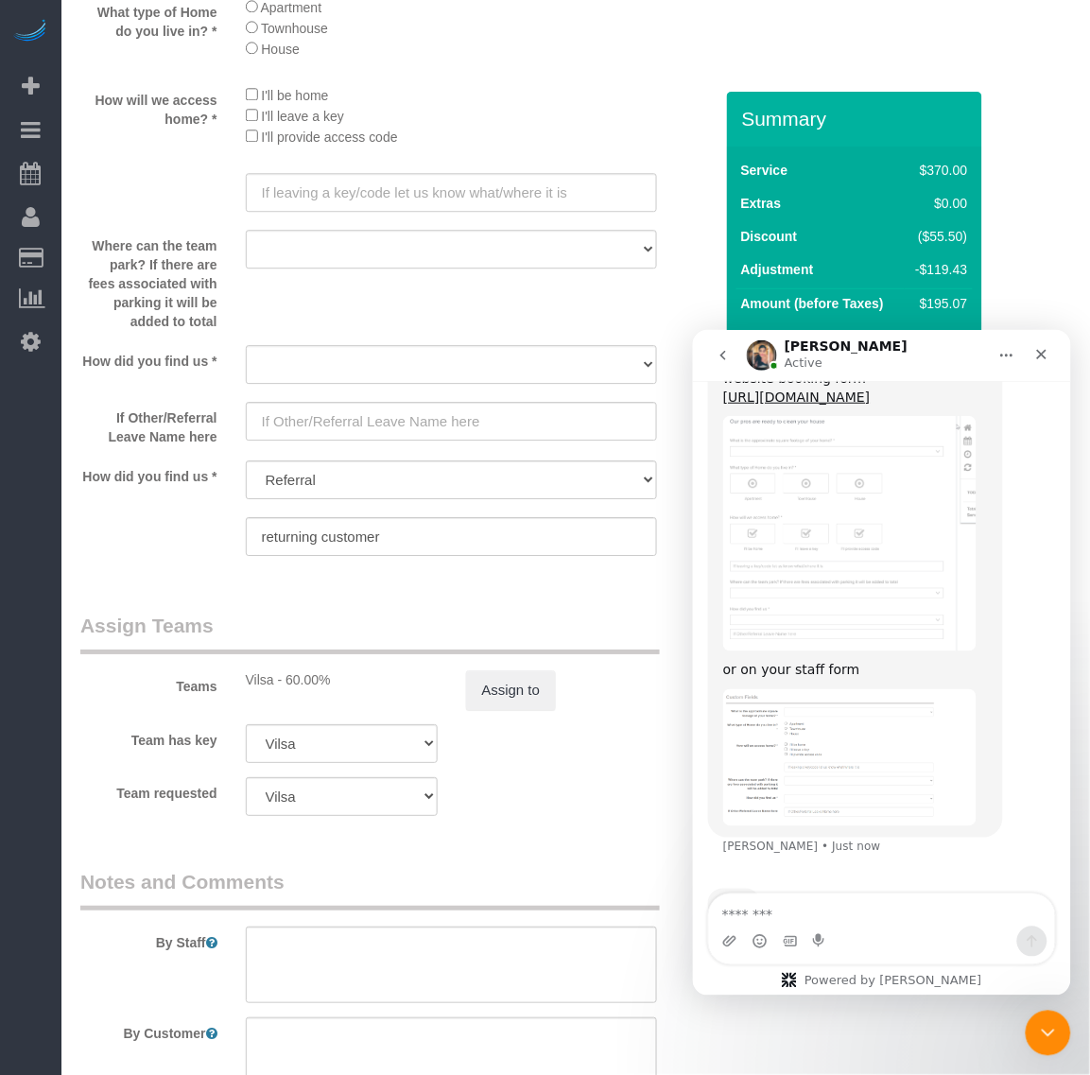
click at [874, 726] on img "Fabiana says…" at bounding box center [848, 756] width 253 height 137
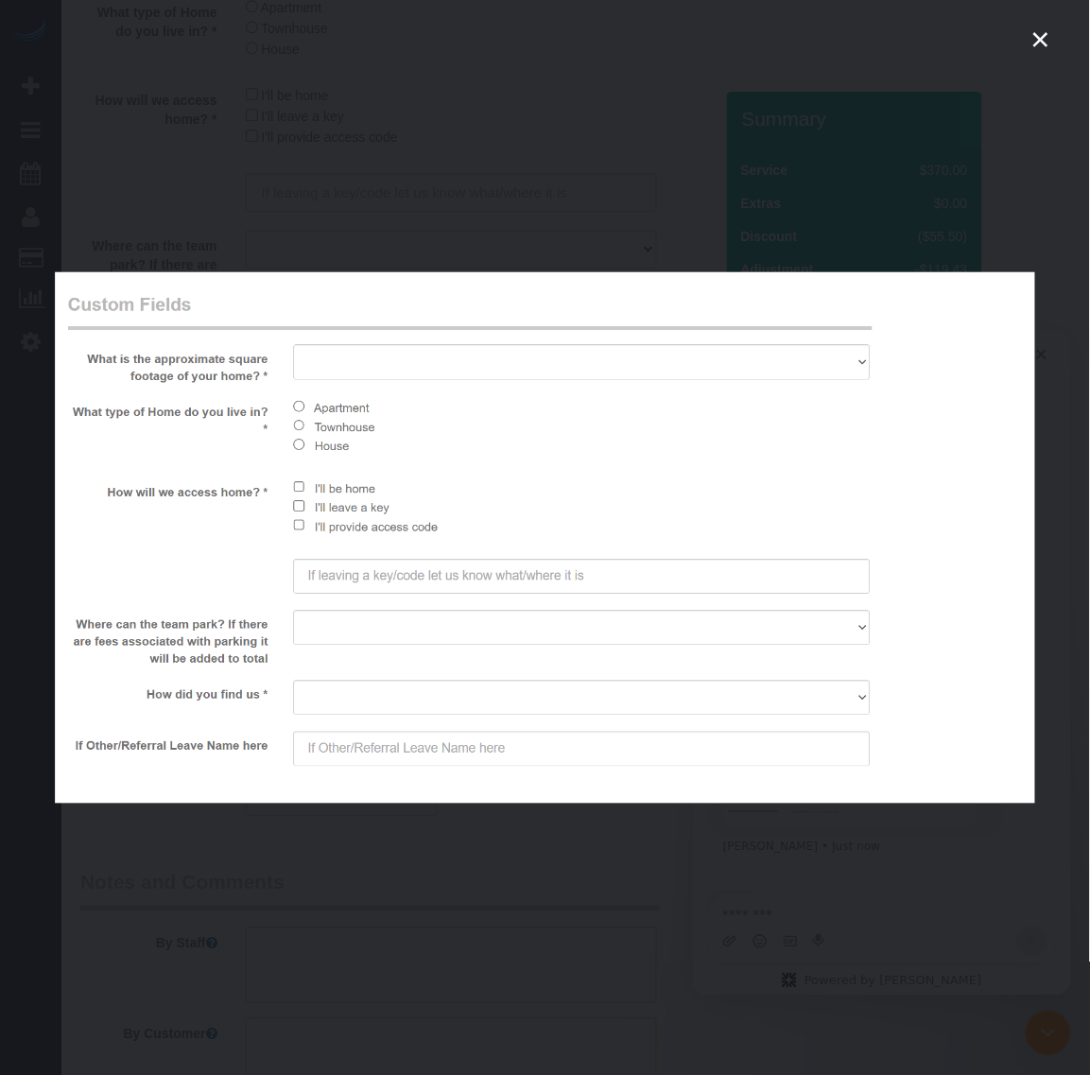
scroll to position [0, 0]
click at [767, 896] on div "Intercom messenger" at bounding box center [545, 537] width 1090 height 1075
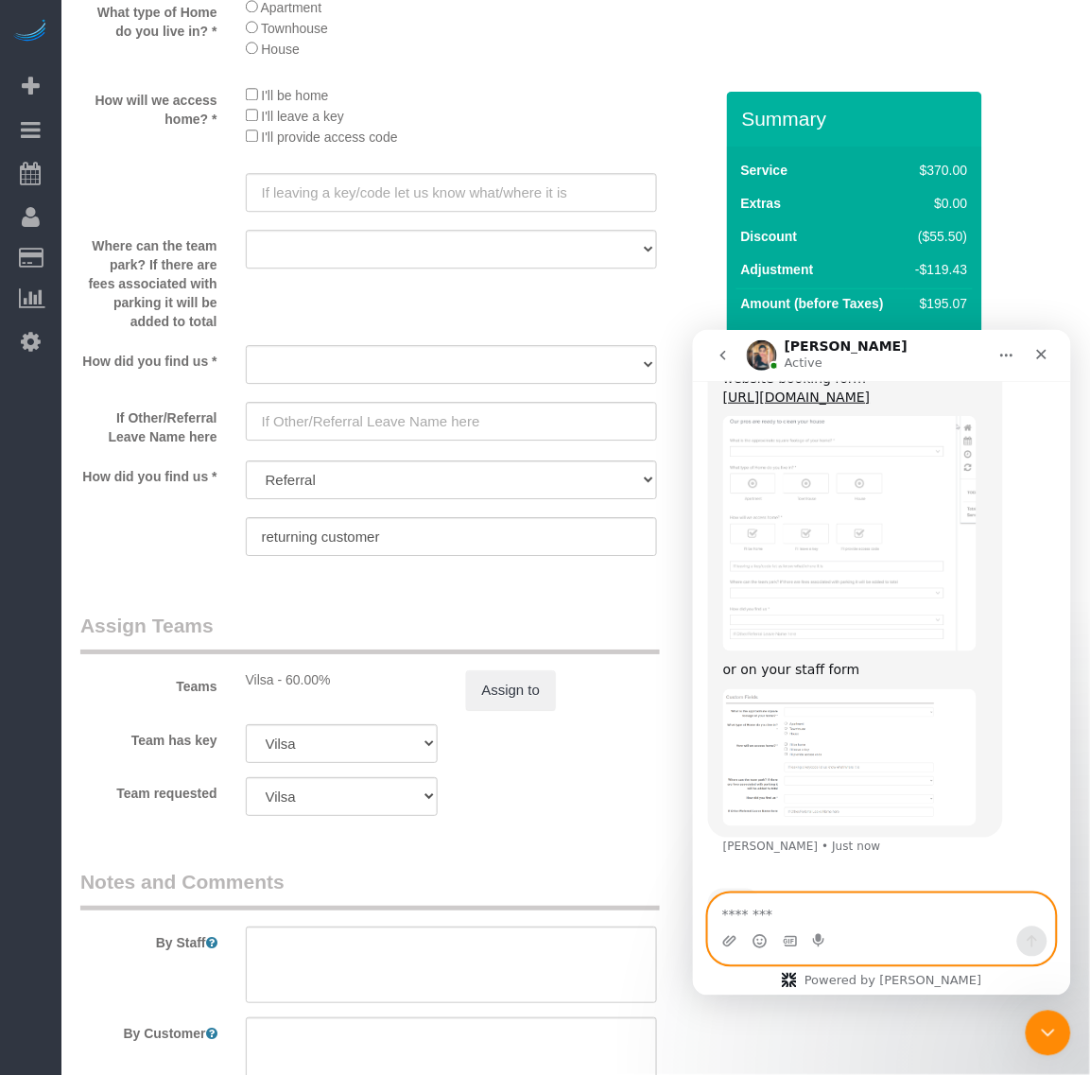
click at [873, 921] on textarea "Message…" at bounding box center [881, 910] width 346 height 32
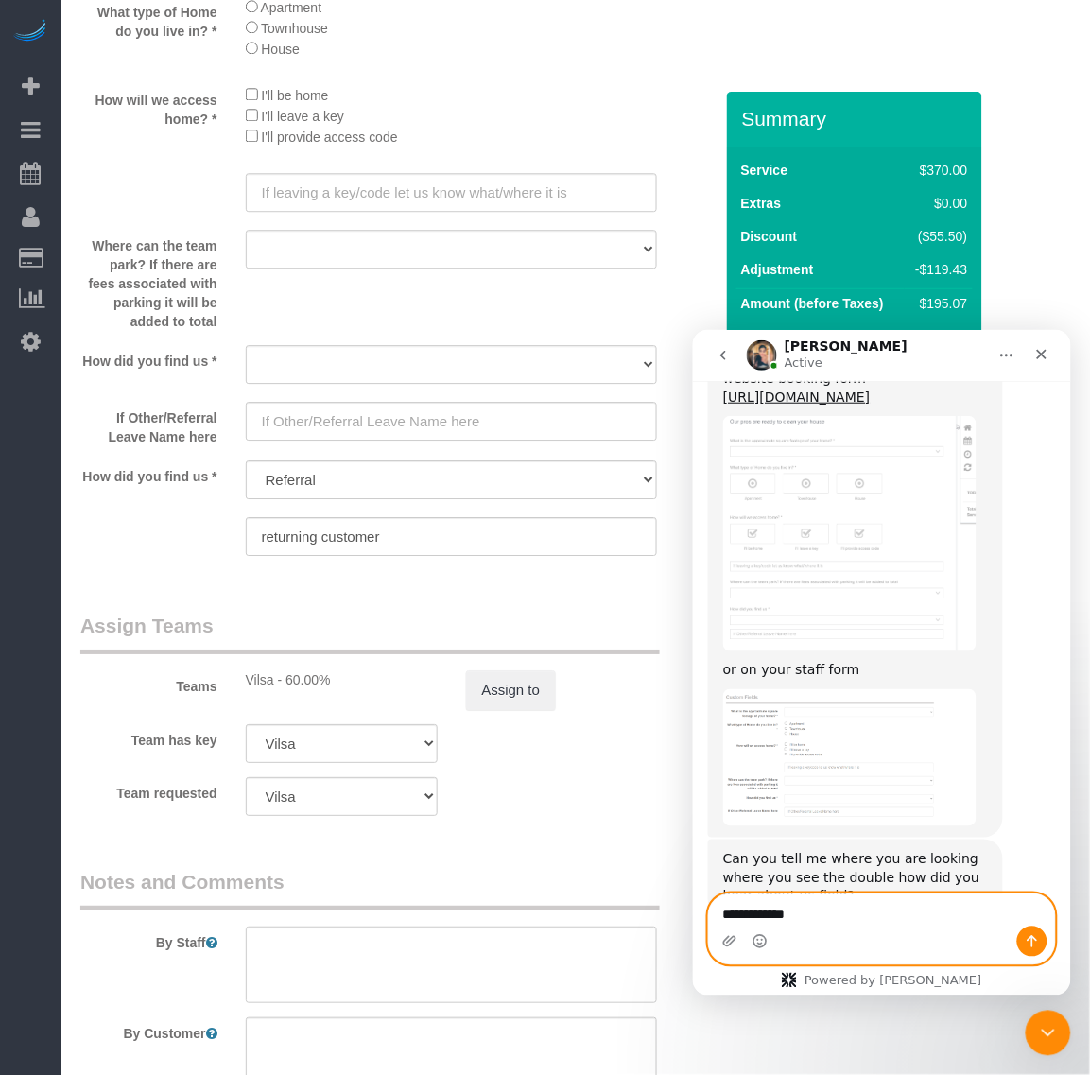
scroll to position [890, 0]
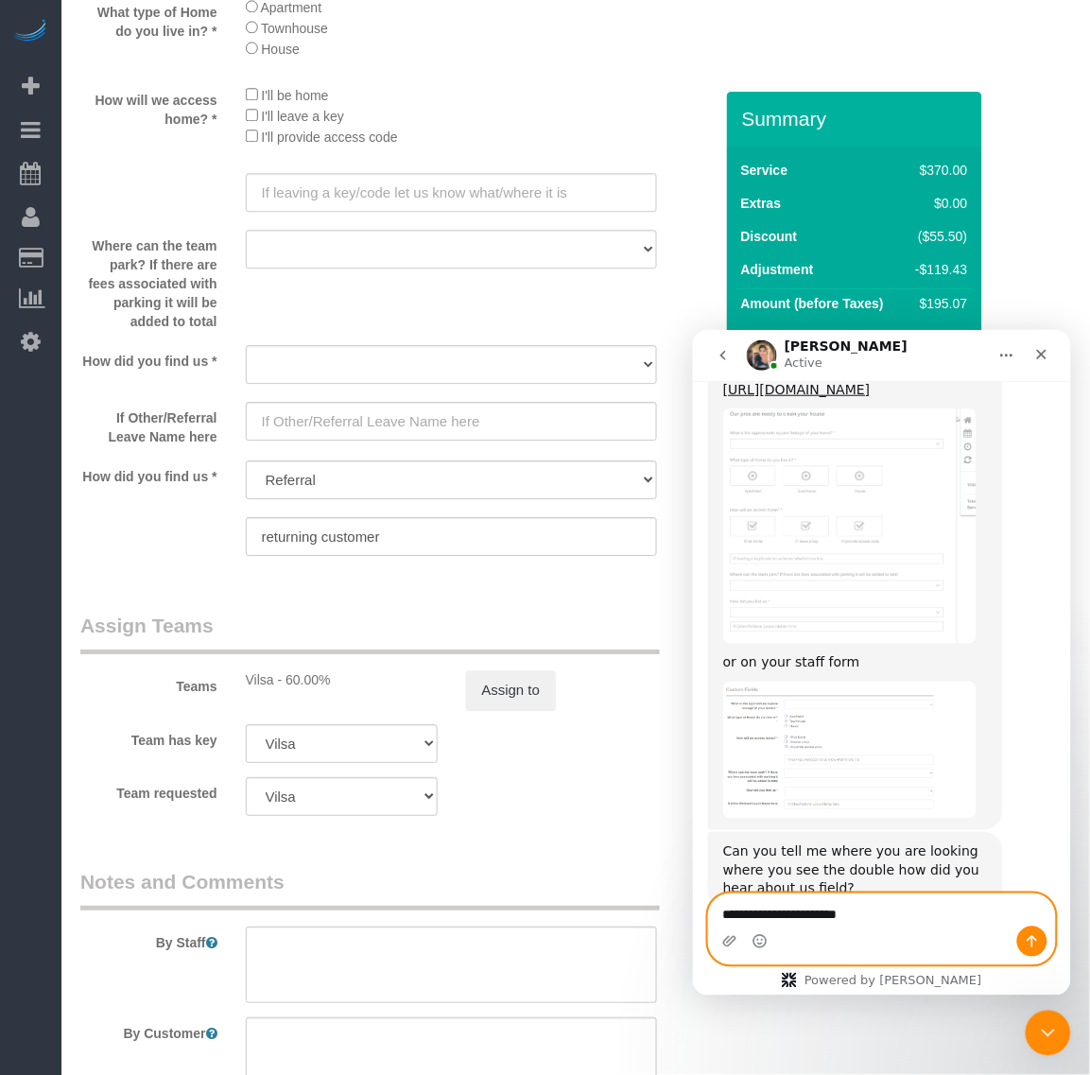
type textarea "**********"
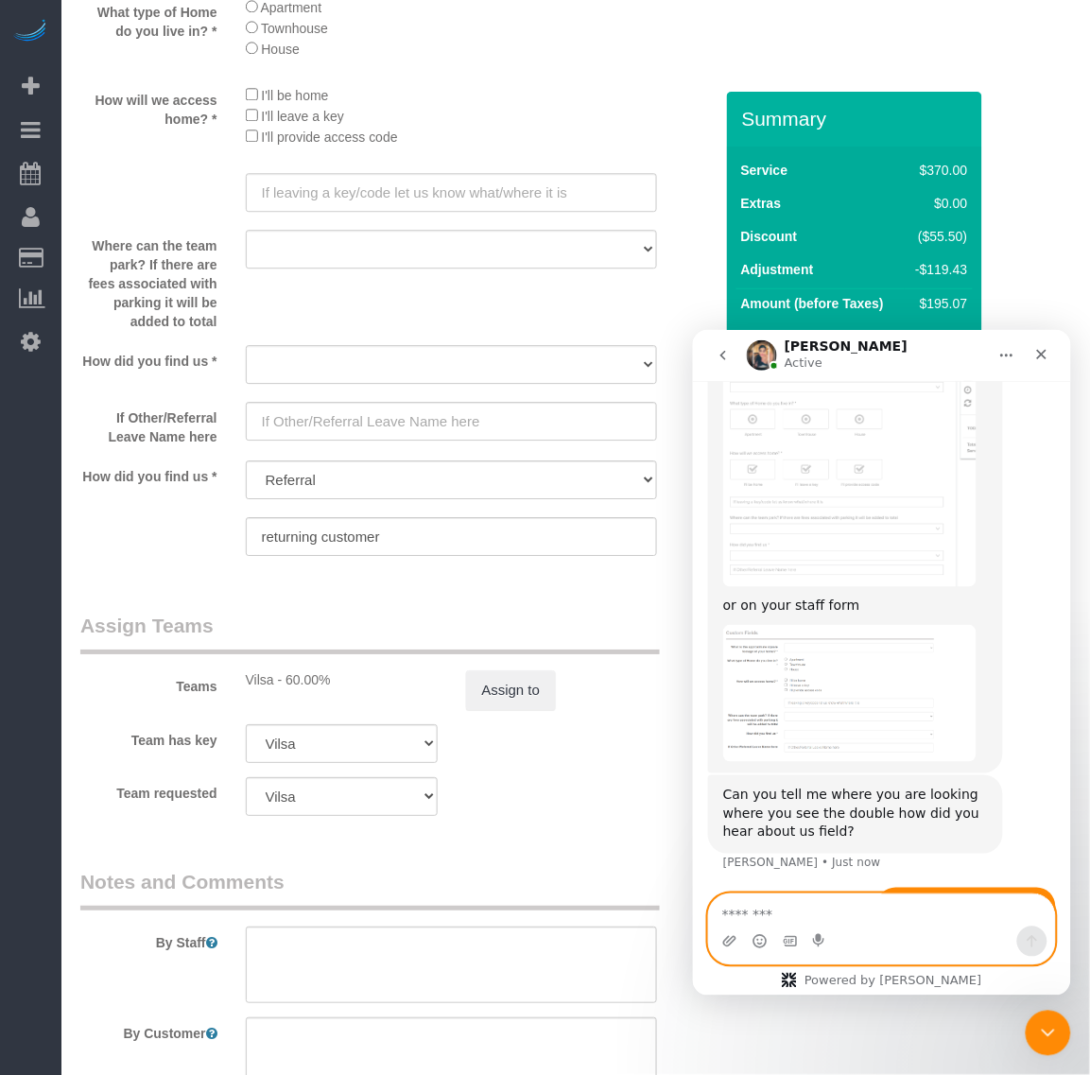
type textarea "*"
type textarea "**********"
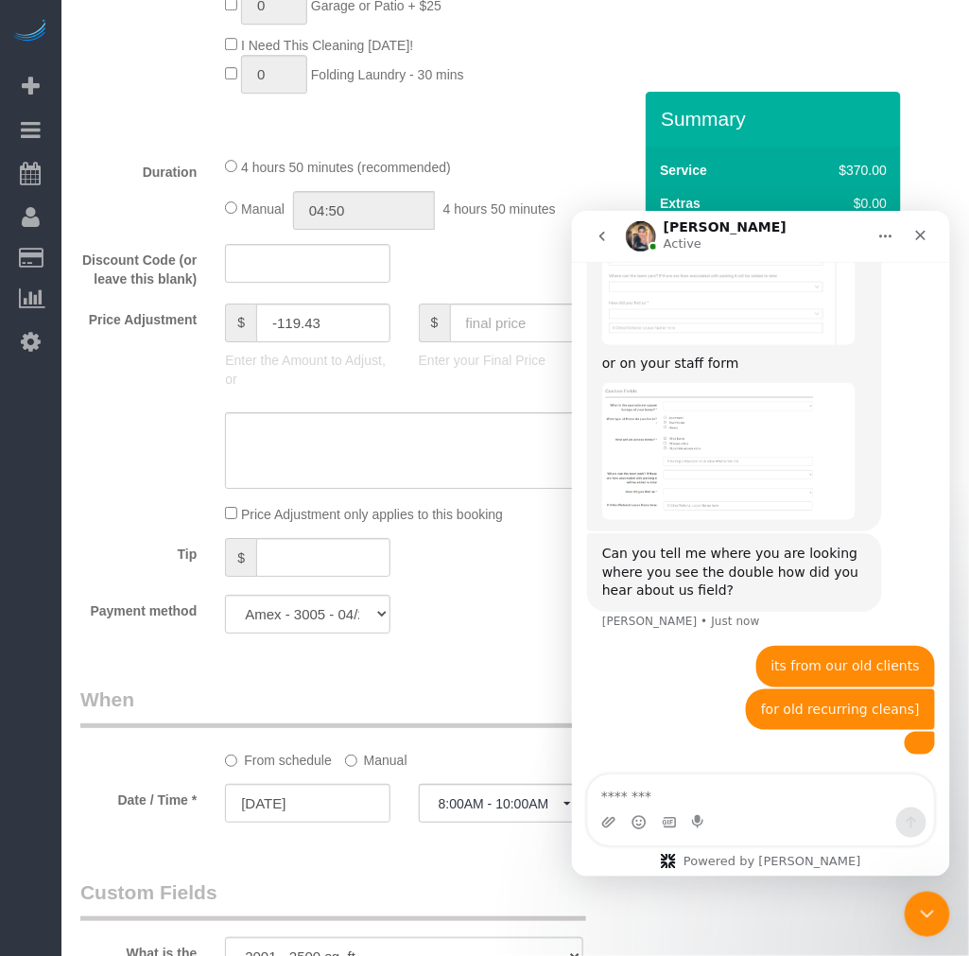
scroll to position [1267, 0]
click at [919, 742] on img "user says…" at bounding box center [919, 742] width 0 height 0
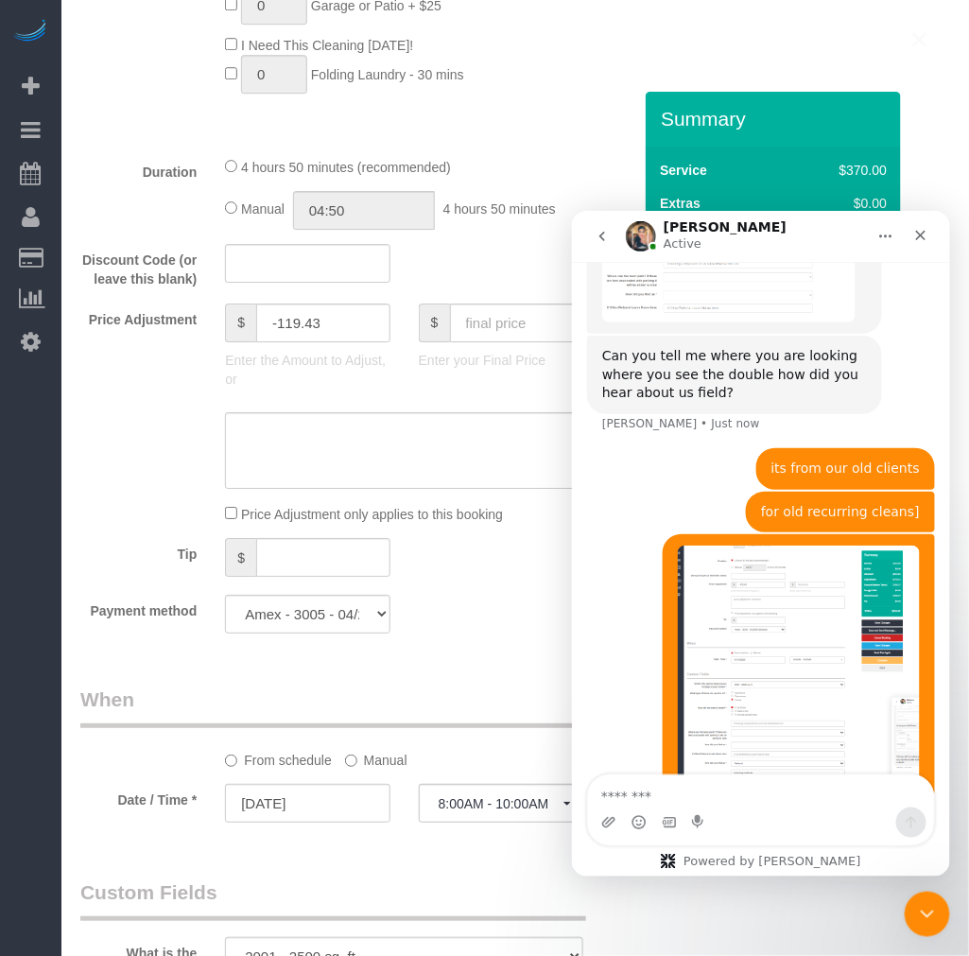
scroll to position [0, 0]
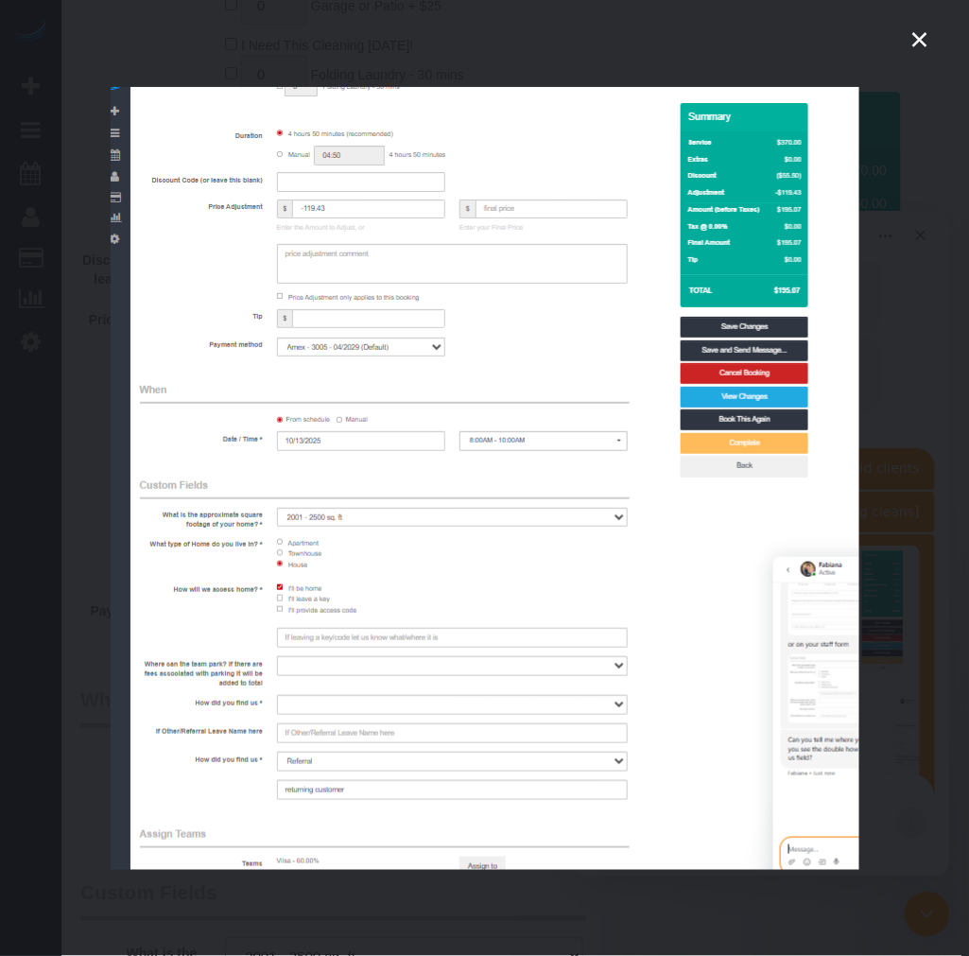
click at [898, 416] on div "Intercom messenger" at bounding box center [484, 478] width 969 height 956
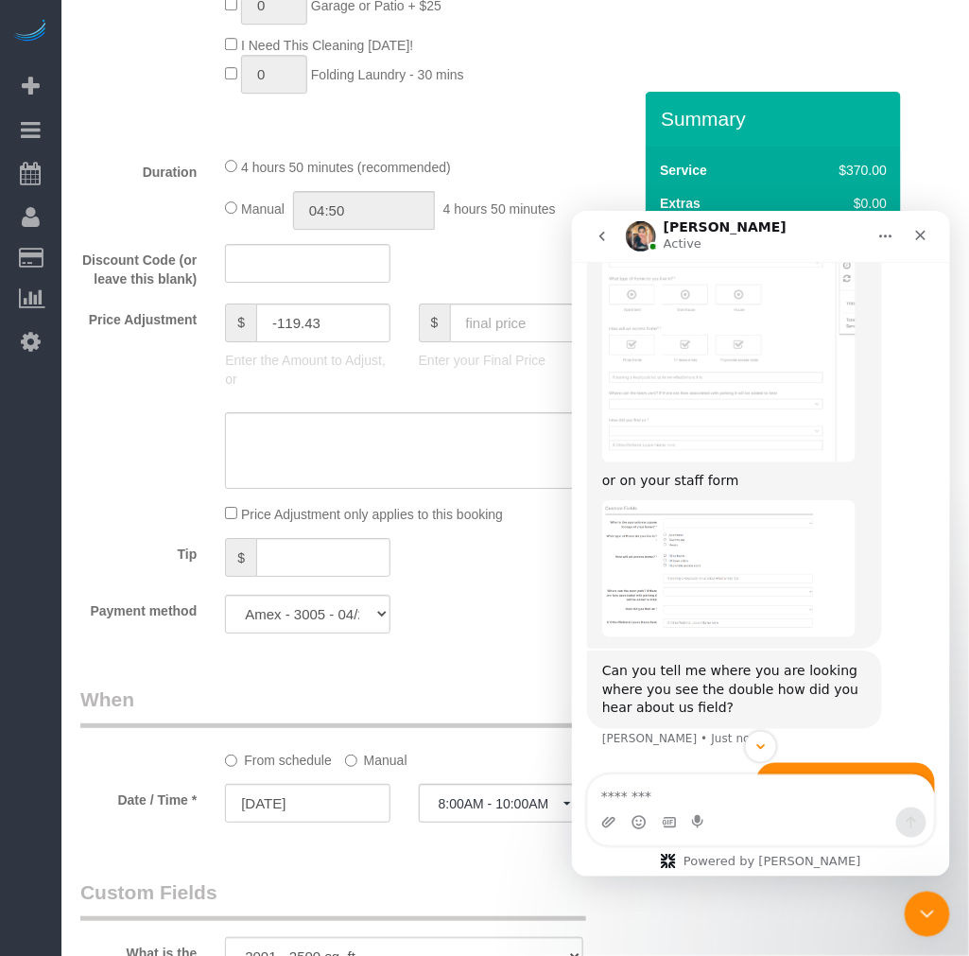
scroll to position [951, 0]
click at [737, 506] on img "Fabiana says…" at bounding box center [727, 568] width 253 height 137
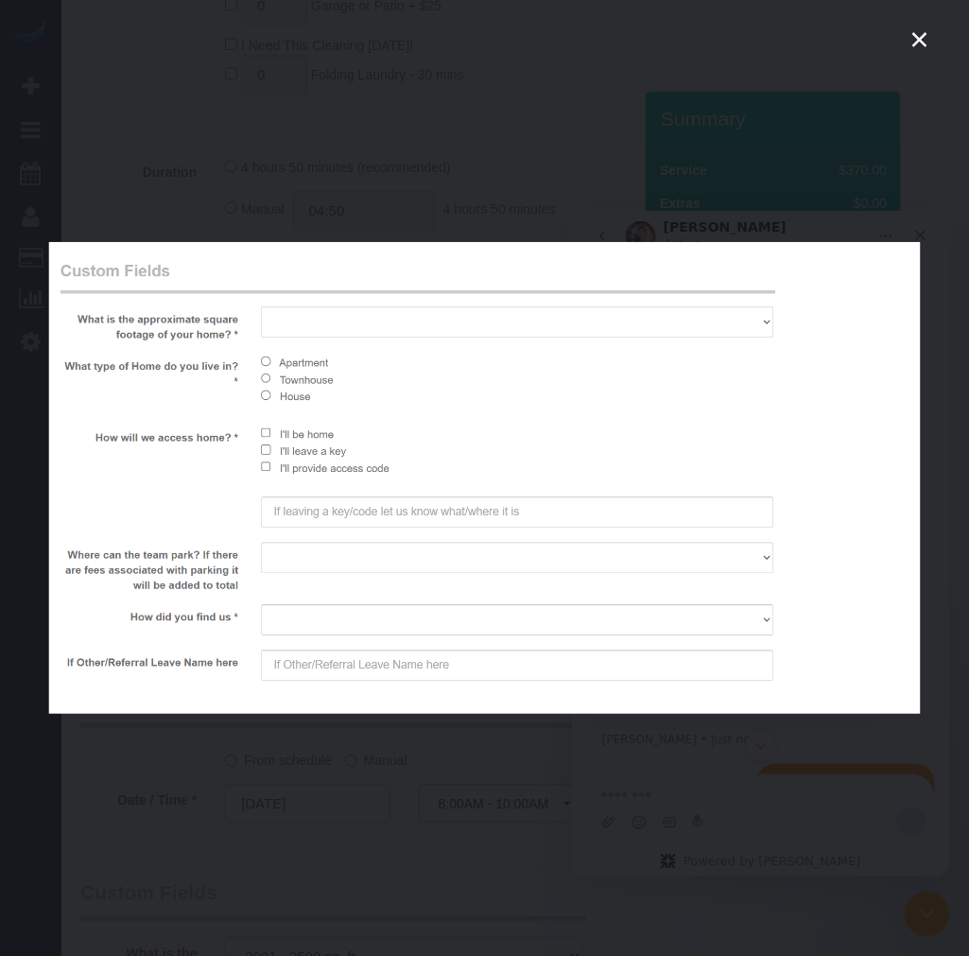
scroll to position [0, 0]
click at [524, 768] on div "Intercom messenger" at bounding box center [484, 478] width 969 height 956
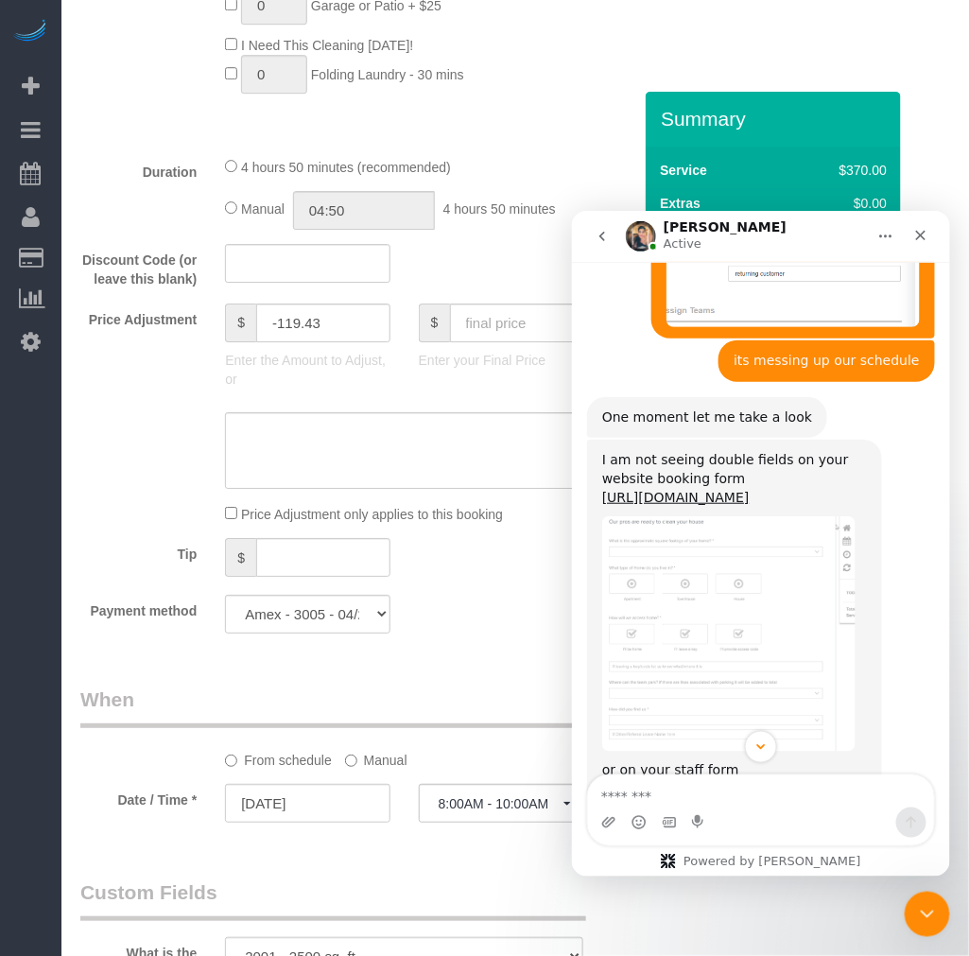
scroll to position [636, 0]
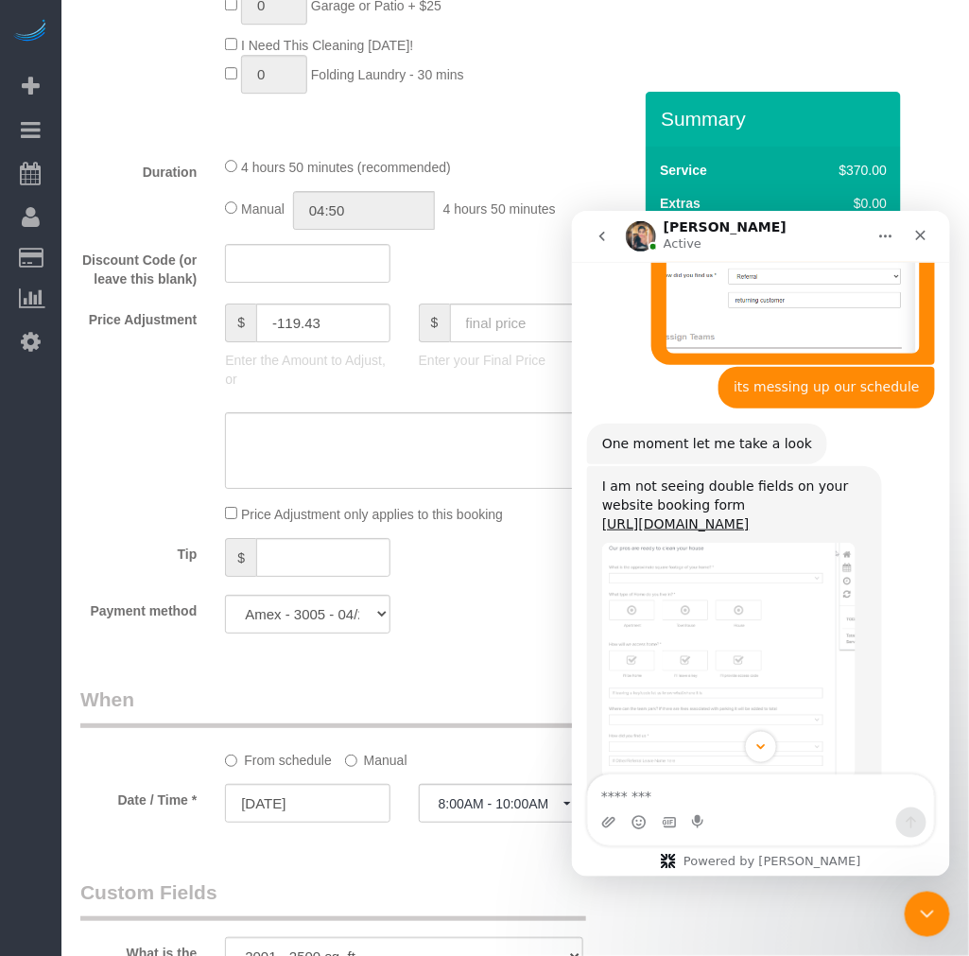
click at [737, 585] on img "Fabiana says…" at bounding box center [727, 659] width 253 height 235
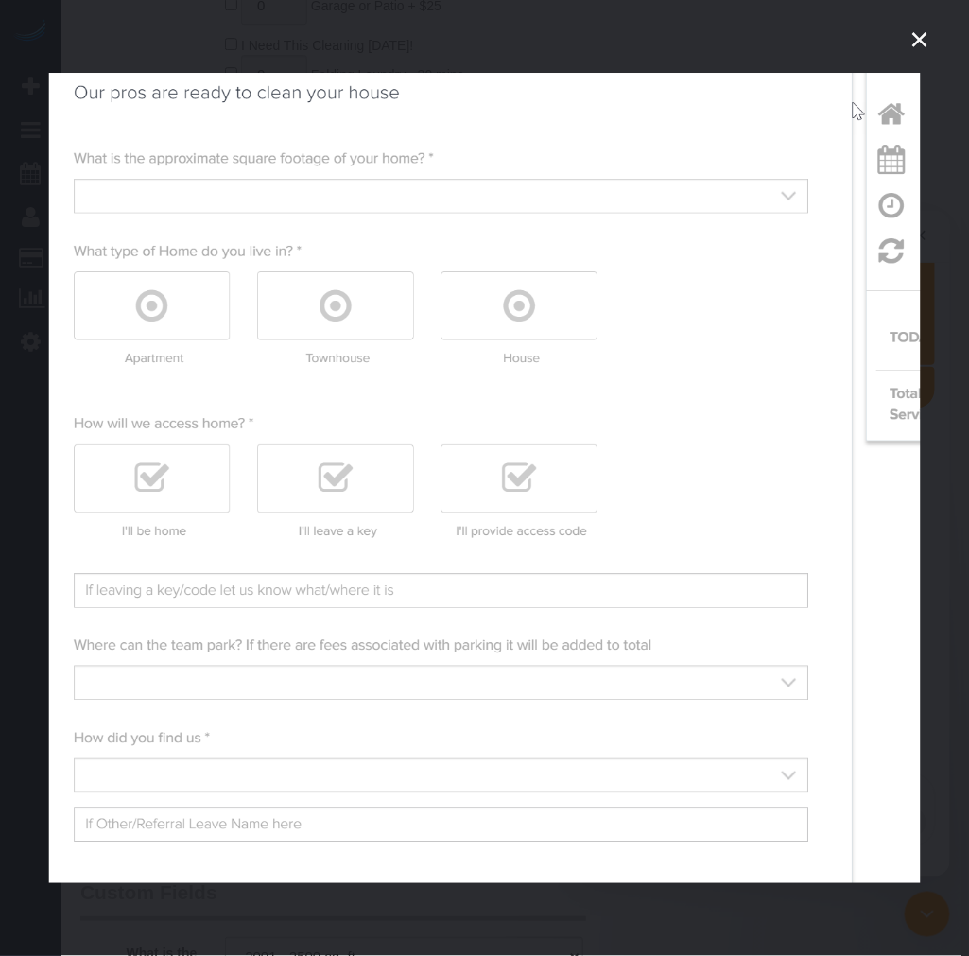
click at [961, 694] on div "Intercom messenger" at bounding box center [484, 478] width 969 height 956
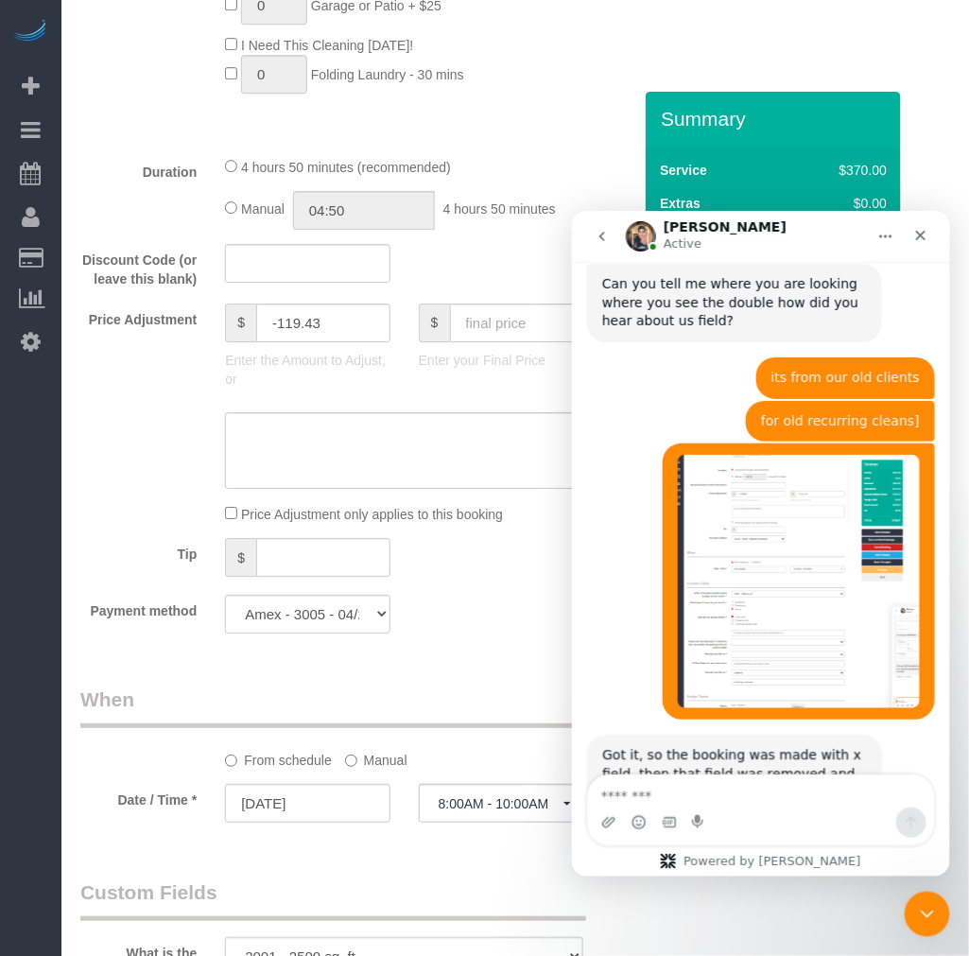
scroll to position [1545, 0]
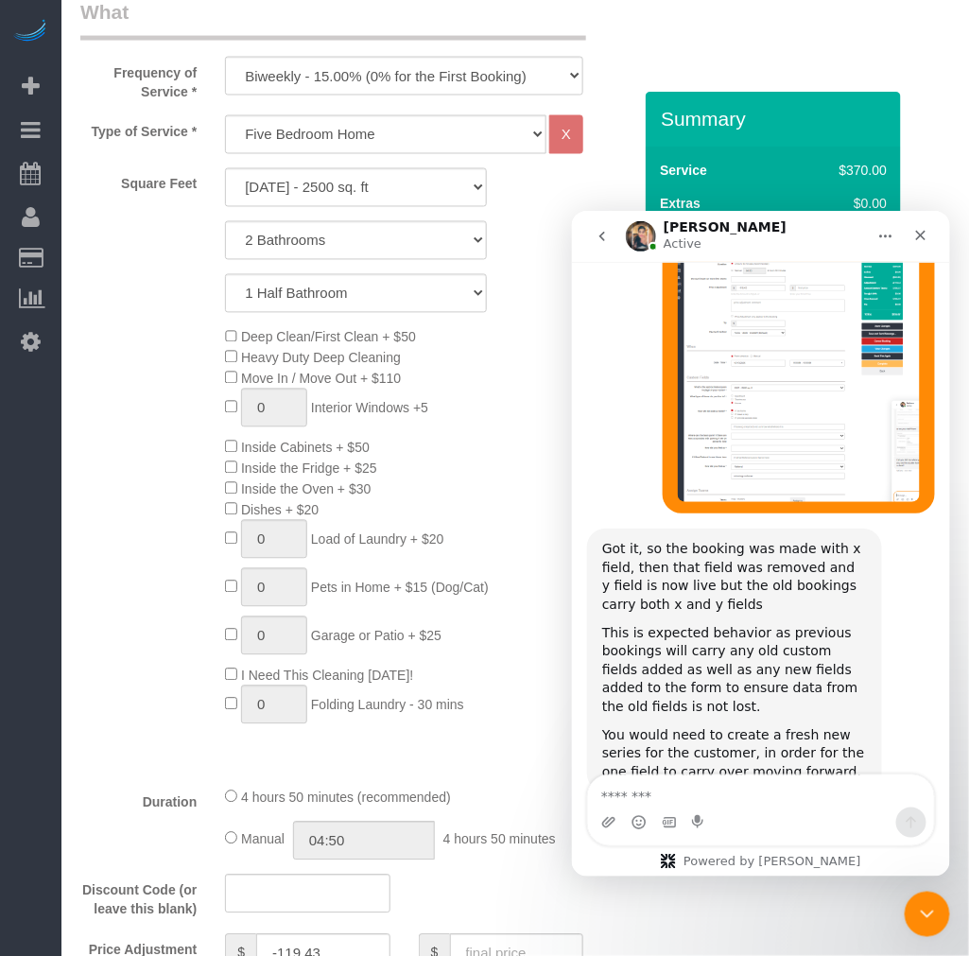
click at [506, 609] on div "Deep Clean/First Clean + $50 Heavy Duty Deep Cleaning Move In / Move Out + $110…" at bounding box center [428, 530] width 435 height 407
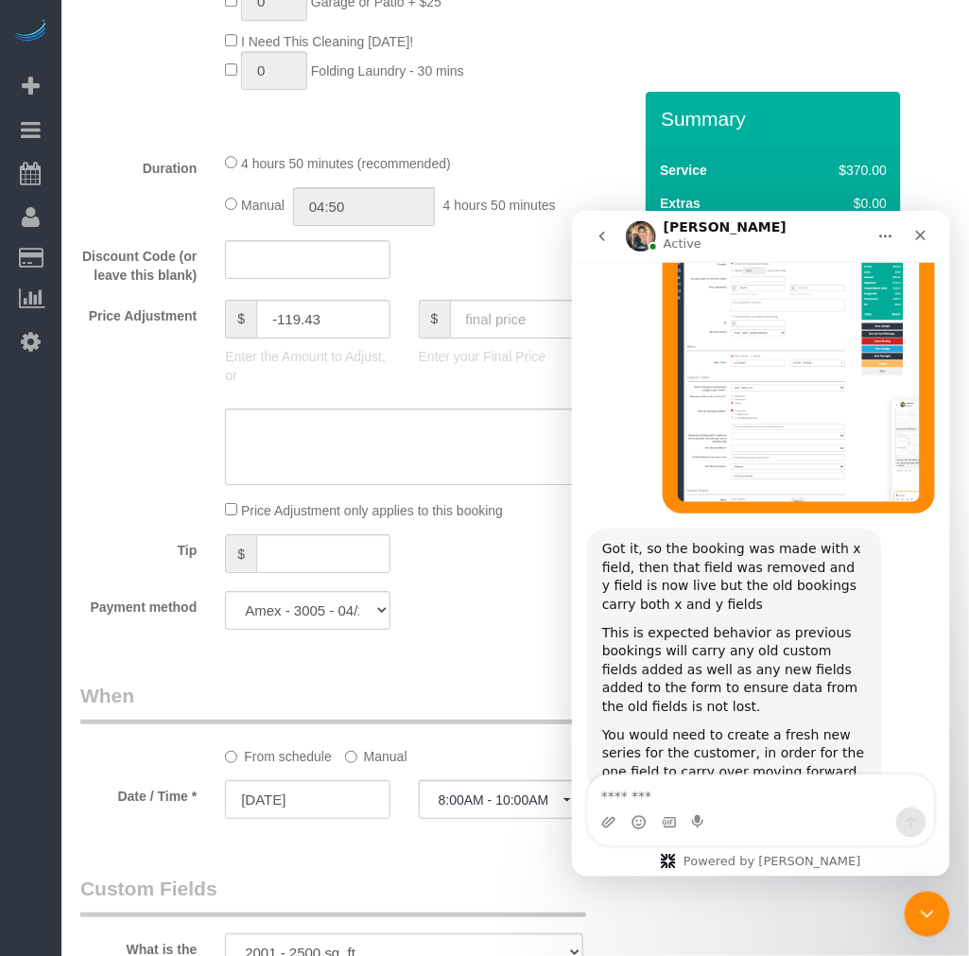
scroll to position [1679, 0]
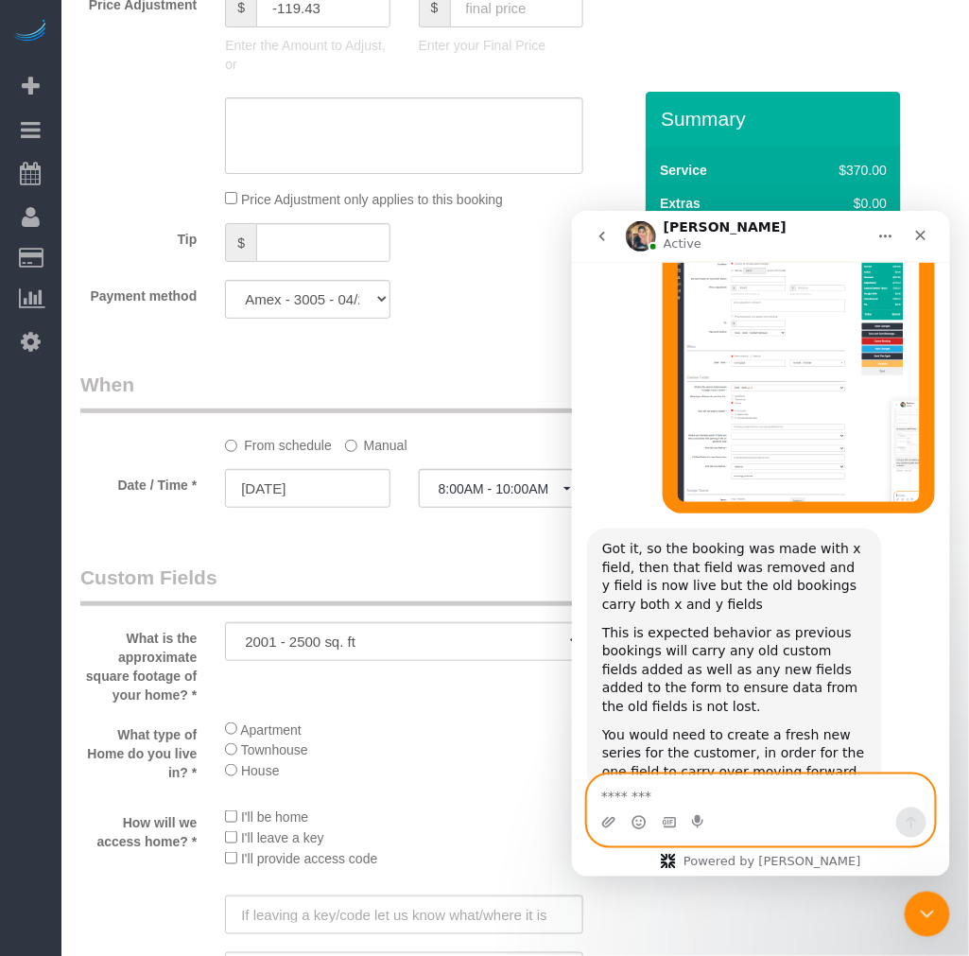
drag, startPoint x: 757, startPoint y: 779, endPoint x: 610, endPoint y: 777, distance: 147.5
click at [760, 781] on textarea "Message…" at bounding box center [760, 790] width 346 height 32
type textarea "*******"
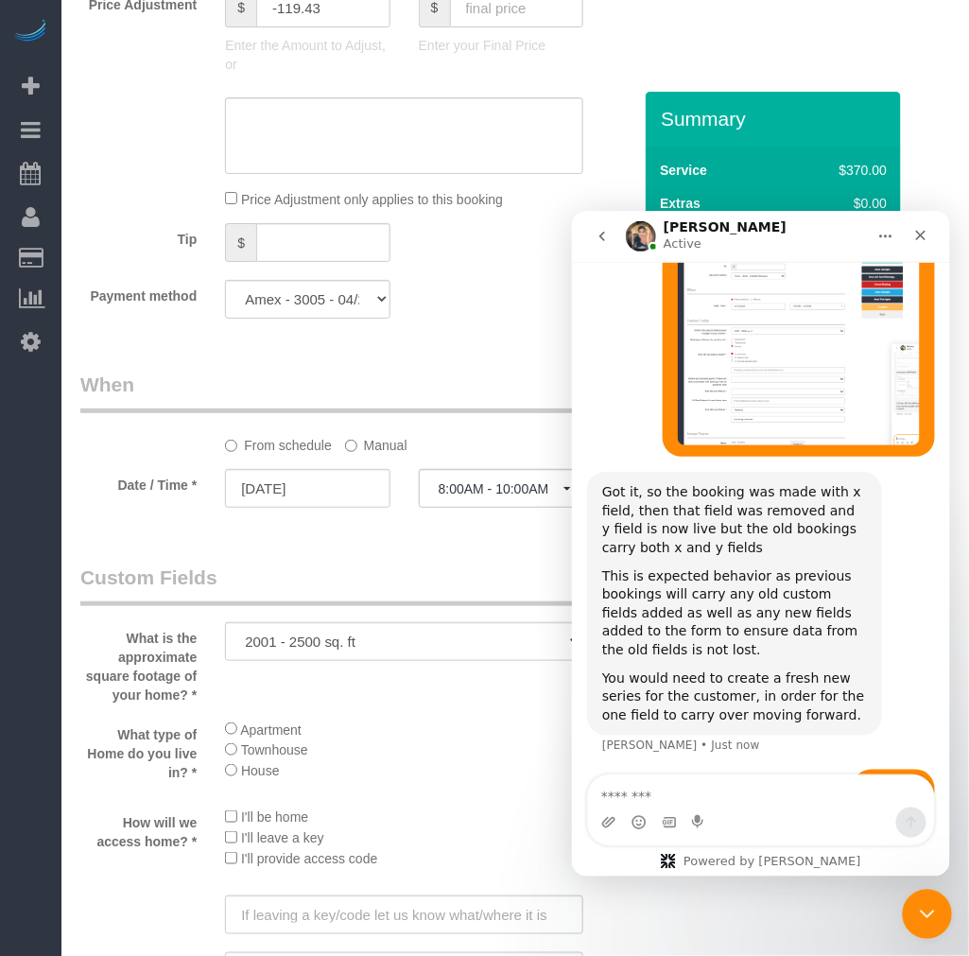
click at [930, 911] on icon "Close Intercom Messenger" at bounding box center [924, 911] width 23 height 23
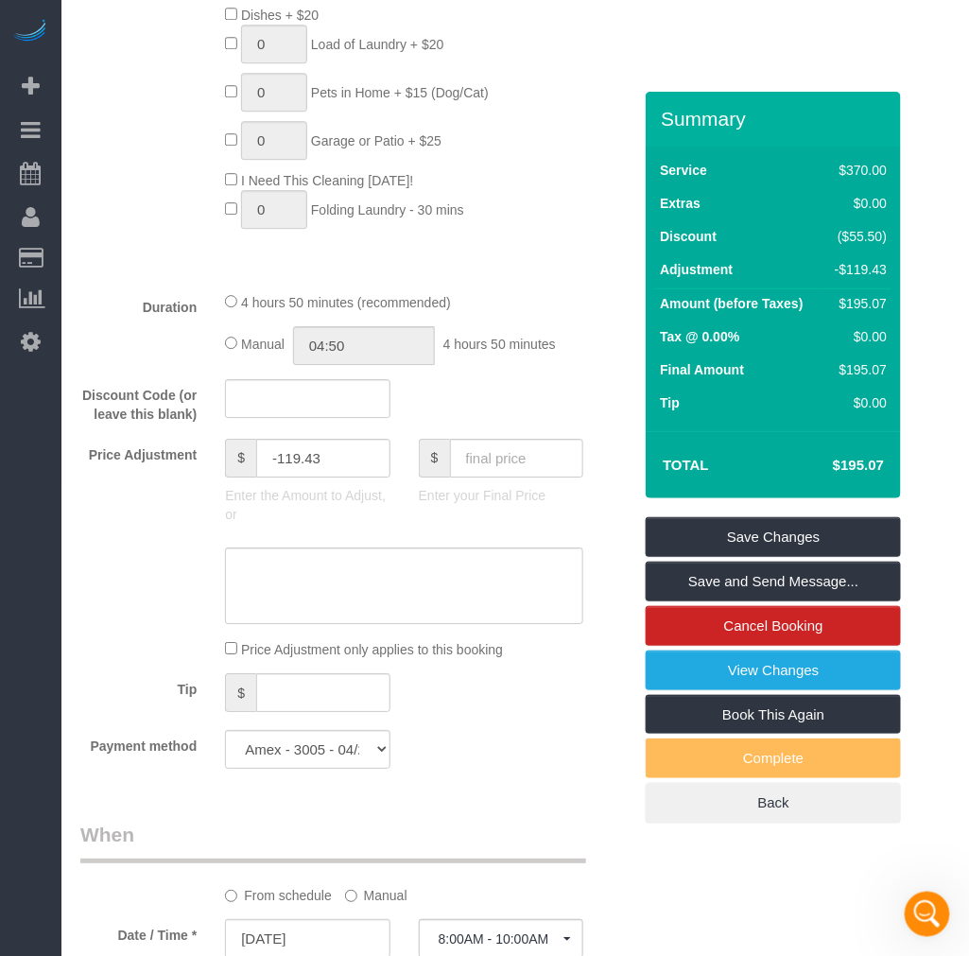
scroll to position [1364, 0]
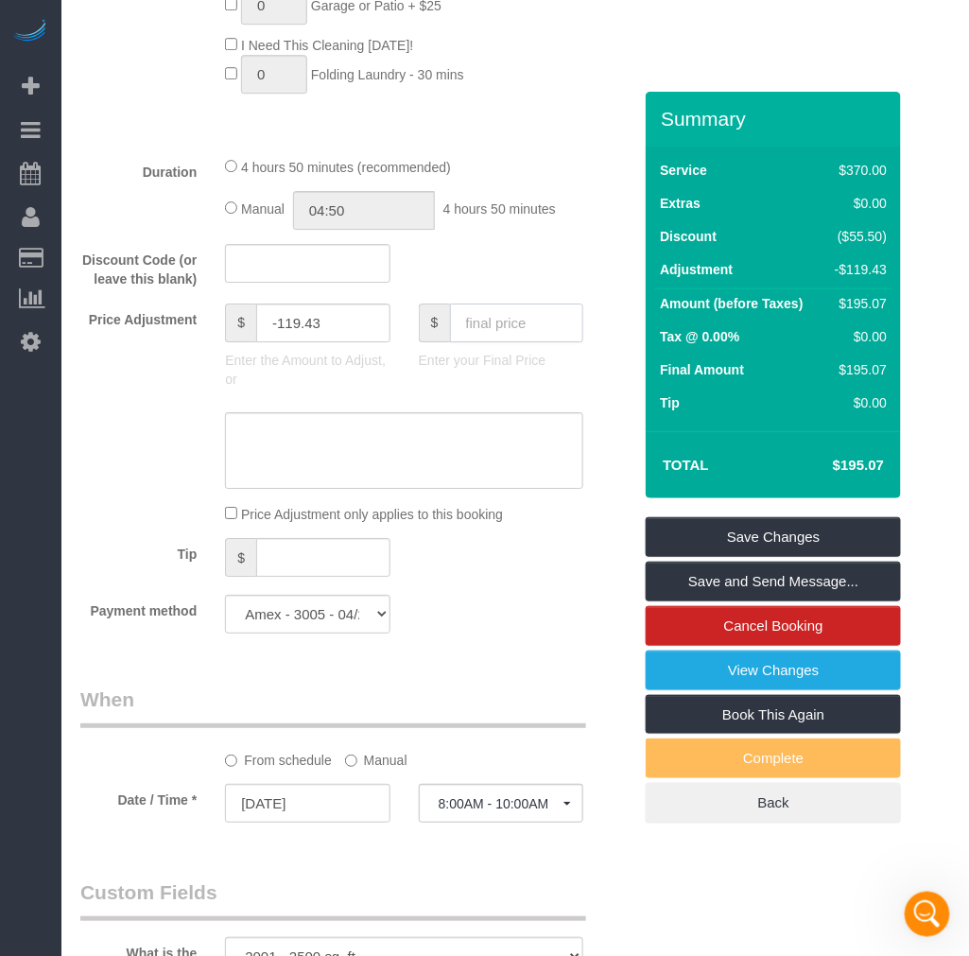
click at [506, 335] on input "text" at bounding box center [517, 323] width 134 height 39
click at [512, 338] on input "text" at bounding box center [517, 323] width 134 height 39
type input "165.07"
click at [561, 671] on div "Who Email* ddiaz1@nj.rr.com Name * Dawn Diaz Where Address* 1604 Cloister Dr Ri…" at bounding box center [356, 557] width 580 height 3660
type input "-149.43"
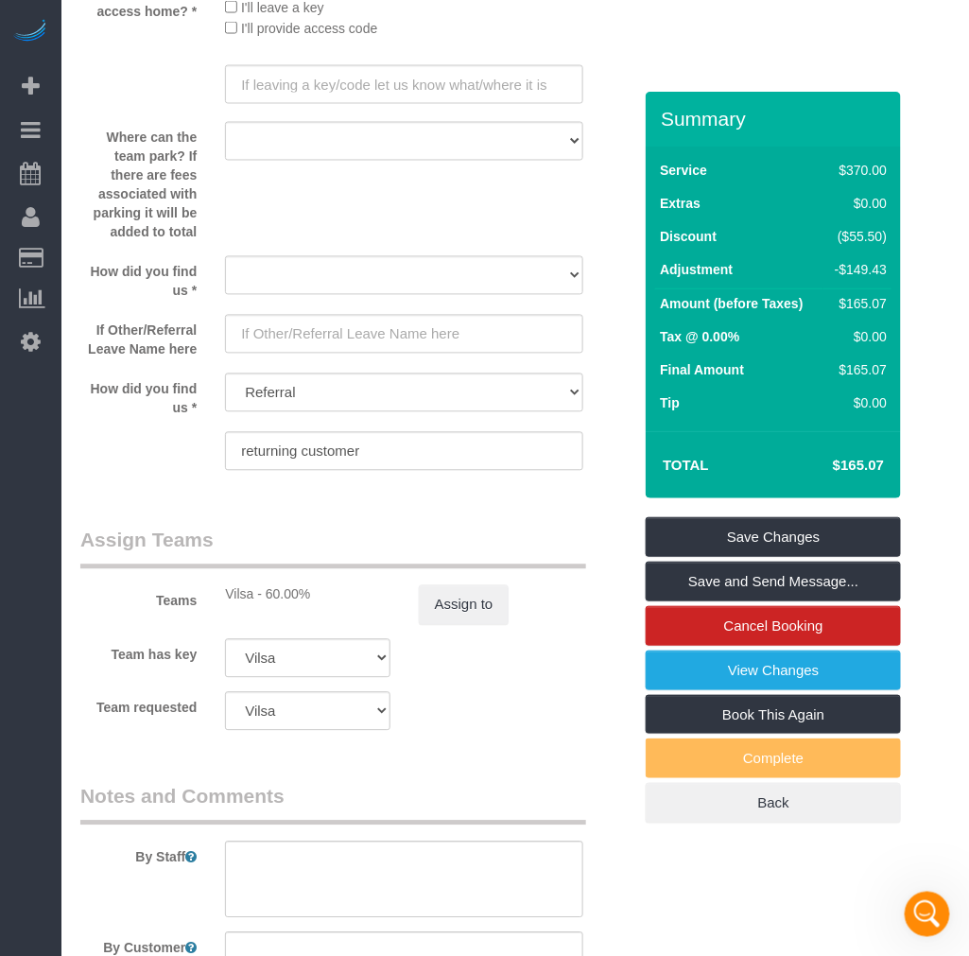
scroll to position [2520, 0]
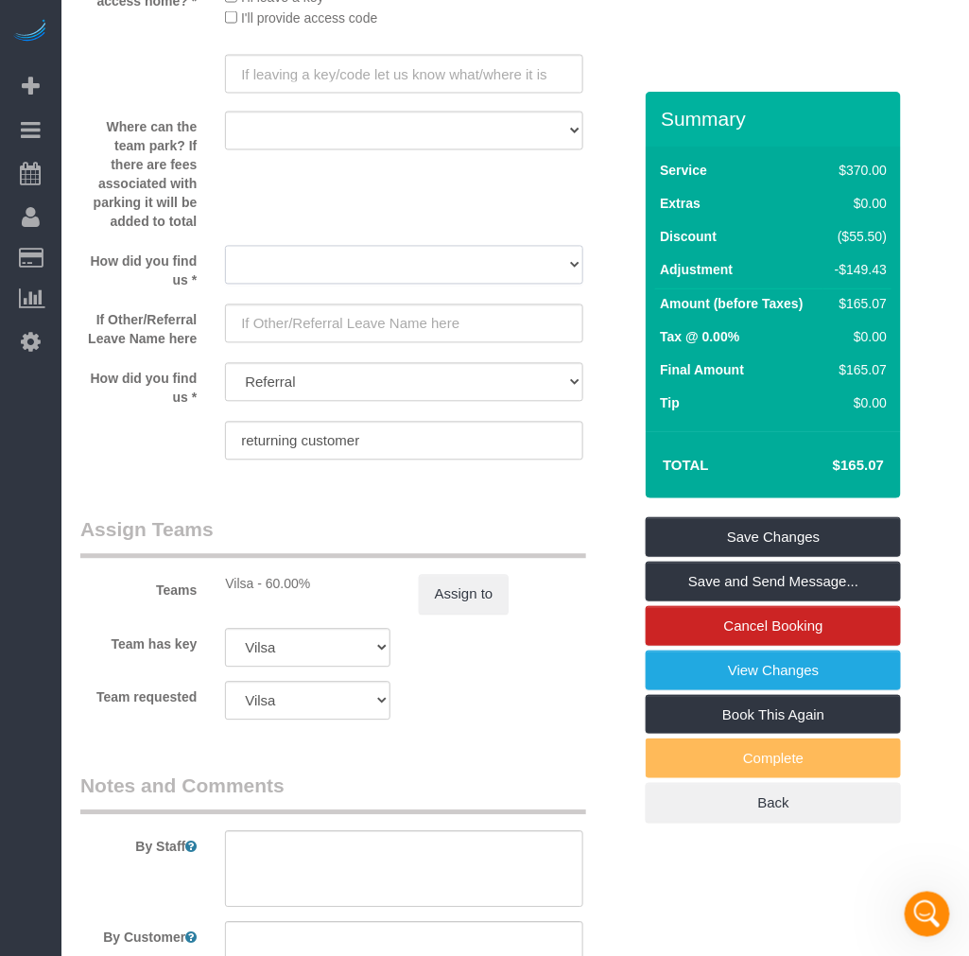
click at [343, 285] on select "Yelp Google Twitter Instagram Nextdoor Facebook Returning Customer Craigslist R…" at bounding box center [404, 265] width 358 height 39
select select "number:42"
click at [225, 269] on select "Yelp Google Twitter Instagram Nextdoor Facebook Returning Customer Craigslist R…" at bounding box center [404, 265] width 358 height 39
click at [313, 477] on fieldset "Custom Fields What is the approximate square footage of your home? * 500 - 1000…" at bounding box center [355, 100] width 551 height 755
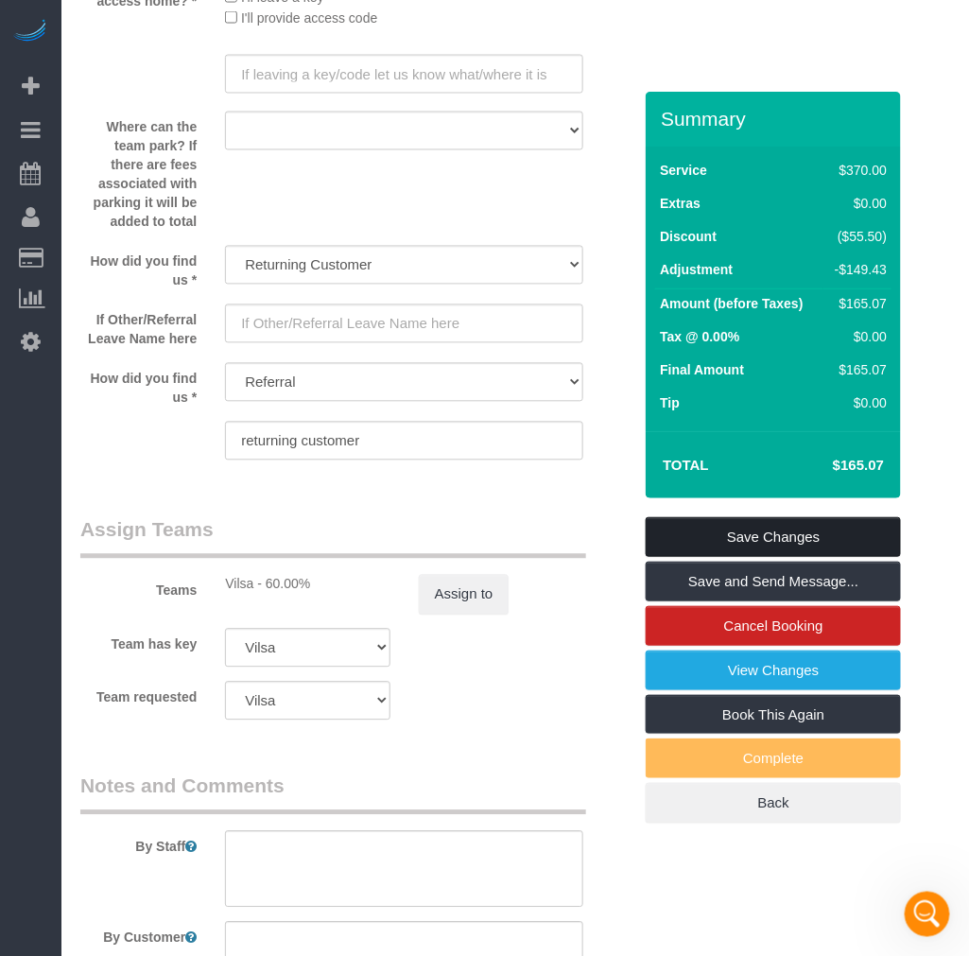
click at [749, 540] on link "Save Changes" at bounding box center [773, 537] width 255 height 40
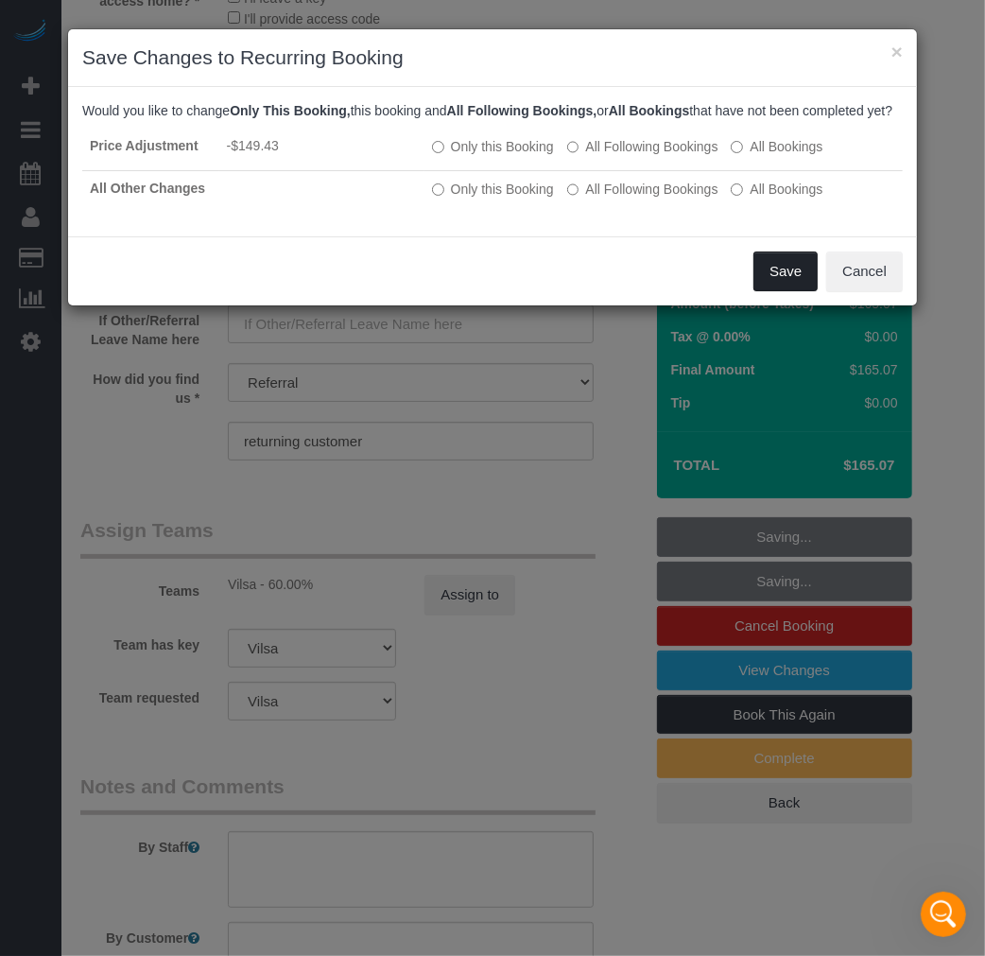
click at [776, 286] on button "Save" at bounding box center [786, 272] width 64 height 40
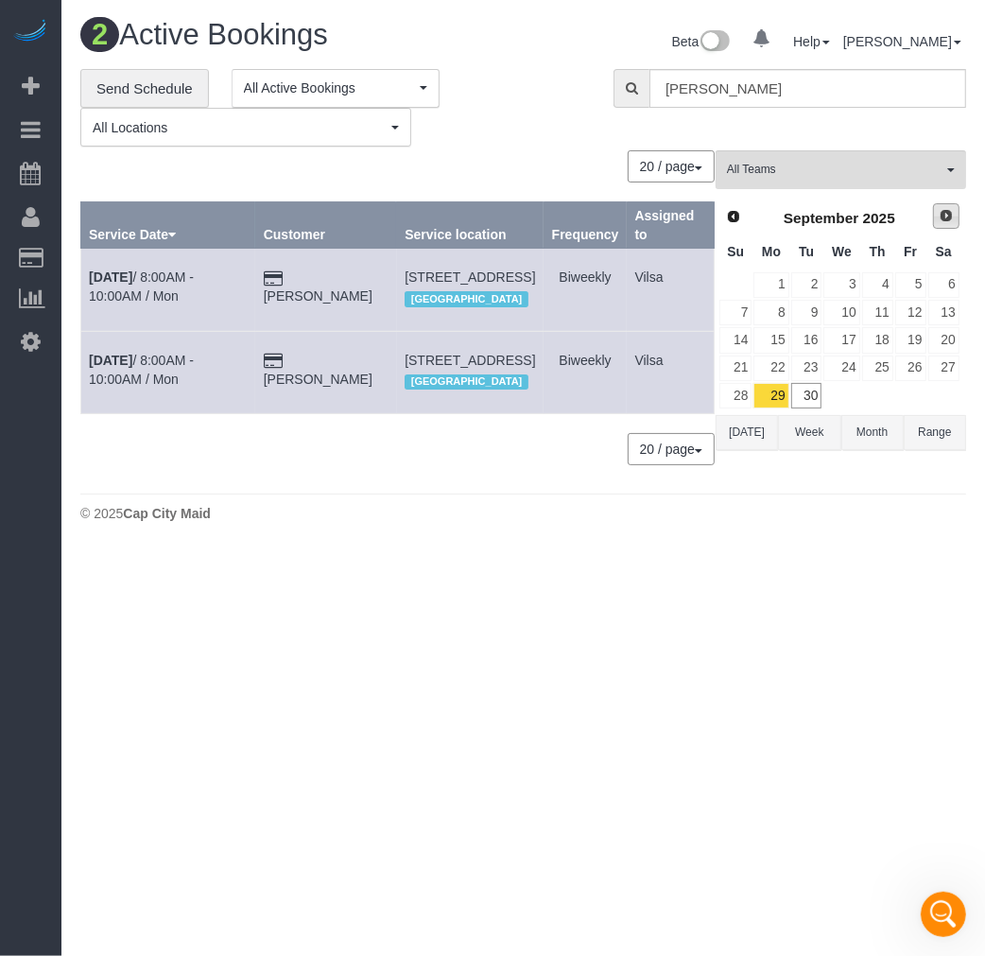
click at [949, 223] on span "Next" at bounding box center [946, 215] width 15 height 15
click at [771, 338] on link "13" at bounding box center [771, 340] width 35 height 26
click at [775, 390] on link "27" at bounding box center [771, 396] width 35 height 26
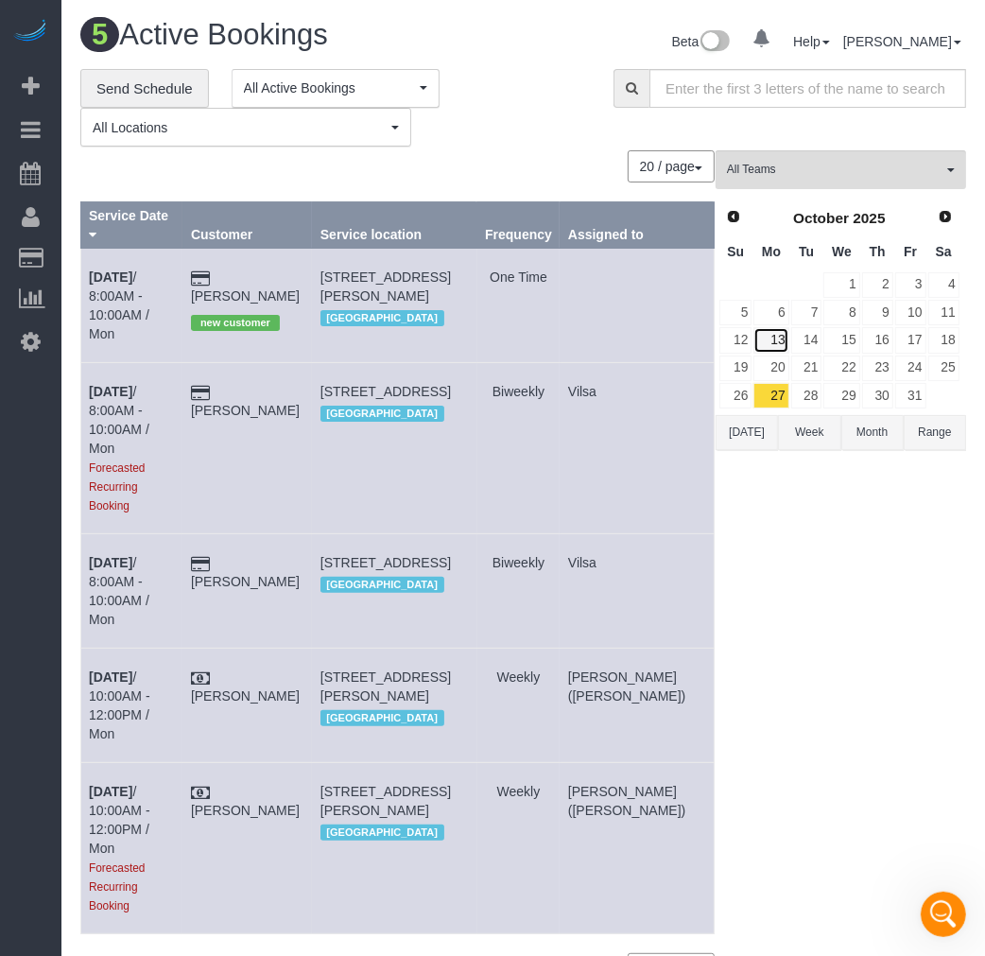
click at [772, 333] on link "13" at bounding box center [771, 340] width 35 height 26
click at [778, 341] on link "13" at bounding box center [771, 340] width 35 height 26
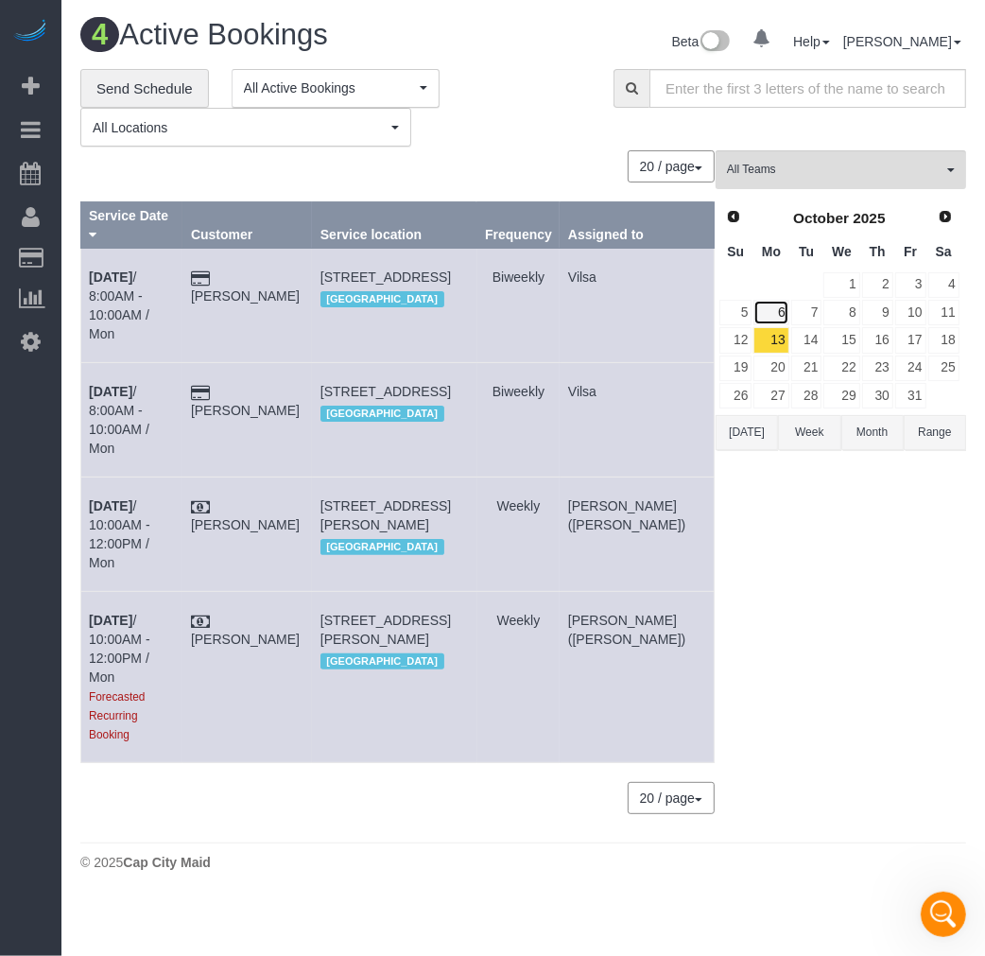
click at [777, 307] on link "6" at bounding box center [771, 313] width 35 height 26
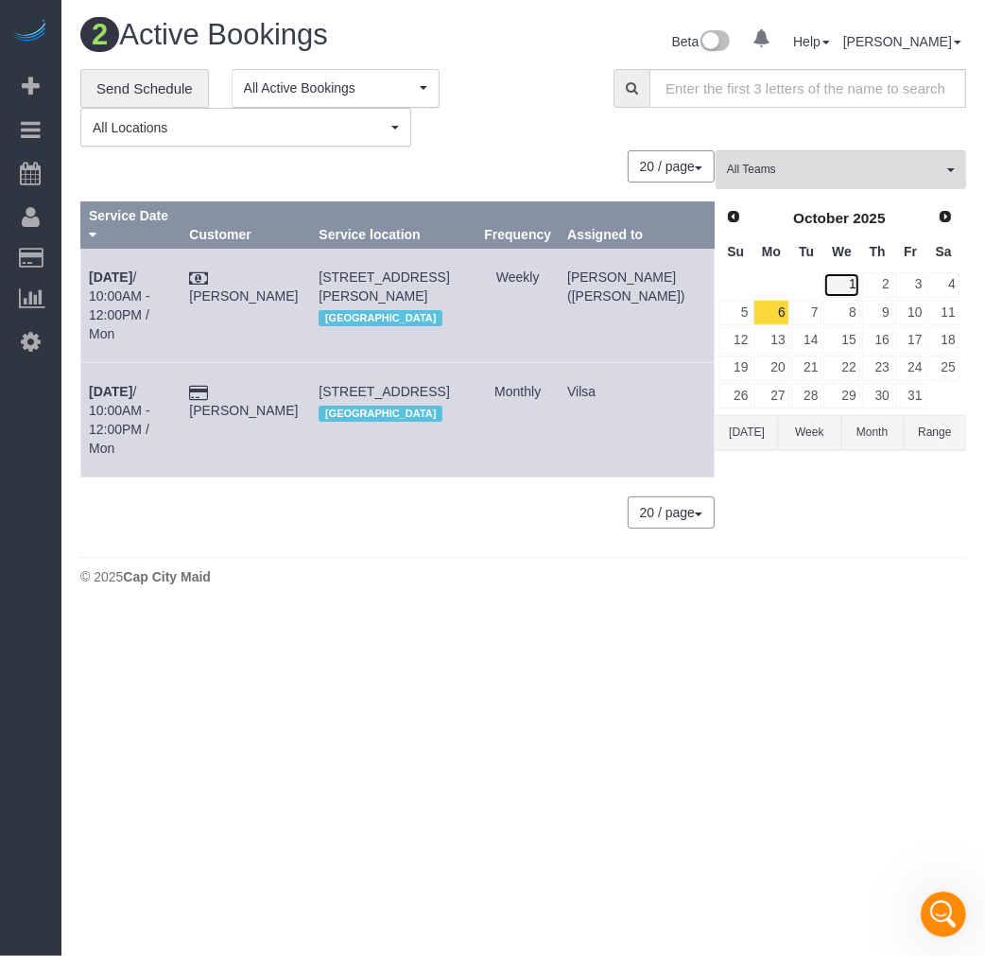
click at [849, 285] on link "1" at bounding box center [842, 285] width 36 height 26
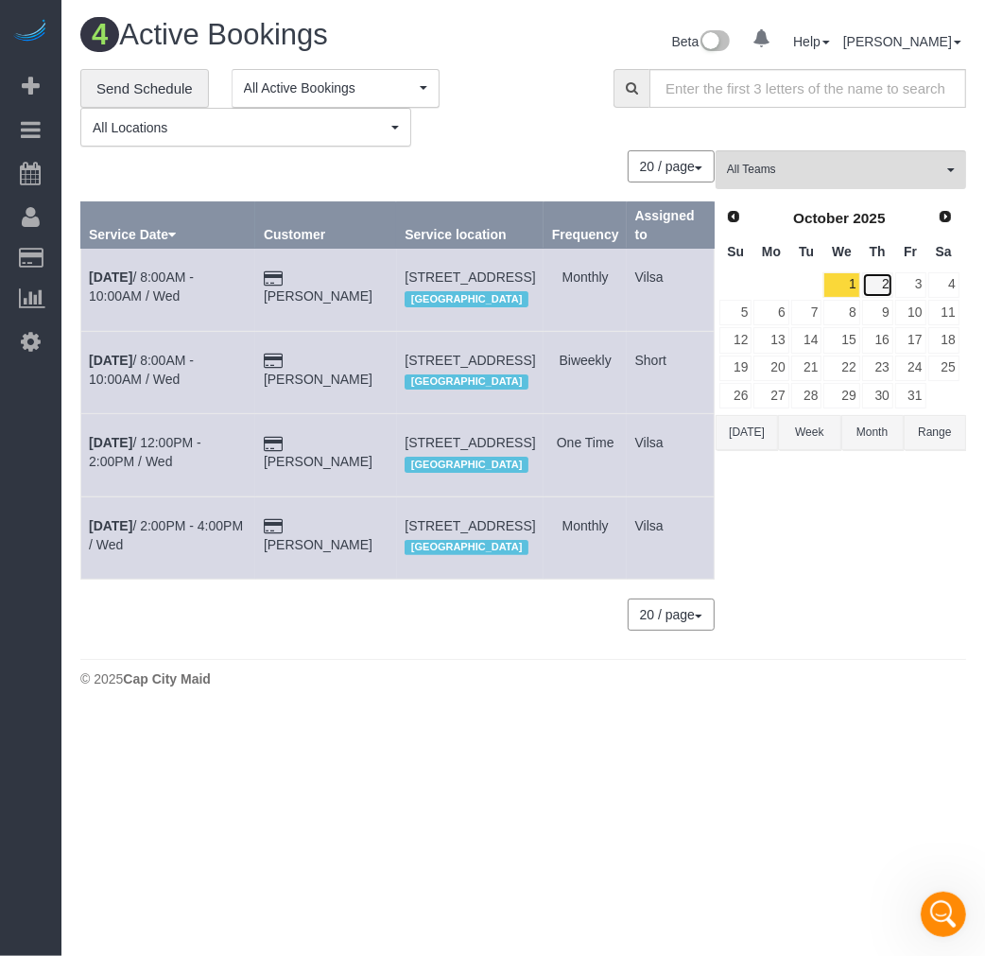
click at [879, 276] on link "2" at bounding box center [877, 285] width 31 height 26
click at [847, 282] on link "1" at bounding box center [842, 285] width 36 height 26
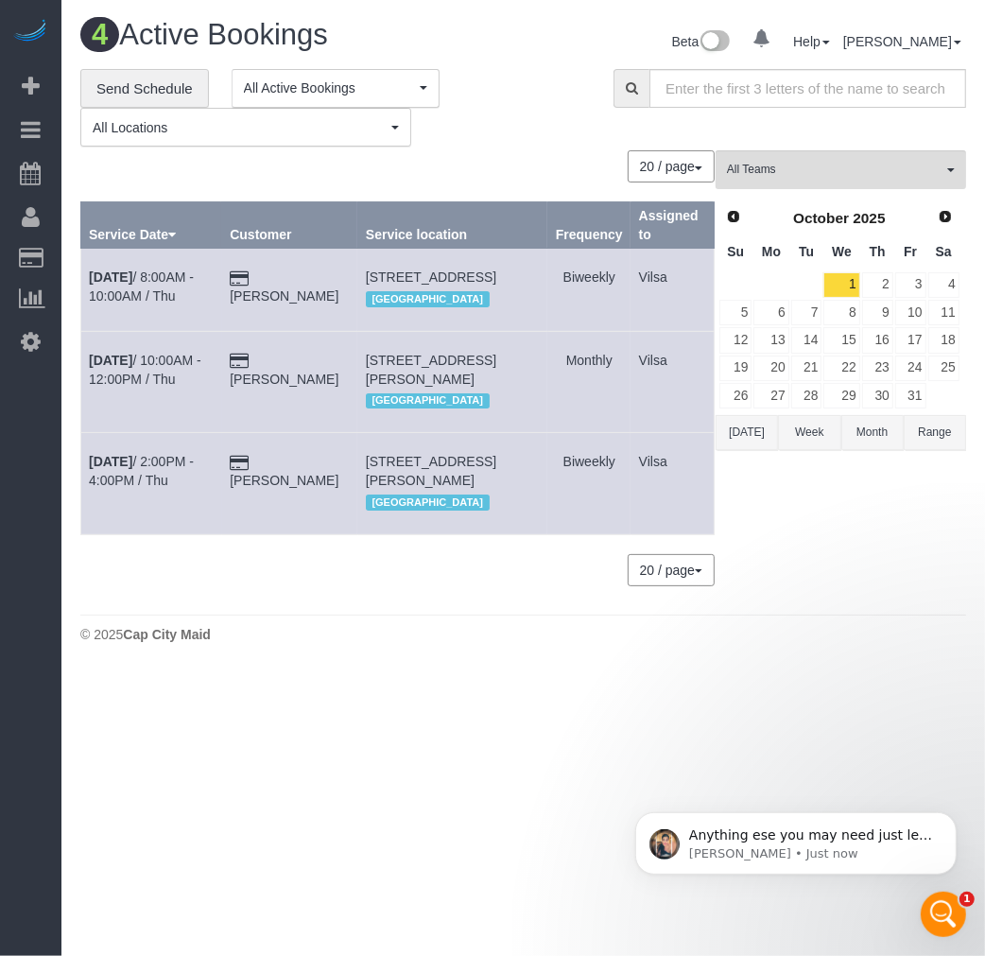
scroll to position [1676, 0]
click at [946, 911] on icon "Open Intercom Messenger" at bounding box center [941, 911] width 31 height 31
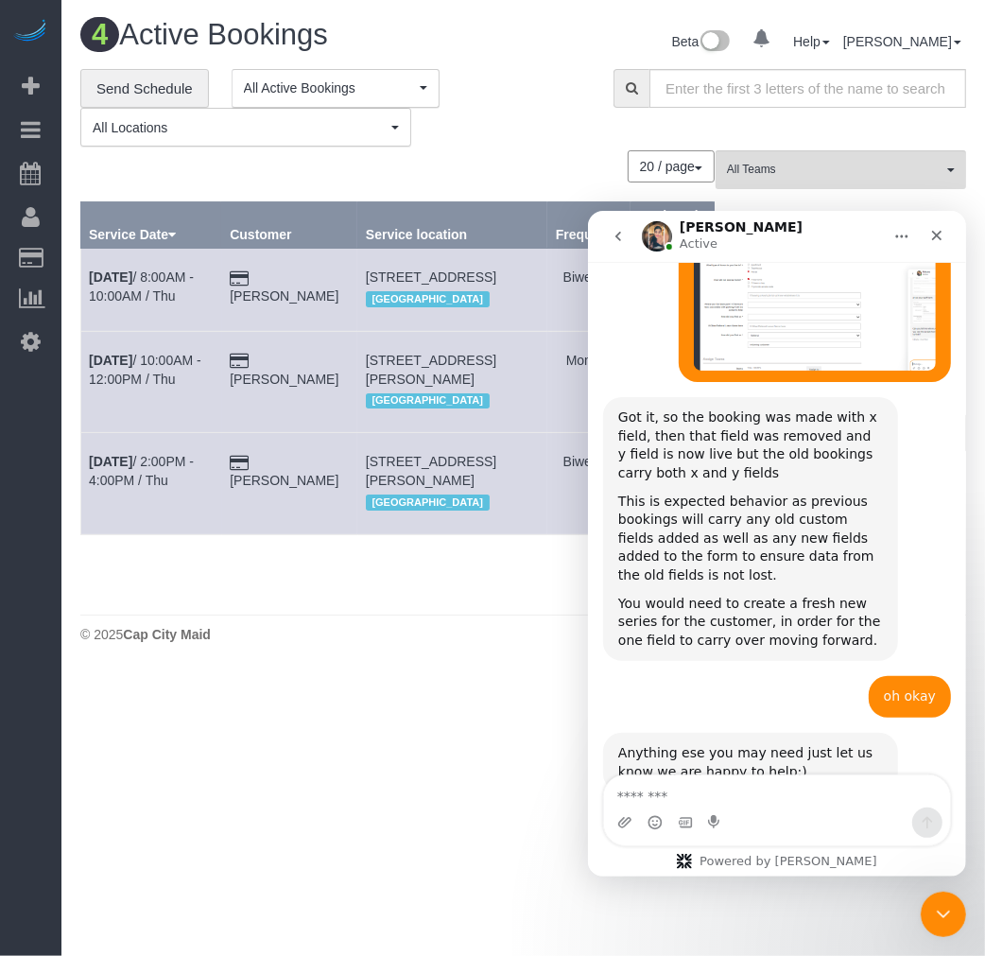
click at [821, 802] on textarea "Message…" at bounding box center [776, 790] width 346 height 32
type textarea "******"
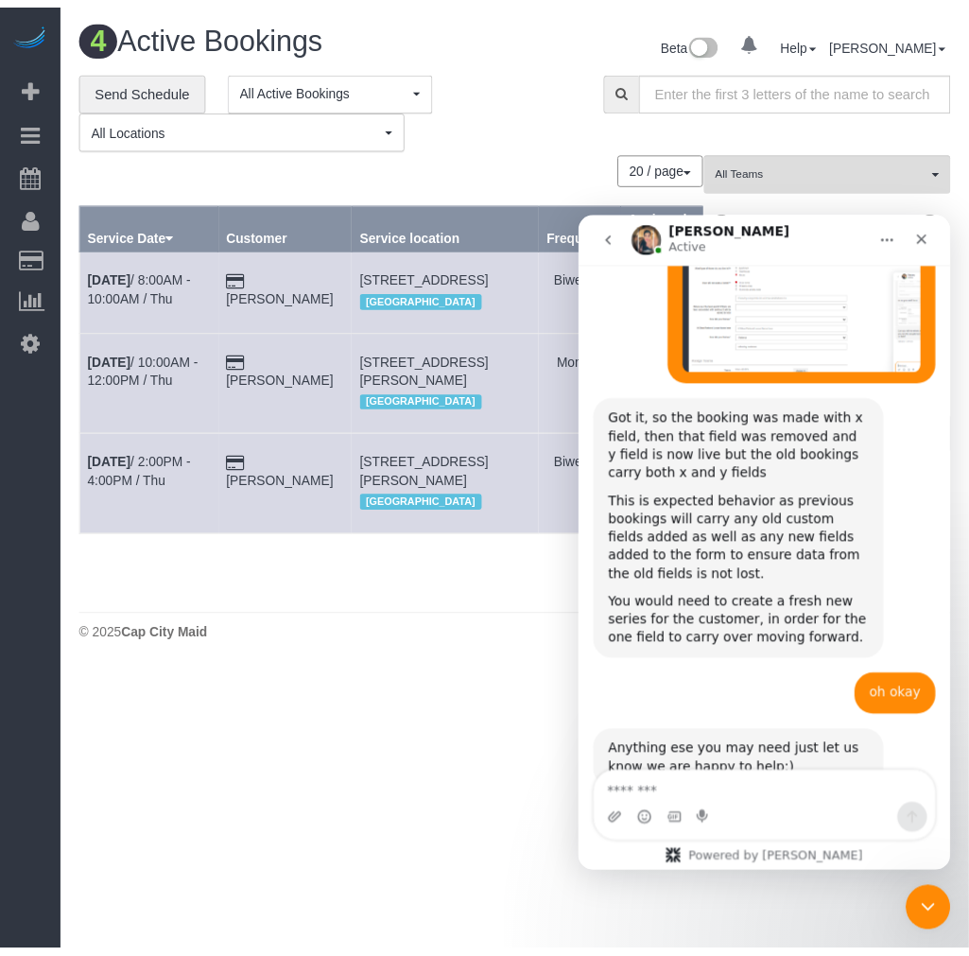
scroll to position [1733, 0]
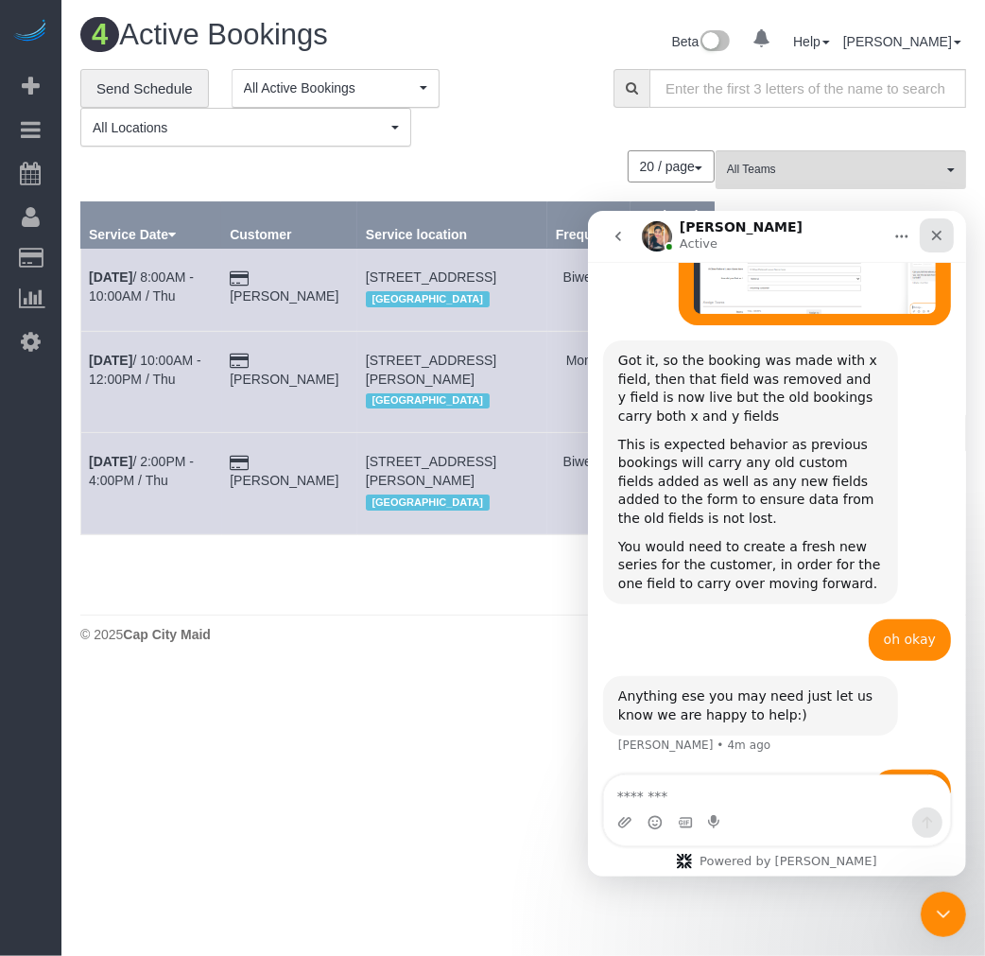
click at [938, 238] on icon "Close" at bounding box center [935, 234] width 15 height 15
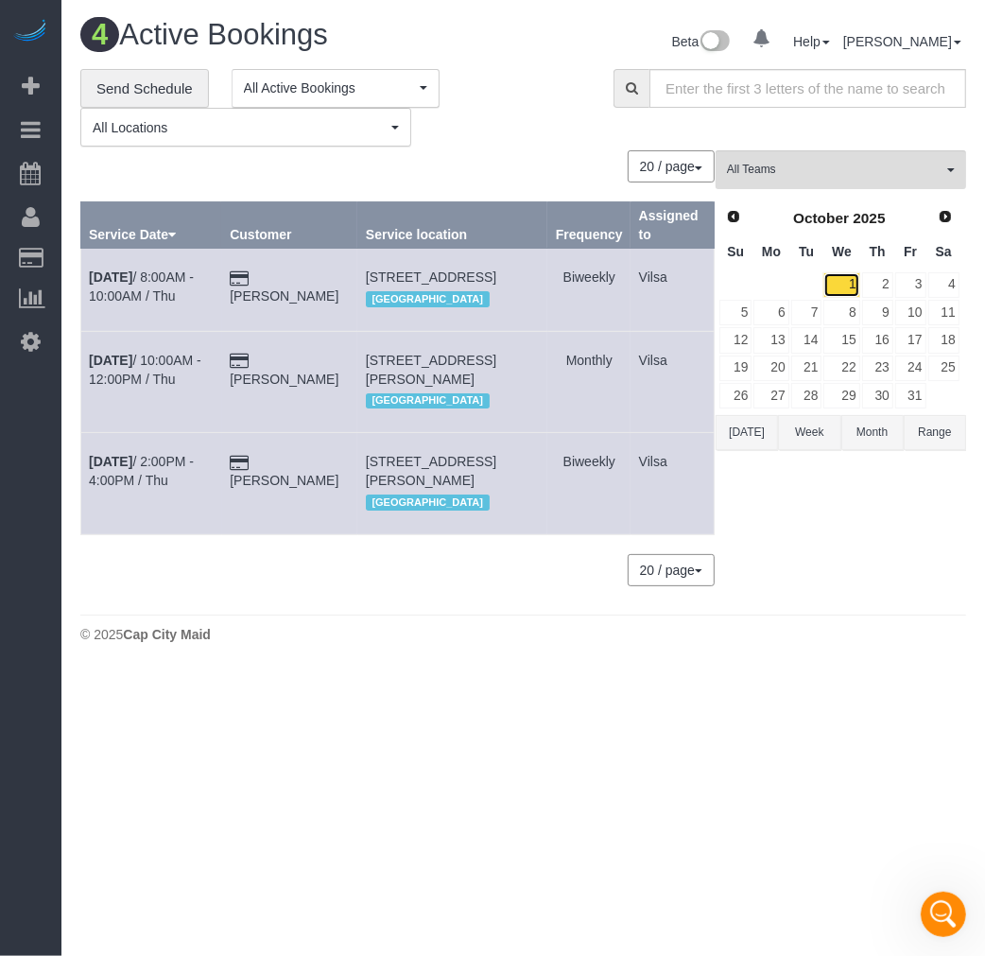
click at [851, 286] on link "1" at bounding box center [842, 285] width 36 height 26
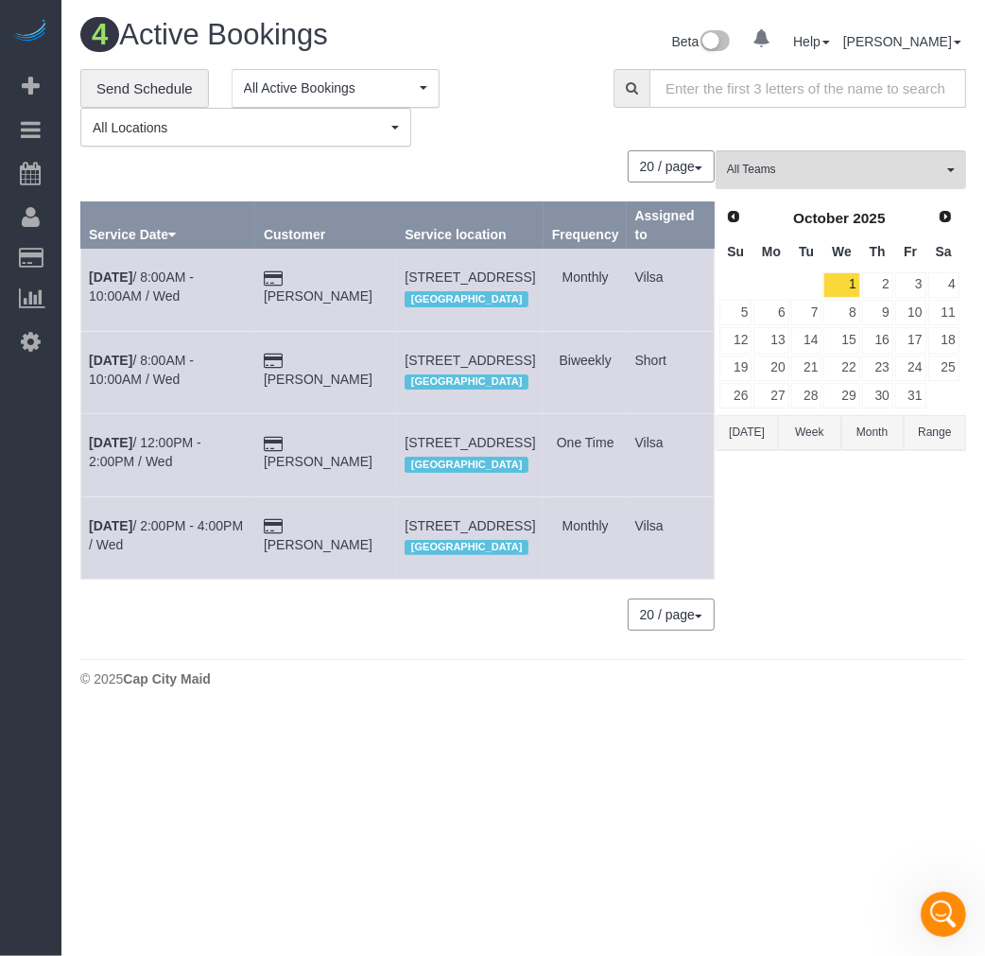
click at [866, 586] on div "All Teams Remove Team Filters Angie Vides (Mariana CashApp) Arielle (Spotless) …" at bounding box center [841, 399] width 251 height 499
click at [306, 469] on link "Laura Atwood" at bounding box center [318, 461] width 109 height 15
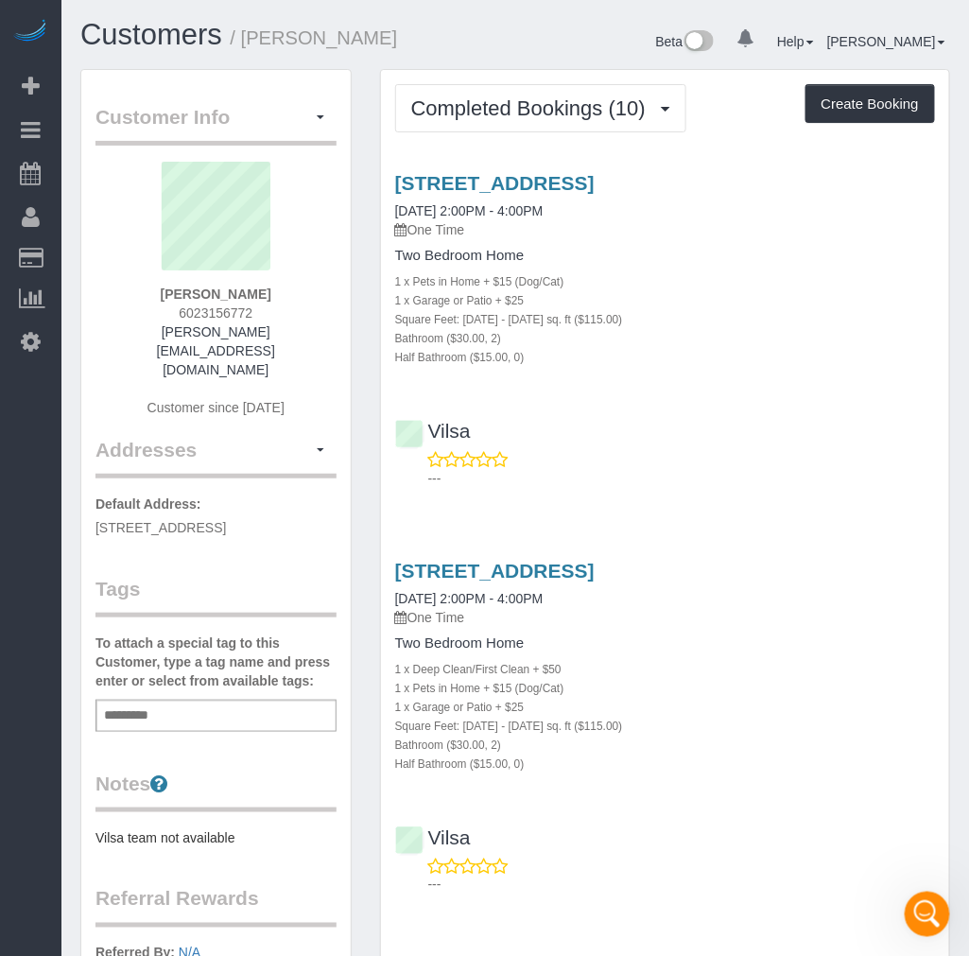
drag, startPoint x: 385, startPoint y: 560, endPoint x: 880, endPoint y: 570, distance: 495.6
click at [880, 570] on div "11811 Winterhaven Ct, Midlothian, VA 23112 02/07/2025 2:00PM - 4:00PM One Time …" at bounding box center [665, 723] width 568 height 359
drag, startPoint x: 819, startPoint y: 190, endPoint x: 395, endPoint y: 177, distance: 423.8
click at [395, 177] on h3 "11811 Winterhaven Ct, Midlothian, VA 23112" at bounding box center [665, 183] width 540 height 22
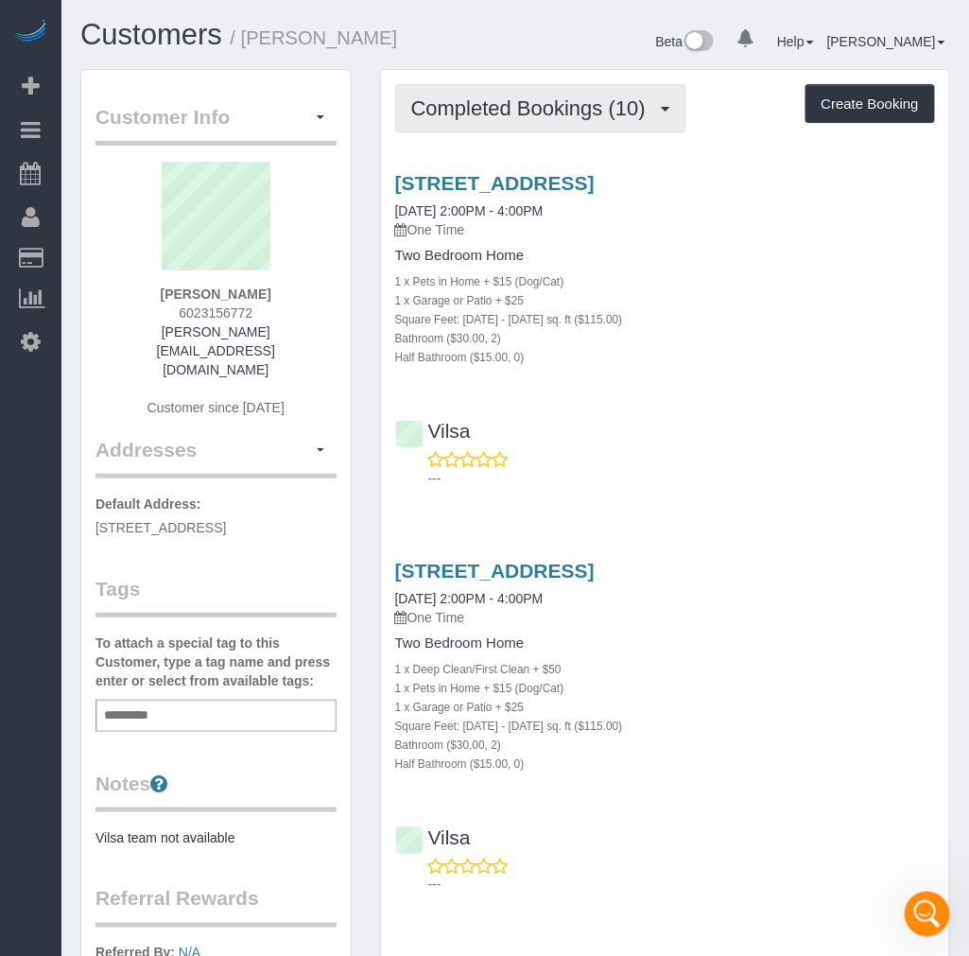
click at [501, 104] on span "Completed Bookings (10)" at bounding box center [533, 108] width 244 height 24
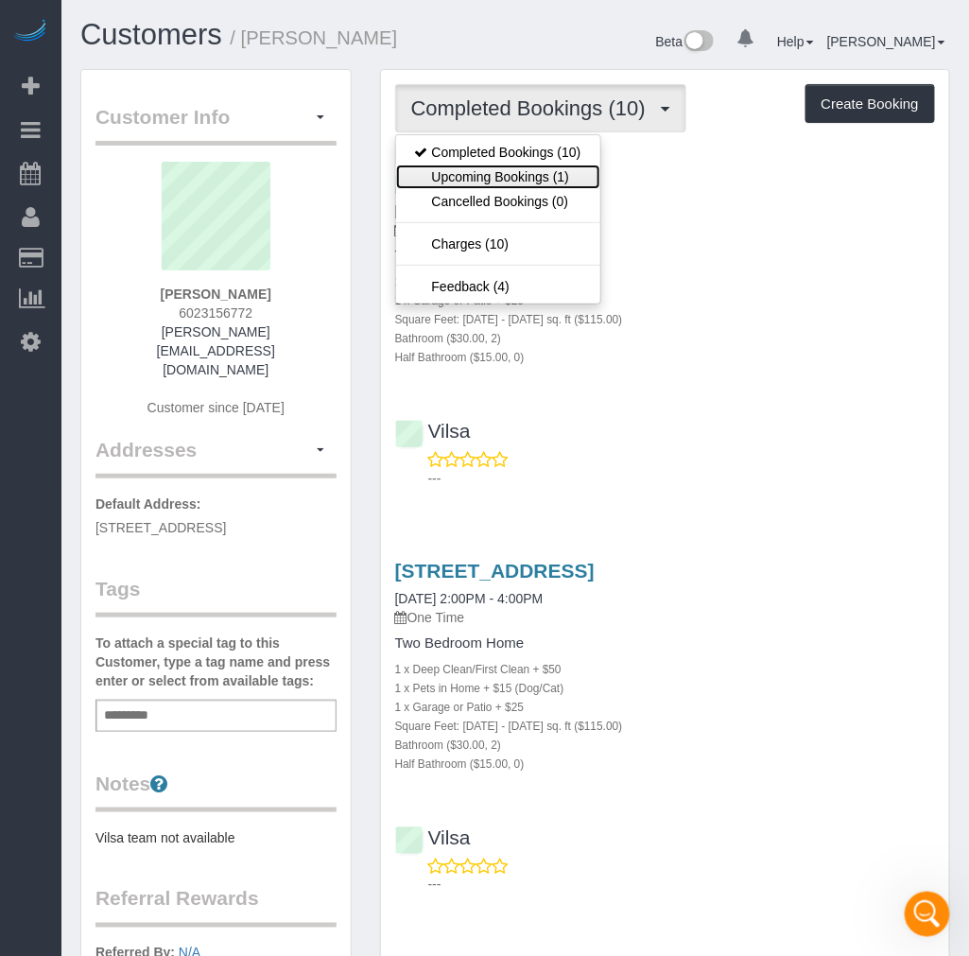
click at [530, 170] on link "Upcoming Bookings (1)" at bounding box center [498, 177] width 204 height 25
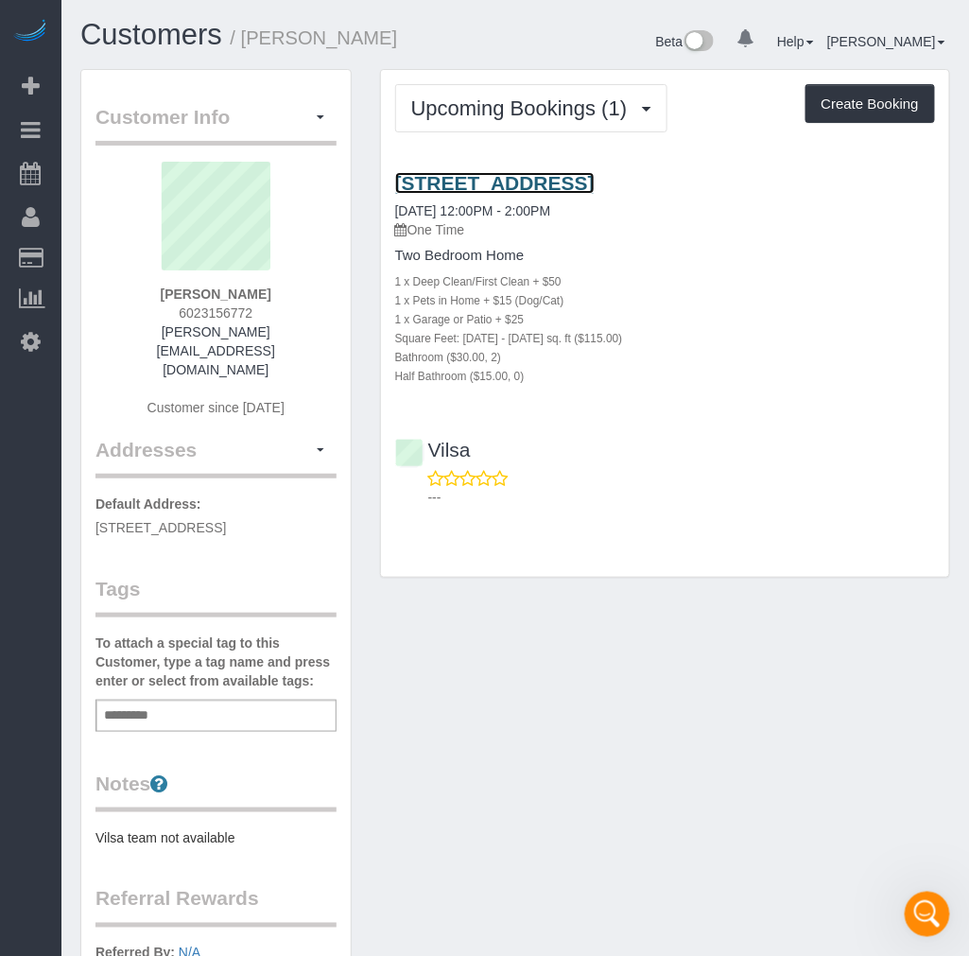
click at [595, 182] on link "11811 Winterhaven Ct, Midlothian, VA 23112" at bounding box center [495, 183] width 200 height 22
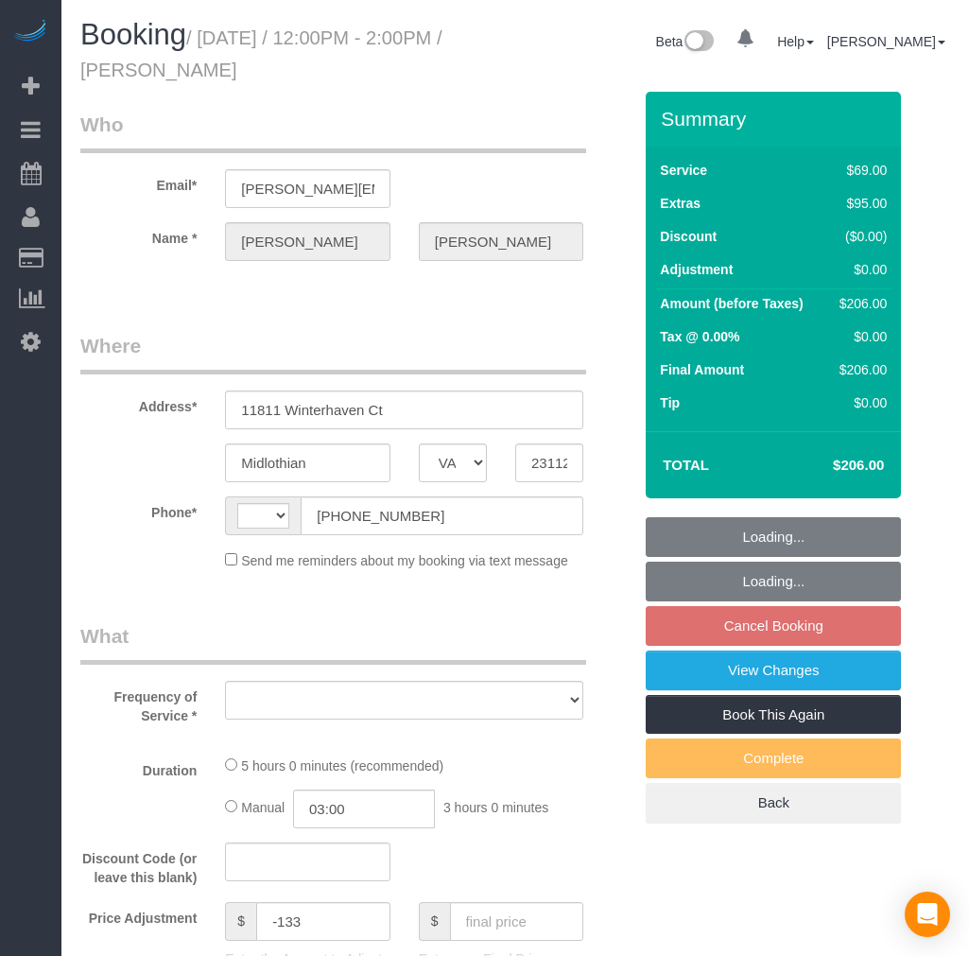
select select "VA"
select select "string:[GEOGRAPHIC_DATA]"
select select "string:fspay-96e87eb6-c66d-4e58-ae4a-a1469de70989"
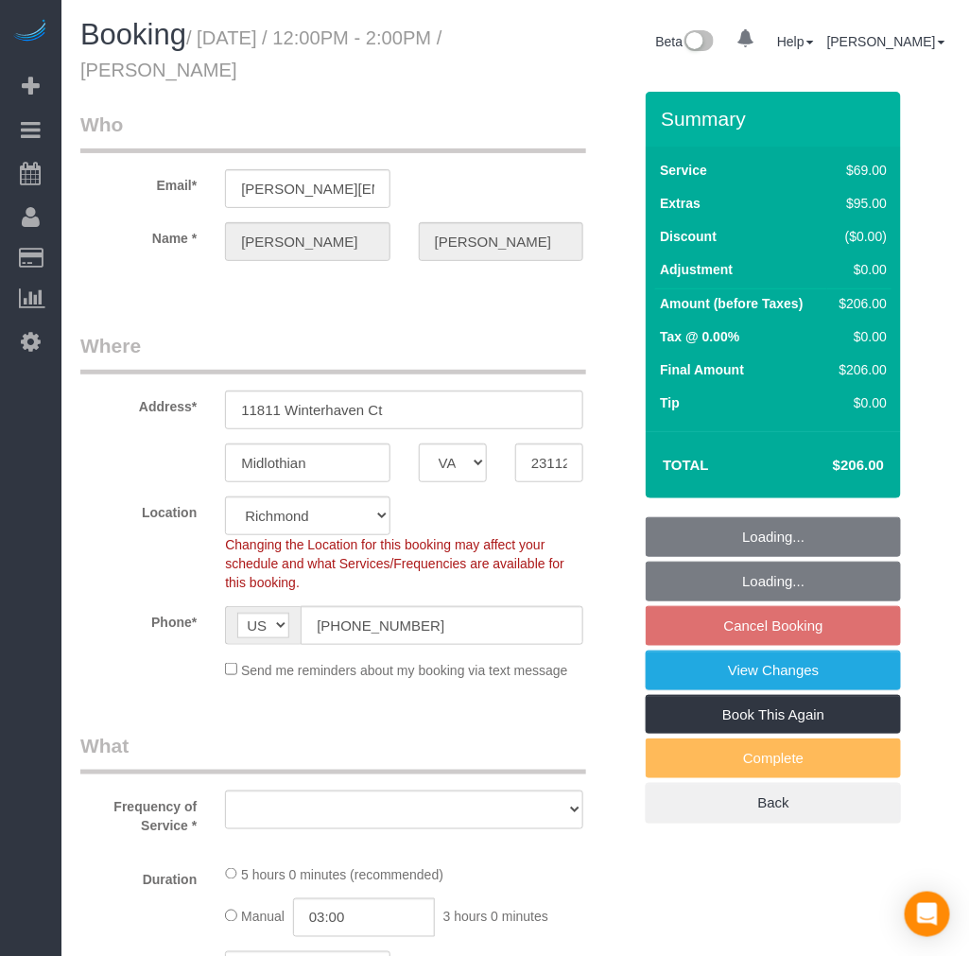
select select "1501"
select select "2"
select select "number:3"
select select "number:42"
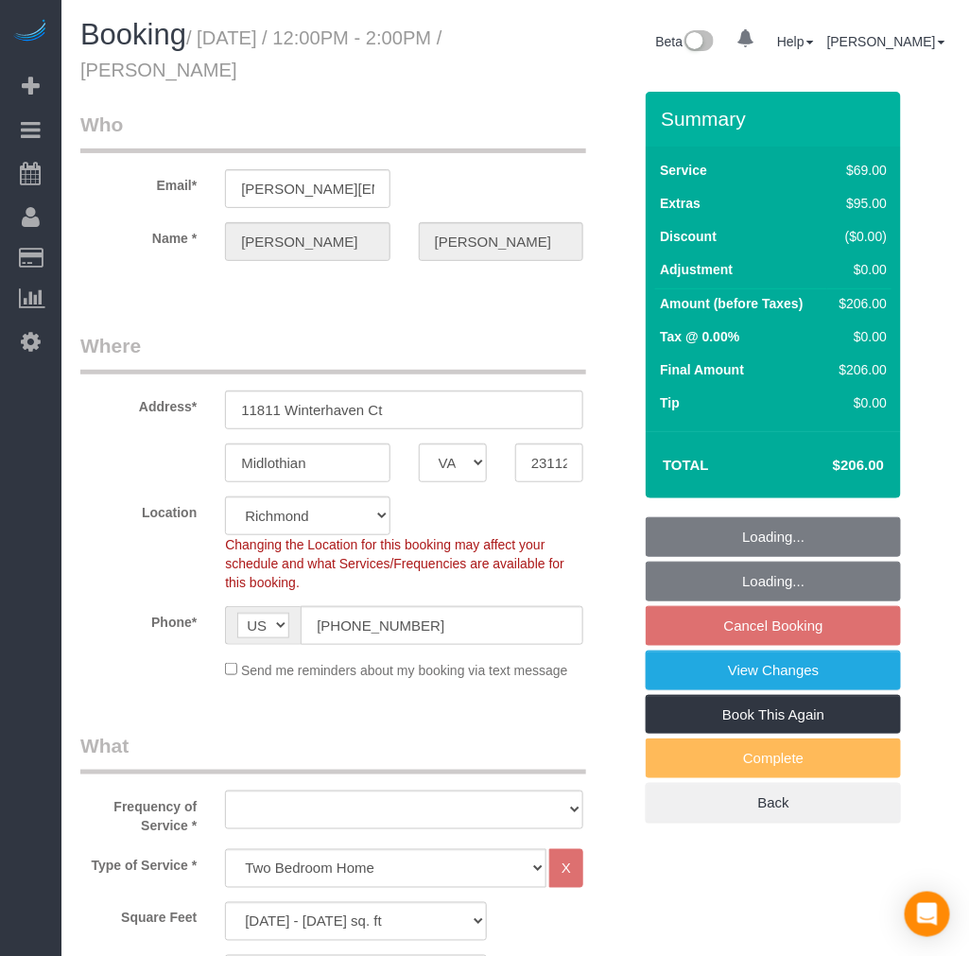
select select "object:933"
select select "spot3"
select select "1501"
select select "2"
select select "object:1071"
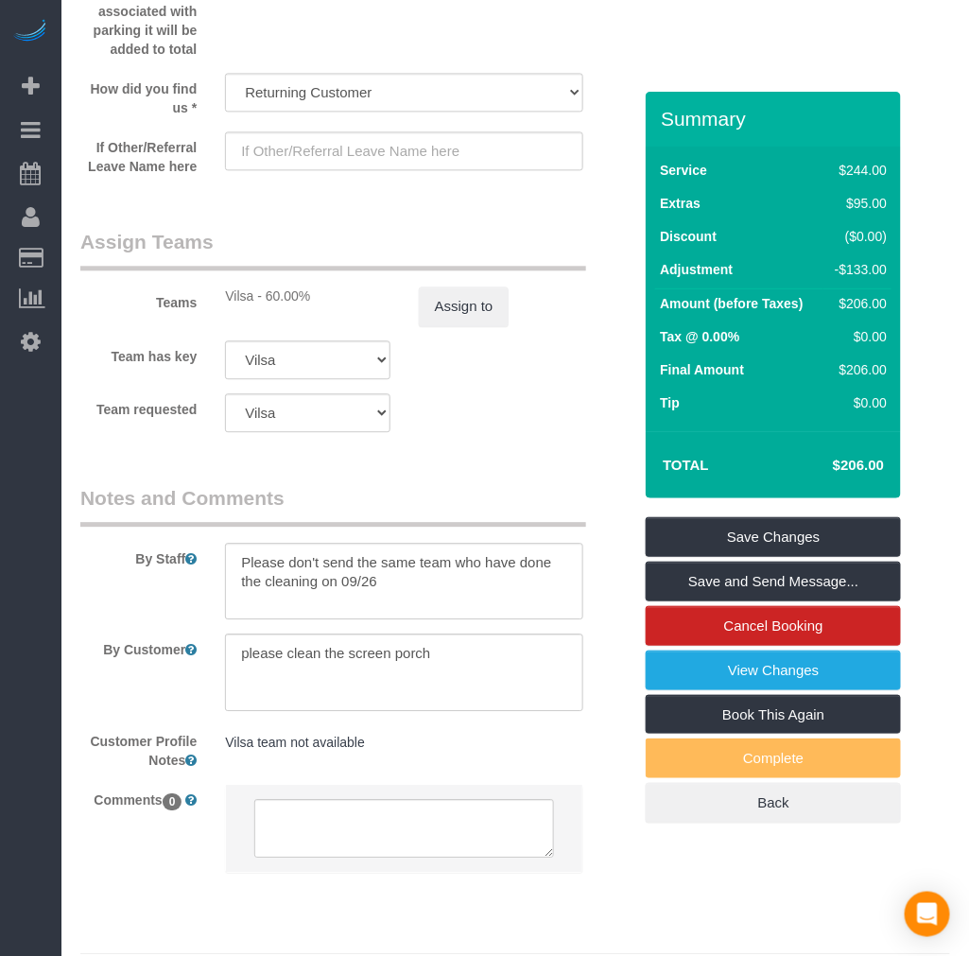
scroll to position [2771, 0]
